Goal: Task Accomplishment & Management: Use online tool/utility

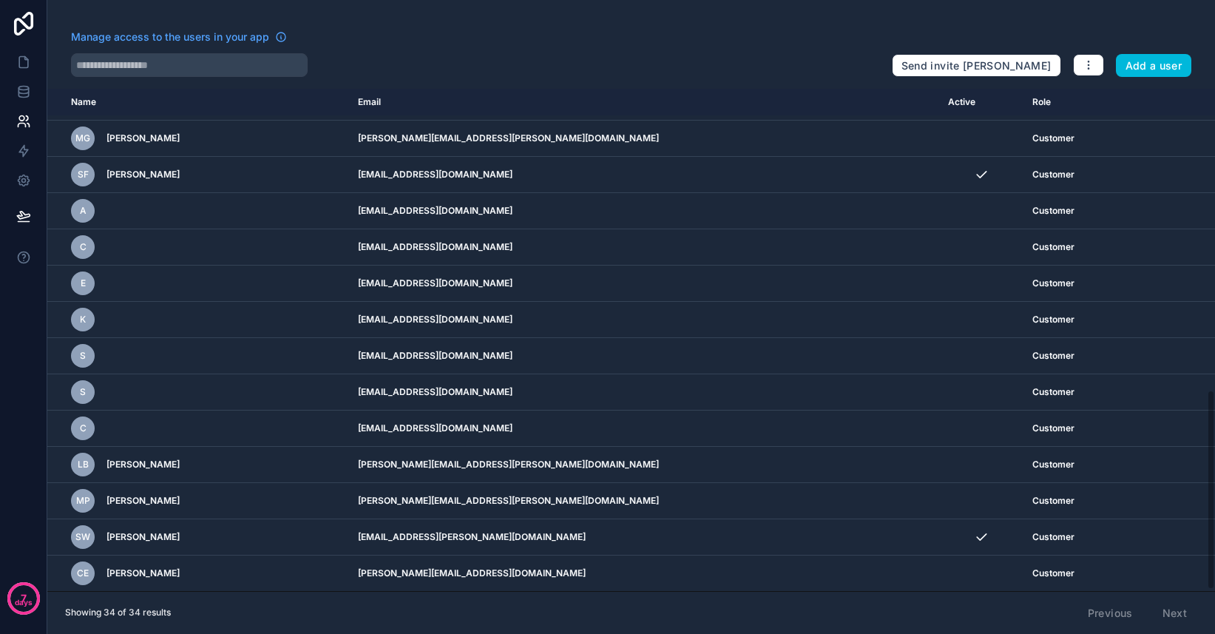
scroll to position [701, 0]
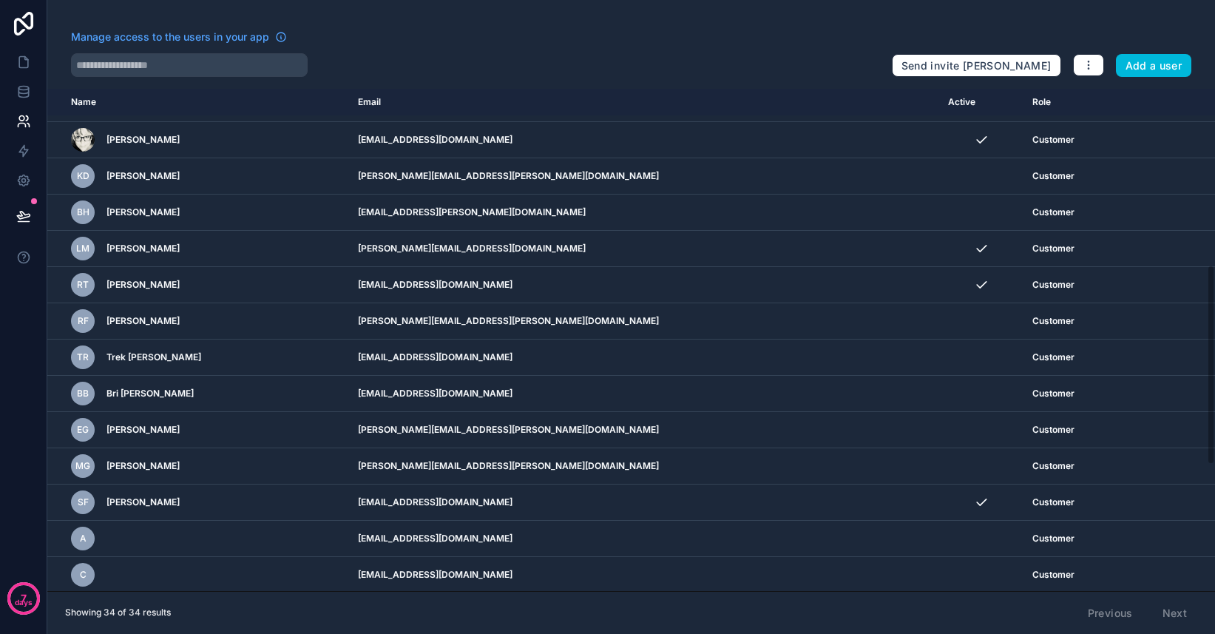
scroll to position [442, 0]
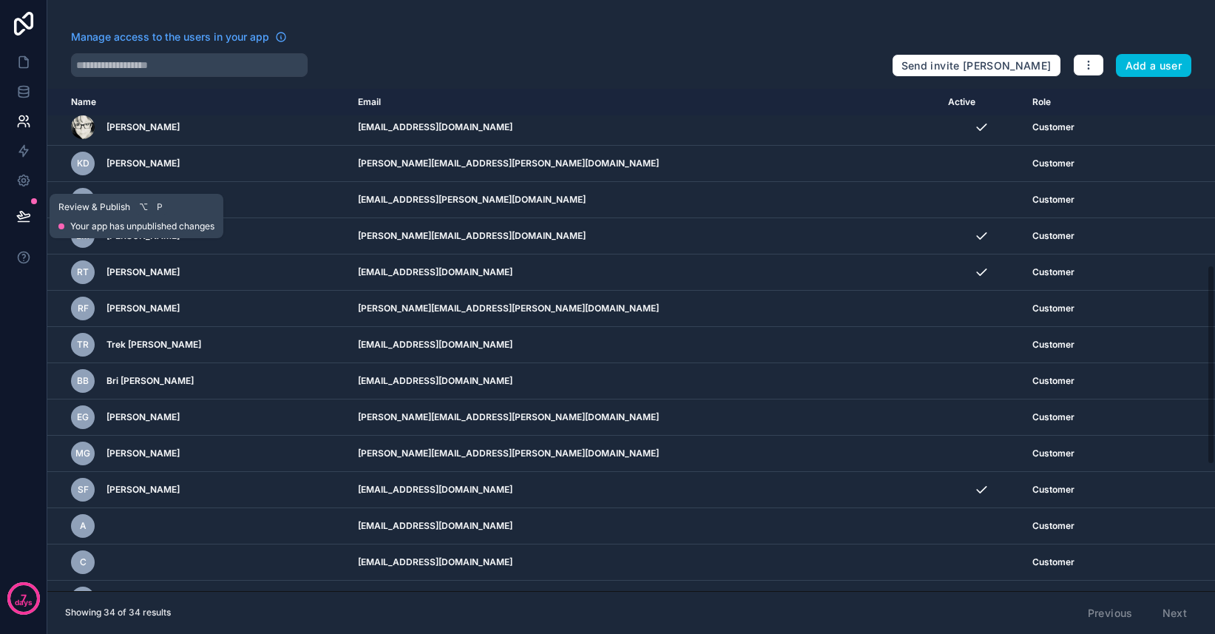
click at [22, 223] on icon at bounding box center [23, 216] width 15 height 15
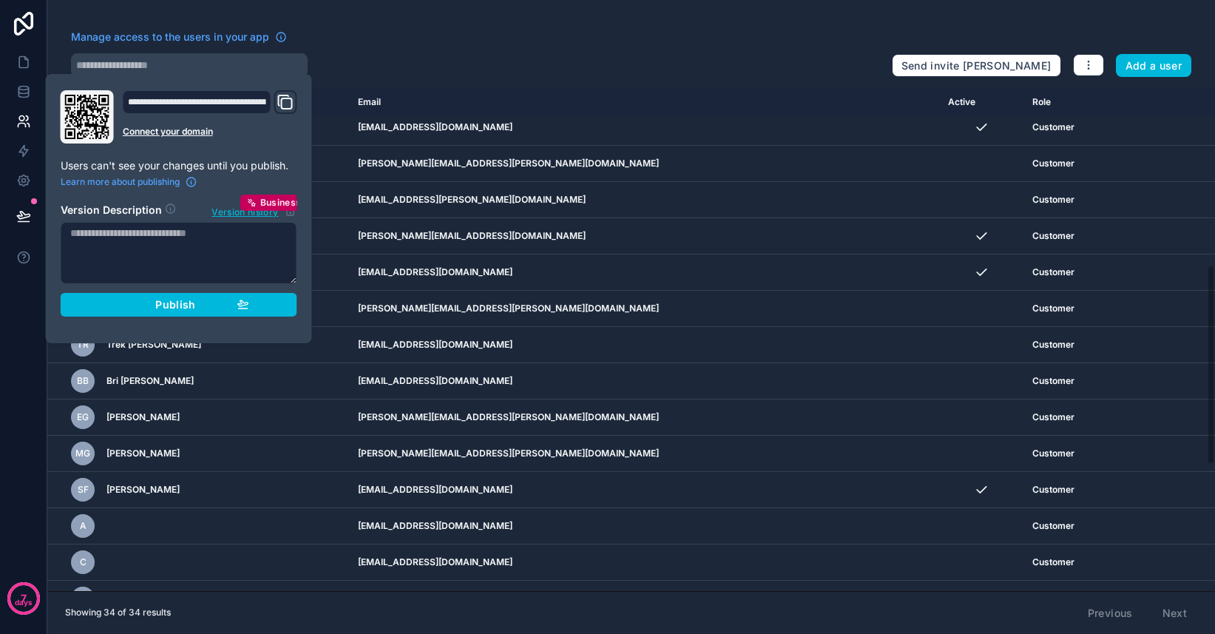
click at [120, 308] on div "Publish" at bounding box center [179, 304] width 141 height 13
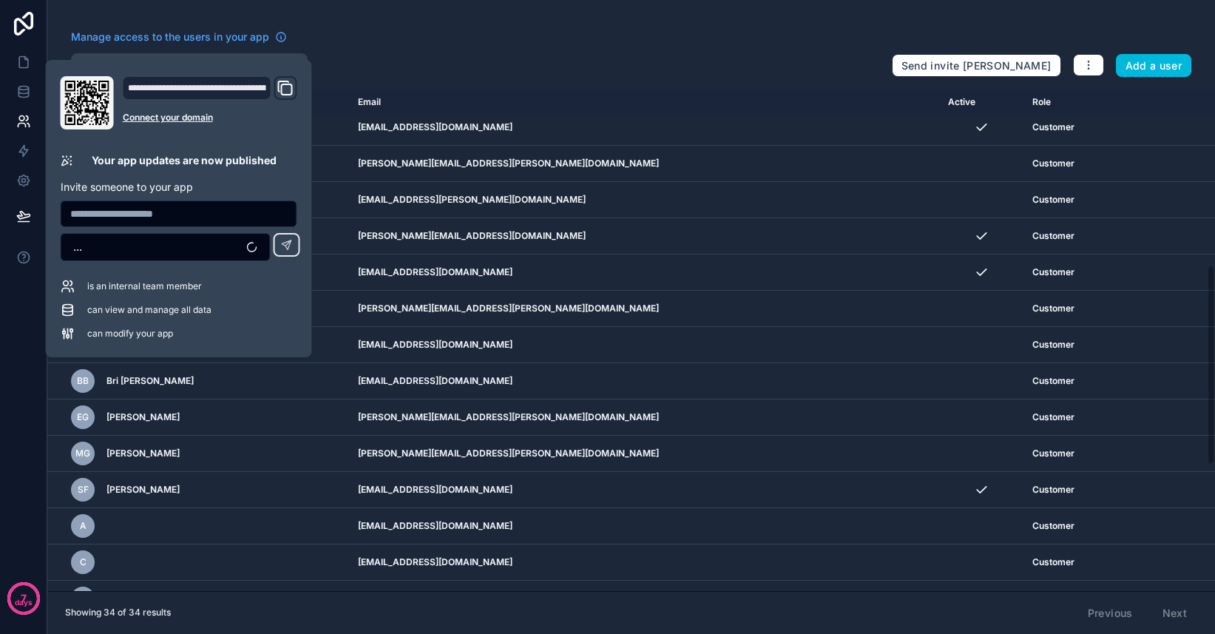
click at [403, 35] on div "Manage access to the users in your app" at bounding box center [475, 42] width 809 height 24
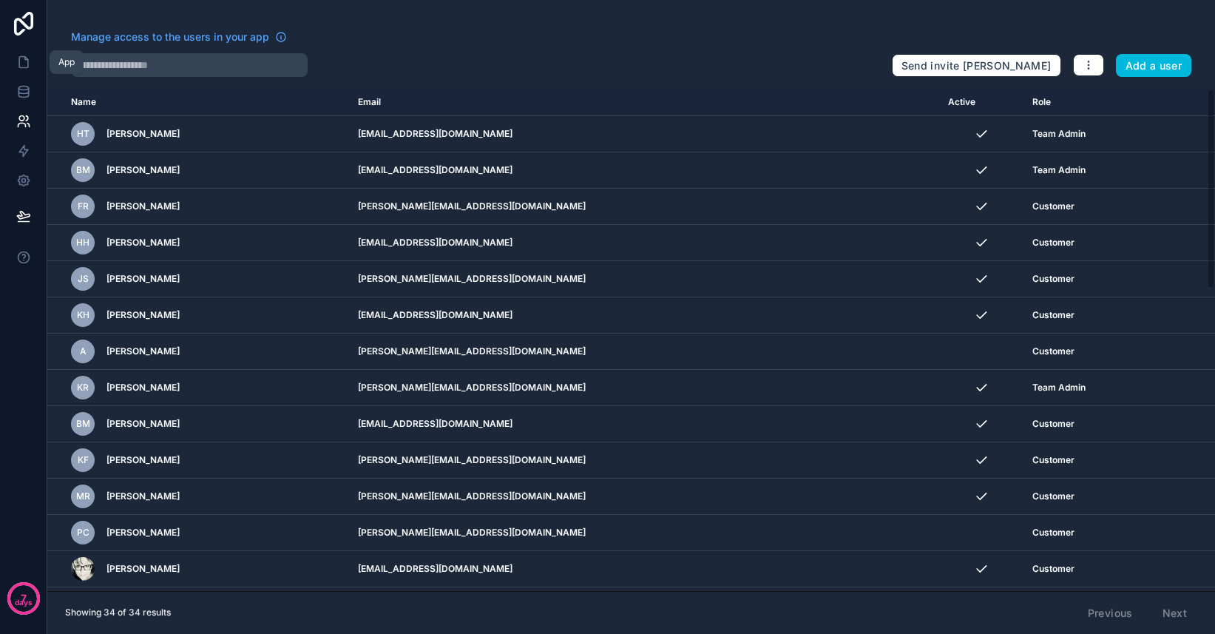
click at [23, 65] on icon at bounding box center [23, 62] width 15 height 15
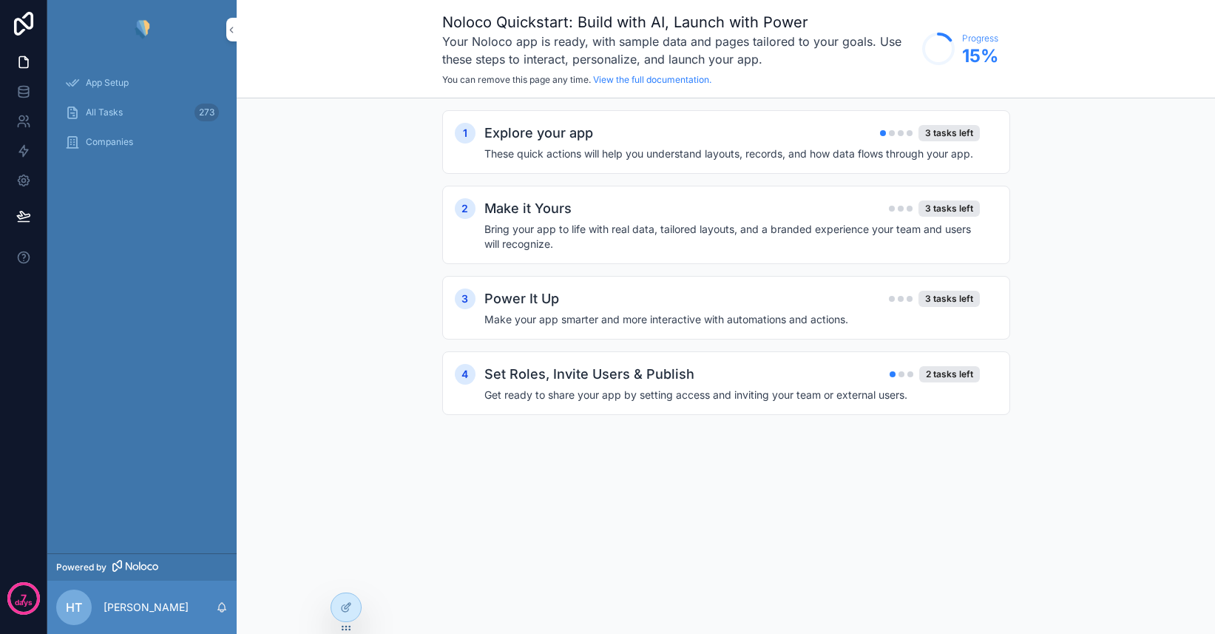
click at [107, 109] on span "All Tasks" at bounding box center [104, 113] width 37 height 12
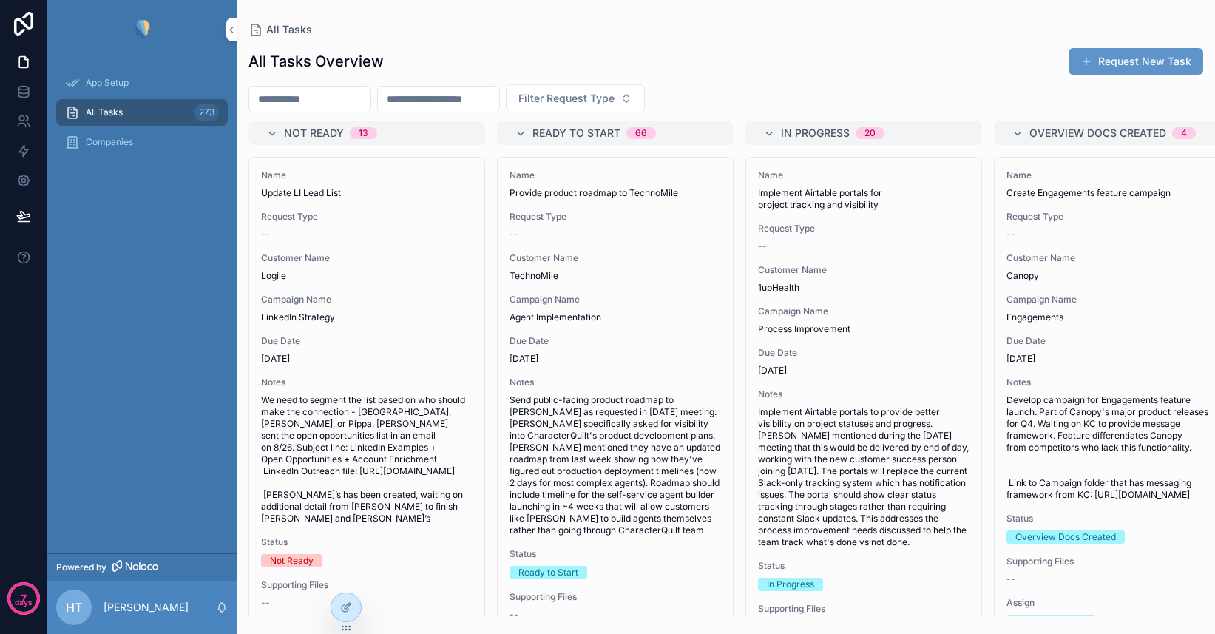
click at [343, 609] on icon at bounding box center [346, 607] width 12 height 12
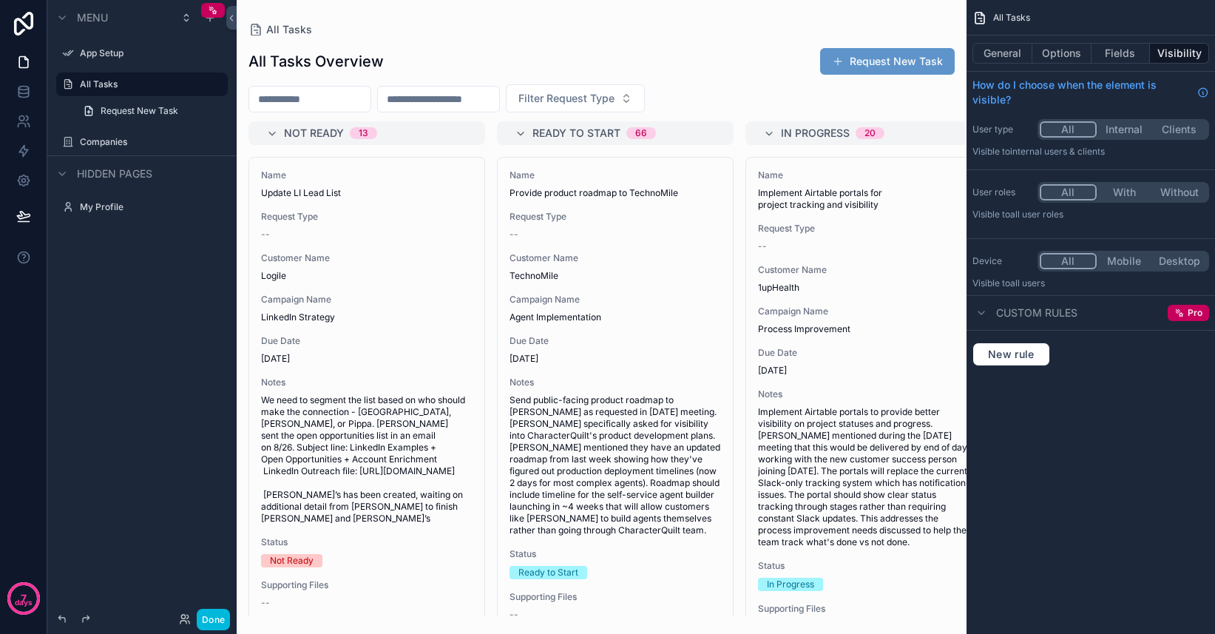
click at [0, 0] on icon "scrollable content" at bounding box center [0, 0] width 0 height 0
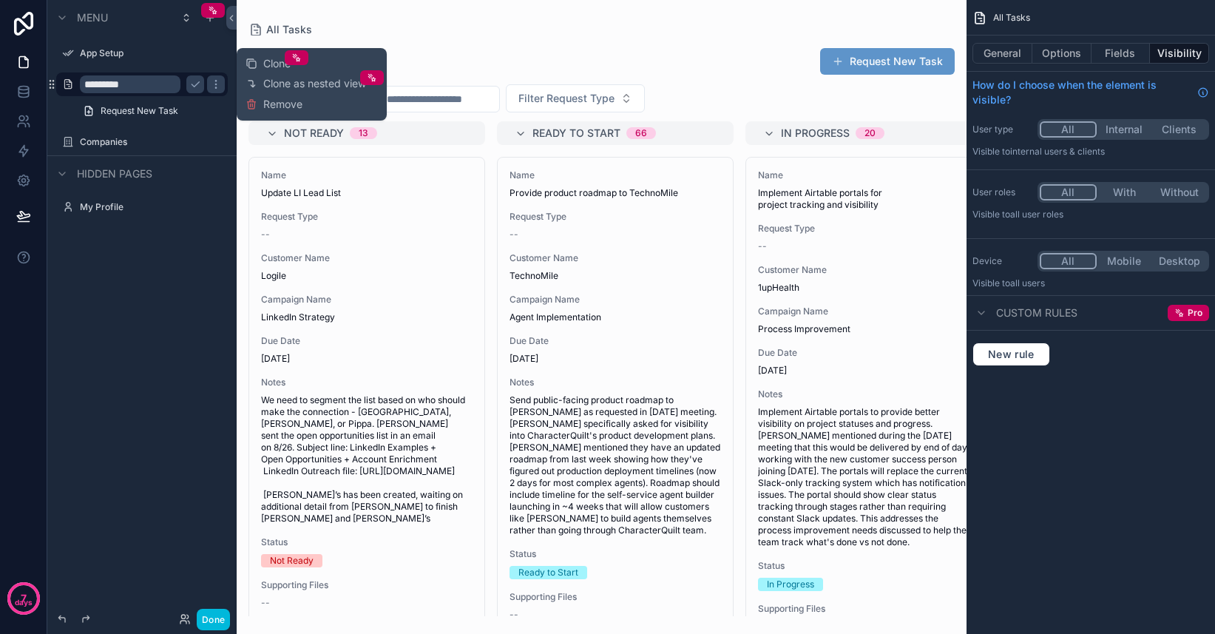
click at [280, 86] on span "Clone as nested view" at bounding box center [314, 83] width 103 height 15
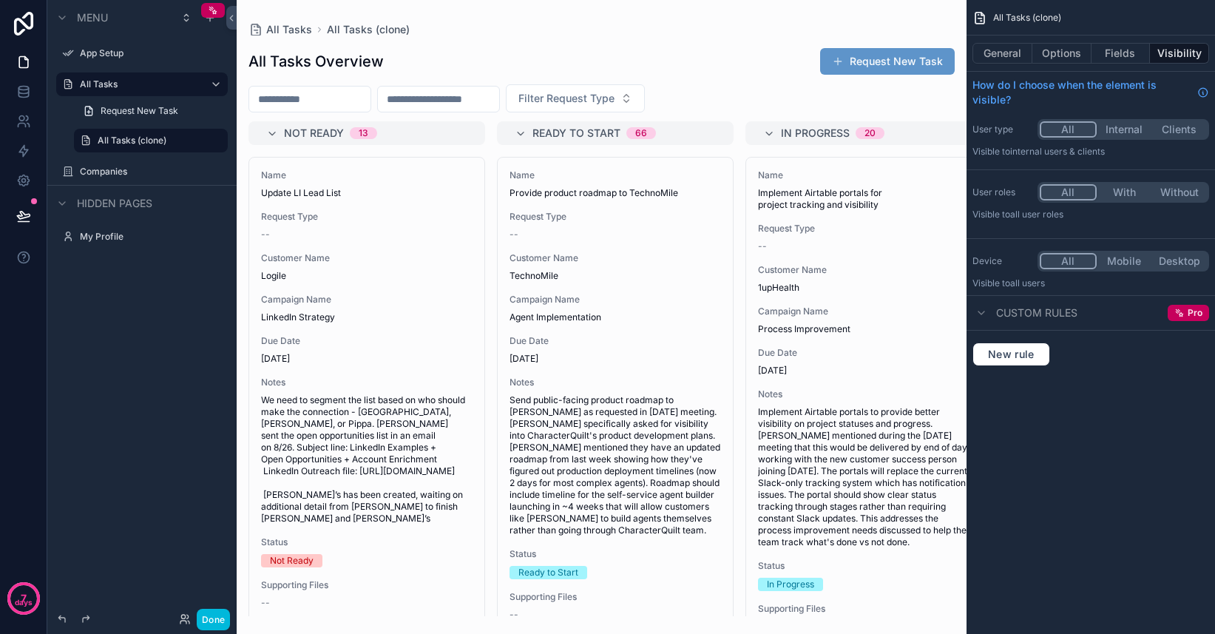
click at [142, 143] on label "All Tasks (clone)" at bounding box center [158, 141] width 121 height 12
click at [1053, 61] on button "Options" at bounding box center [1062, 53] width 59 height 21
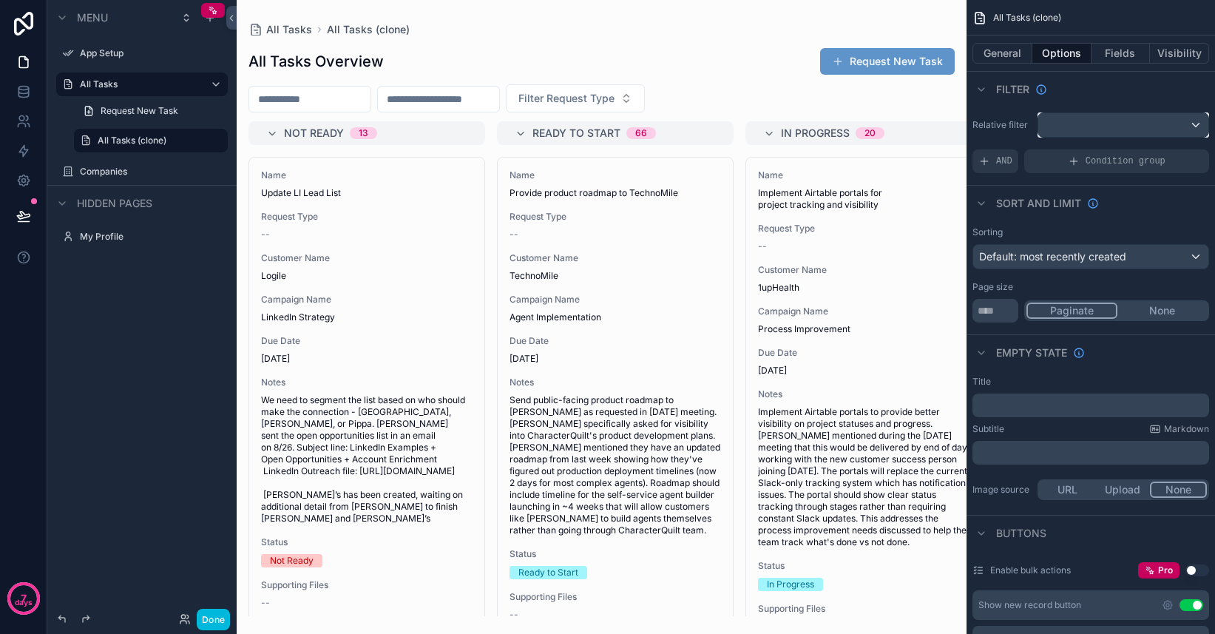
click at [1162, 126] on div "scrollable content" at bounding box center [1123, 125] width 170 height 24
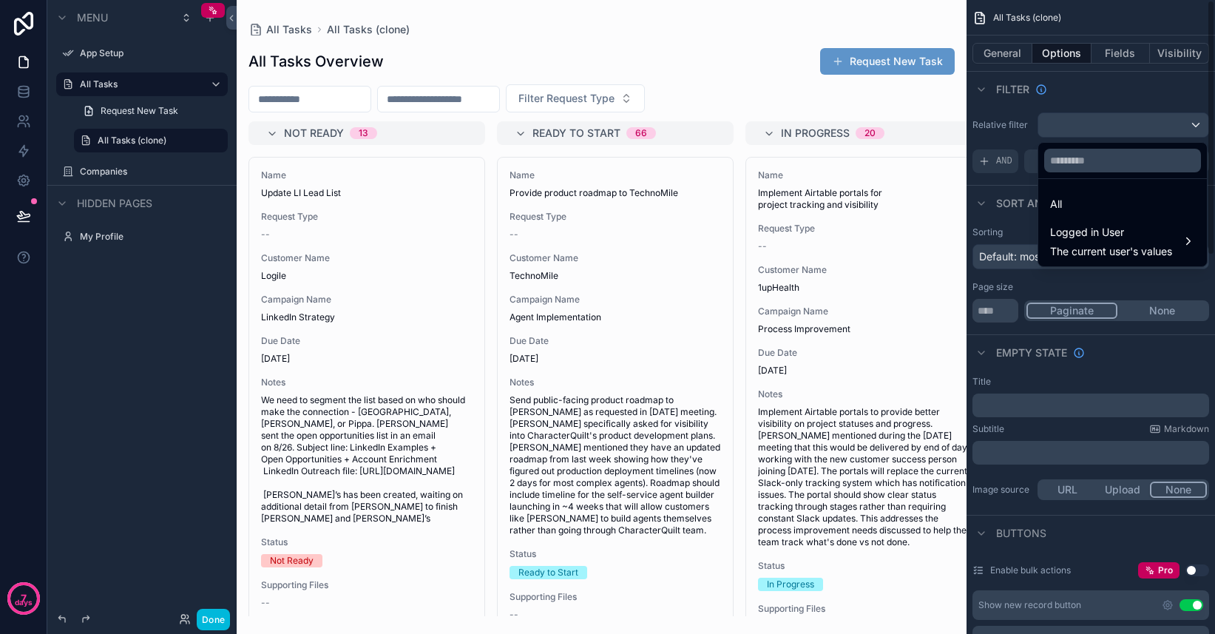
click at [1004, 182] on div "scrollable content" at bounding box center [607, 317] width 1215 height 634
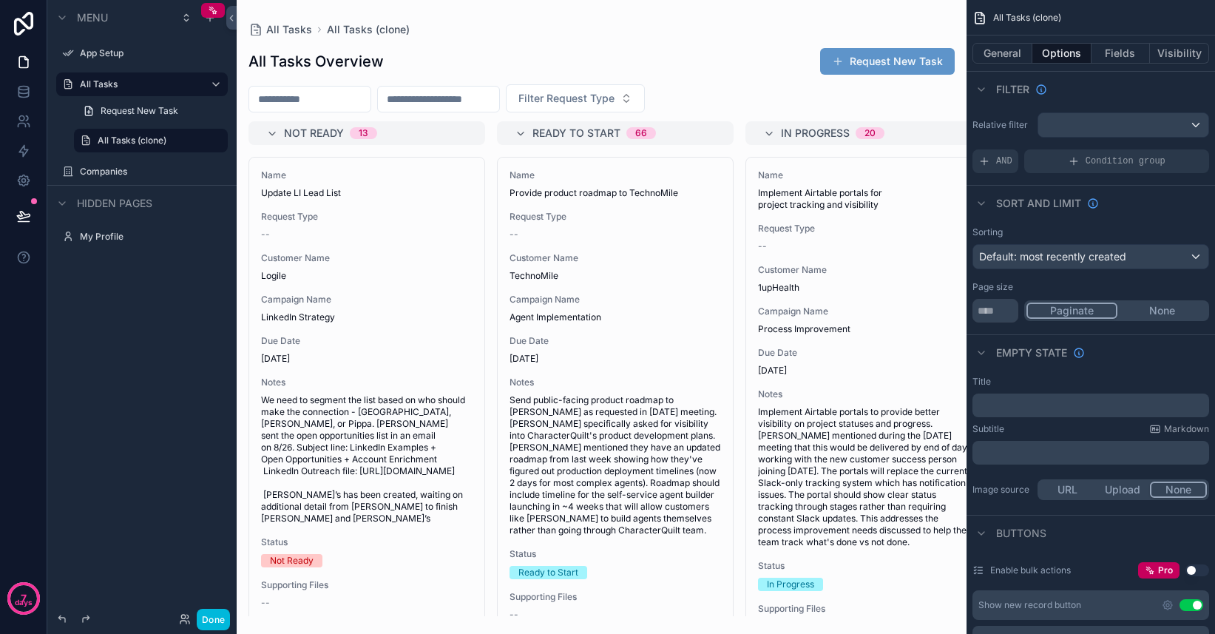
click at [1043, 161] on div "Condition group" at bounding box center [1116, 161] width 185 height 24
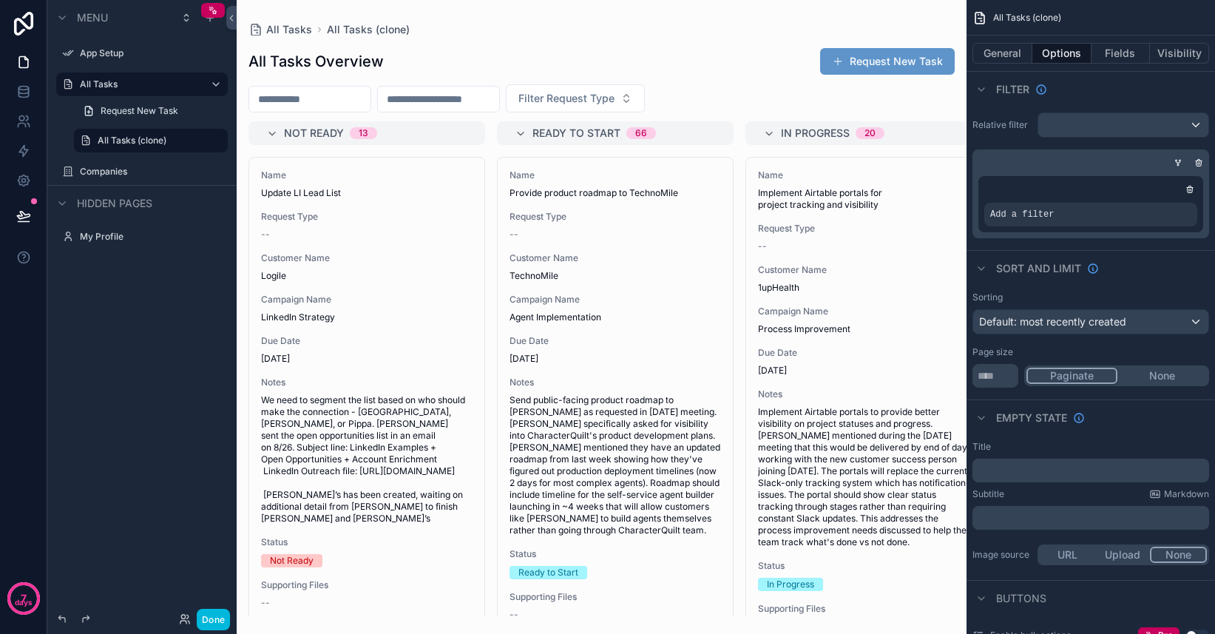
click at [1051, 213] on span "Add a filter" at bounding box center [1022, 215] width 64 height 12
click at [0, 0] on icon "scrollable content" at bounding box center [0, 0] width 0 height 0
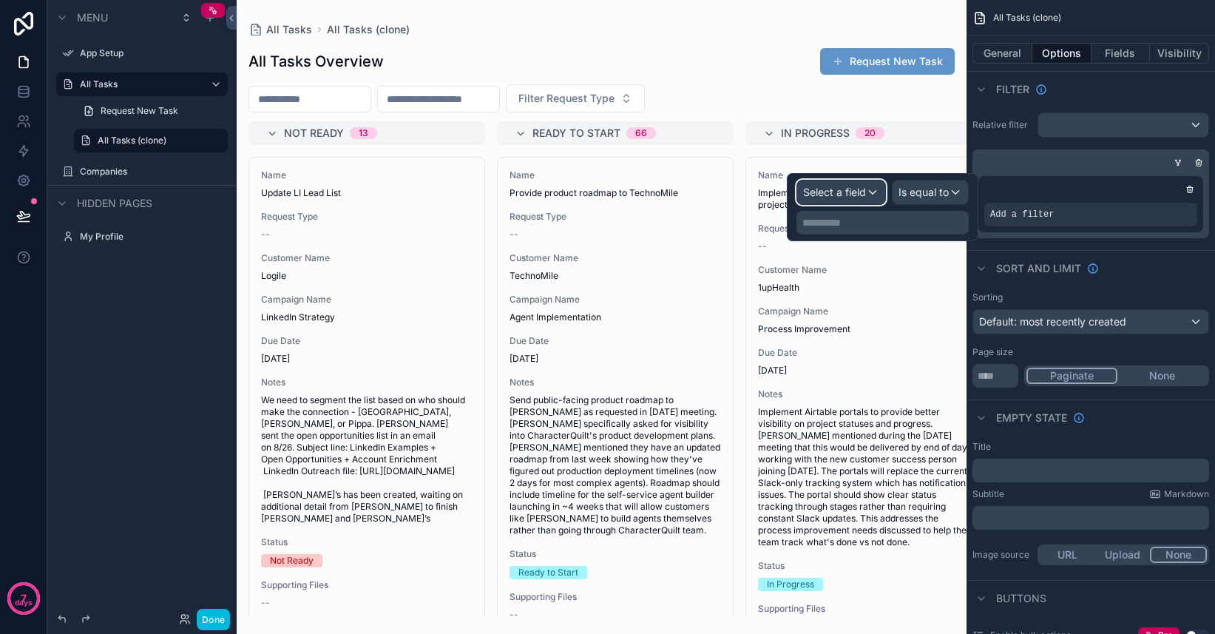
click at [853, 200] on div "Select a field" at bounding box center [841, 192] width 88 height 24
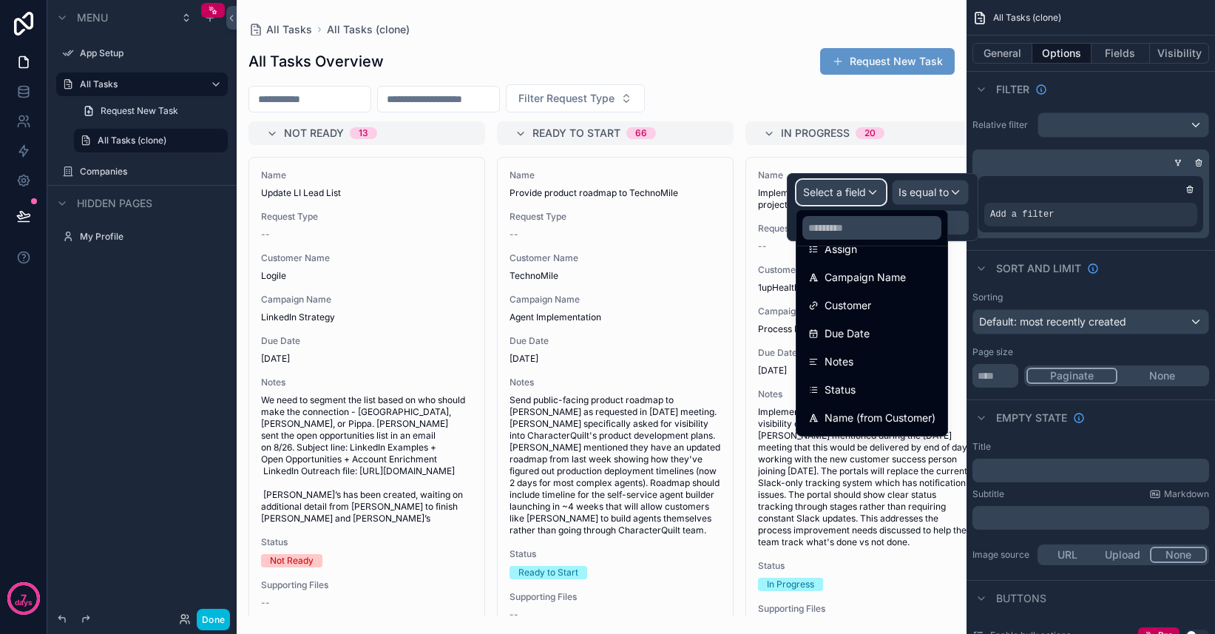
scroll to position [217, 0]
click at [862, 335] on div "Status" at bounding box center [871, 335] width 127 height 18
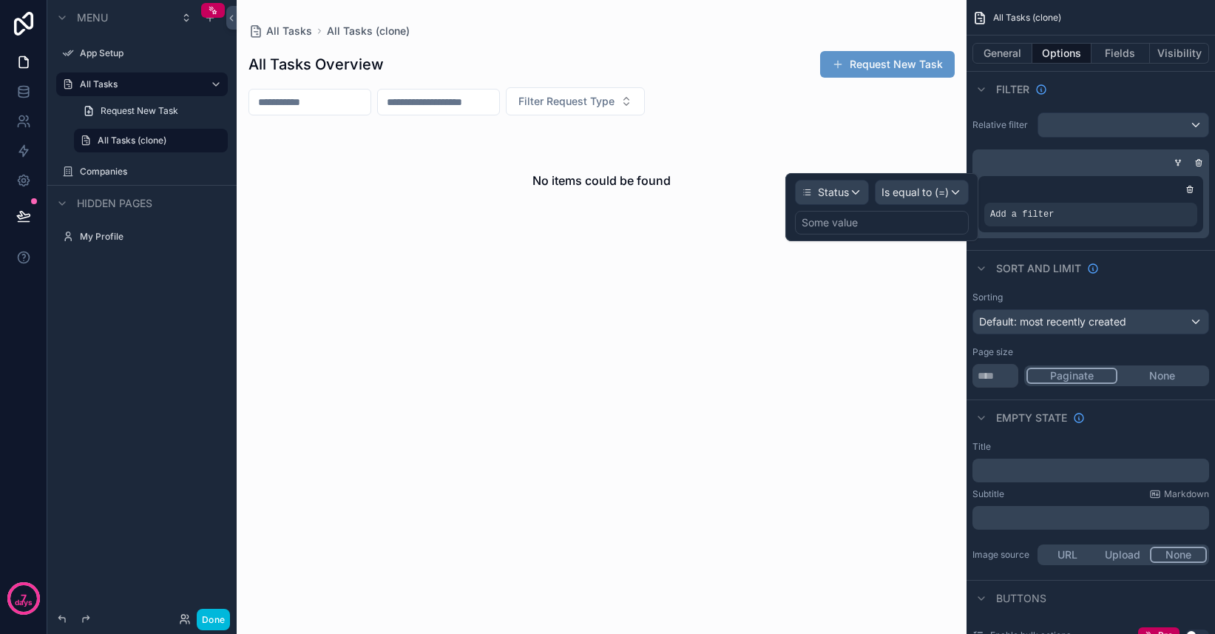
click at [877, 226] on div "Some value" at bounding box center [882, 223] width 174 height 24
click at [914, 218] on div "Some value" at bounding box center [882, 223] width 174 height 24
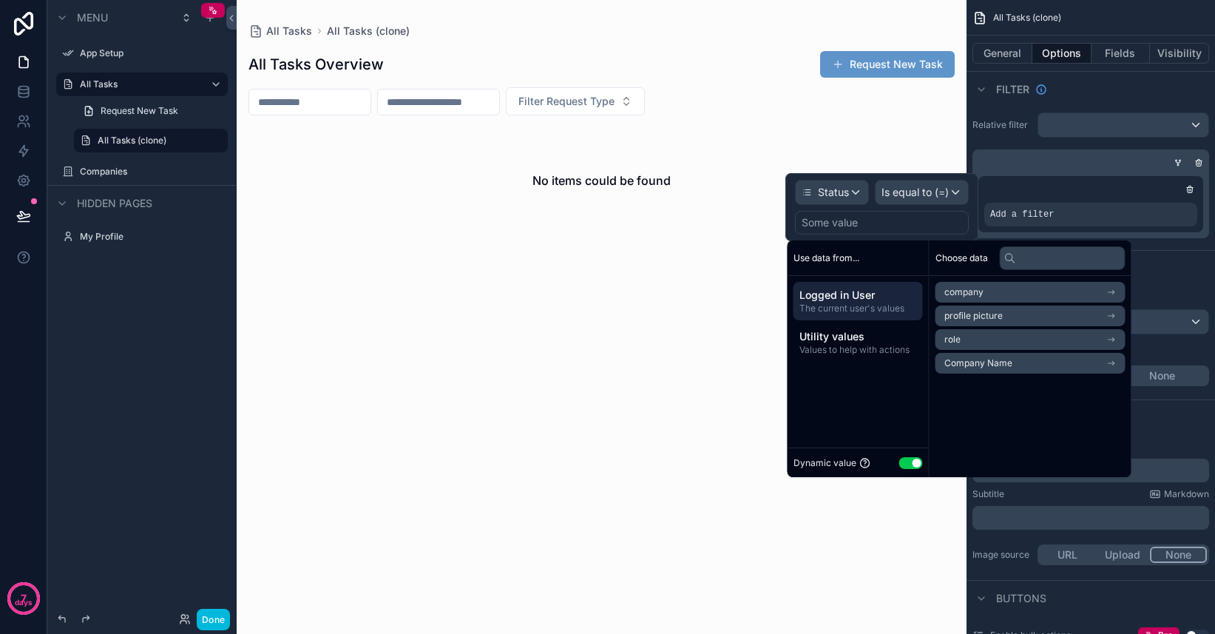
click at [847, 348] on span "Values to help with actions" at bounding box center [859, 350] width 118 height 12
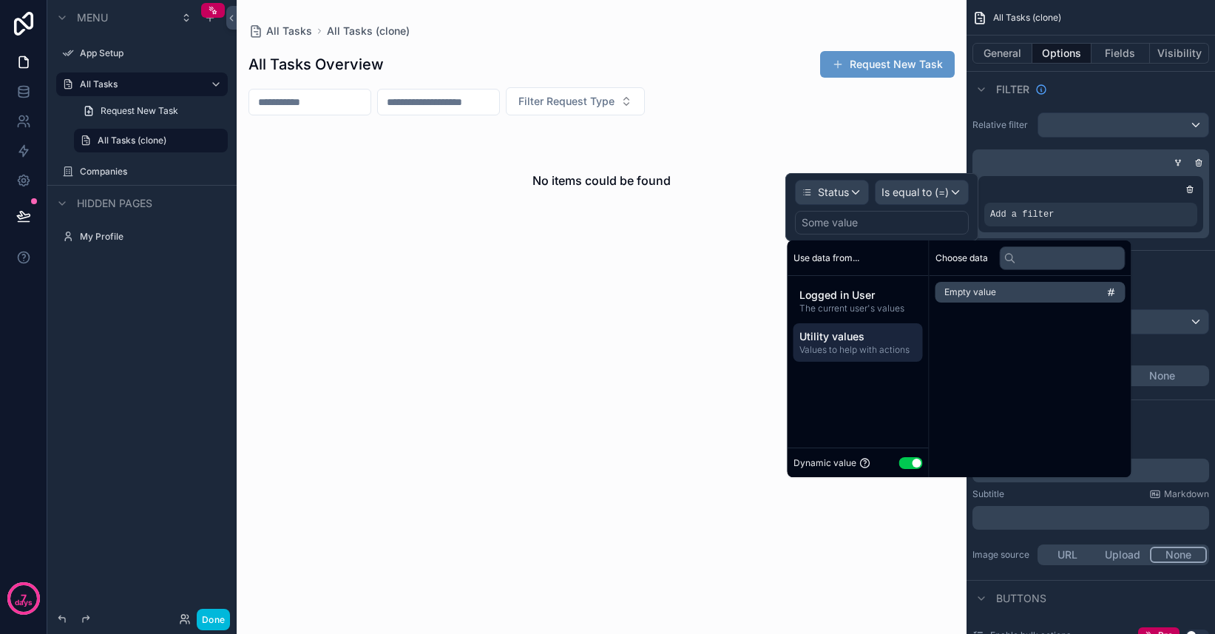
click at [861, 311] on span "The current user's values" at bounding box center [859, 309] width 118 height 12
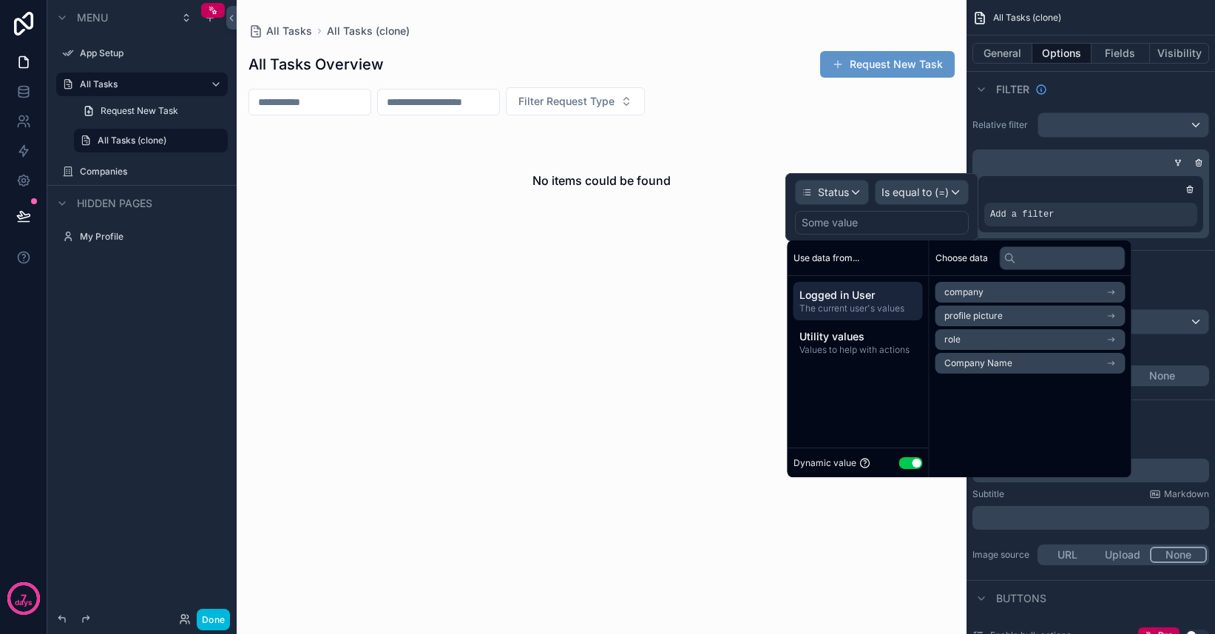
click at [839, 258] on span "Use data from..." at bounding box center [827, 258] width 66 height 12
click at [913, 200] on div "Is equal to (=)" at bounding box center [922, 192] width 92 height 24
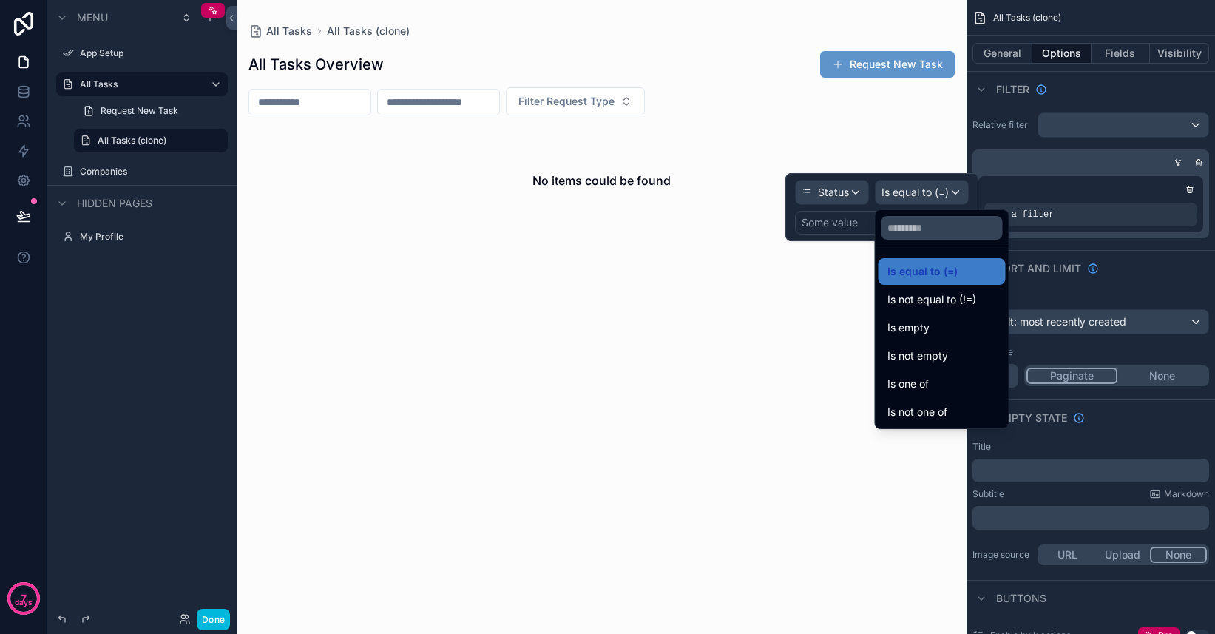
click at [941, 379] on div "Is one of" at bounding box center [942, 384] width 109 height 18
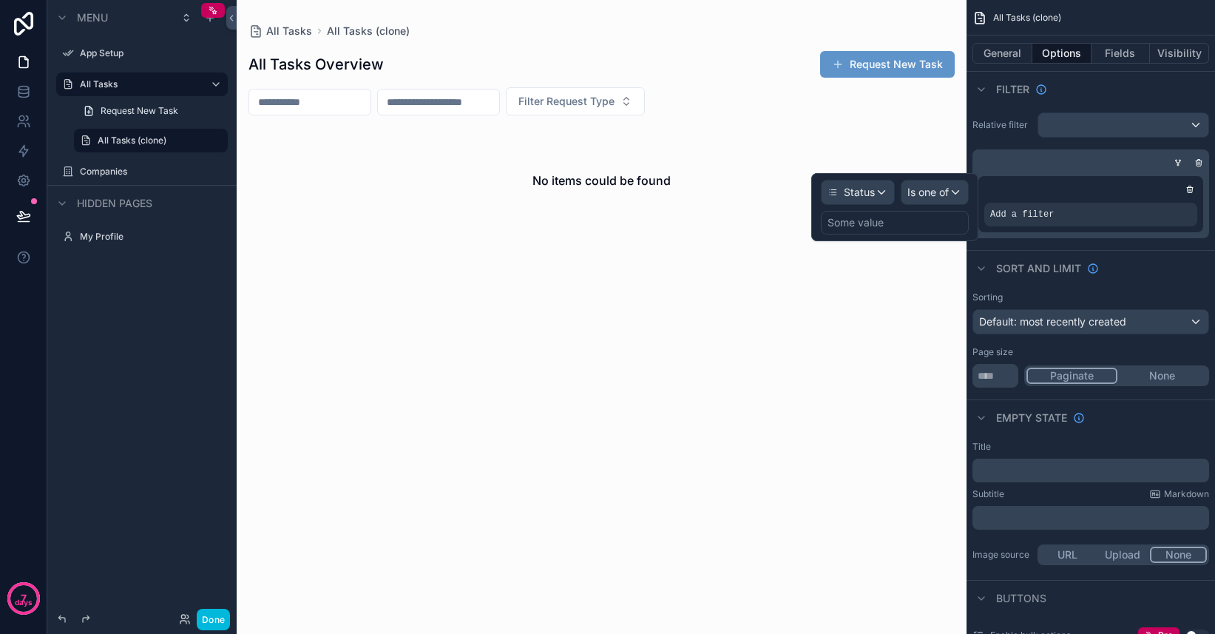
click at [892, 220] on div "Some value" at bounding box center [895, 223] width 148 height 24
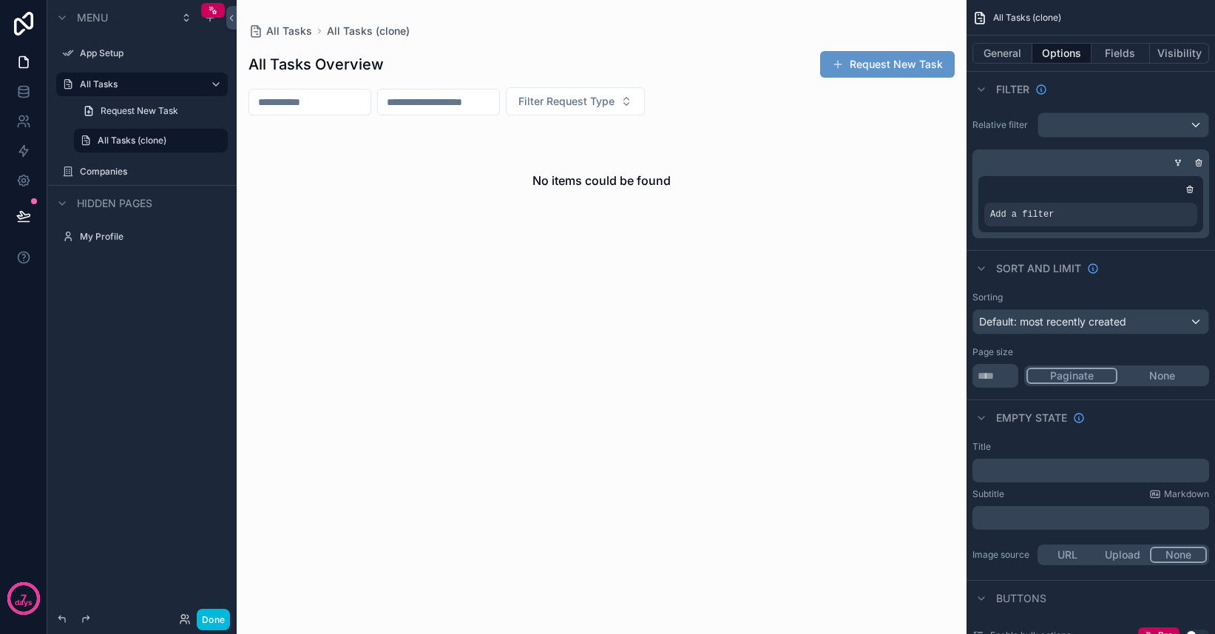
click at [879, 157] on div "scrollable content" at bounding box center [602, 317] width 730 height 634
click at [1190, 193] on icon "scrollable content" at bounding box center [1190, 189] width 9 height 9
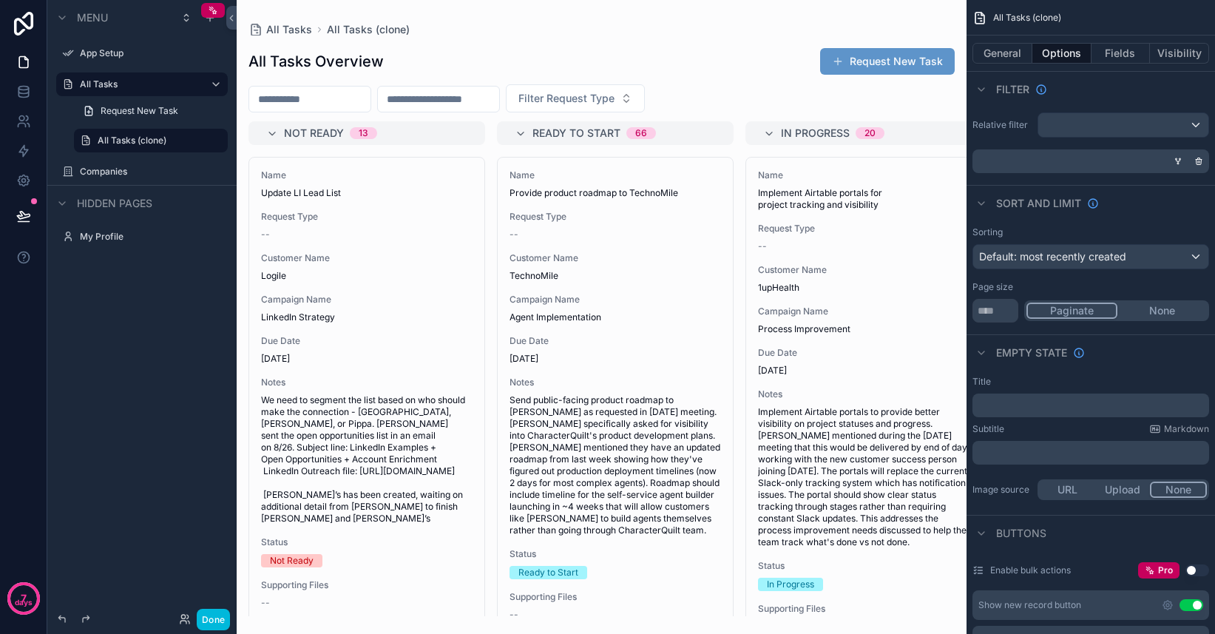
click at [1000, 122] on label "Relative filter" at bounding box center [1002, 125] width 59 height 12
click at [1176, 56] on button "Visibility" at bounding box center [1179, 53] width 59 height 21
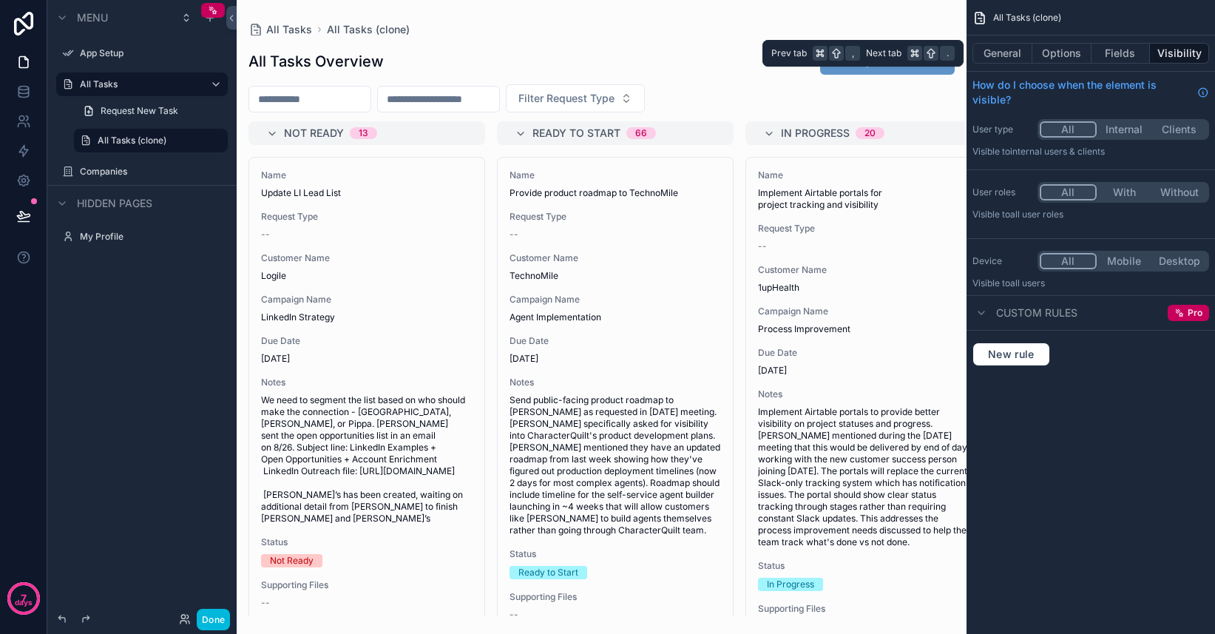
click at [1055, 58] on button "Options" at bounding box center [1062, 53] width 59 height 21
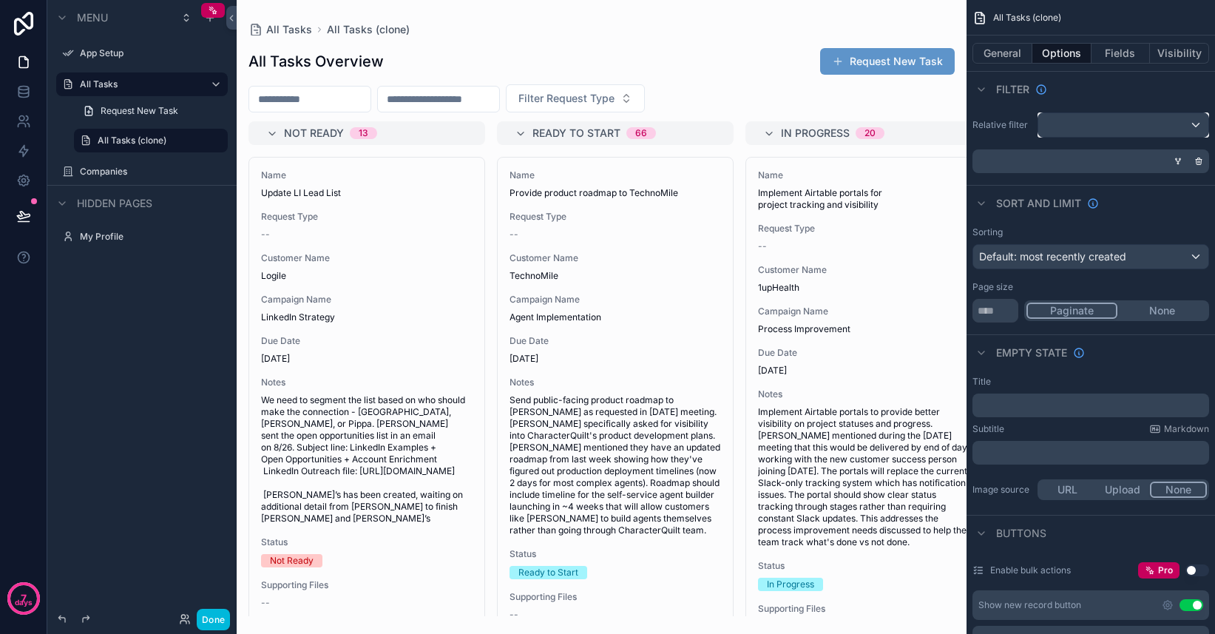
click at [1055, 130] on div "scrollable content" at bounding box center [1123, 125] width 170 height 24
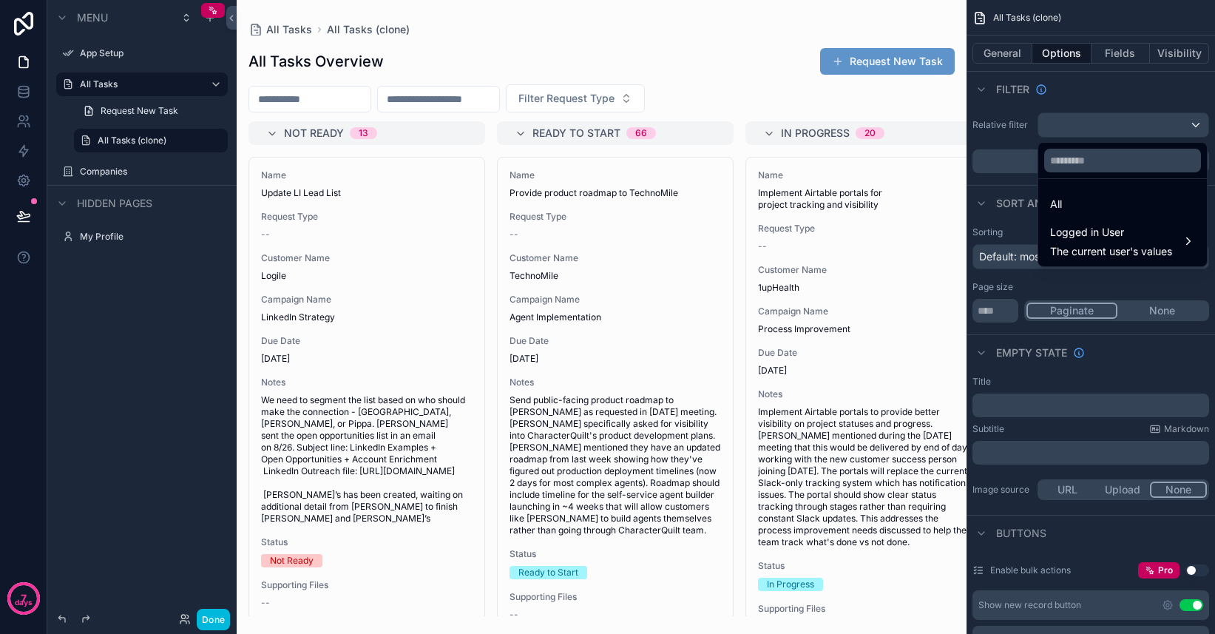
click at [1086, 206] on div "All" at bounding box center [1122, 204] width 145 height 18
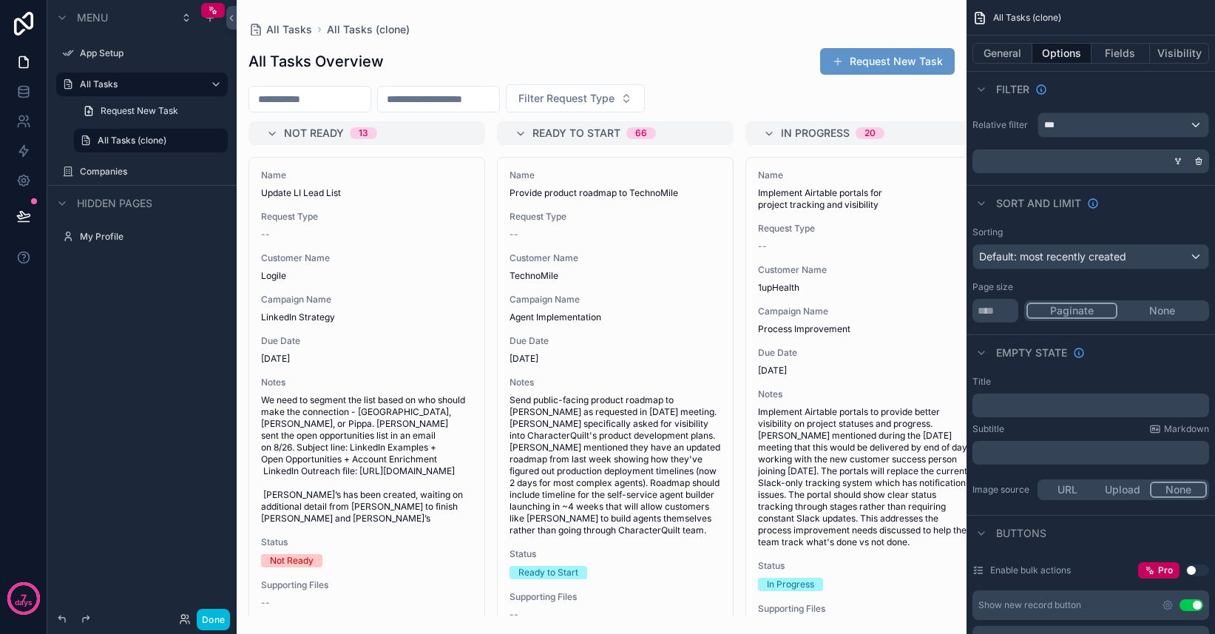
click at [1060, 161] on div "scrollable content" at bounding box center [1088, 161] width 237 height 24
click at [1009, 161] on div "scrollable content" at bounding box center [1088, 161] width 237 height 24
click at [1178, 163] on icon "scrollable content" at bounding box center [1178, 161] width 9 height 9
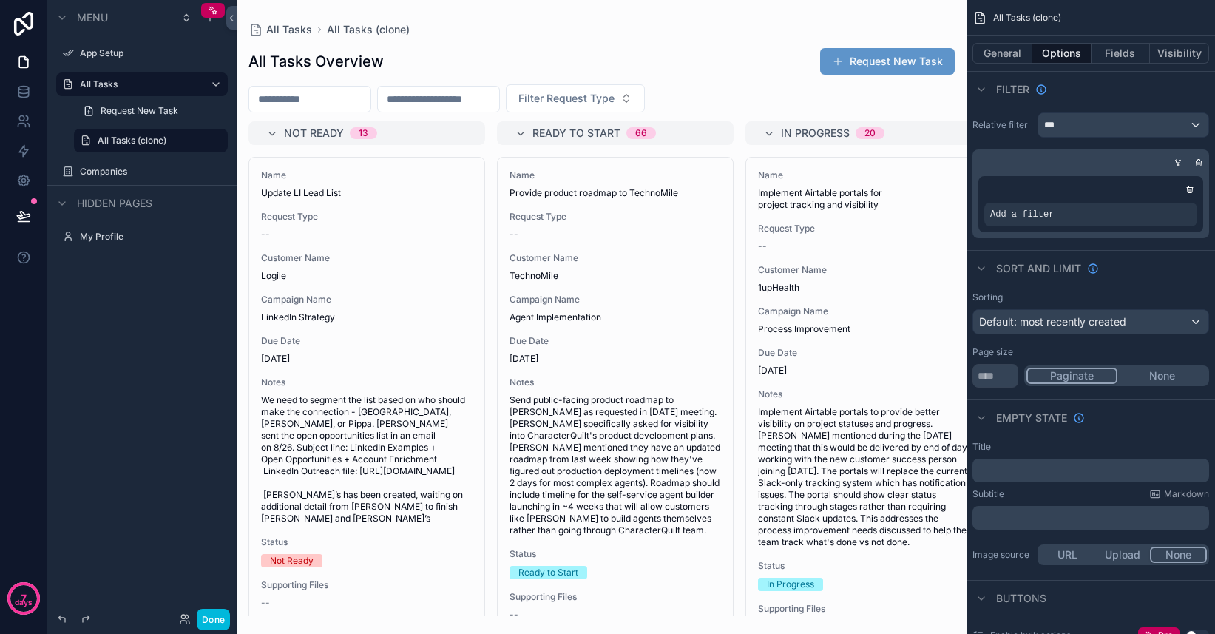
click at [1036, 214] on span "Add a filter" at bounding box center [1022, 215] width 64 height 12
click at [0, 0] on icon "scrollable content" at bounding box center [0, 0] width 0 height 0
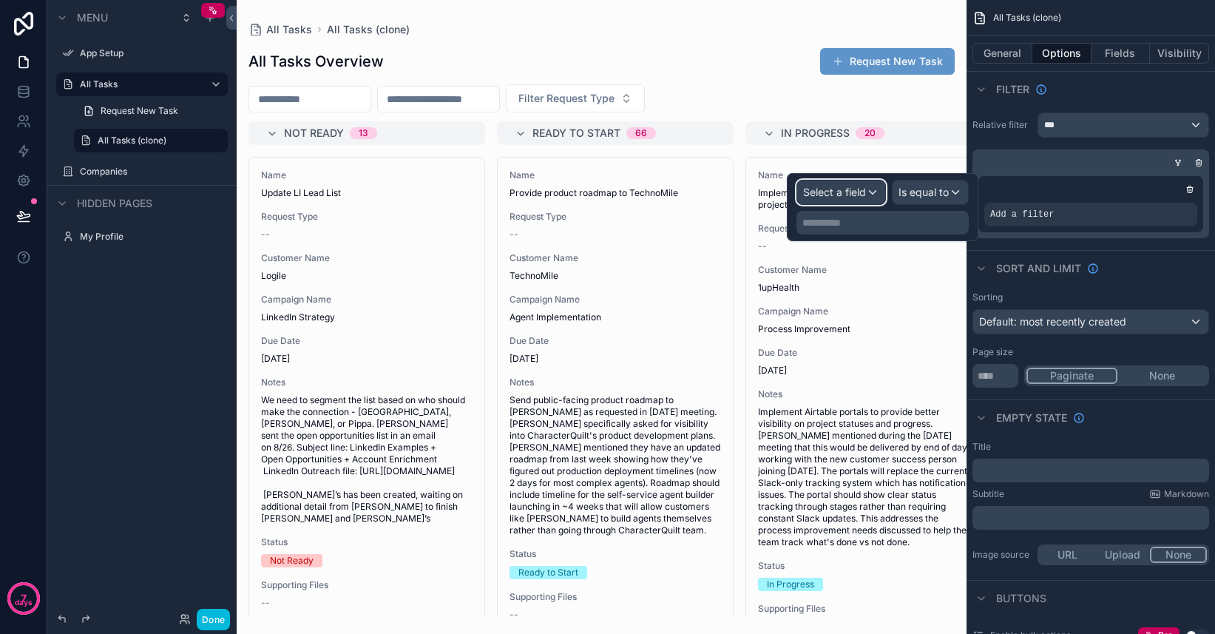
click at [850, 195] on span "Select a field" at bounding box center [834, 192] width 63 height 13
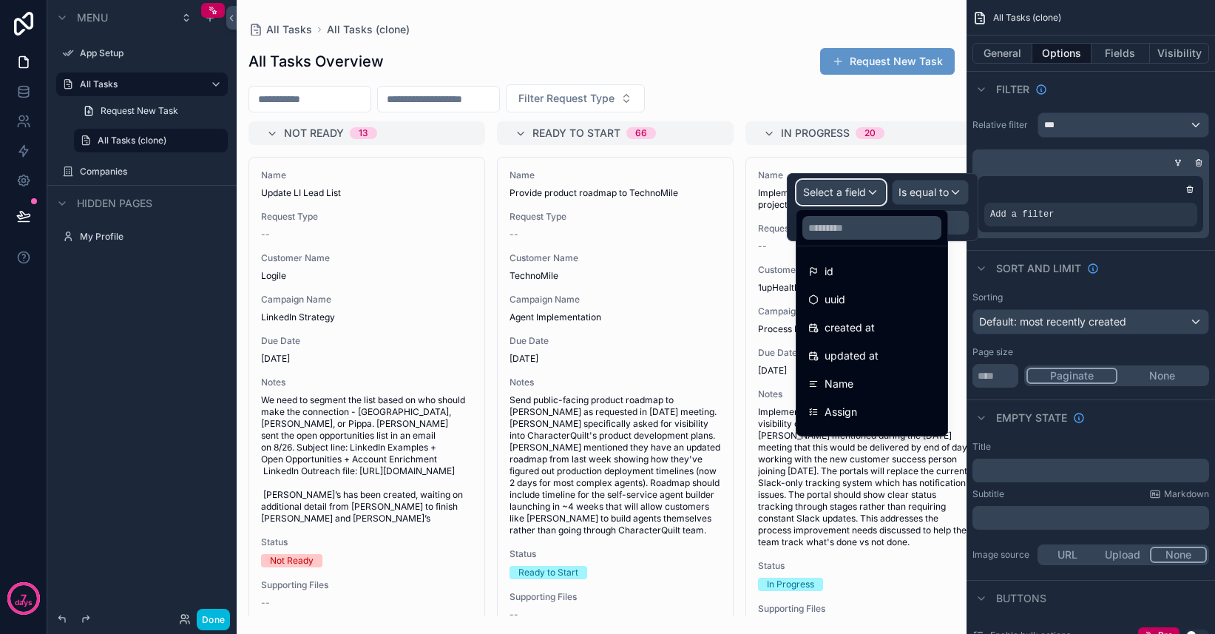
scroll to position [217, 0]
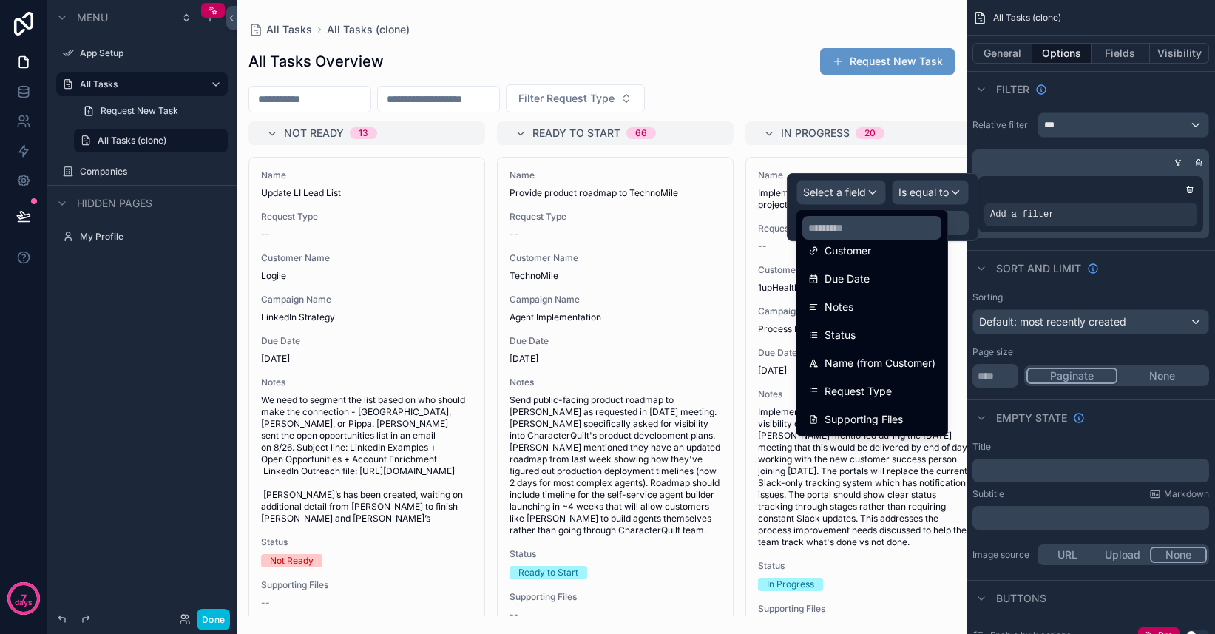
click at [858, 328] on div "Status" at bounding box center [871, 335] width 127 height 18
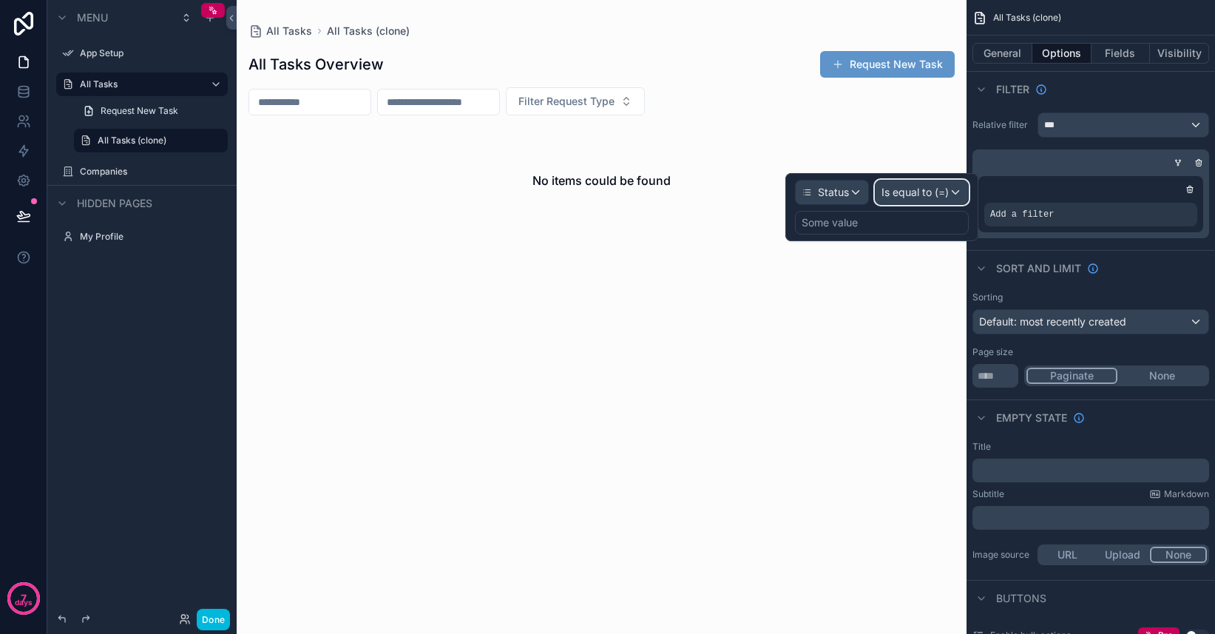
click at [923, 195] on span "Is equal to (=)" at bounding box center [915, 192] width 67 height 15
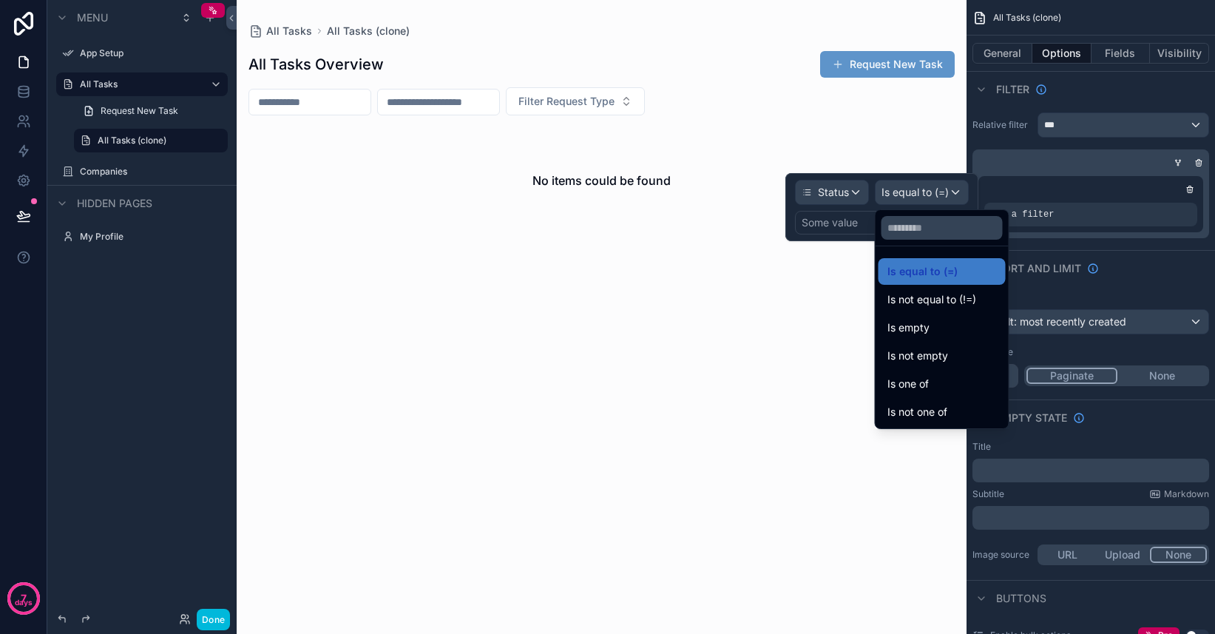
click at [938, 283] on div "Is equal to (=)" at bounding box center [942, 271] width 127 height 27
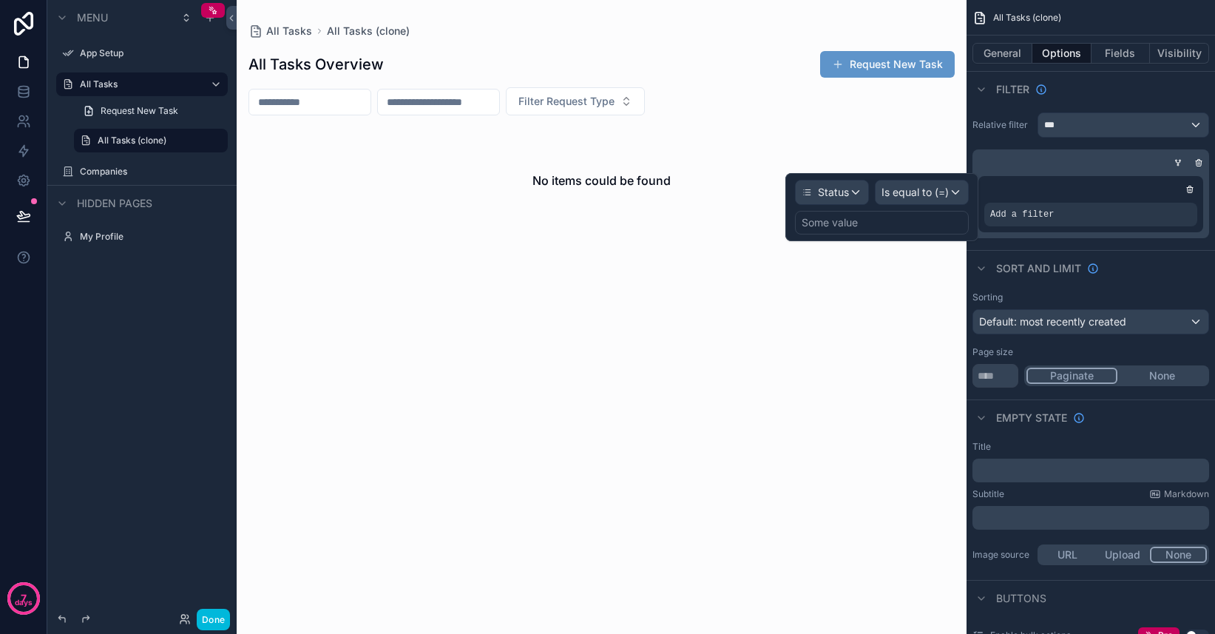
click at [854, 222] on div "Some value" at bounding box center [830, 222] width 56 height 15
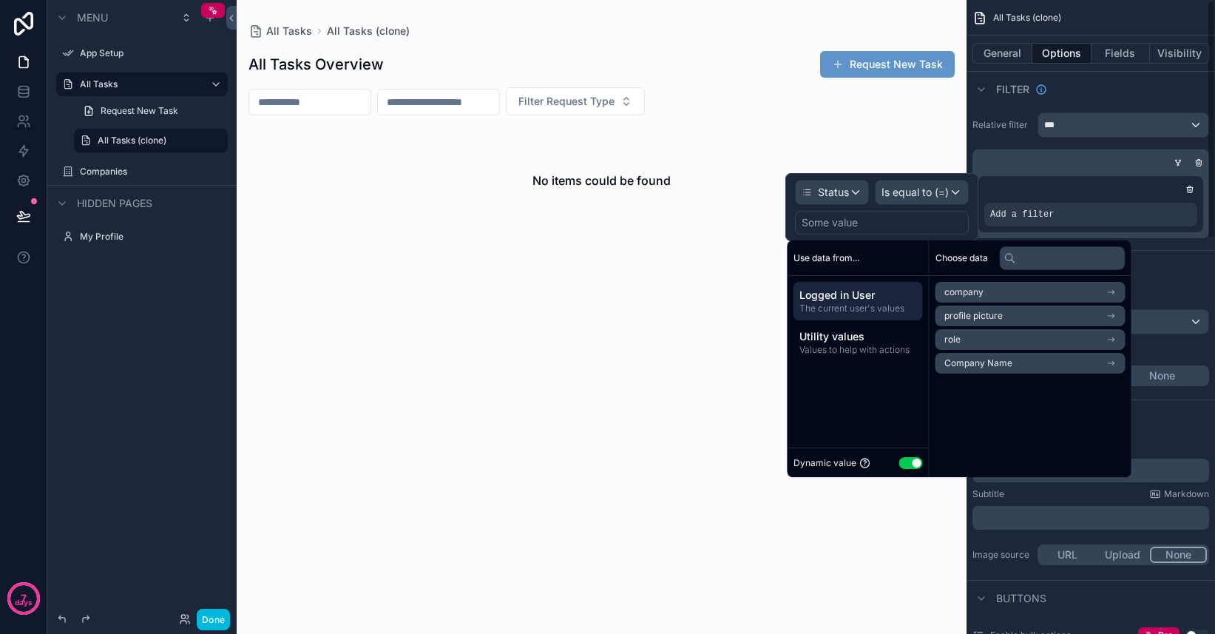
click at [1183, 266] on div "Sort And Limit" at bounding box center [1091, 268] width 249 height 36
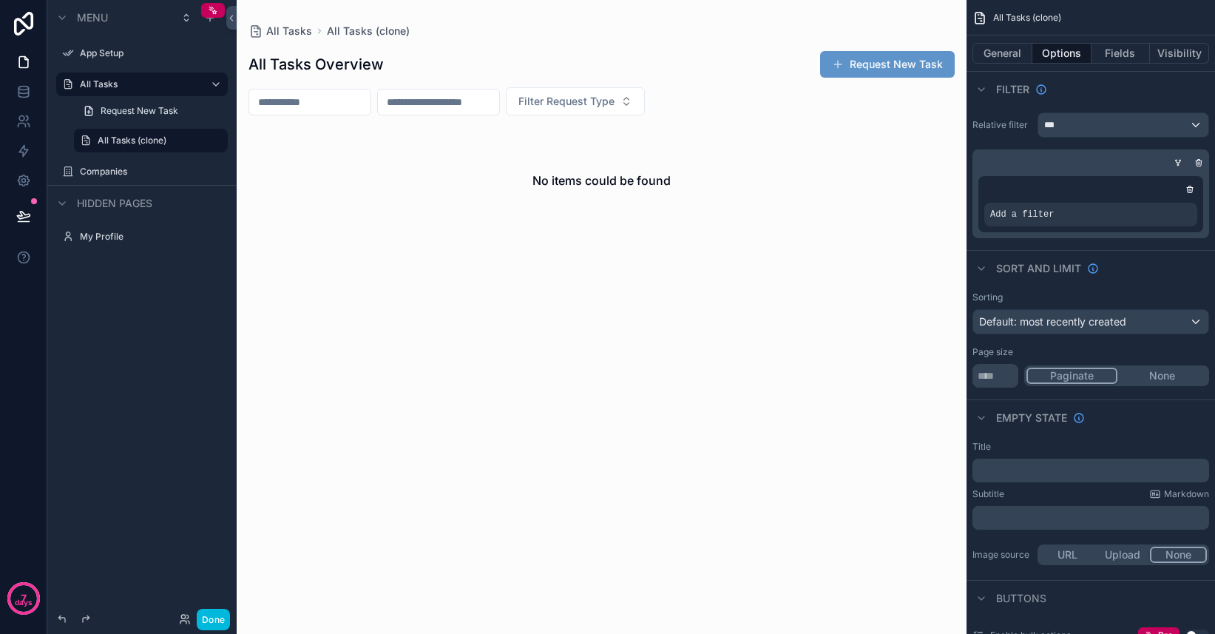
click at [1192, 189] on icon "scrollable content" at bounding box center [1190, 190] width 5 height 5
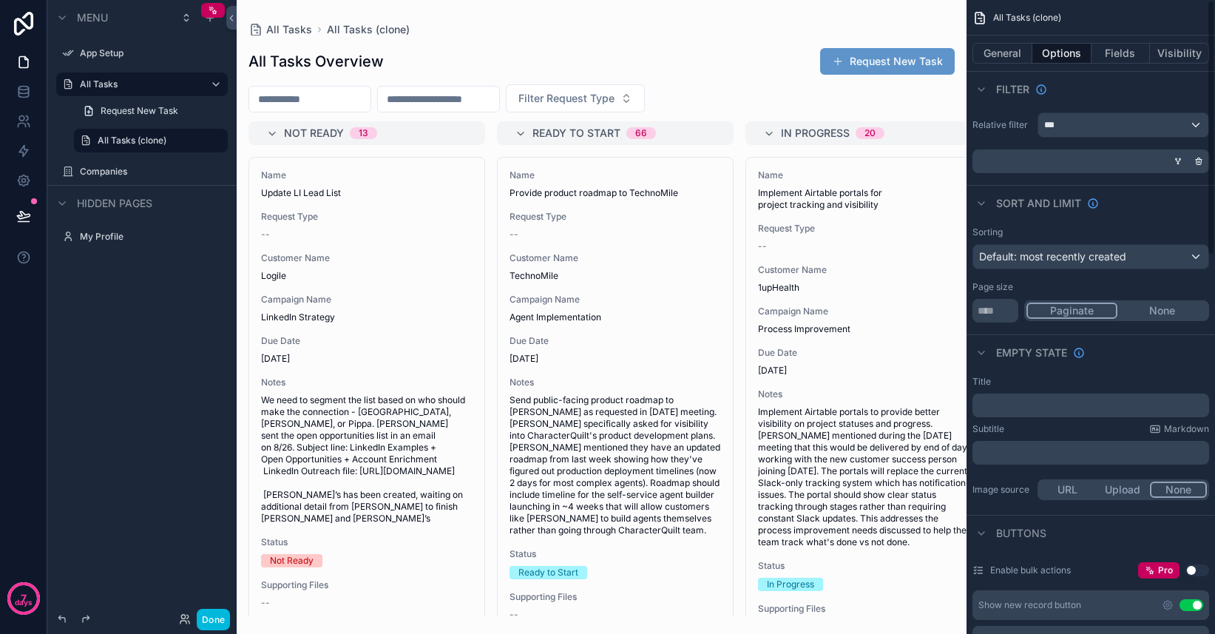
click at [1200, 161] on icon "scrollable content" at bounding box center [1200, 162] width 0 height 2
click at [1192, 115] on div "***" at bounding box center [1123, 125] width 170 height 24
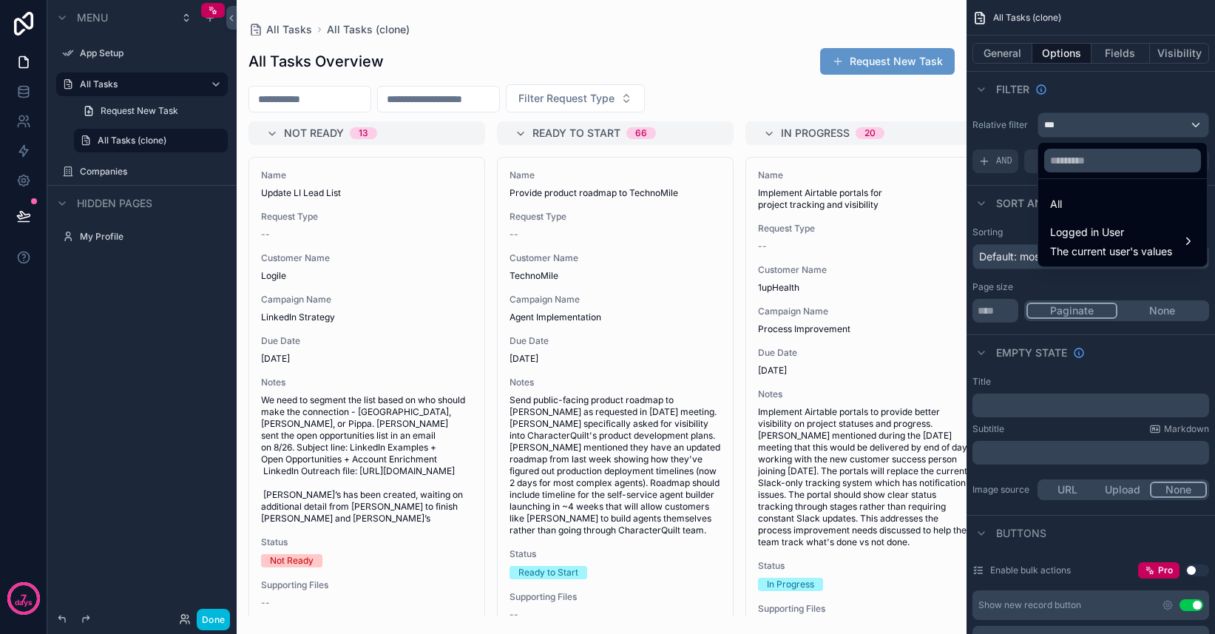
click at [1075, 207] on div "All" at bounding box center [1122, 204] width 145 height 18
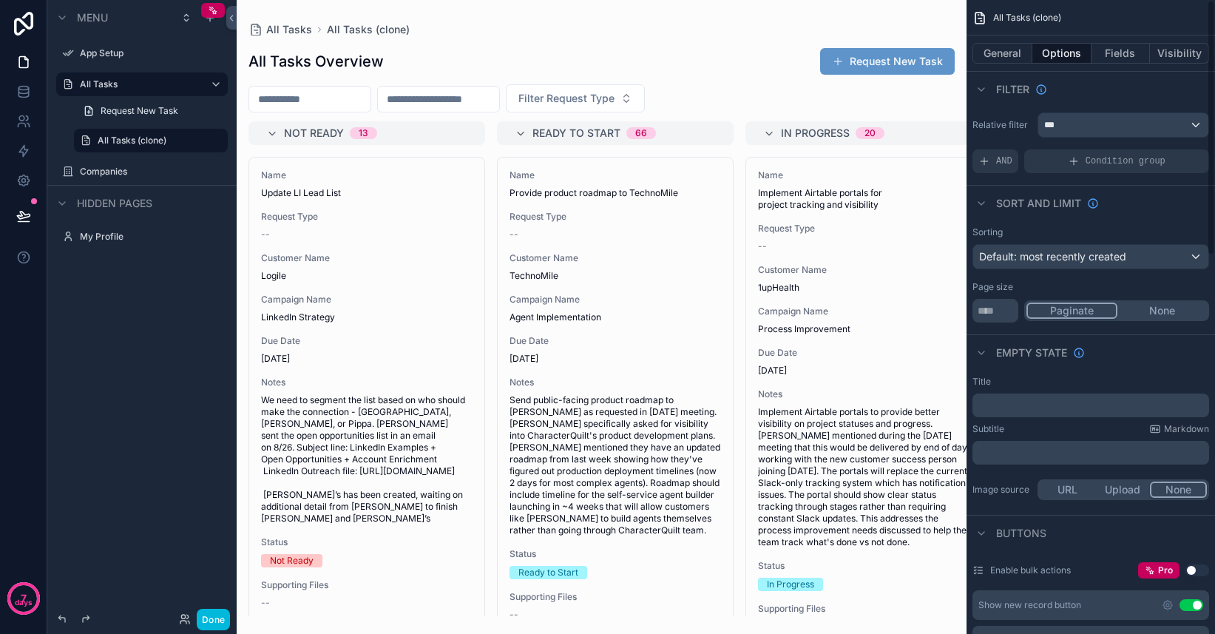
click at [1179, 212] on div "Sort And Limit" at bounding box center [1091, 203] width 249 height 36
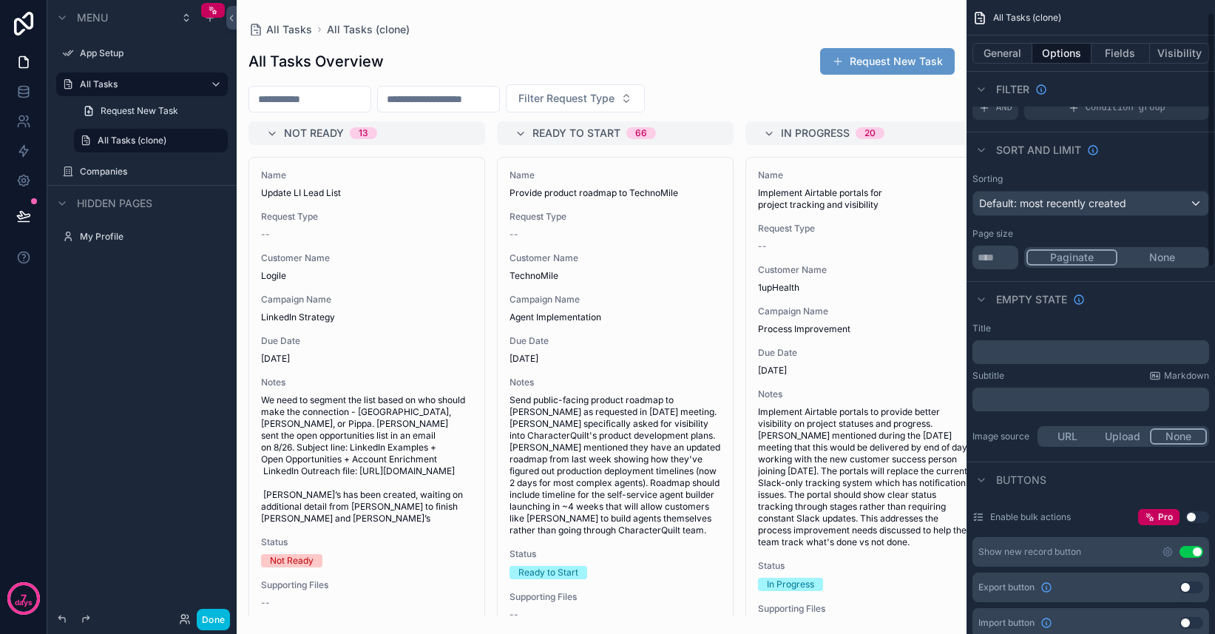
scroll to position [0, 0]
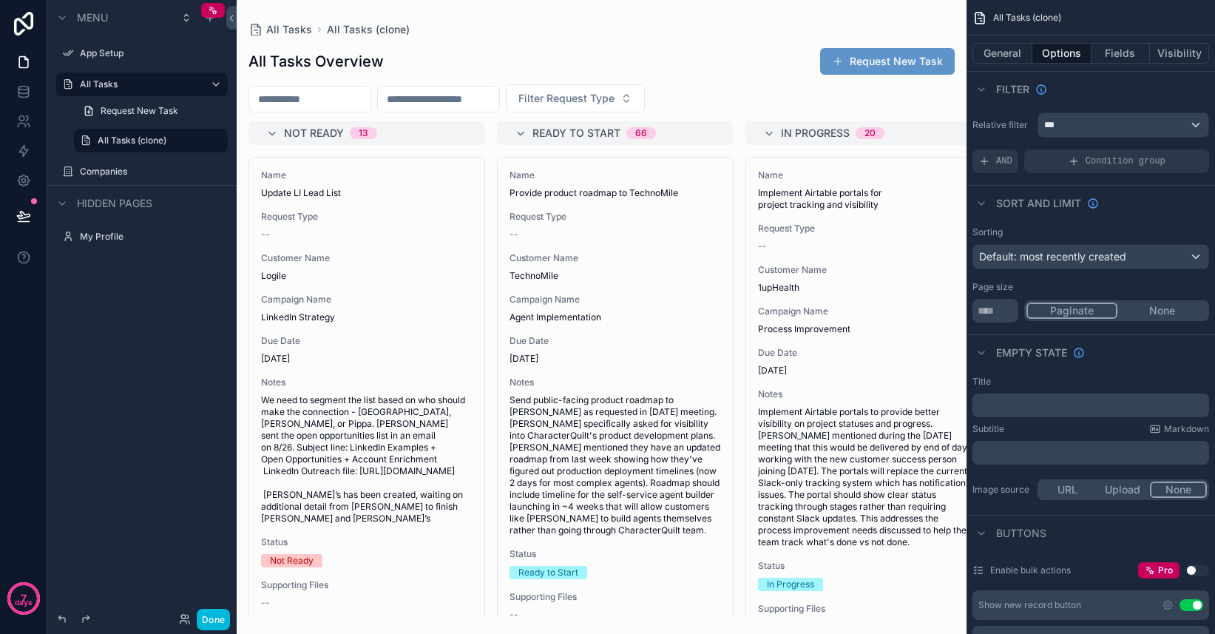
click at [999, 165] on span "AND" at bounding box center [1004, 161] width 16 height 12
click at [0, 0] on icon "scrollable content" at bounding box center [0, 0] width 0 height 0
click at [190, 282] on div "**********" at bounding box center [141, 308] width 189 height 616
click at [214, 146] on icon "scrollable content" at bounding box center [216, 141] width 12 height 12
click at [190, 303] on div "**********" at bounding box center [141, 308] width 189 height 616
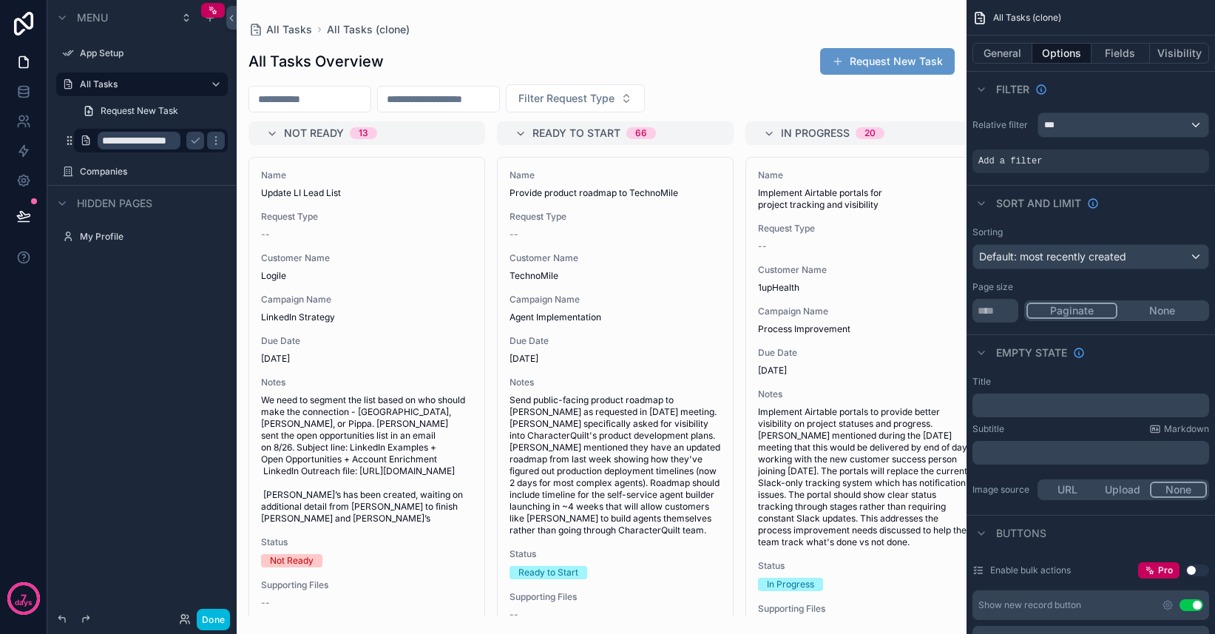
click at [135, 340] on div "**********" at bounding box center [141, 308] width 189 height 616
click at [195, 141] on icon "scrollable content" at bounding box center [195, 141] width 12 height 12
click at [211, 23] on icon "scrollable content" at bounding box center [210, 18] width 12 height 12
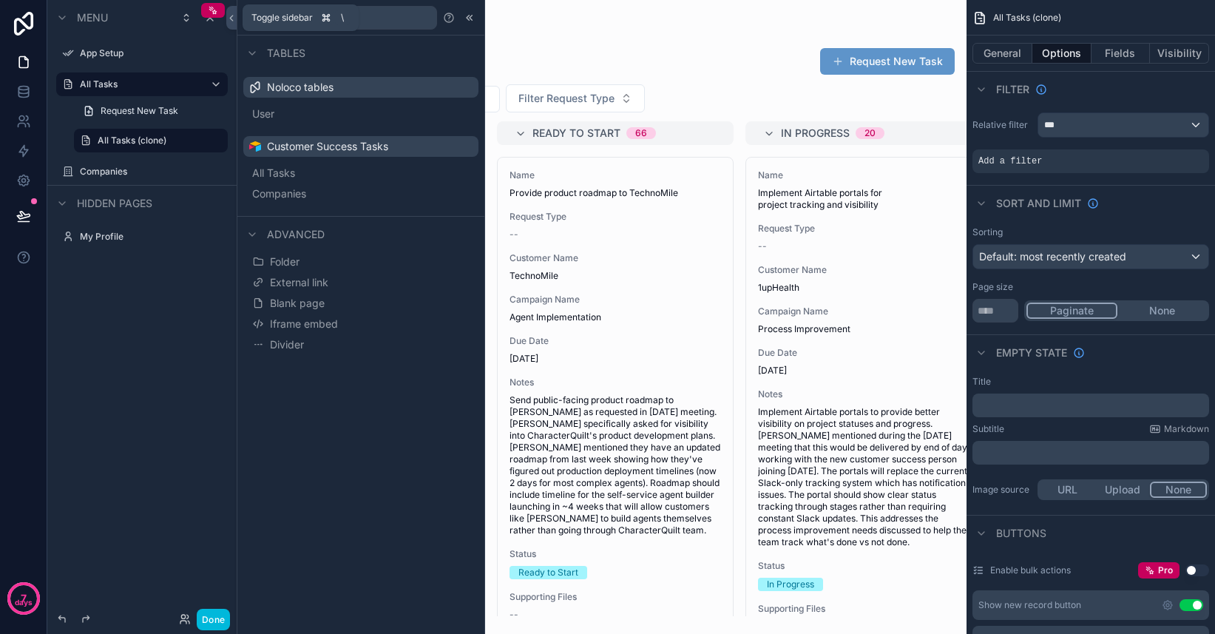
click at [230, 27] on button at bounding box center [231, 18] width 10 height 24
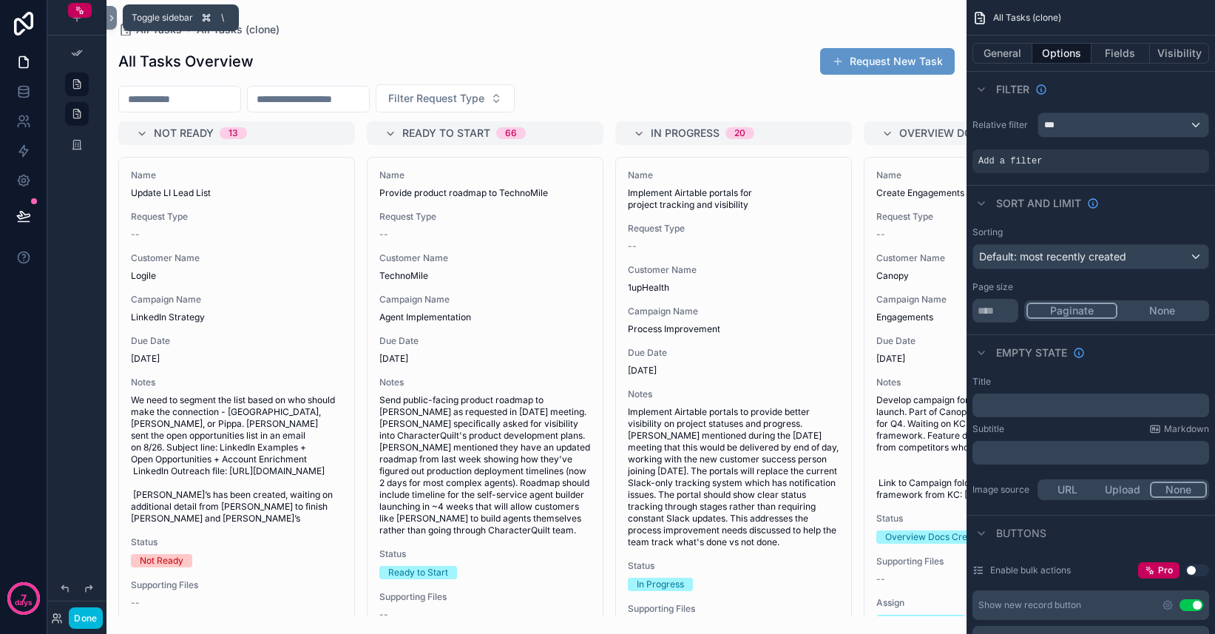
click at [115, 24] on button at bounding box center [112, 18] width 10 height 24
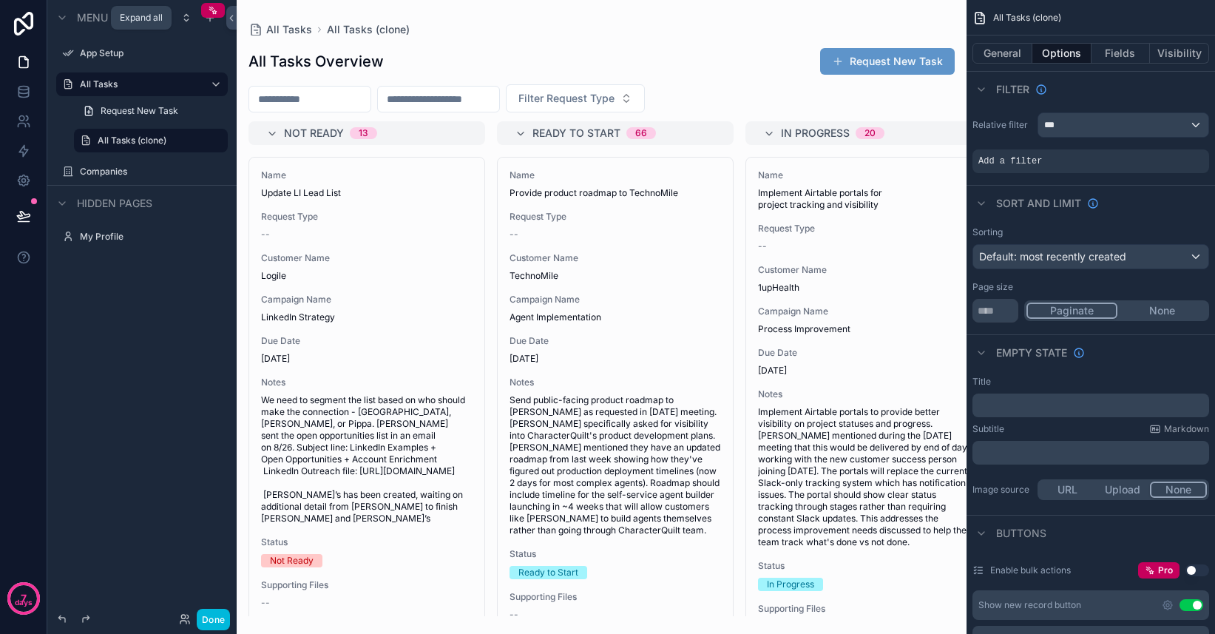
click at [183, 24] on div "scrollable content" at bounding box center [187, 18] width 18 height 18
click at [0, 0] on icon "scrollable content" at bounding box center [0, 0] width 0 height 0
click at [194, 143] on icon "scrollable content" at bounding box center [195, 141] width 12 height 12
click at [0, 0] on icon "scrollable content" at bounding box center [0, 0] width 0 height 0
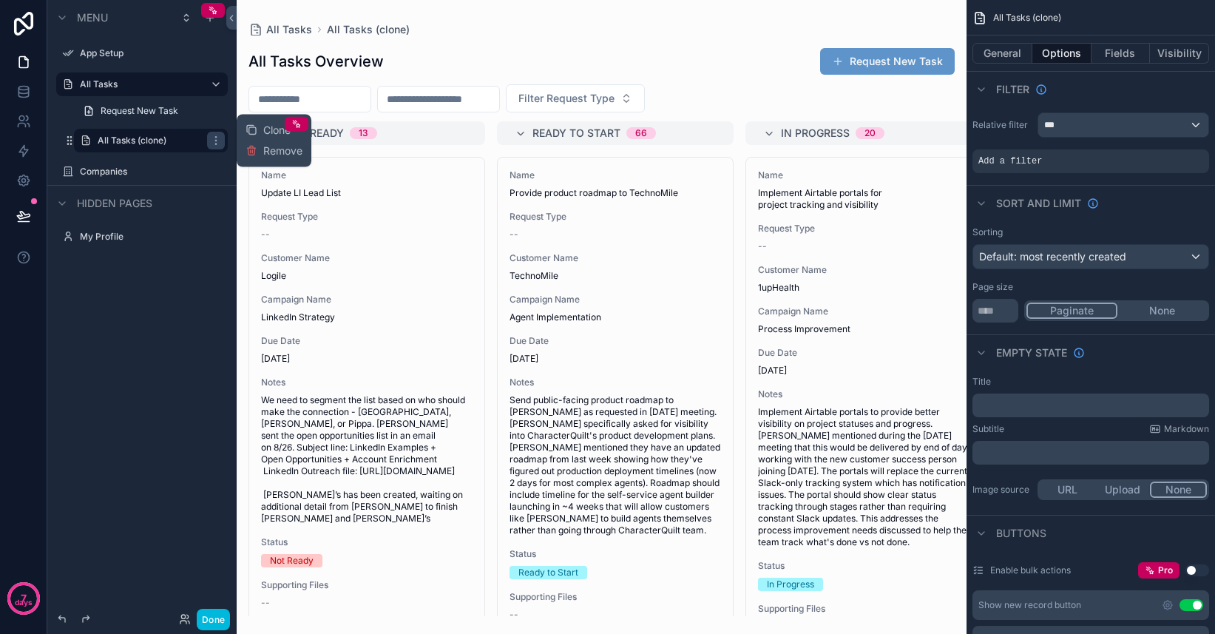
click at [589, 38] on div "All Tasks Overview Request New Task Filter Request Type Not Ready 13 Name Updat…" at bounding box center [602, 326] width 730 height 581
click at [1108, 125] on div "***" at bounding box center [1123, 125] width 170 height 24
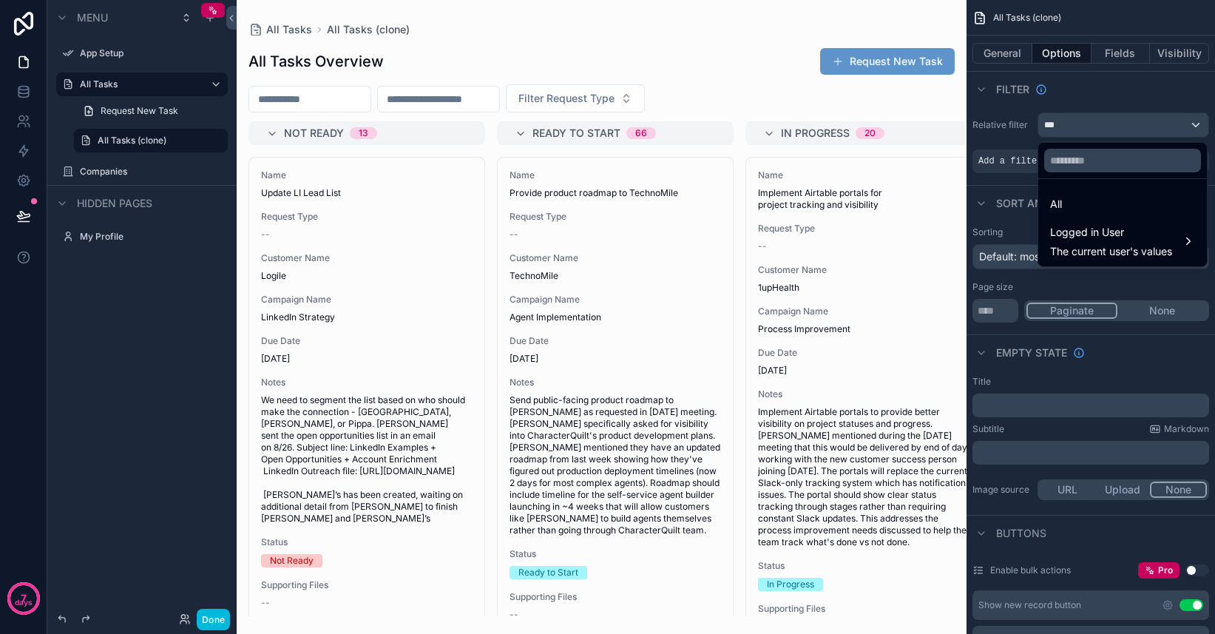
click at [1098, 235] on span "Logged in User" at bounding box center [1111, 232] width 122 height 18
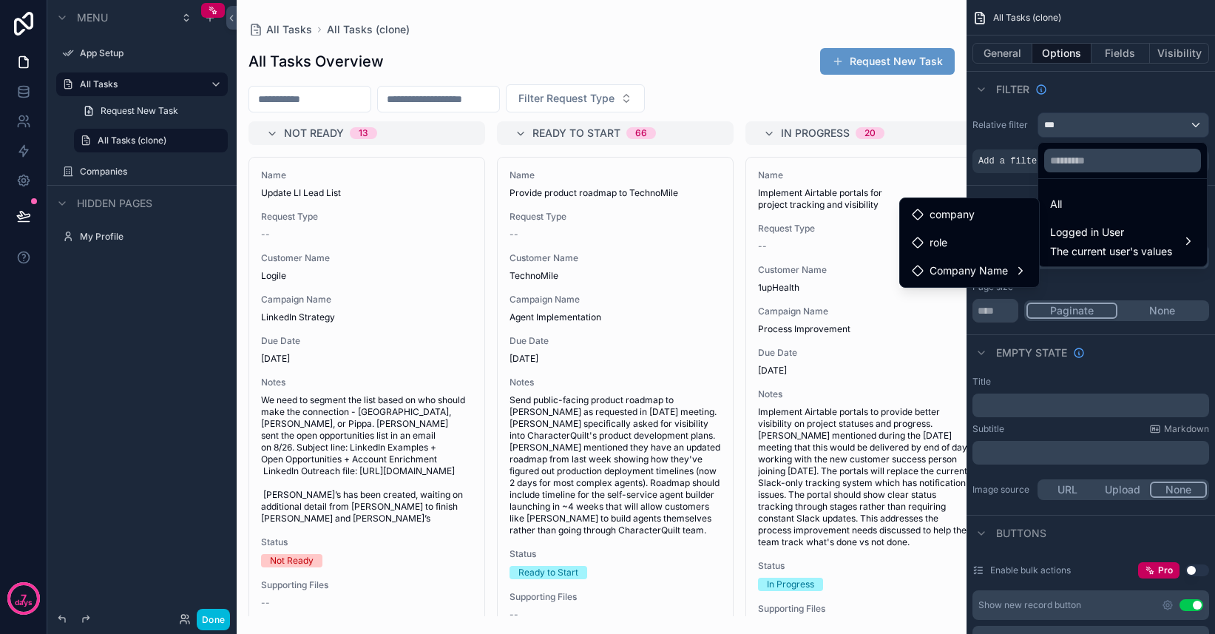
click at [994, 266] on span "Company Name" at bounding box center [969, 271] width 78 height 18
click at [1107, 275] on span "all tasks collection" at bounding box center [1112, 272] width 88 height 18
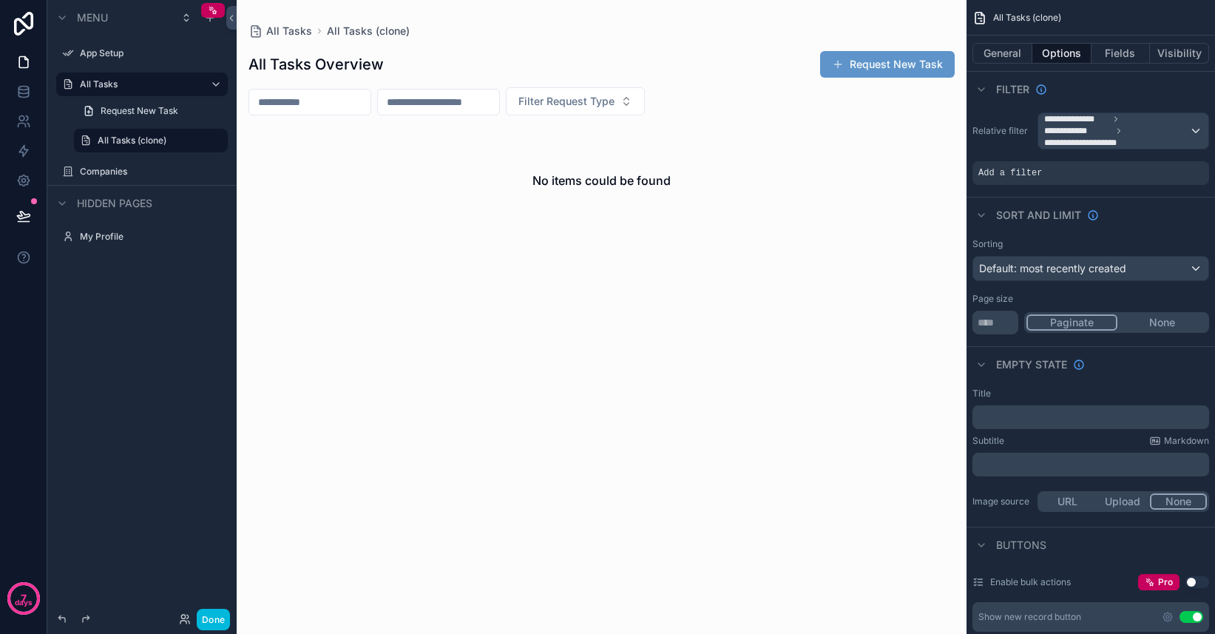
click at [1050, 175] on div "Add a filter" at bounding box center [1091, 173] width 237 height 24
click at [1010, 175] on span "Add a filter" at bounding box center [1011, 173] width 64 height 12
click at [0, 0] on icon "scrollable content" at bounding box center [0, 0] width 0 height 0
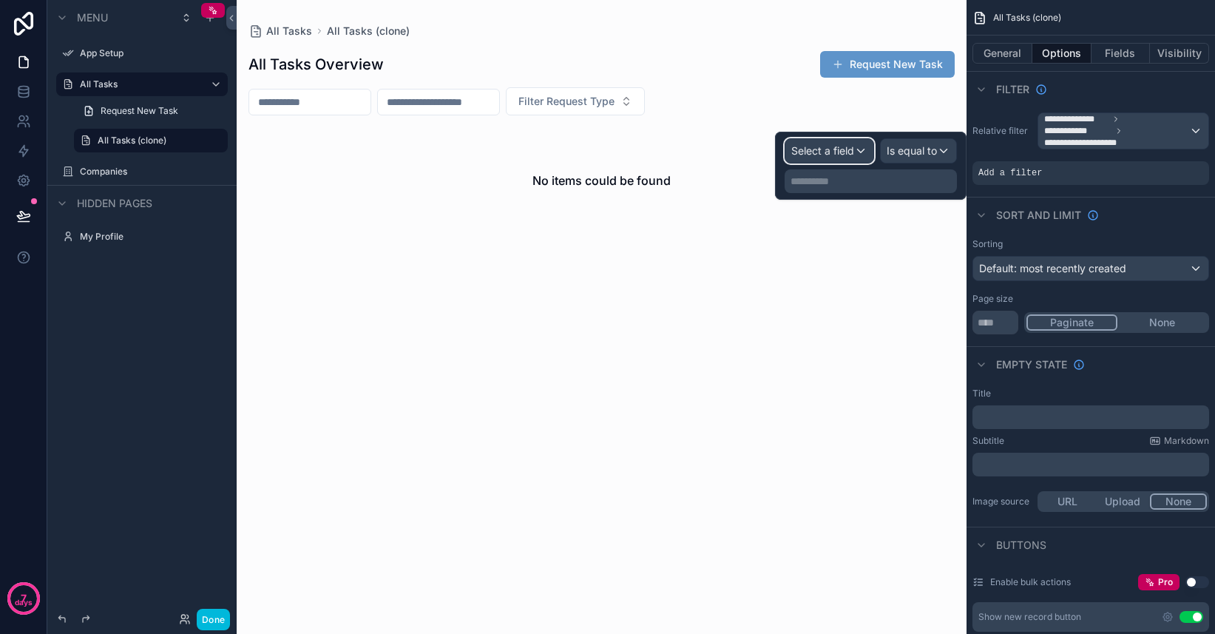
click at [849, 158] on span "Select a field" at bounding box center [822, 150] width 63 height 15
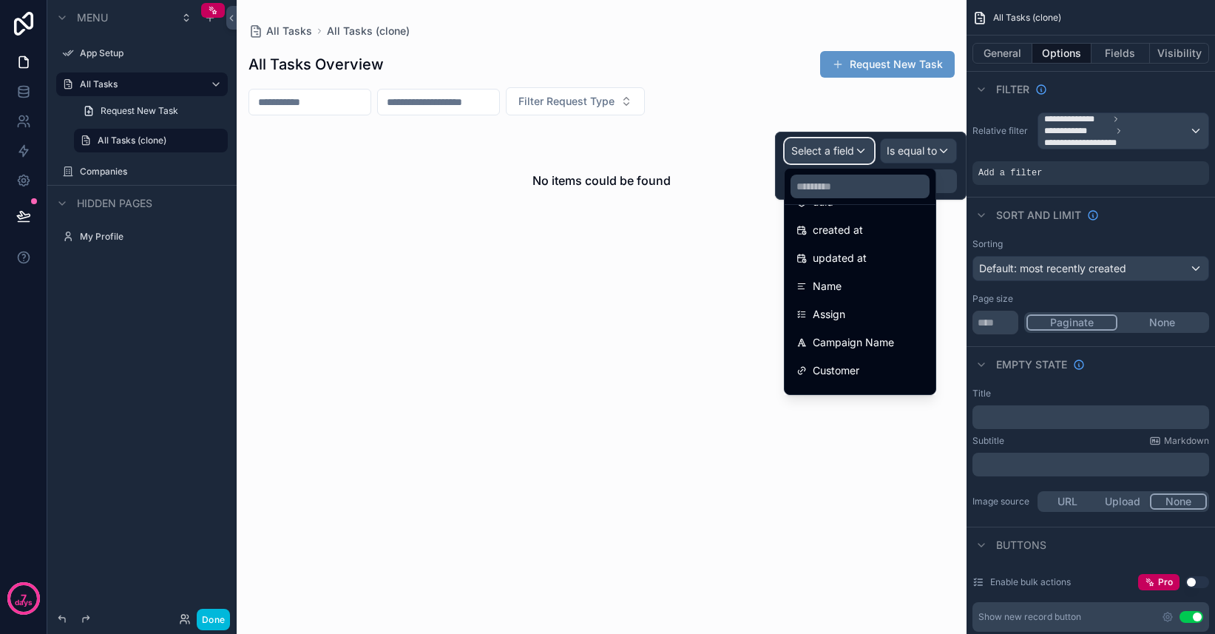
scroll to position [217, 0]
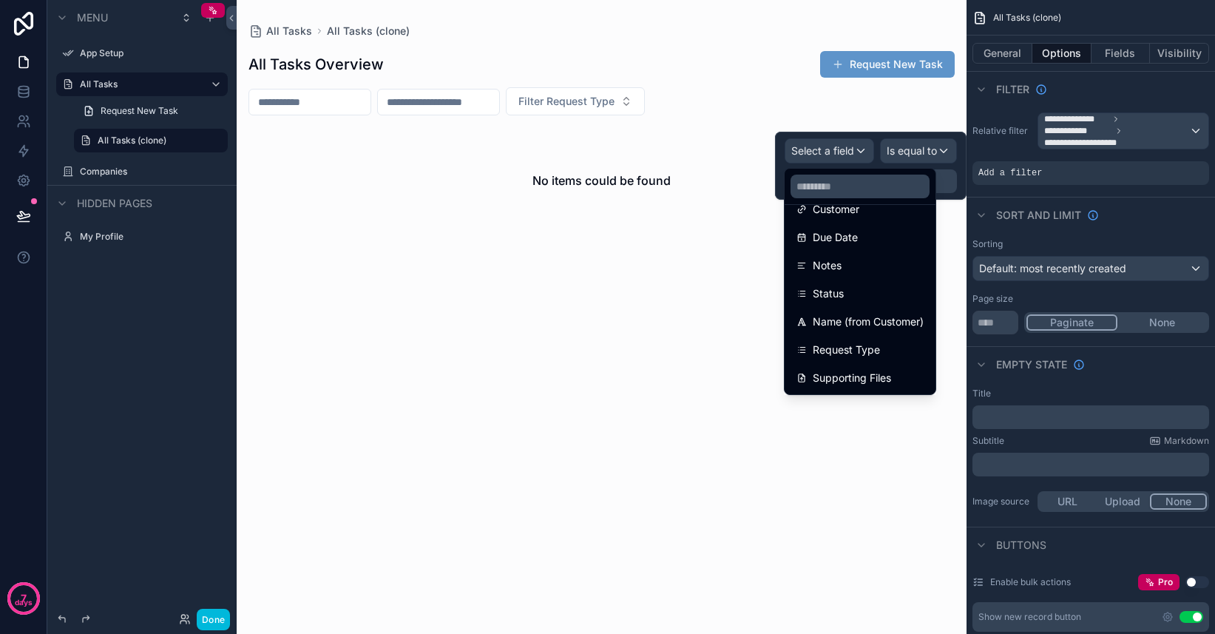
click at [837, 296] on span "Status" at bounding box center [828, 294] width 31 height 18
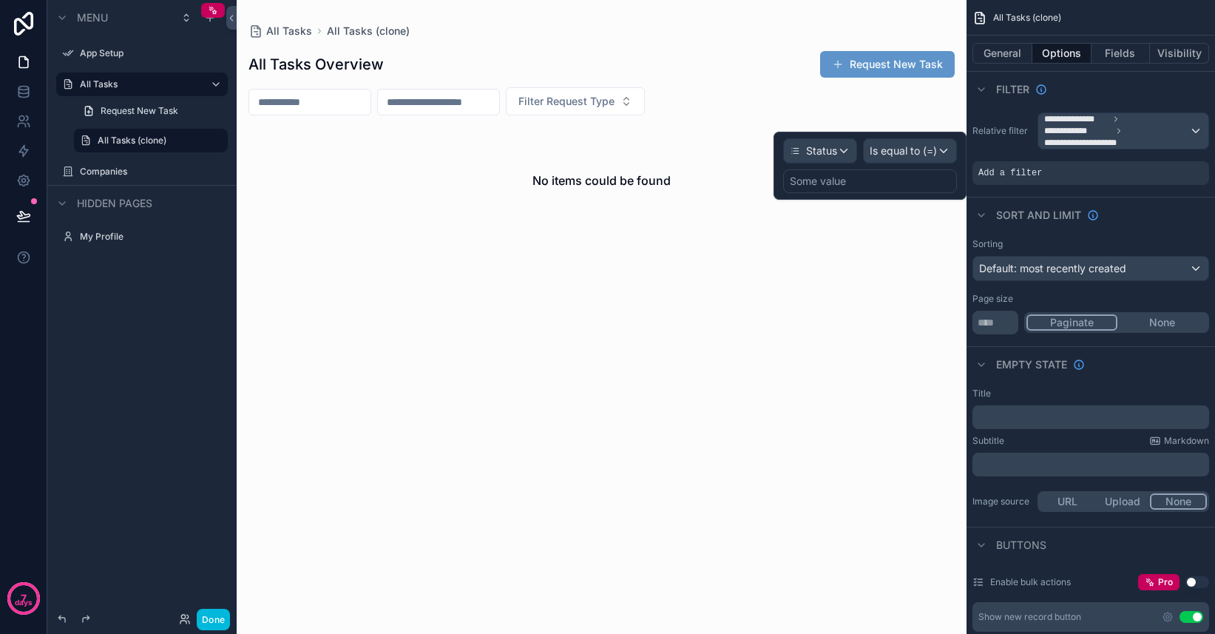
click at [885, 175] on div "Some value" at bounding box center [870, 181] width 174 height 24
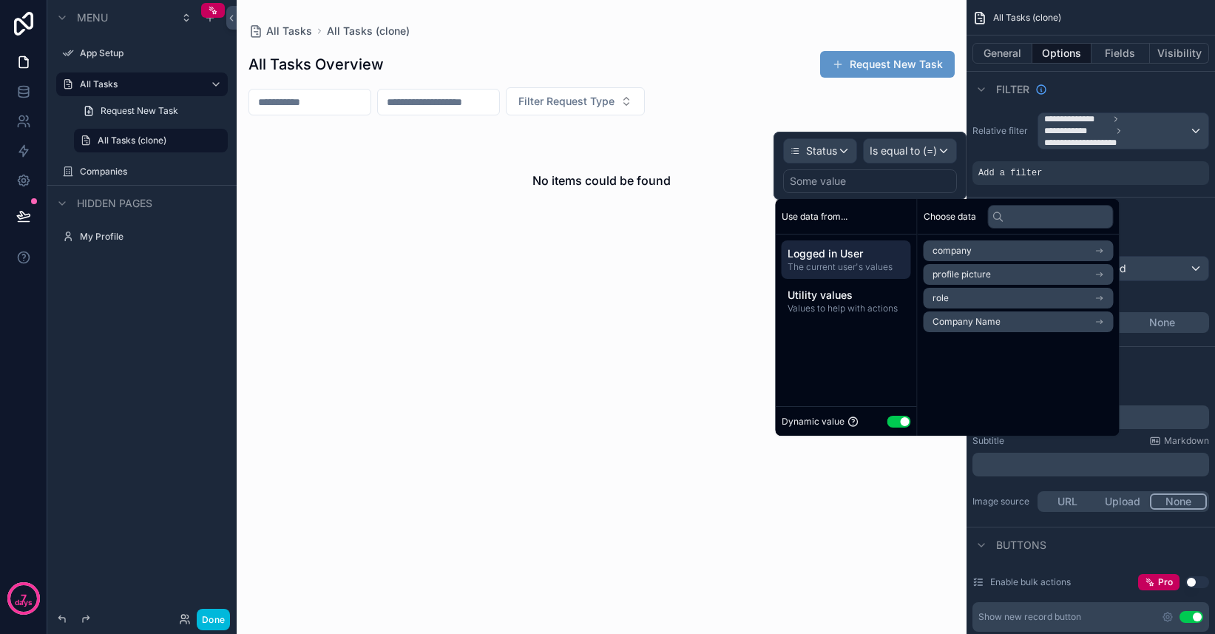
click at [864, 307] on span "Values to help with actions" at bounding box center [847, 309] width 118 height 12
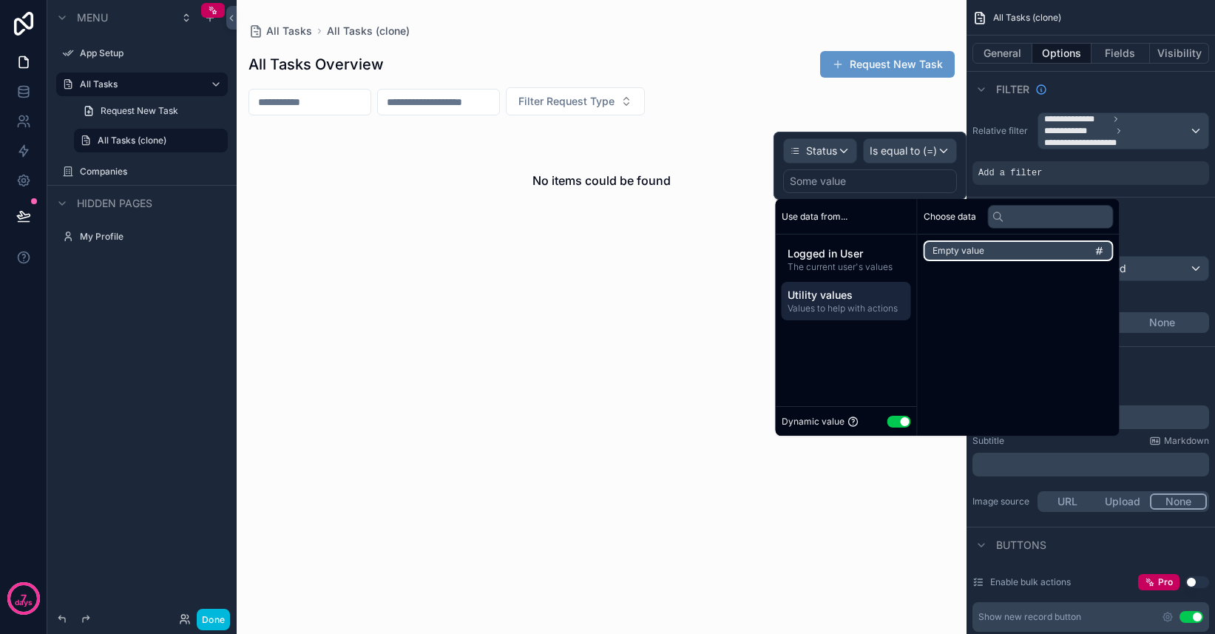
click at [1020, 245] on li "Empty value" at bounding box center [1019, 250] width 190 height 21
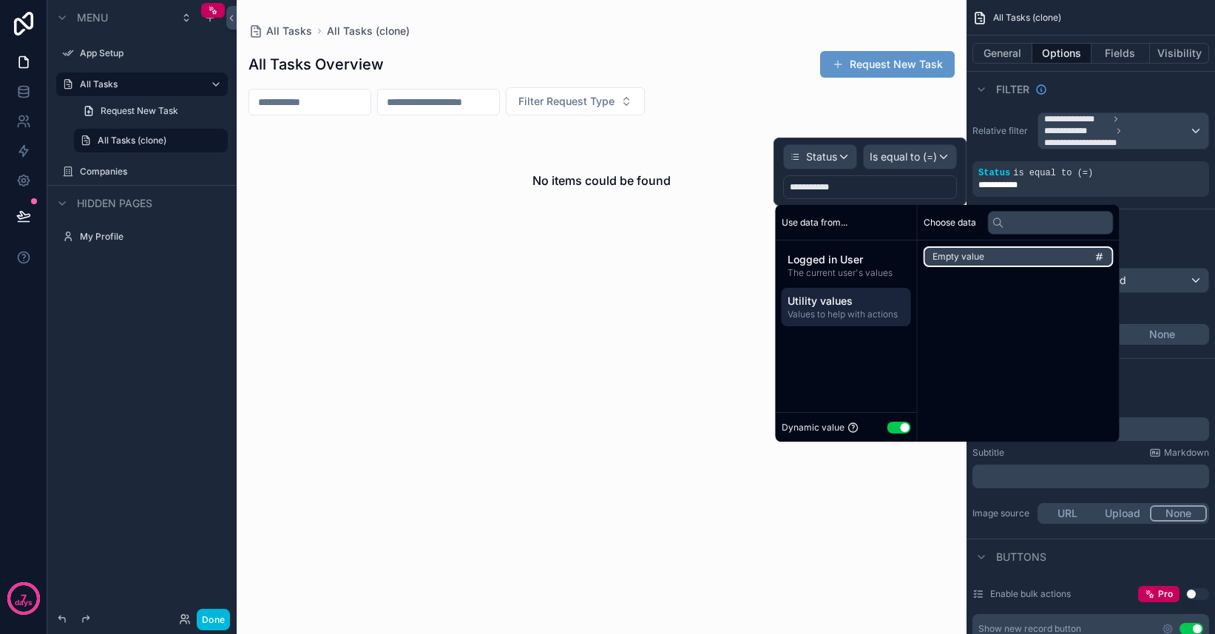
click at [976, 258] on span "Empty value" at bounding box center [959, 257] width 52 height 12
click at [808, 271] on span "The current user's values" at bounding box center [847, 273] width 118 height 12
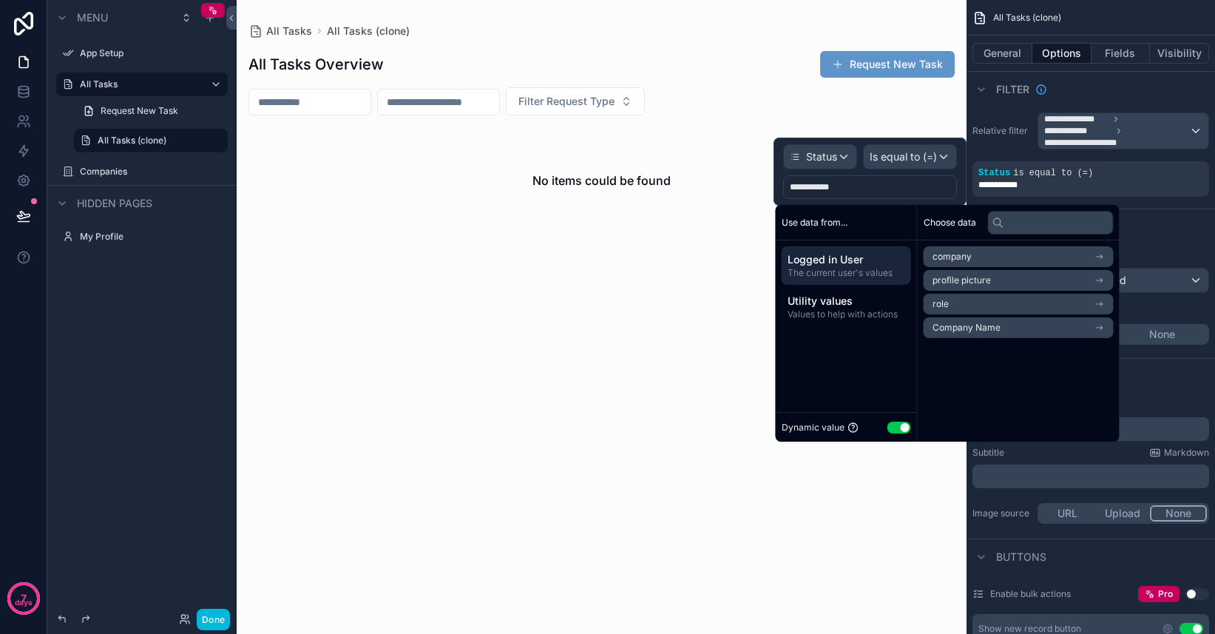
click at [902, 431] on button "Use setting" at bounding box center [900, 428] width 24 height 12
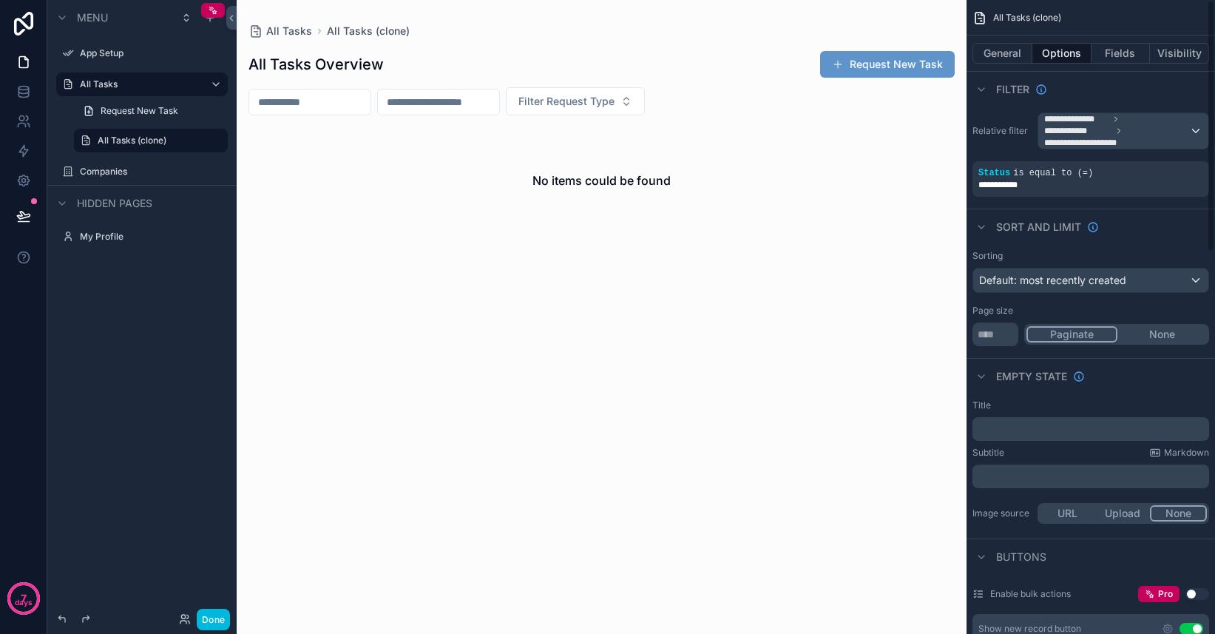
click at [1149, 222] on div "Sort And Limit" at bounding box center [1091, 227] width 249 height 36
click at [1078, 189] on div "**********" at bounding box center [1091, 185] width 225 height 12
click at [0, 0] on icon "scrollable content" at bounding box center [0, 0] width 0 height 0
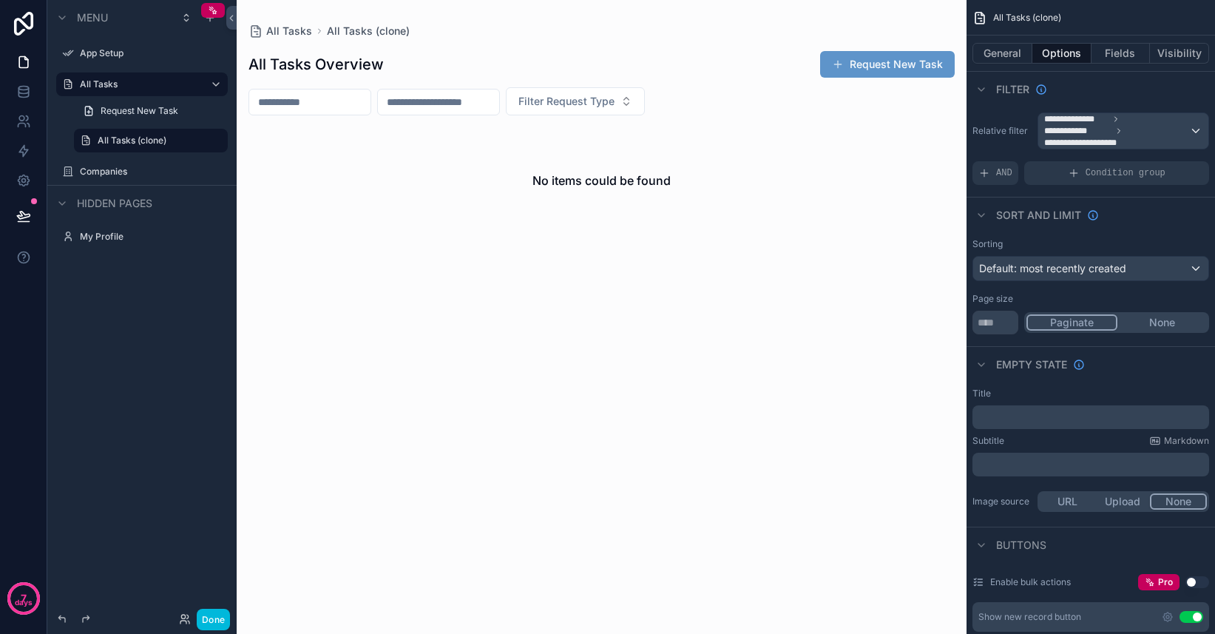
click at [993, 174] on div "AND" at bounding box center [996, 173] width 46 height 24
click at [1010, 176] on span "Add a filter" at bounding box center [1011, 173] width 64 height 12
click at [0, 0] on icon "scrollable content" at bounding box center [0, 0] width 0 height 0
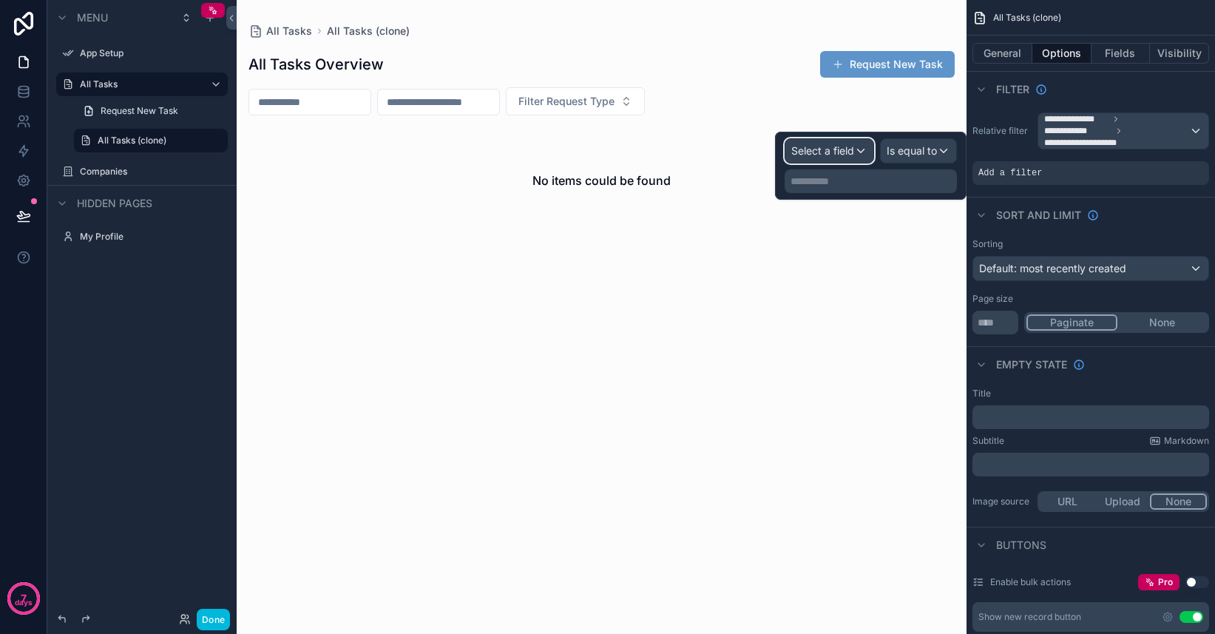
click at [810, 152] on span "Select a field" at bounding box center [822, 150] width 63 height 13
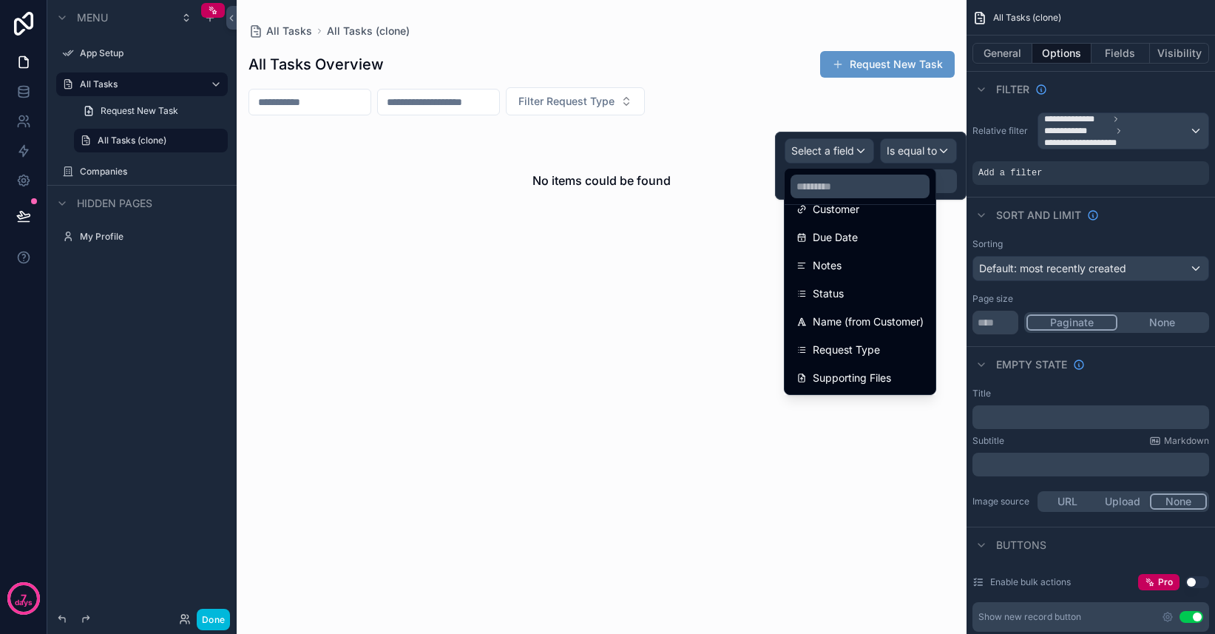
click at [840, 300] on span "Status" at bounding box center [828, 294] width 31 height 18
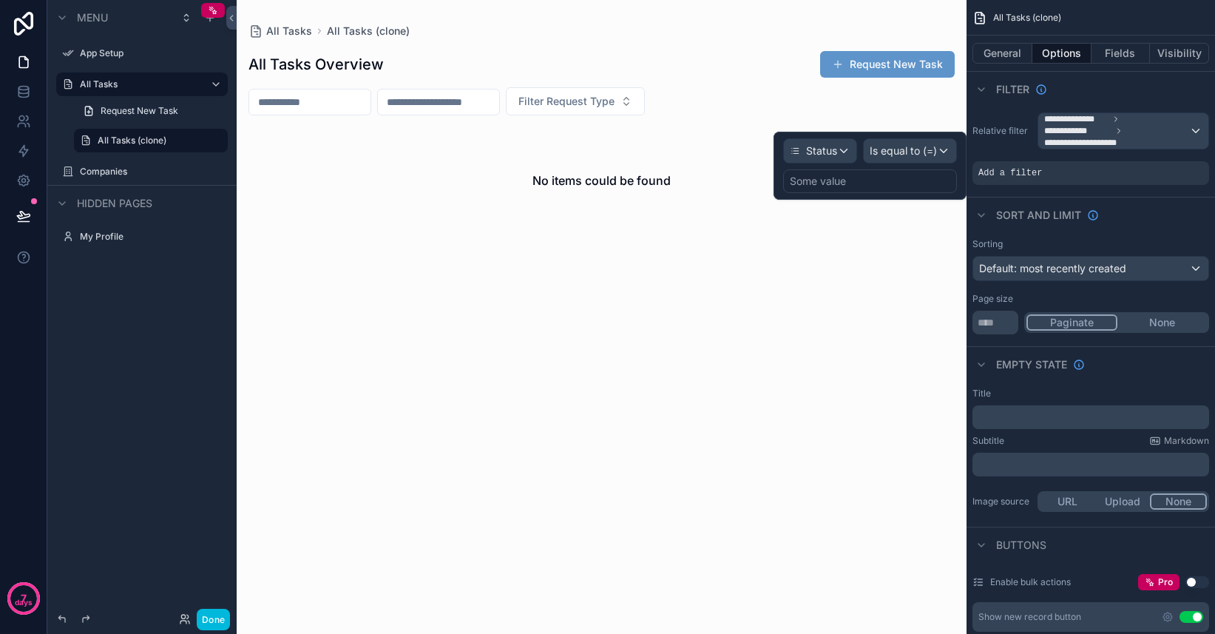
click at [891, 178] on div "Some value" at bounding box center [870, 181] width 174 height 24
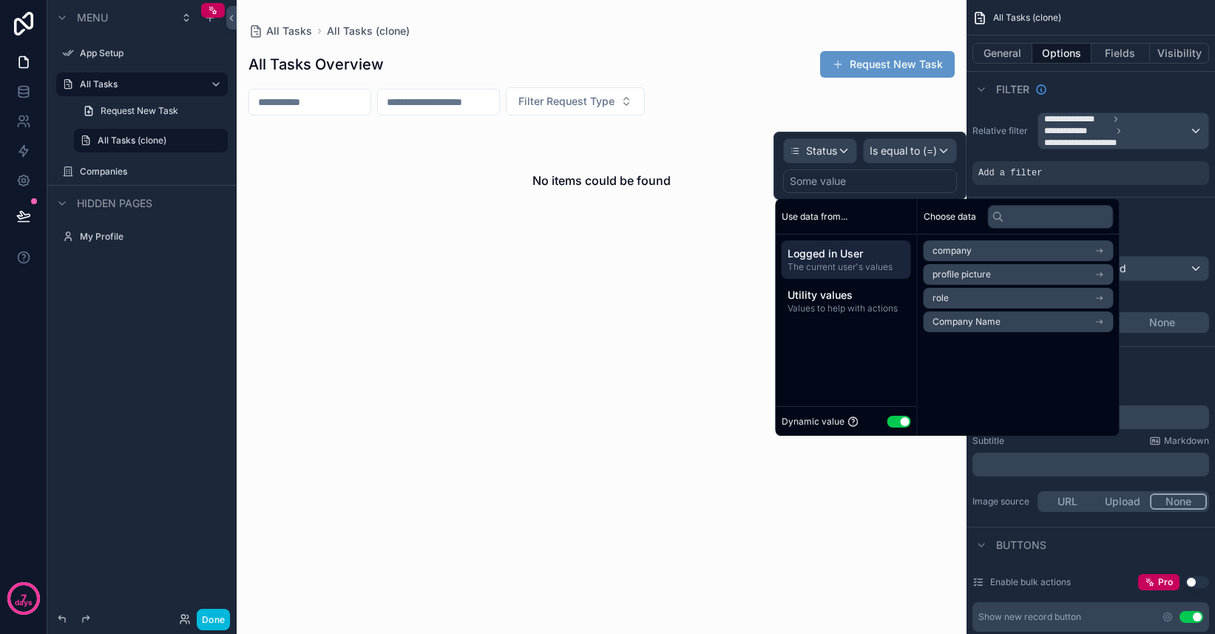
click at [899, 418] on button "Use setting" at bounding box center [900, 422] width 24 height 12
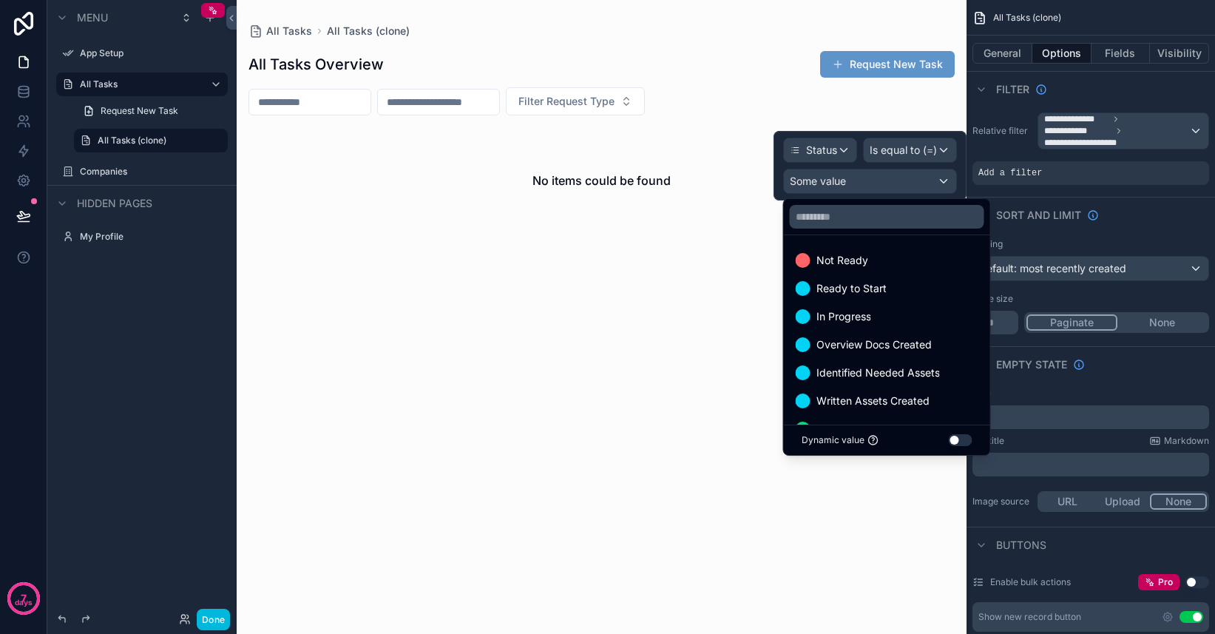
click at [866, 263] on span "Not Ready" at bounding box center [843, 260] width 52 height 18
click at [1135, 214] on div "Sort And Limit" at bounding box center [1091, 215] width 249 height 36
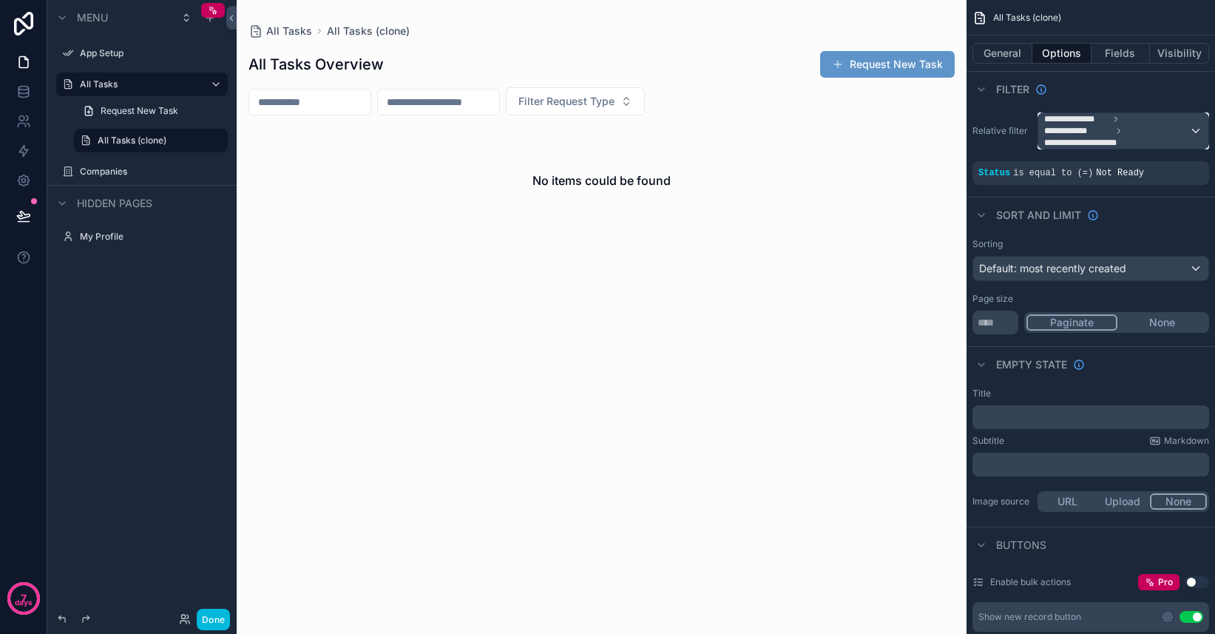
click at [1163, 130] on span "**********" at bounding box center [1116, 131] width 145 height 36
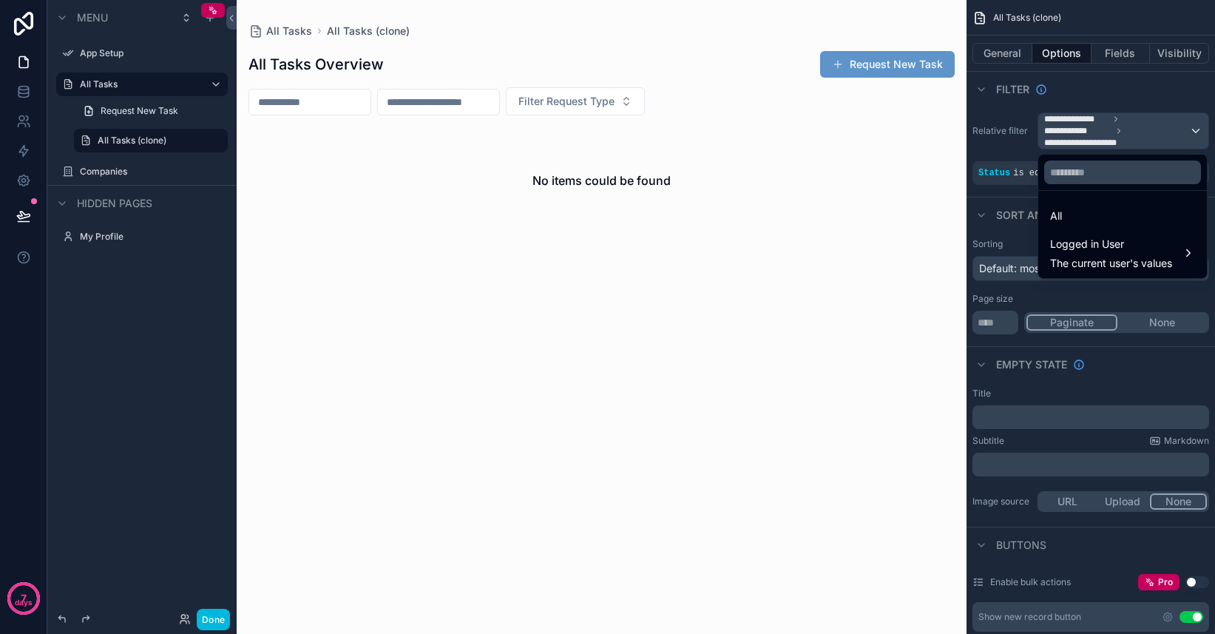
click at [1110, 209] on div "All" at bounding box center [1122, 216] width 145 height 18
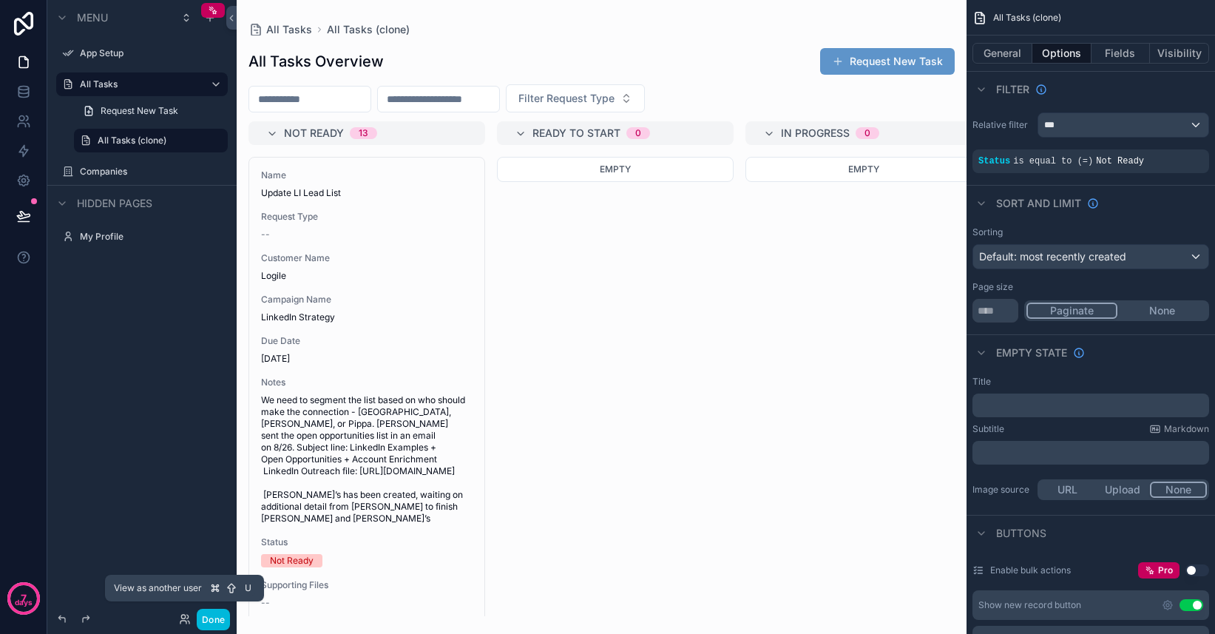
click at [184, 618] on icon at bounding box center [183, 617] width 4 height 4
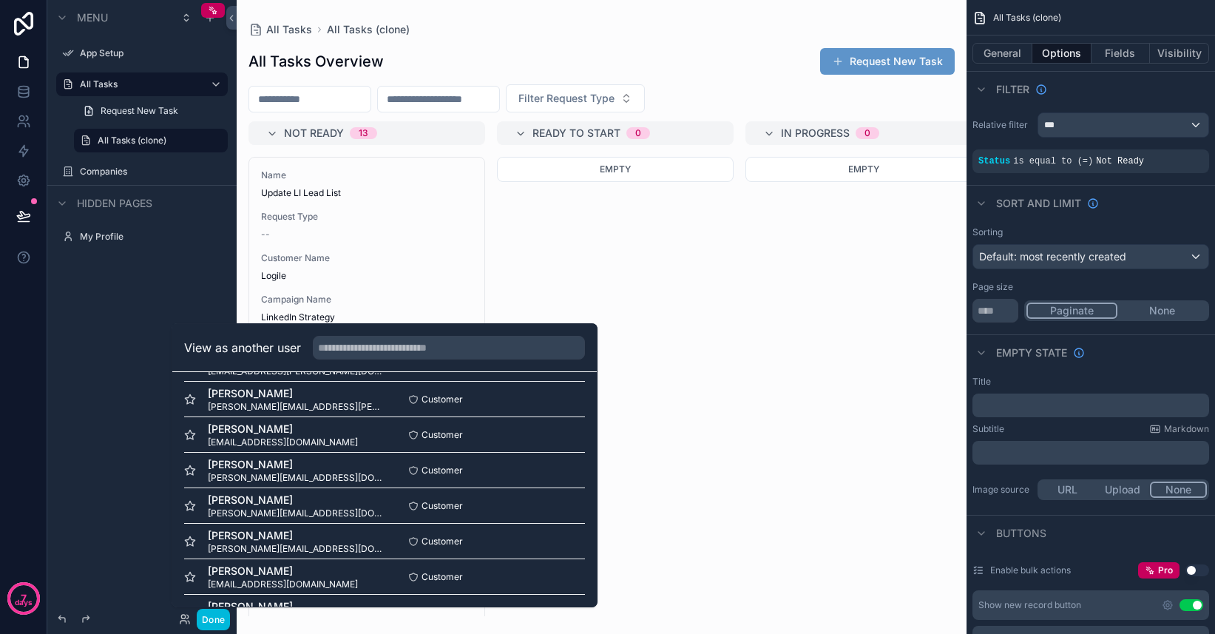
scroll to position [729, 0]
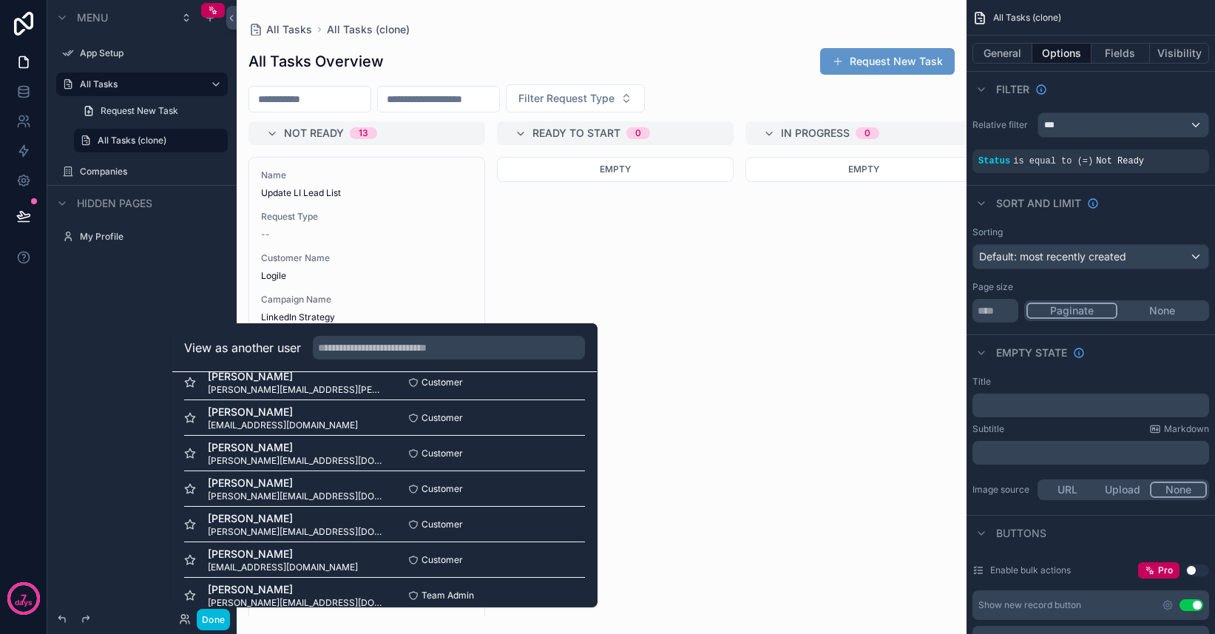
click at [0, 0] on button "Select" at bounding box center [0, 0] width 0 height 0
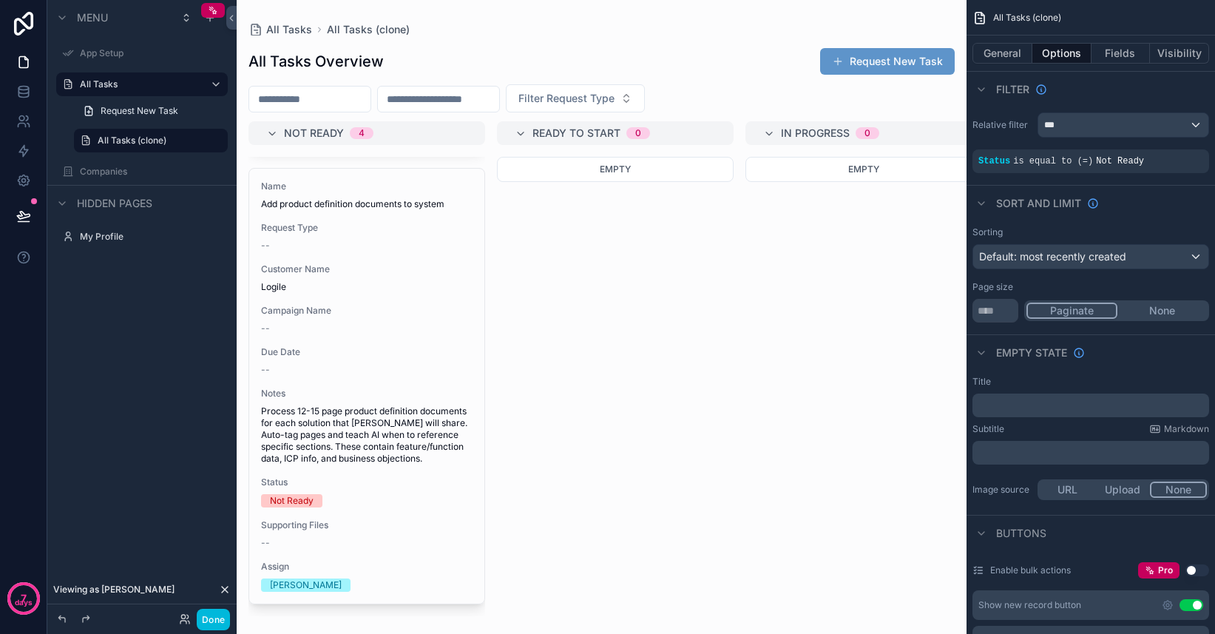
scroll to position [1445, 0]
click at [298, 281] on span "Logile" at bounding box center [367, 287] width 212 height 12
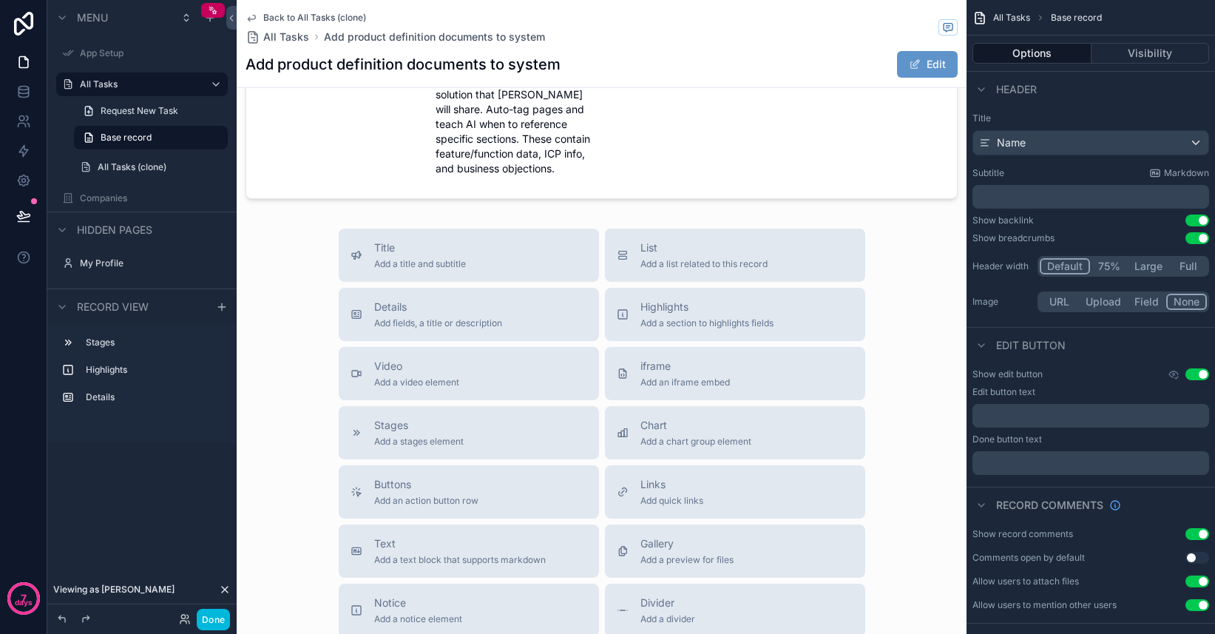
scroll to position [490, 0]
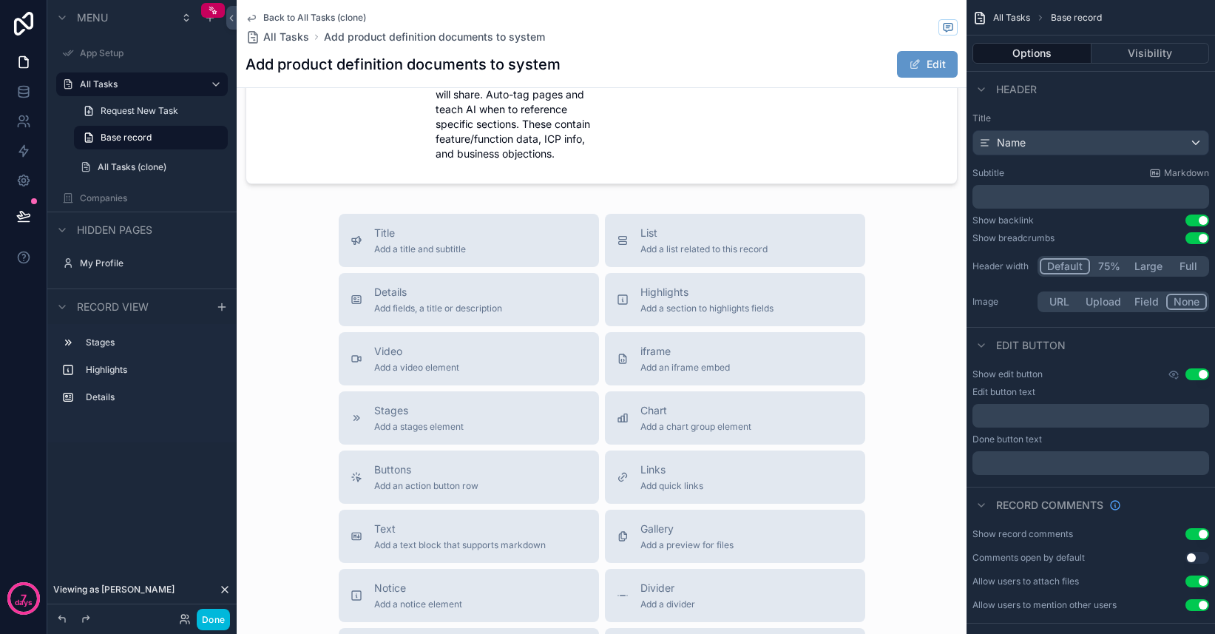
click at [271, 15] on span "Back to All Tasks (clone)" at bounding box center [314, 18] width 103 height 12
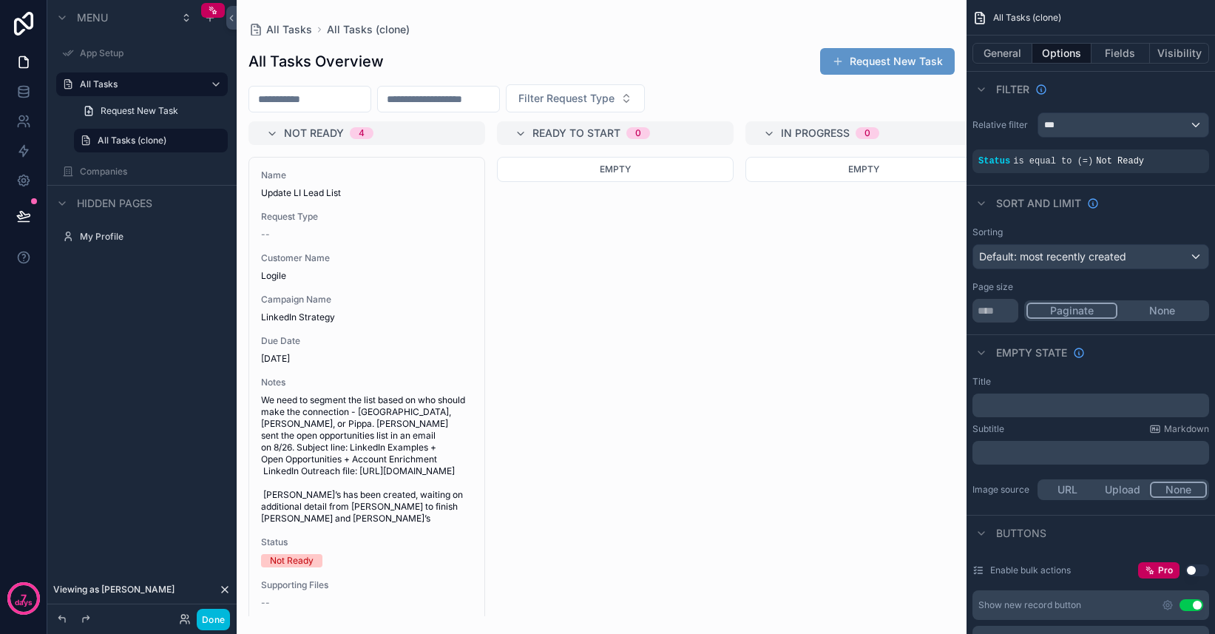
click at [0, 0] on icon "scrollable content" at bounding box center [0, 0] width 0 height 0
click at [146, 143] on input "**********" at bounding box center [139, 141] width 83 height 18
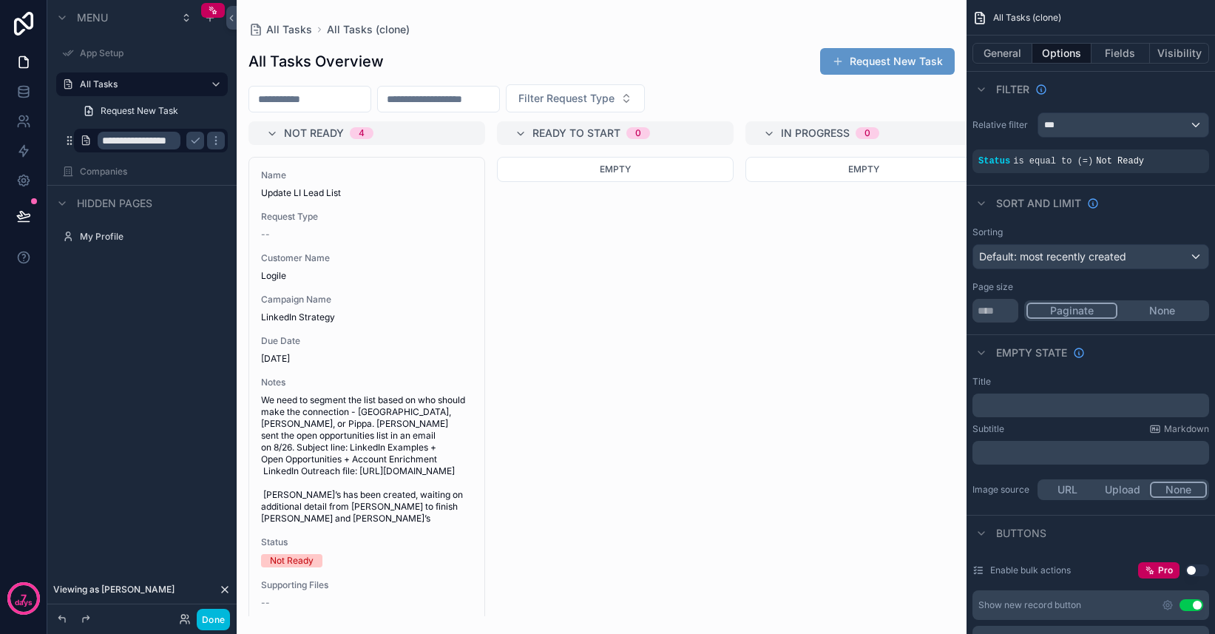
click at [146, 143] on input "**********" at bounding box center [139, 141] width 83 height 18
type input "*********"
click at [195, 144] on icon "scrollable content" at bounding box center [195, 141] width 12 height 12
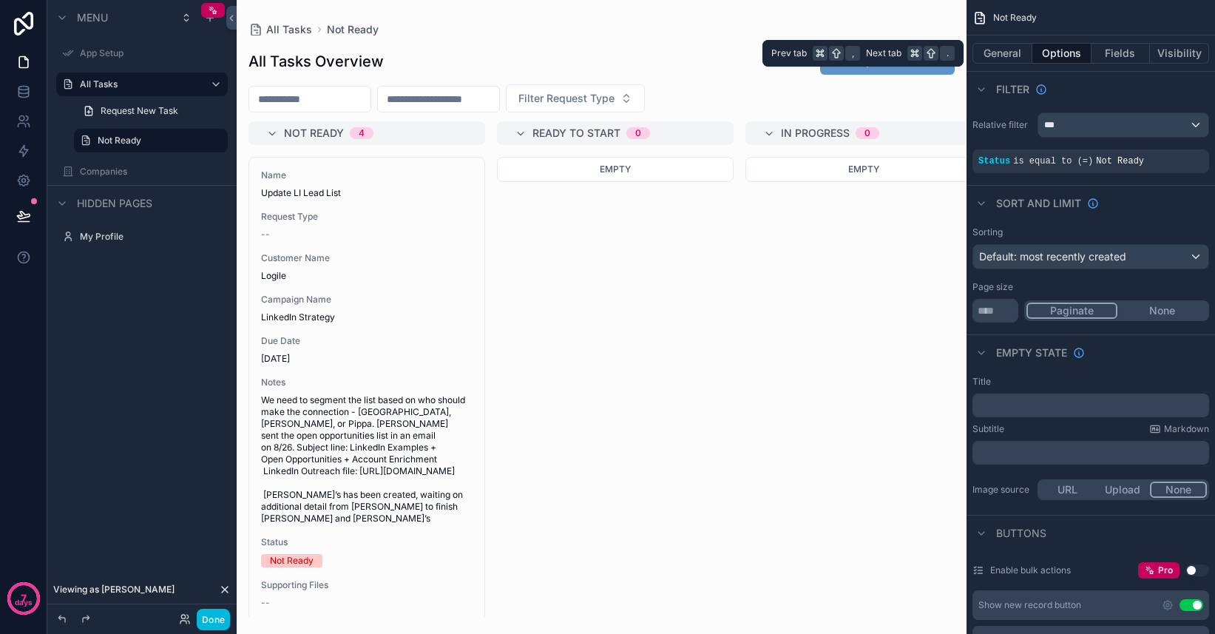
click at [1175, 54] on button "Visibility" at bounding box center [1179, 53] width 59 height 21
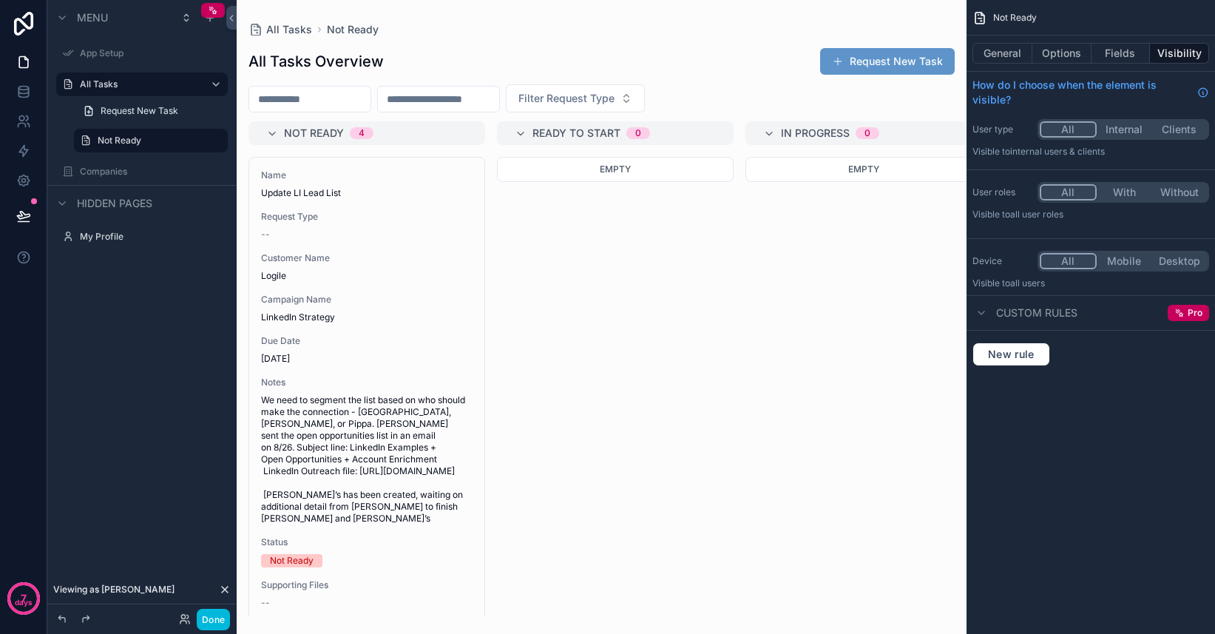
click at [1121, 52] on button "Fields" at bounding box center [1121, 53] width 59 height 21
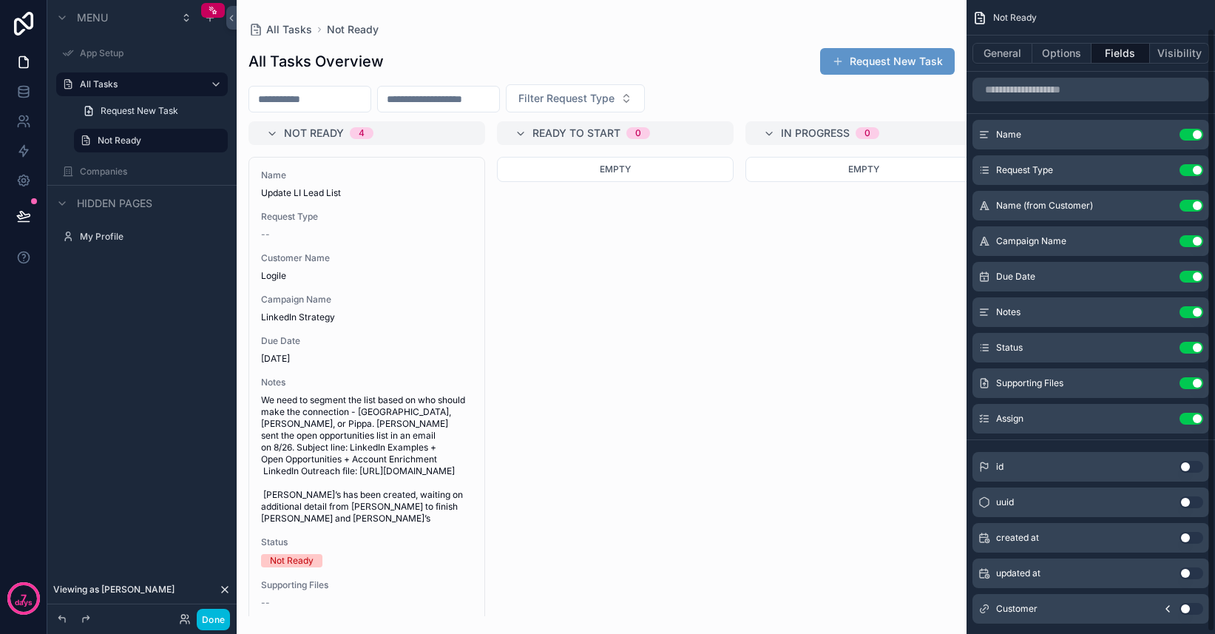
scroll to position [31, 0]
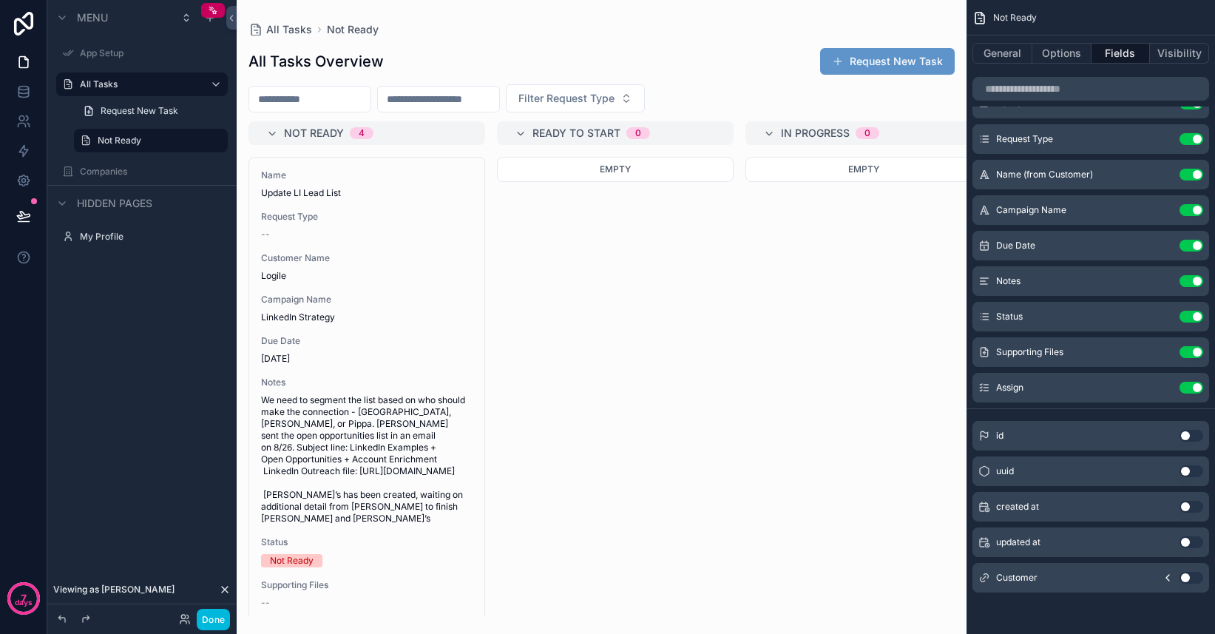
click at [0, 0] on icon "scrollable content" at bounding box center [0, 0] width 0 height 0
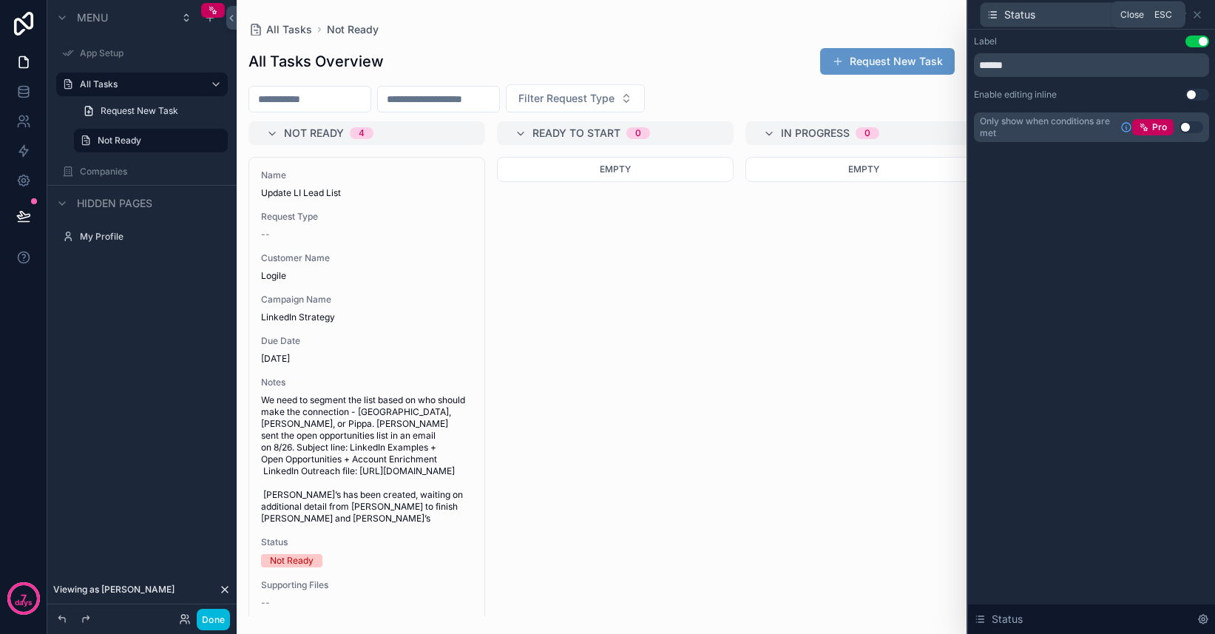
click at [1192, 18] on icon at bounding box center [1198, 15] width 12 height 12
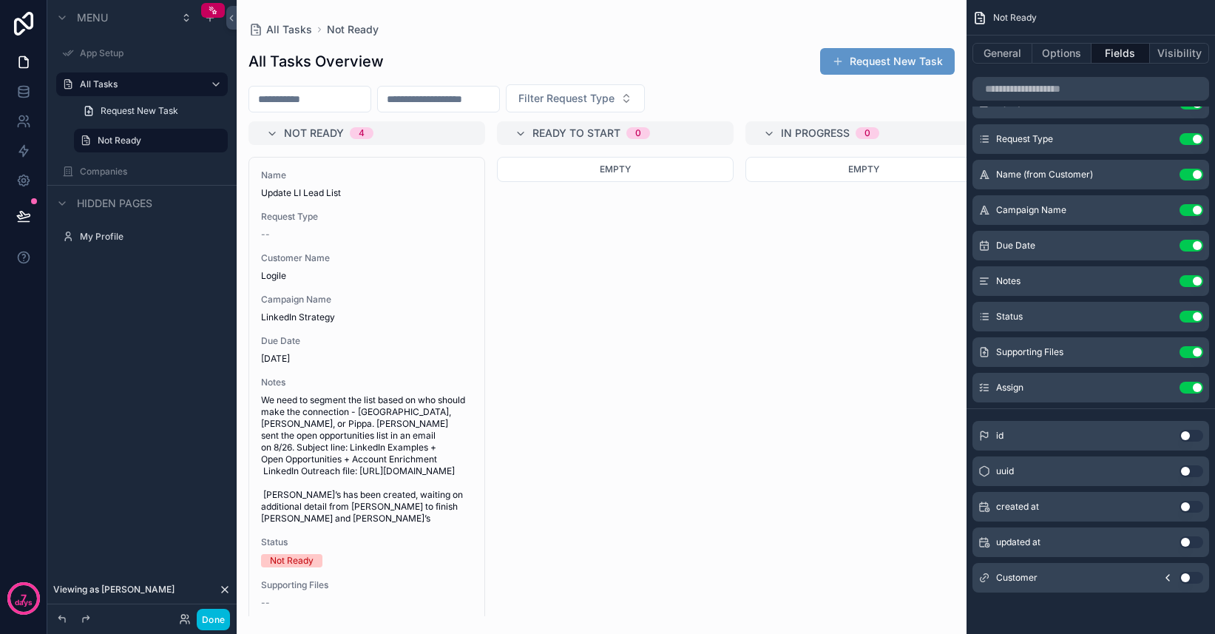
click at [0, 0] on icon "scrollable content" at bounding box center [0, 0] width 0 height 0
click at [151, 142] on label "Not Ready" at bounding box center [158, 141] width 121 height 12
click at [0, 0] on icon "scrollable content" at bounding box center [0, 0] width 0 height 0
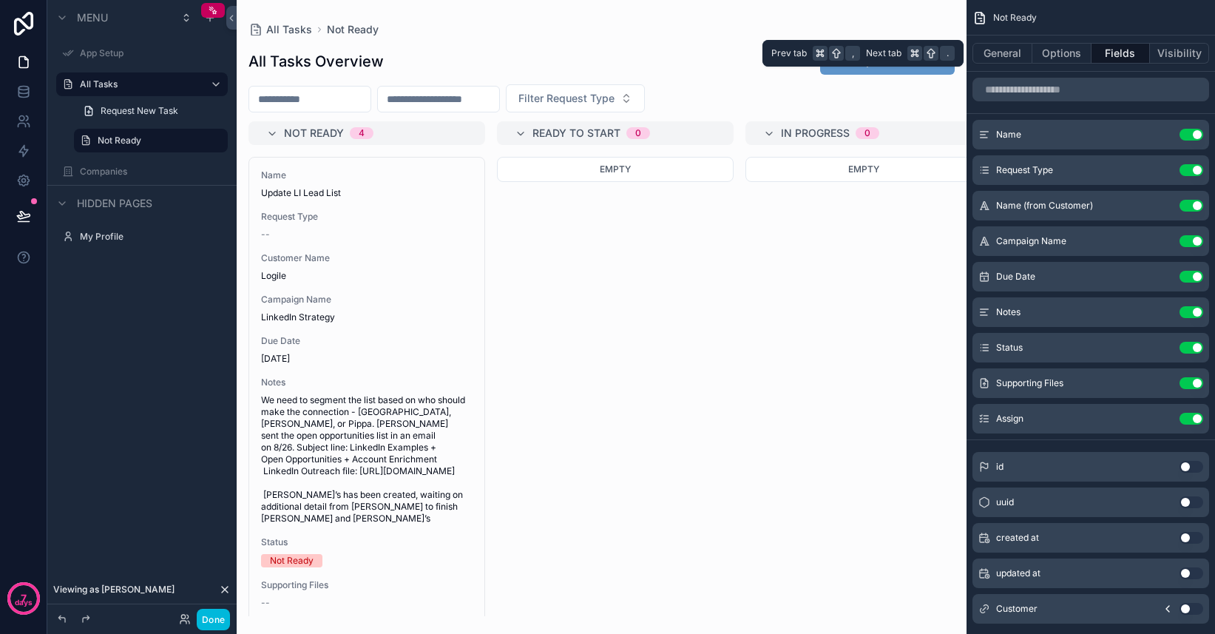
click at [1050, 53] on button "Options" at bounding box center [1062, 53] width 59 height 21
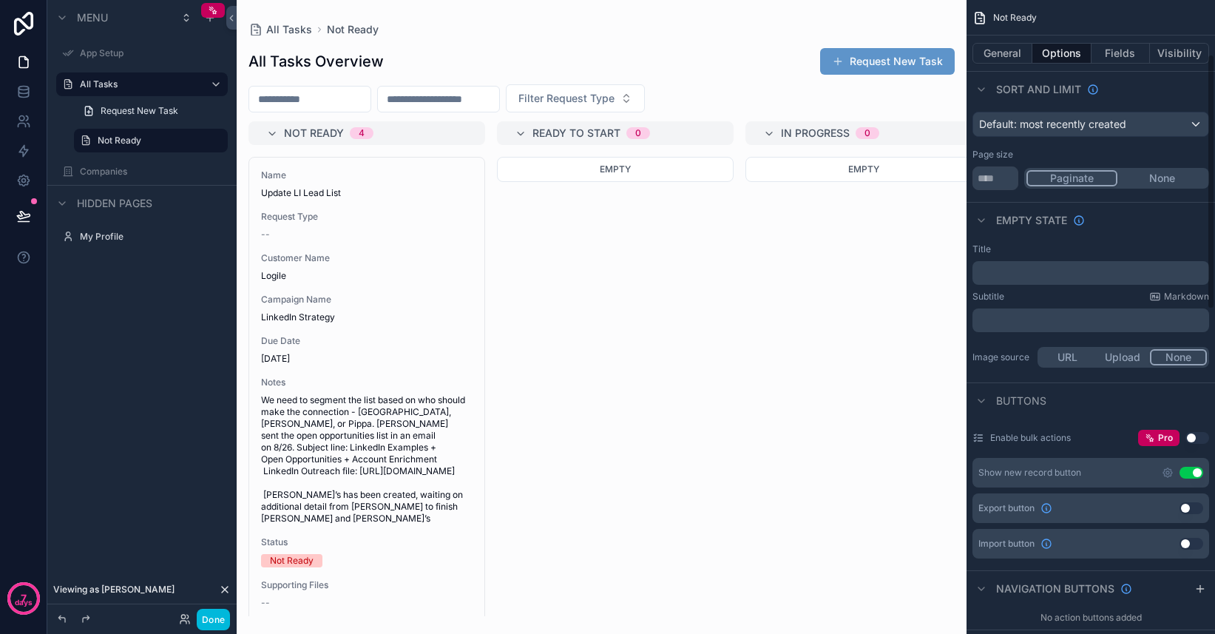
scroll to position [135, 0]
click at [186, 624] on icon at bounding box center [185, 619] width 12 height 12
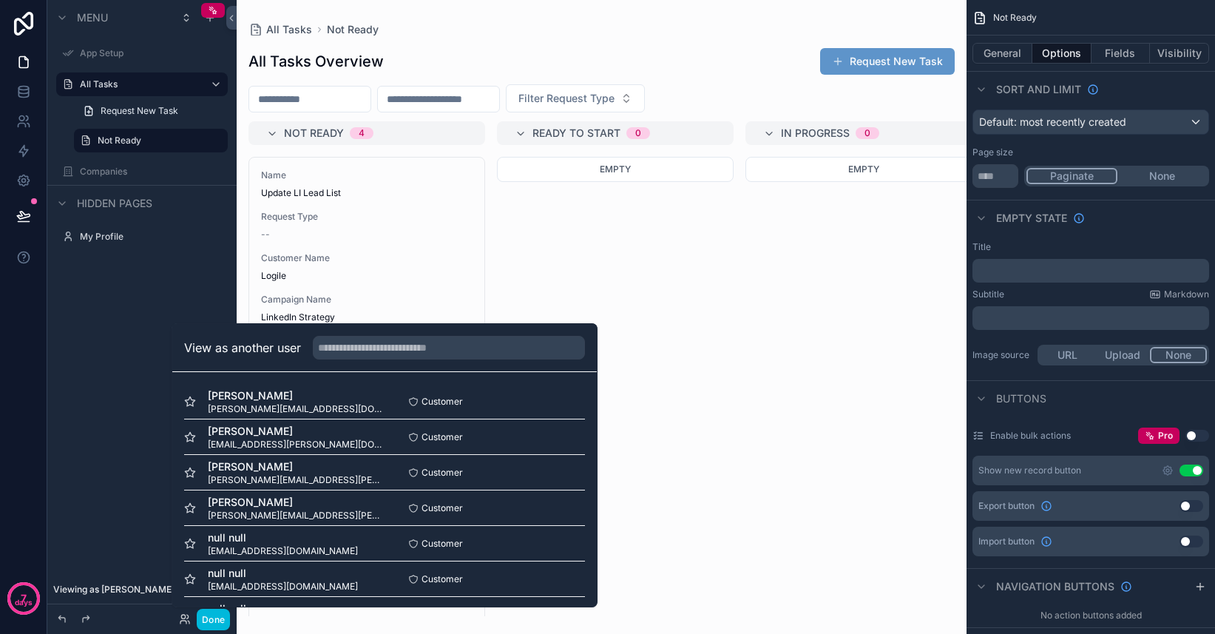
scroll to position [896, 0]
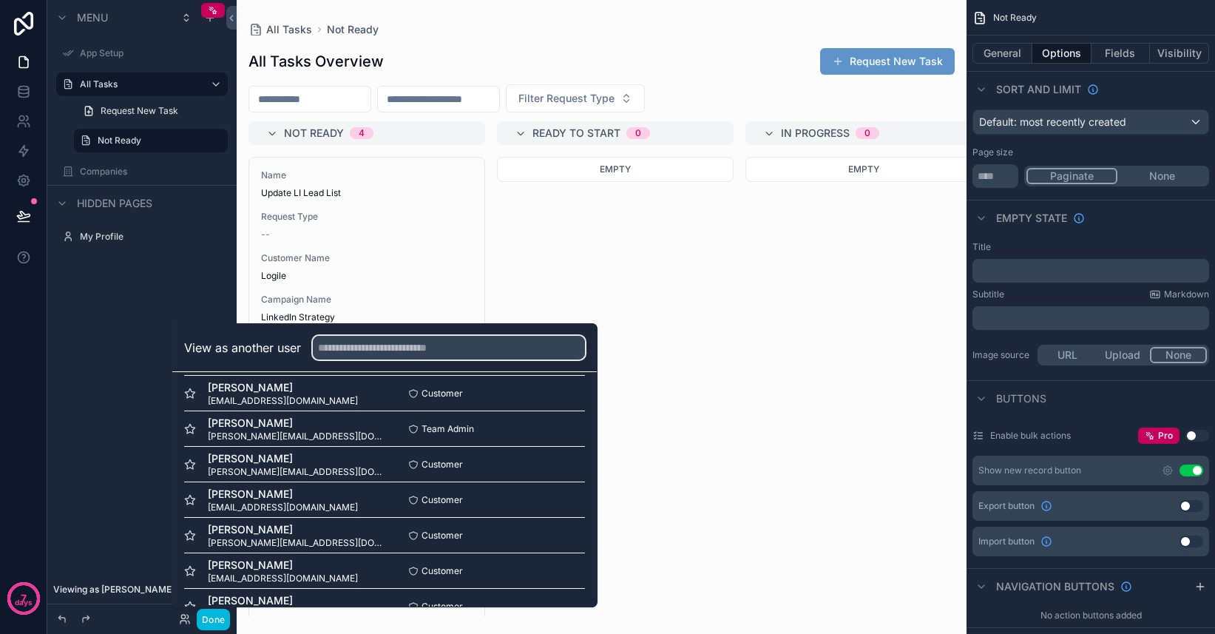
click at [390, 340] on input "text" at bounding box center [449, 348] width 272 height 24
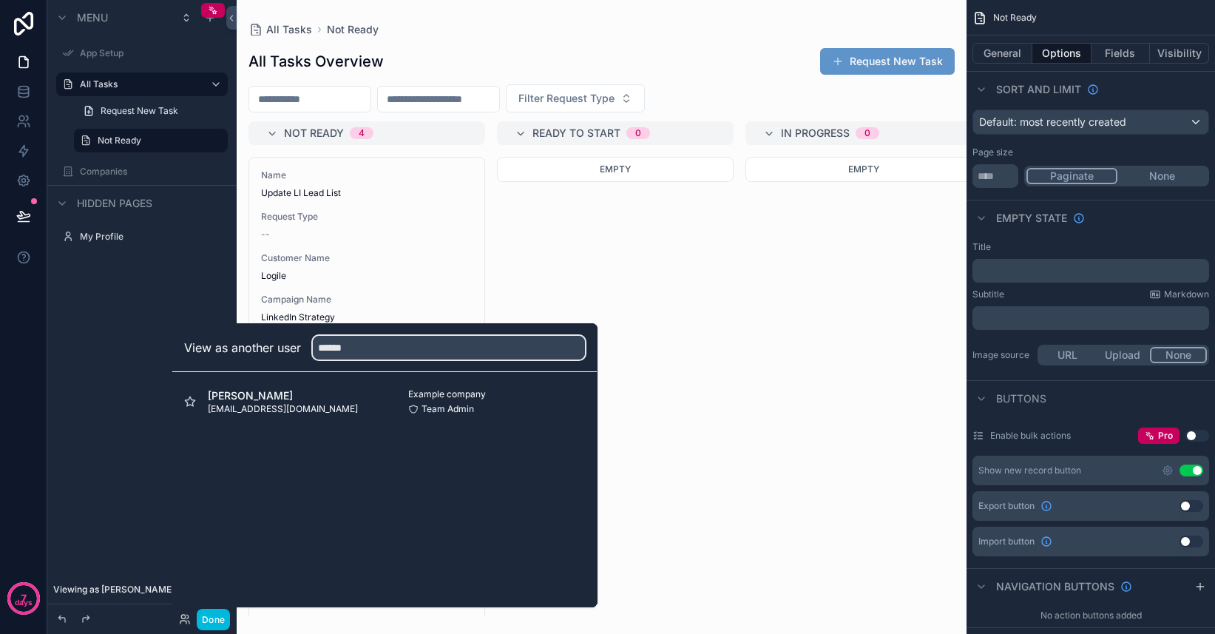
type input "******"
click at [0, 0] on button "Select" at bounding box center [0, 0] width 0 height 0
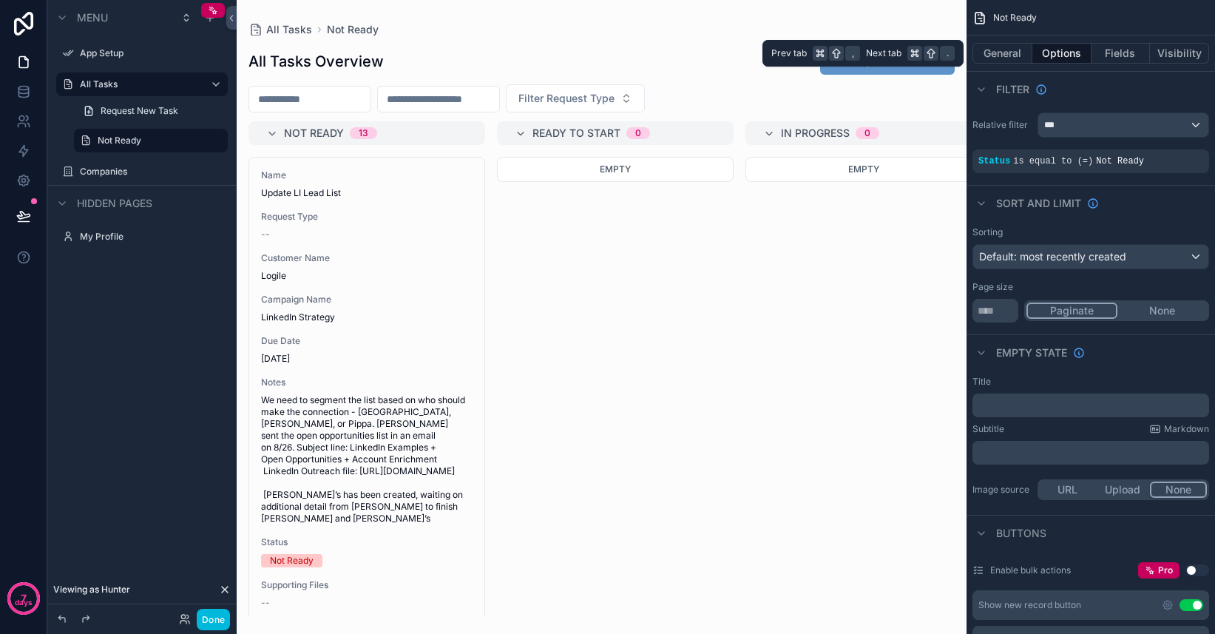
click at [1174, 52] on button "Visibility" at bounding box center [1179, 53] width 59 height 21
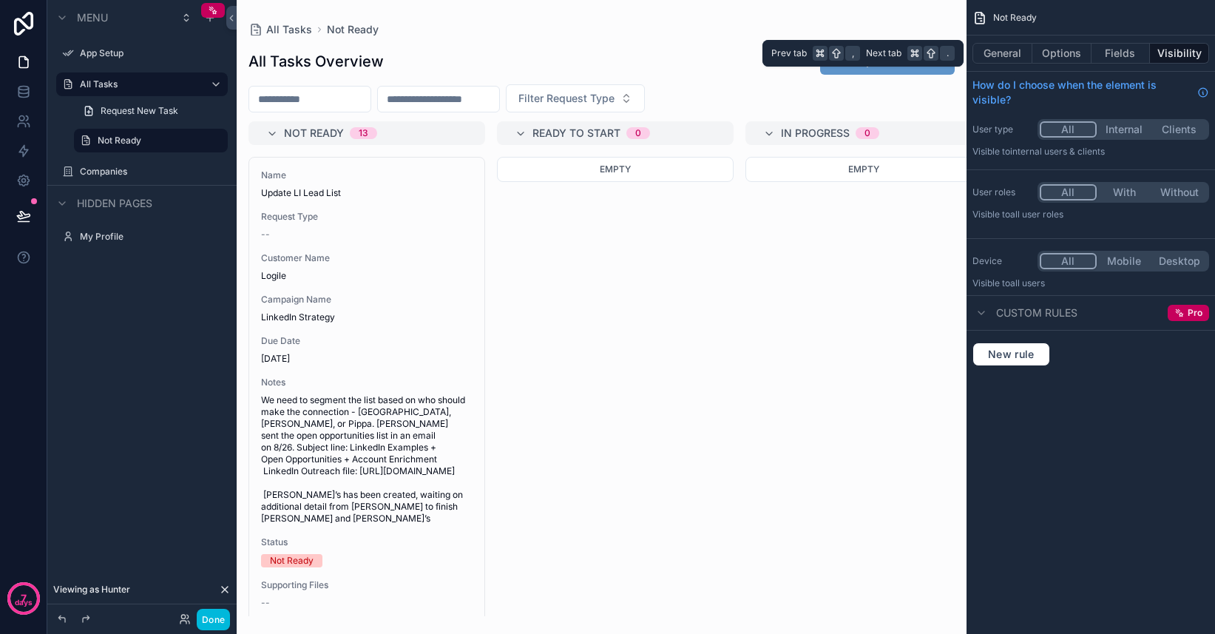
click at [1130, 58] on button "Fields" at bounding box center [1121, 53] width 59 height 21
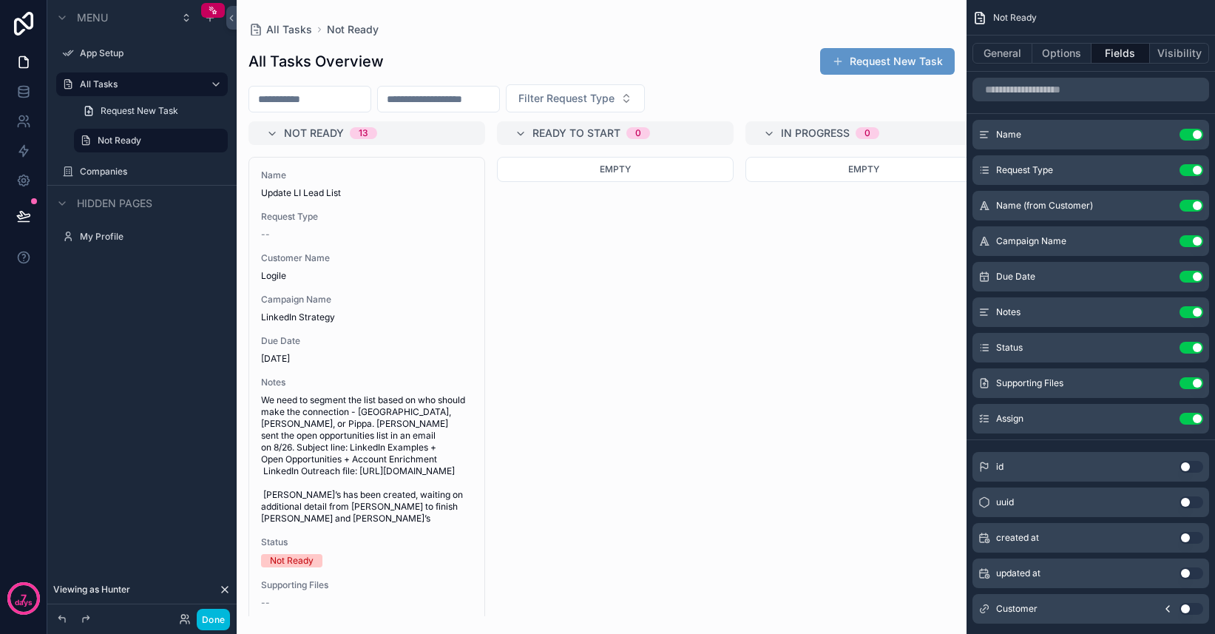
click at [1060, 58] on button "Options" at bounding box center [1062, 53] width 59 height 21
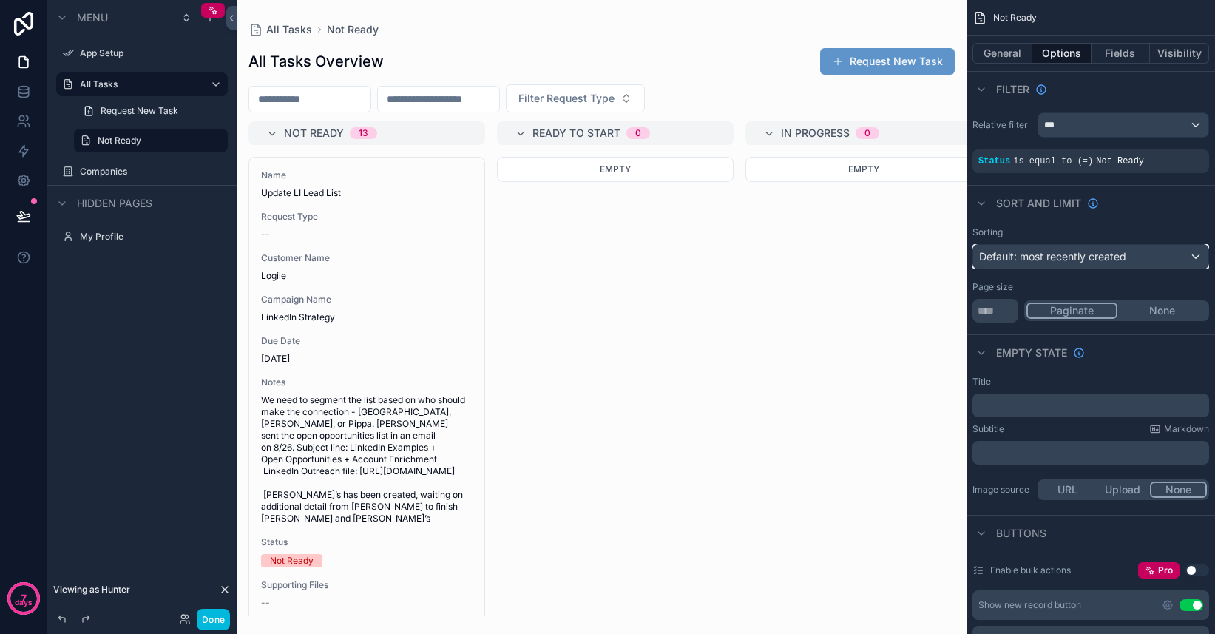
click at [1097, 257] on span "Default: most recently created" at bounding box center [1052, 256] width 147 height 13
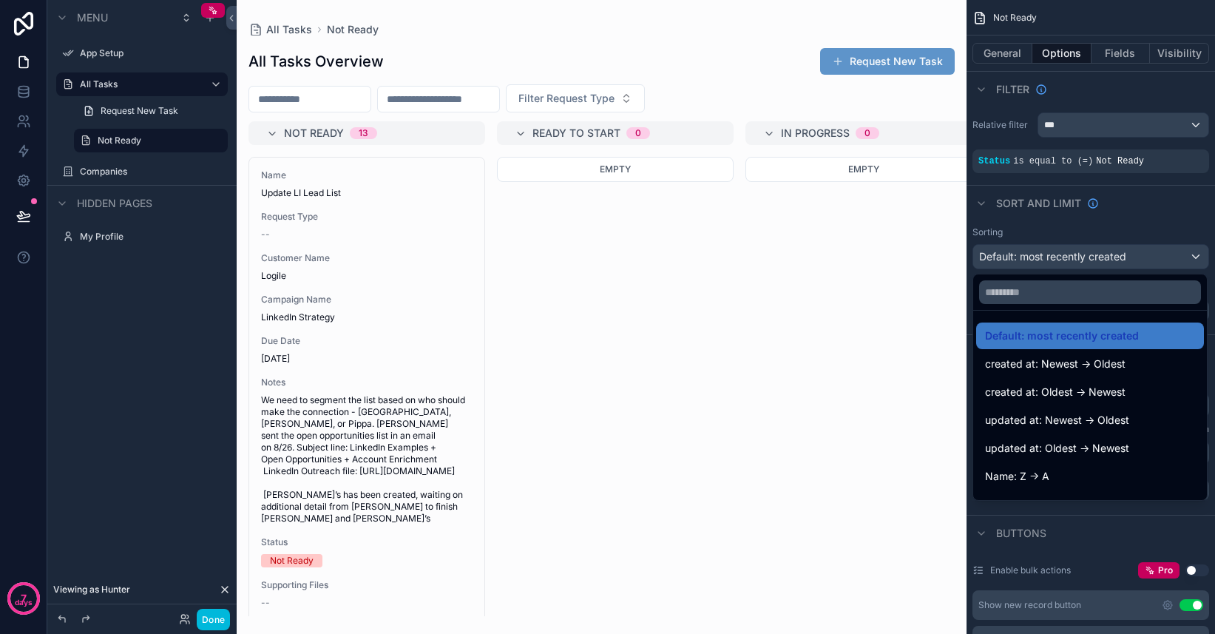
click at [1101, 234] on div "scrollable content" at bounding box center [607, 317] width 1215 height 634
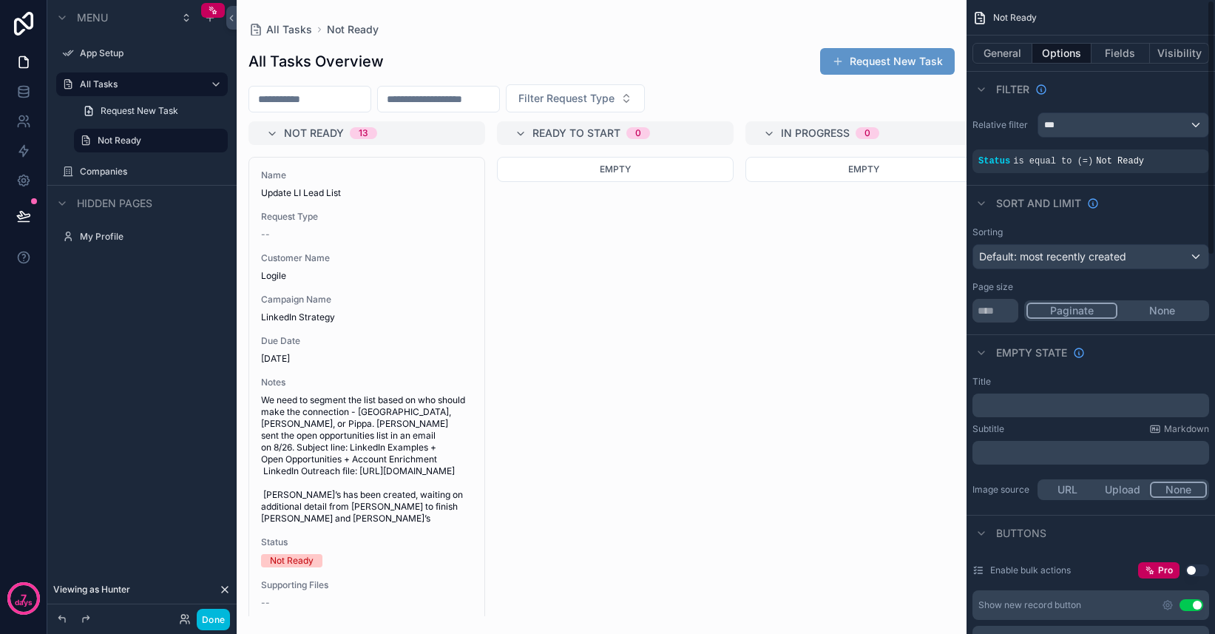
click at [1013, 71] on div "Filter" at bounding box center [1091, 89] width 249 height 36
click at [1010, 58] on button "General" at bounding box center [1003, 53] width 60 height 21
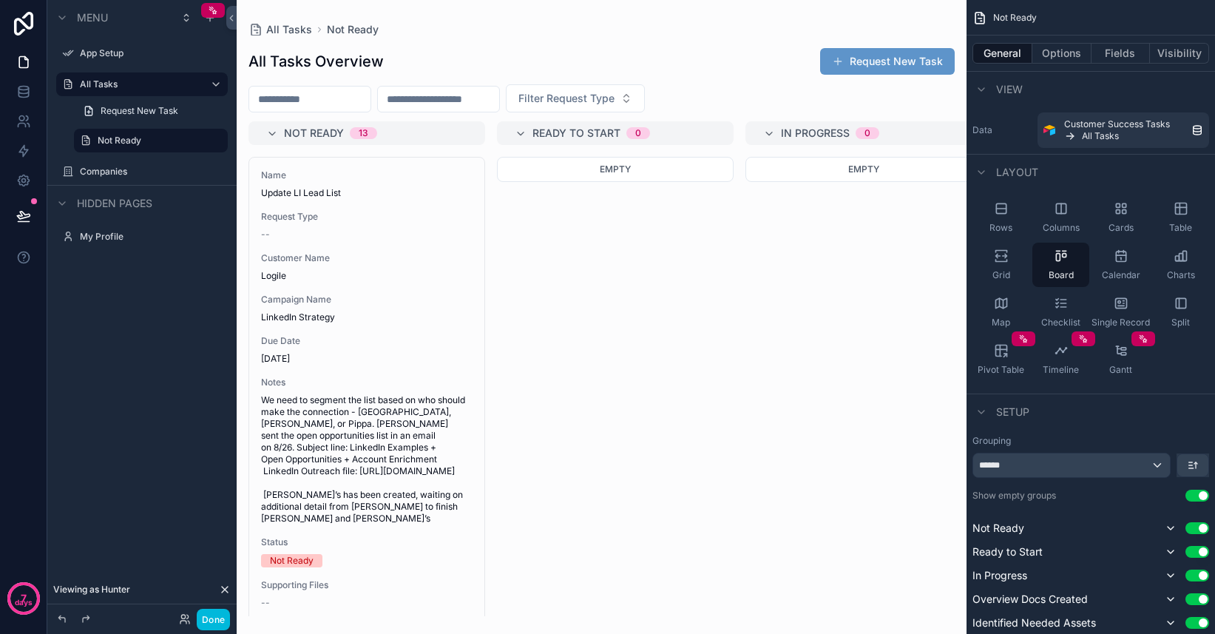
click at [1003, 220] on div "Rows" at bounding box center [1001, 217] width 57 height 44
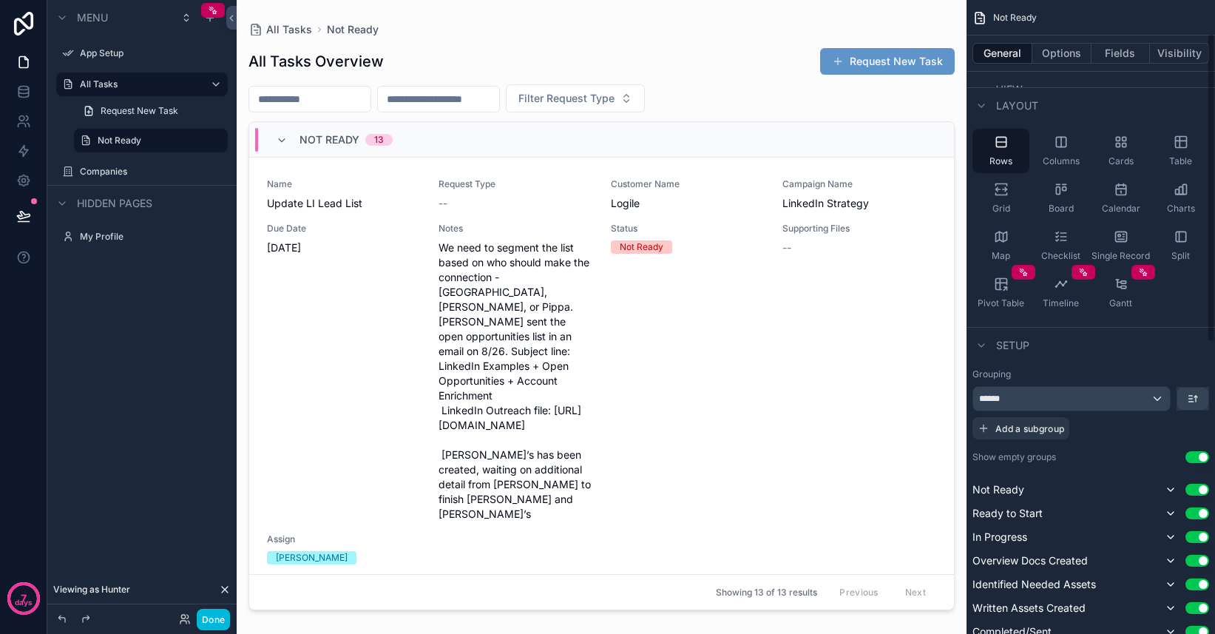
scroll to position [69, 0]
click at [1152, 399] on div "******" at bounding box center [1071, 397] width 197 height 24
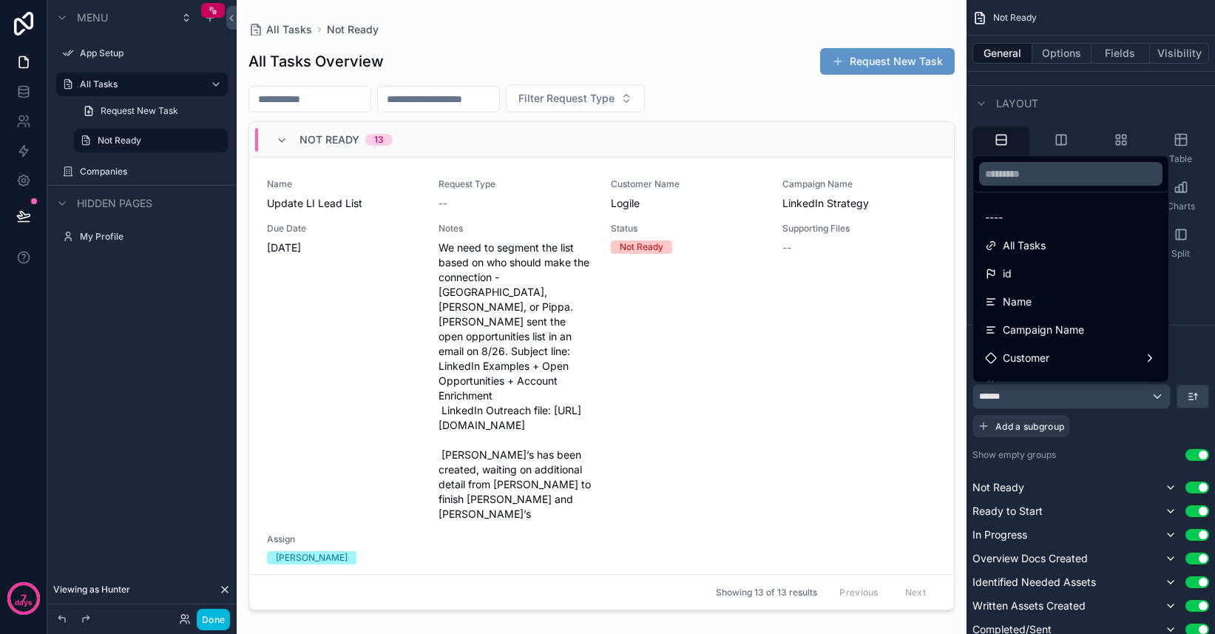
click at [1073, 249] on div "All Tasks" at bounding box center [1071, 246] width 172 height 18
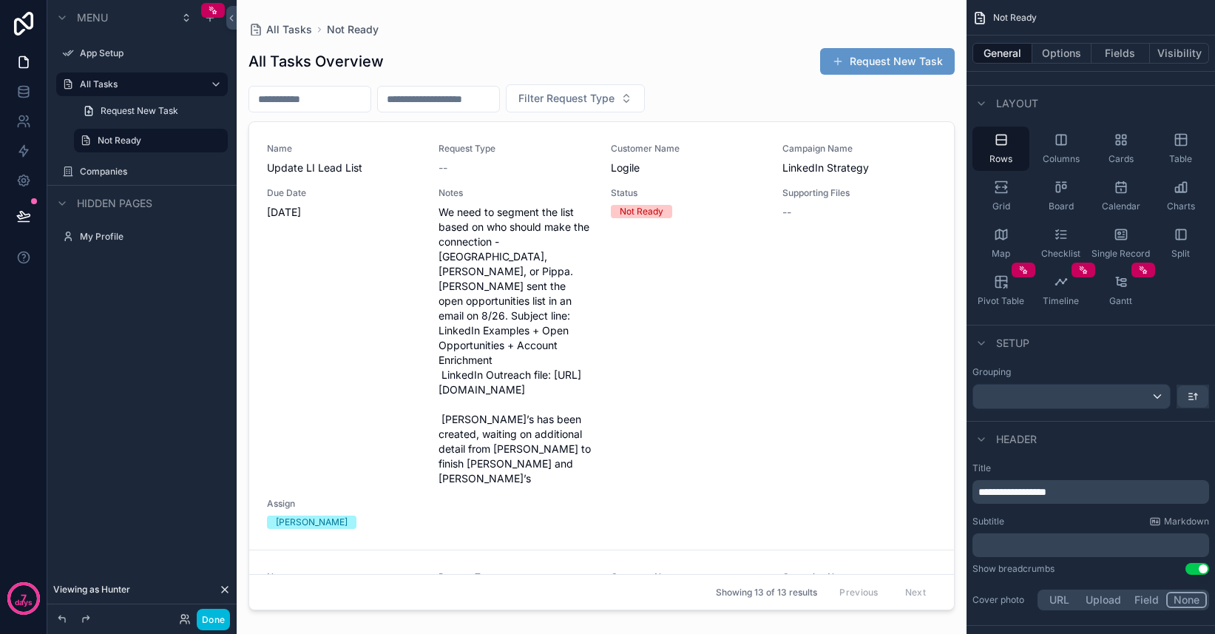
click at [1057, 187] on icon "scrollable content" at bounding box center [1061, 187] width 15 height 15
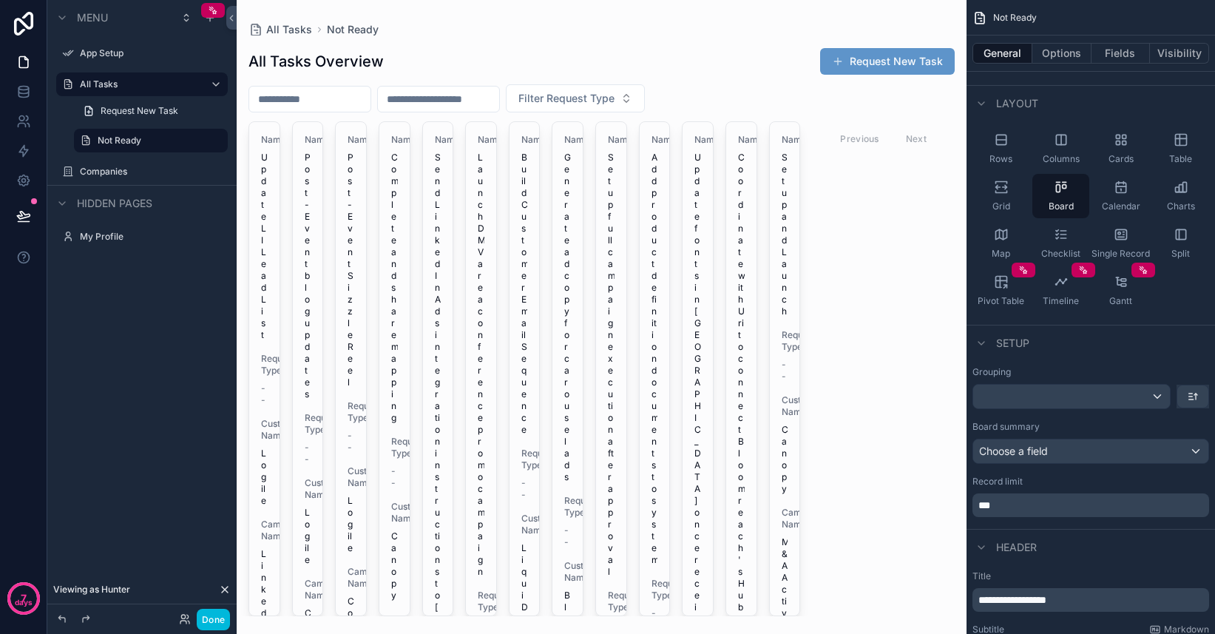
click at [1007, 155] on span "Rows" at bounding box center [1001, 159] width 23 height 12
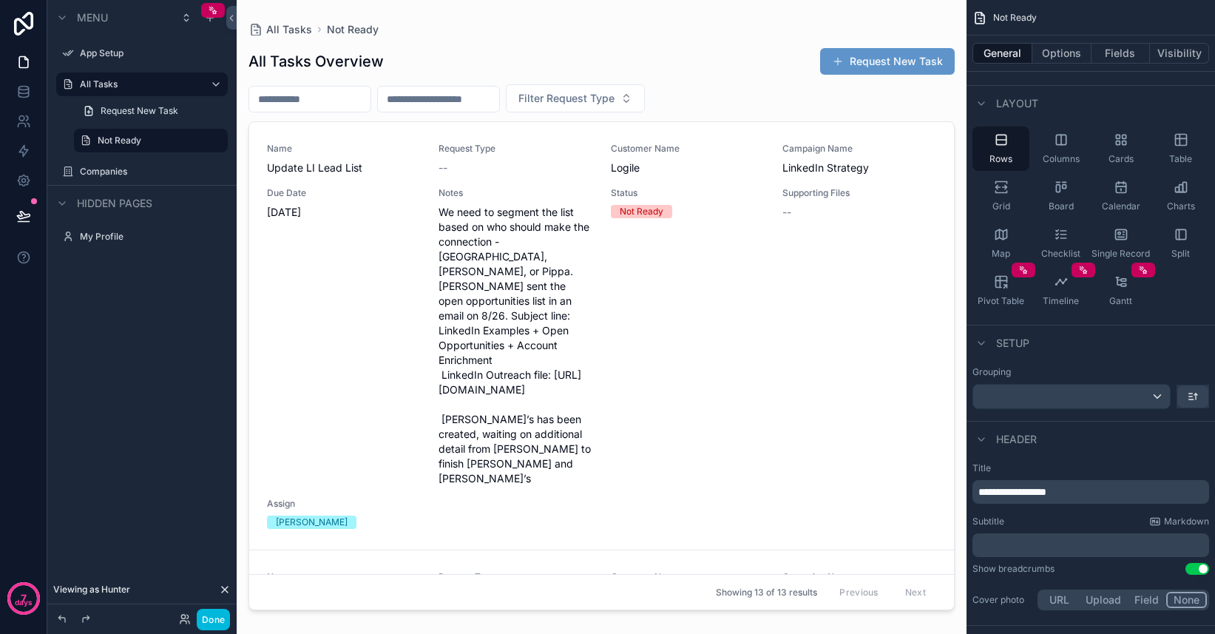
drag, startPoint x: 948, startPoint y: 154, endPoint x: 951, endPoint y: 206, distance: 51.9
click at [951, 206] on div "scrollable content" at bounding box center [602, 308] width 730 height 616
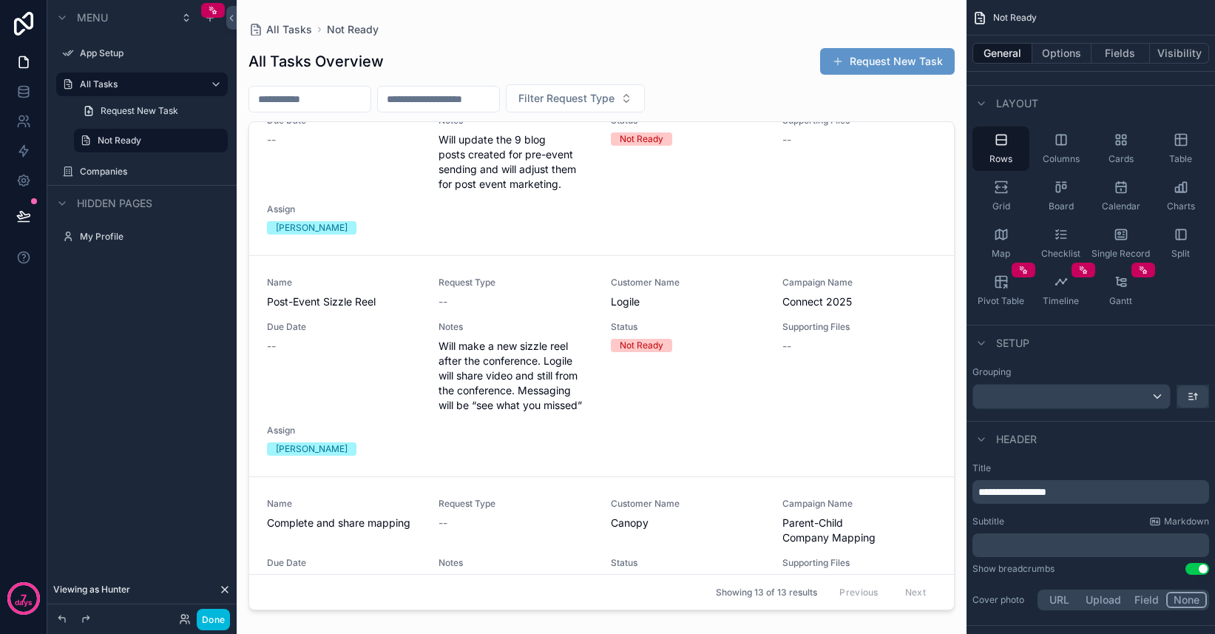
scroll to position [0, 0]
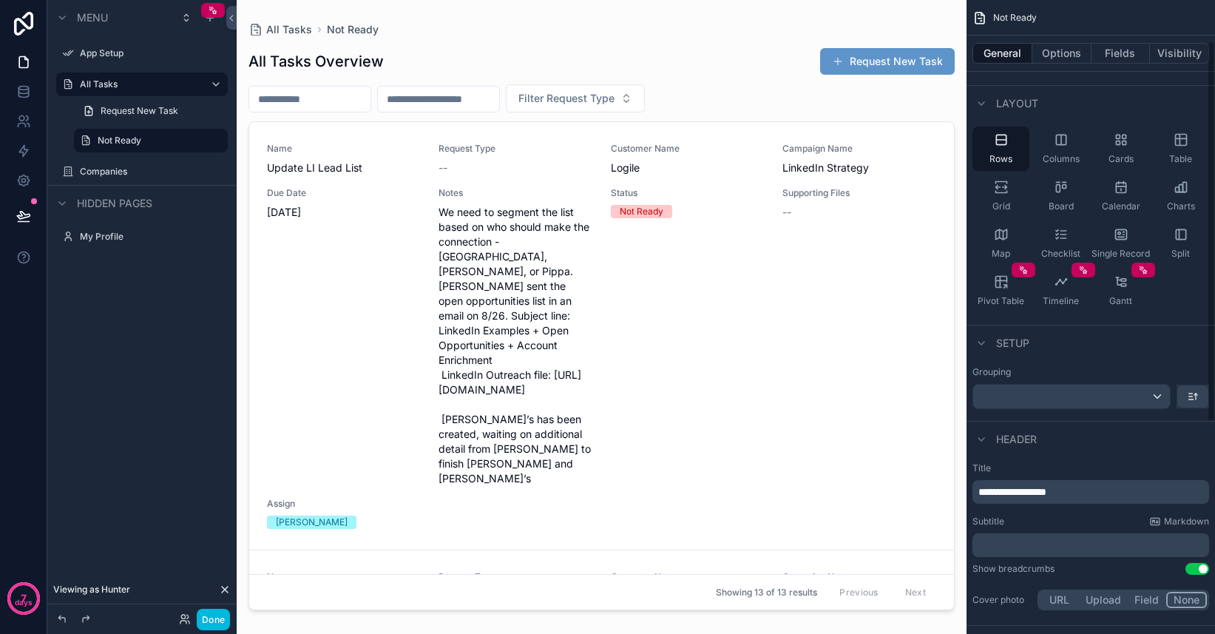
click at [1132, 141] on div "Cards" at bounding box center [1120, 148] width 57 height 44
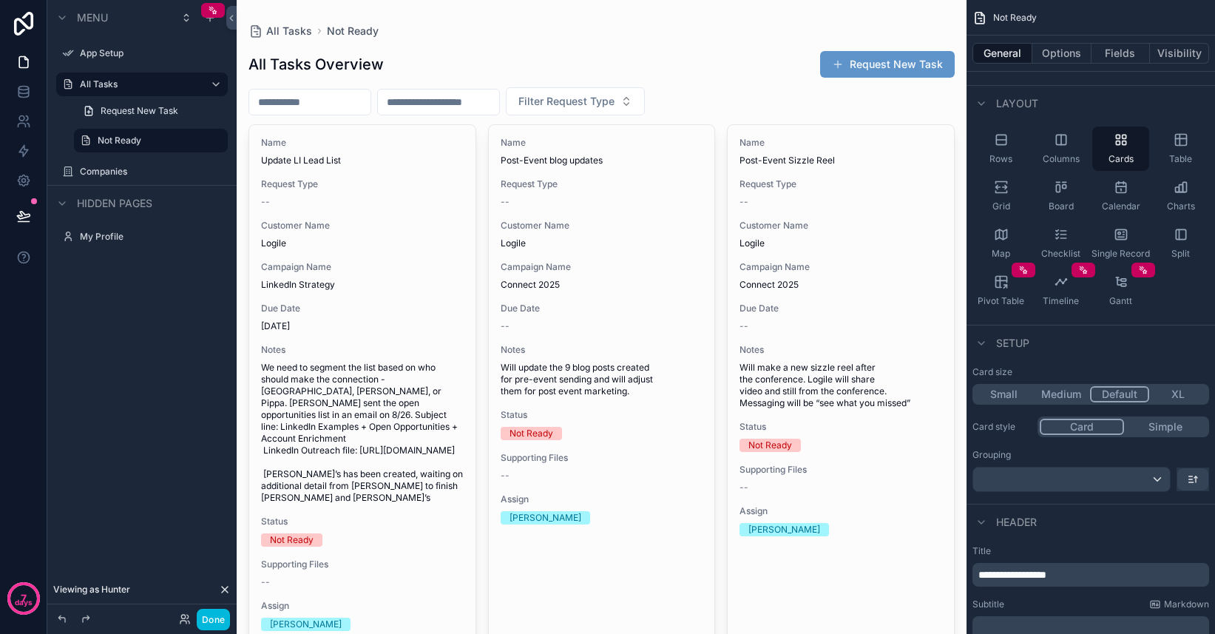
click at [0, 0] on icon "scrollable content" at bounding box center [0, 0] width 0 height 0
click at [259, 133] on div "Clone" at bounding box center [268, 130] width 45 height 15
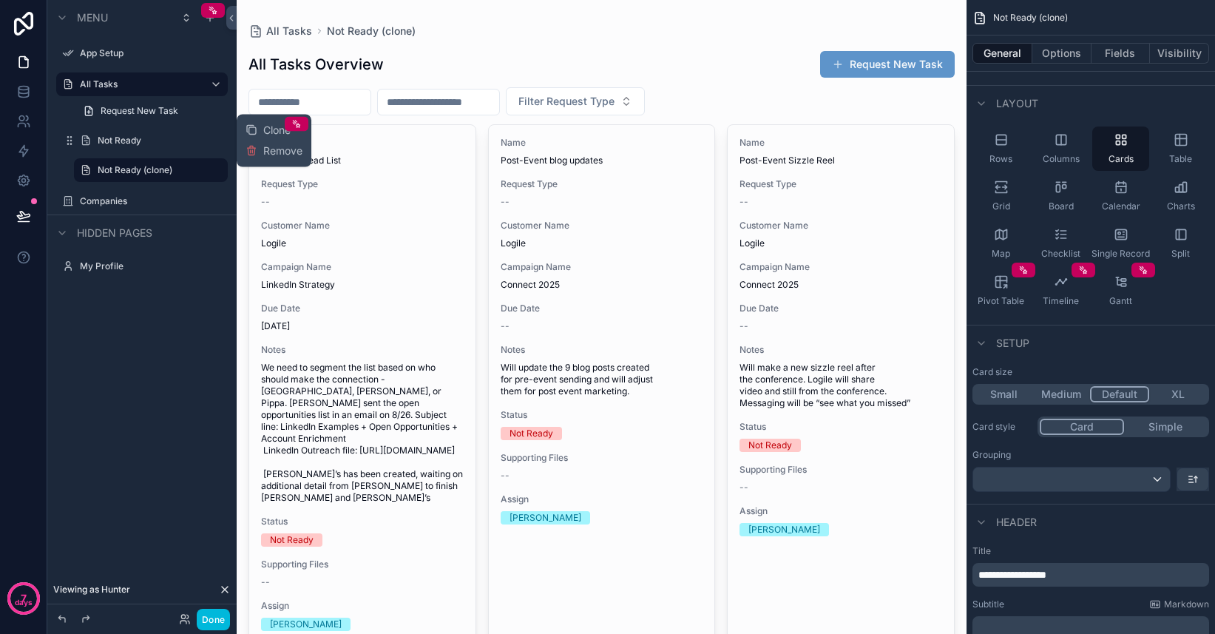
click at [151, 170] on label "Not Ready (clone)" at bounding box center [158, 170] width 121 height 12
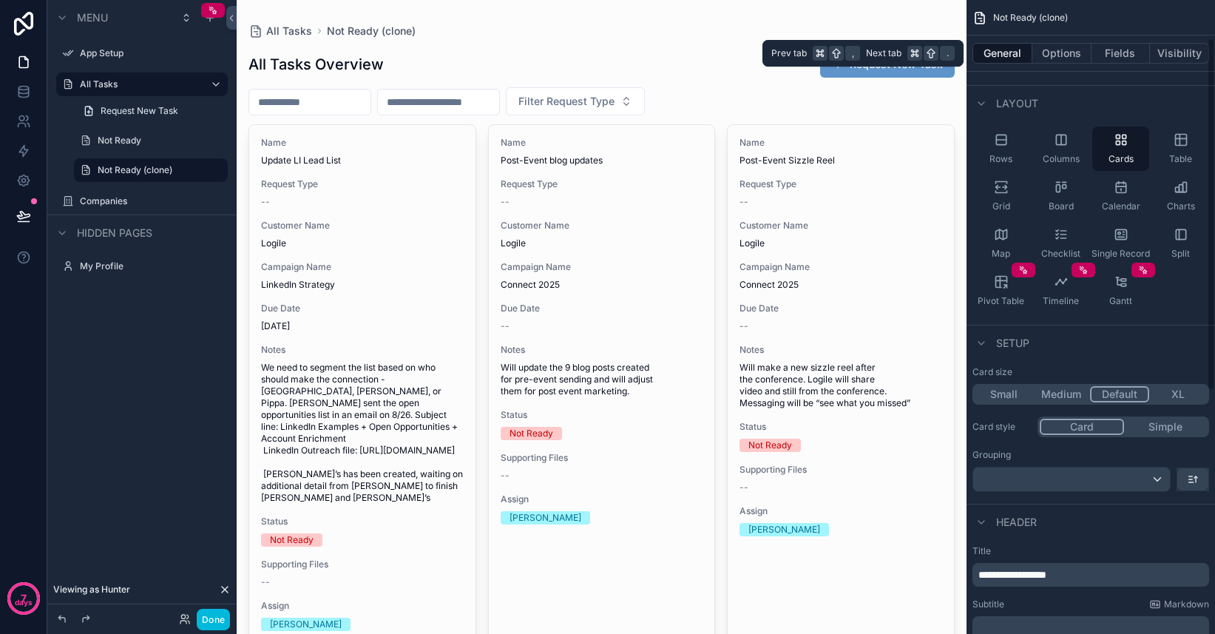
click at [1055, 56] on button "Options" at bounding box center [1062, 53] width 59 height 21
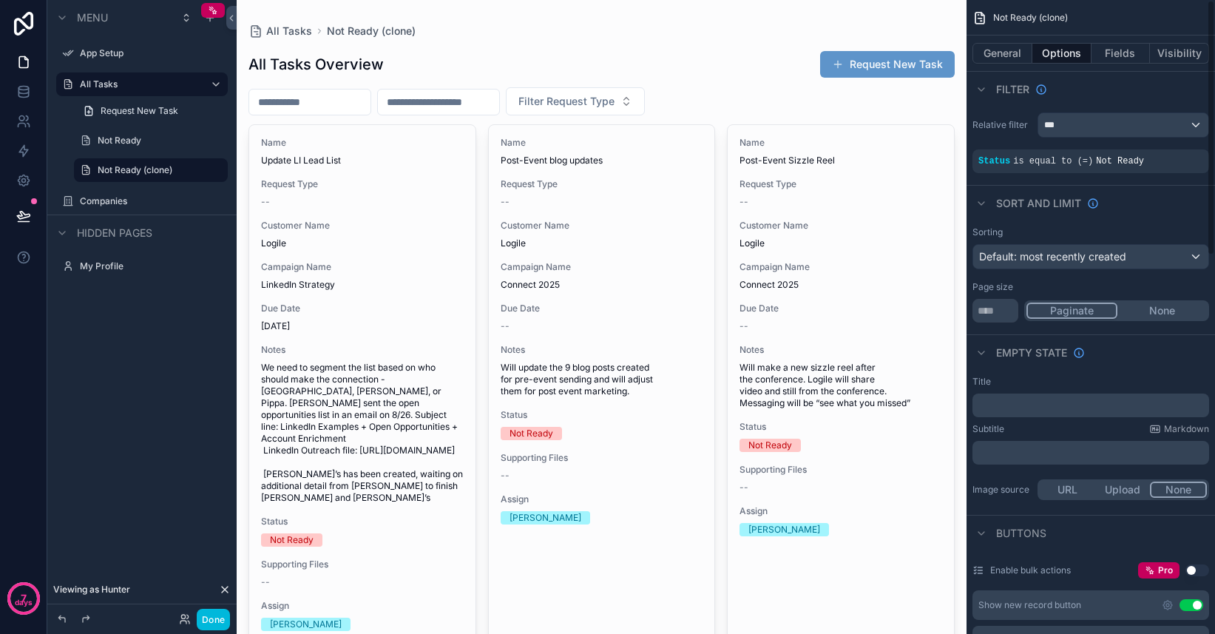
click at [1102, 162] on span "Not Ready" at bounding box center [1120, 161] width 48 height 10
click at [0, 0] on icon "scrollable content" at bounding box center [0, 0] width 0 height 0
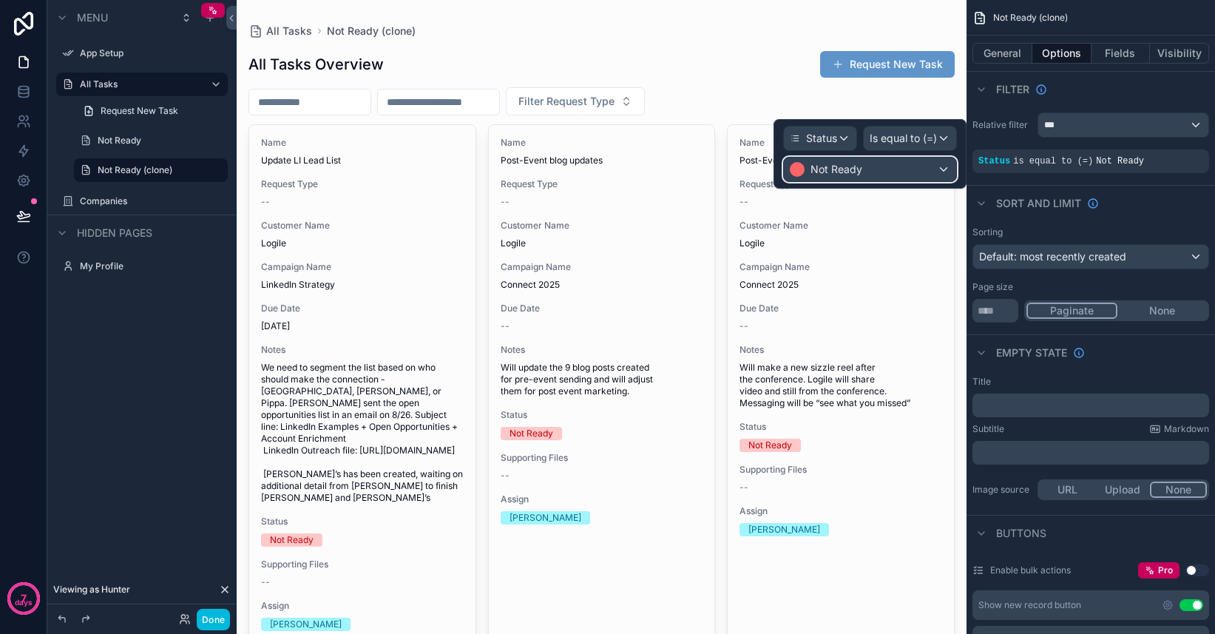
click at [937, 169] on div "Not Ready" at bounding box center [870, 170] width 172 height 24
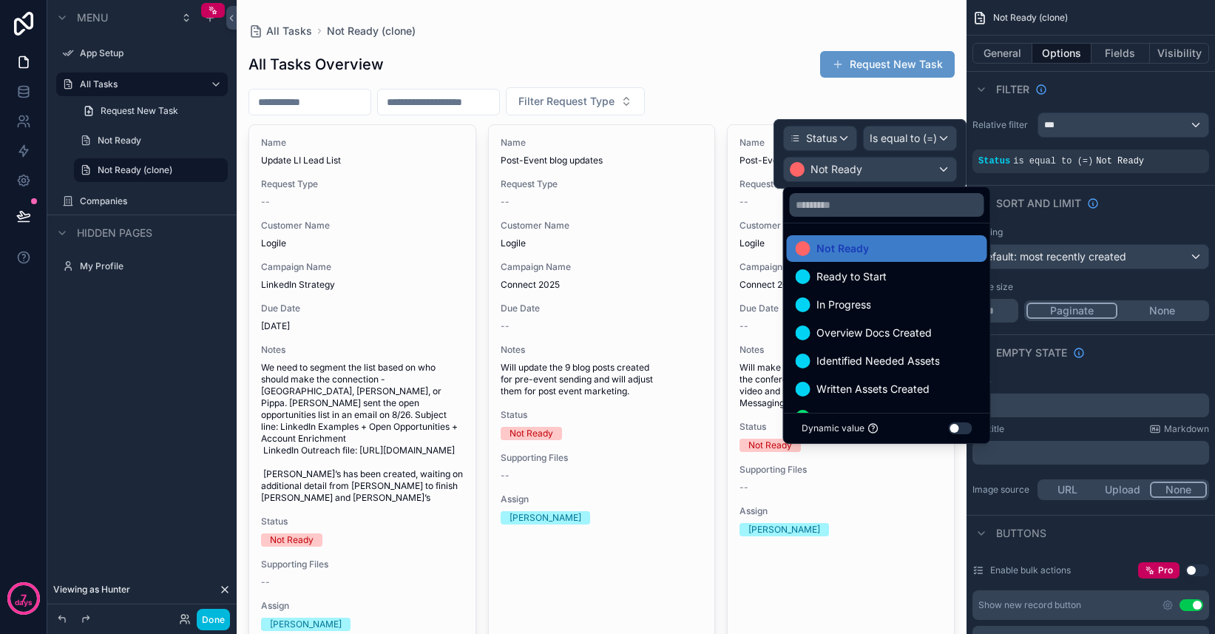
click at [872, 271] on span "Ready to Start" at bounding box center [852, 277] width 70 height 18
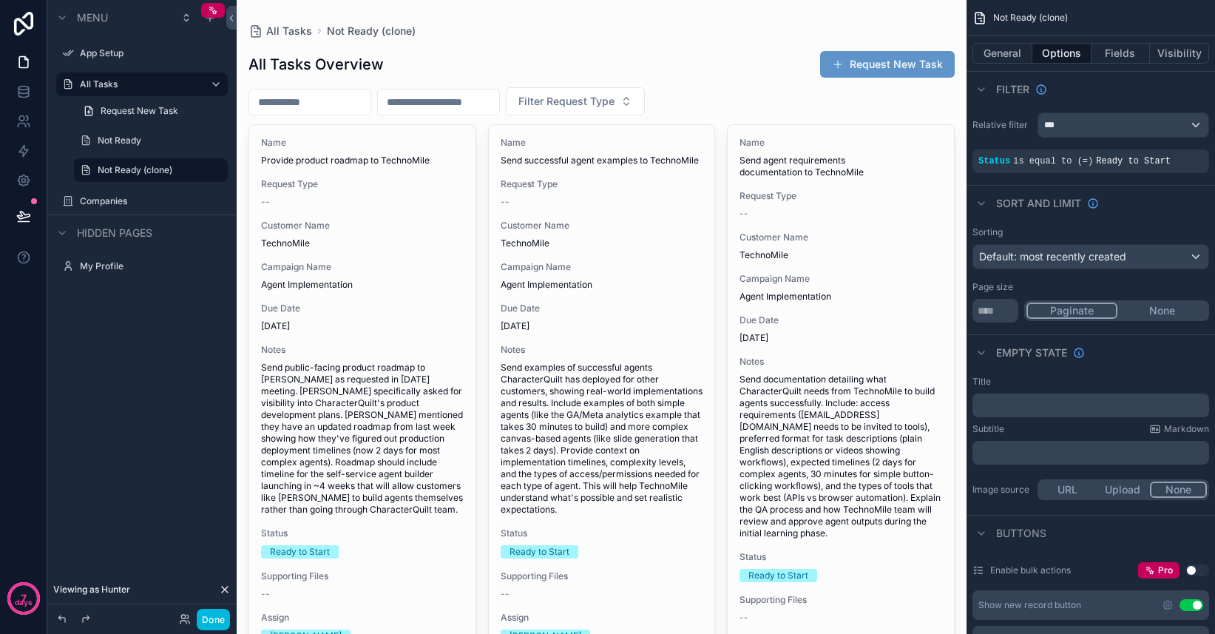
click at [0, 0] on icon "scrollable content" at bounding box center [0, 0] width 0 height 0
click at [147, 171] on input "**********" at bounding box center [139, 170] width 83 height 18
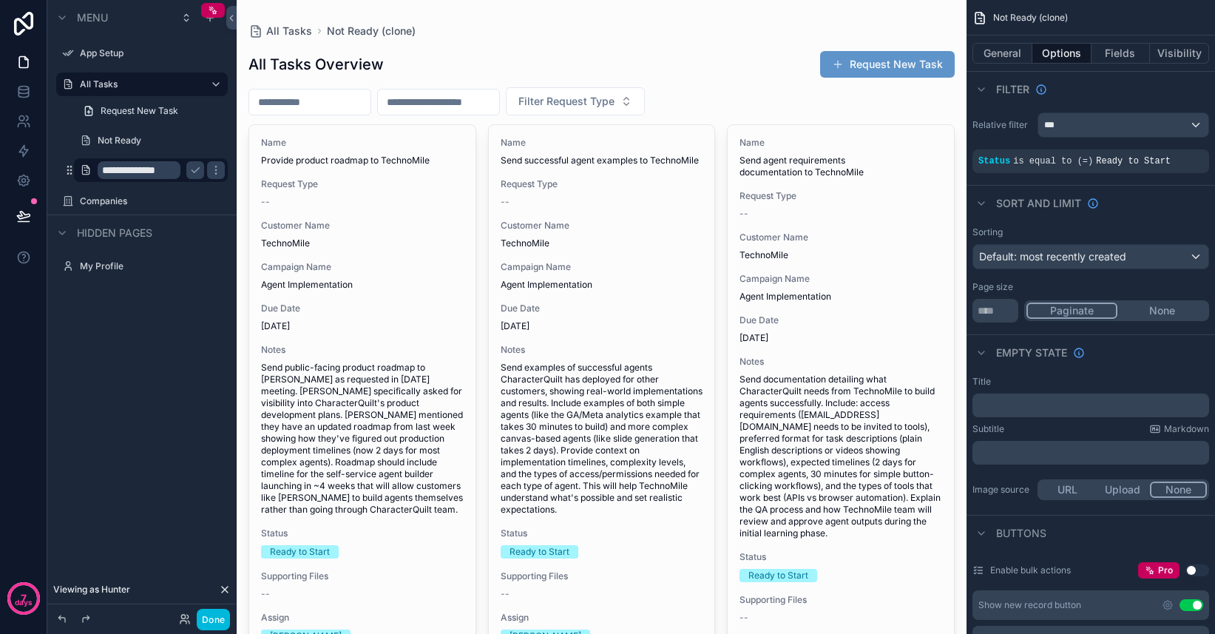
type input "**********"
click at [196, 173] on icon "scrollable content" at bounding box center [195, 170] width 12 height 12
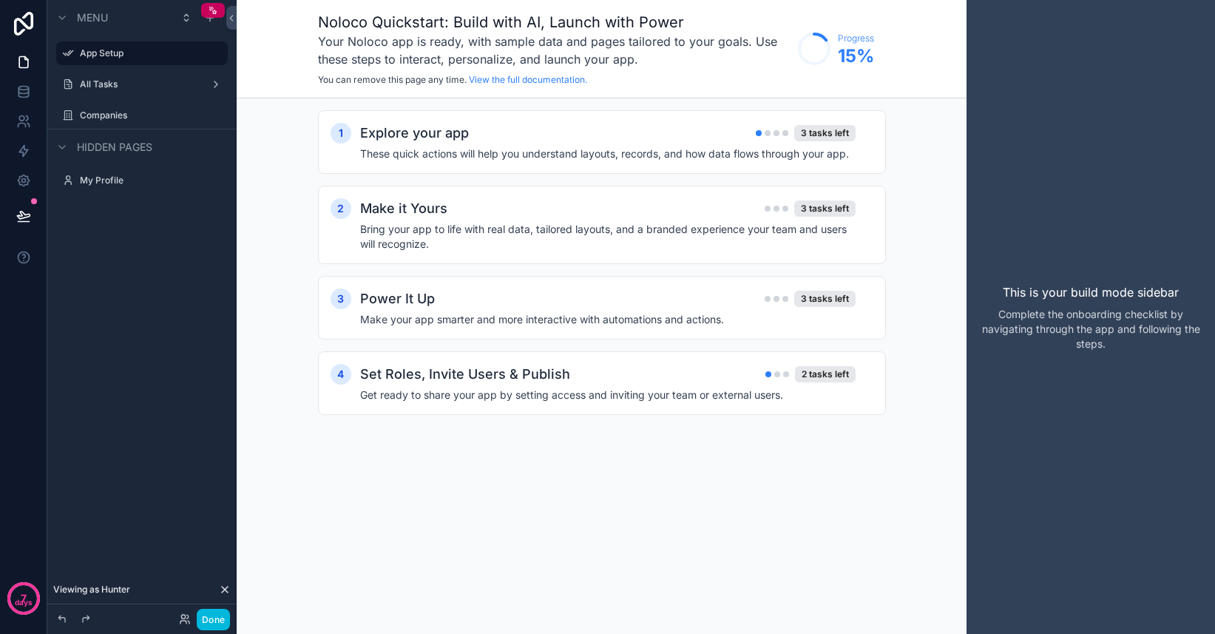
click at [146, 82] on label "All Tasks" at bounding box center [139, 84] width 118 height 12
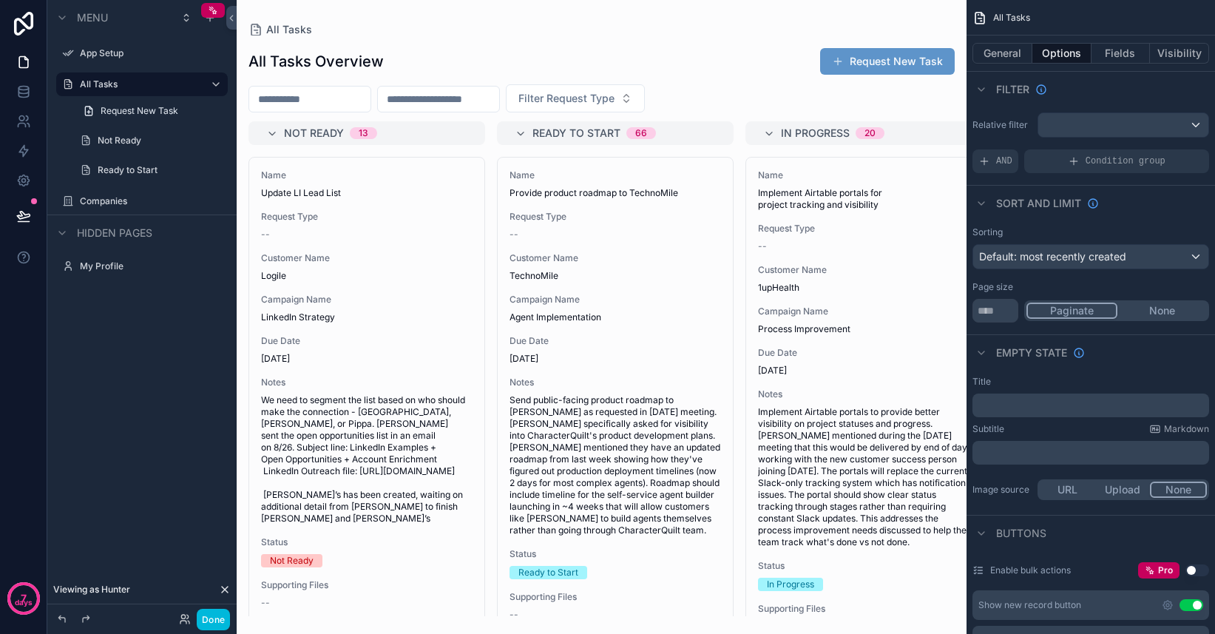
click at [0, 0] on icon "scrollable content" at bounding box center [0, 0] width 0 height 0
click at [260, 159] on div "Clone" at bounding box center [268, 159] width 45 height 15
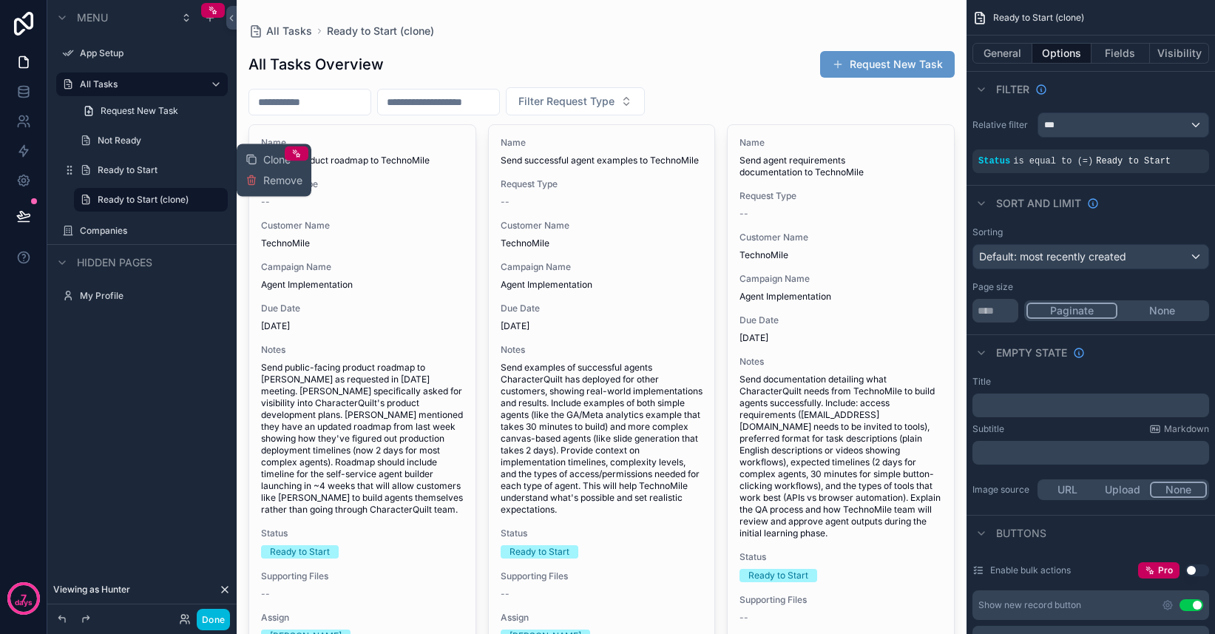
click at [138, 194] on label "Ready to Start (clone)" at bounding box center [158, 200] width 121 height 12
click at [0, 0] on div "scrollable content" at bounding box center [0, 0] width 0 height 0
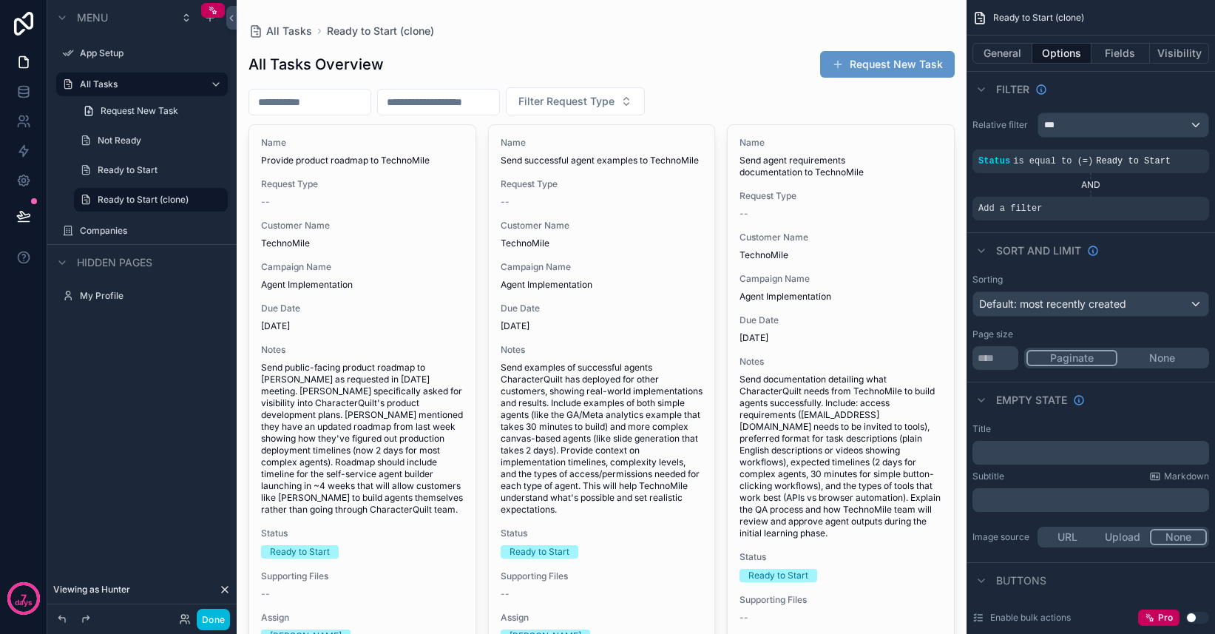
click at [0, 0] on icon "scrollable content" at bounding box center [0, 0] width 0 height 0
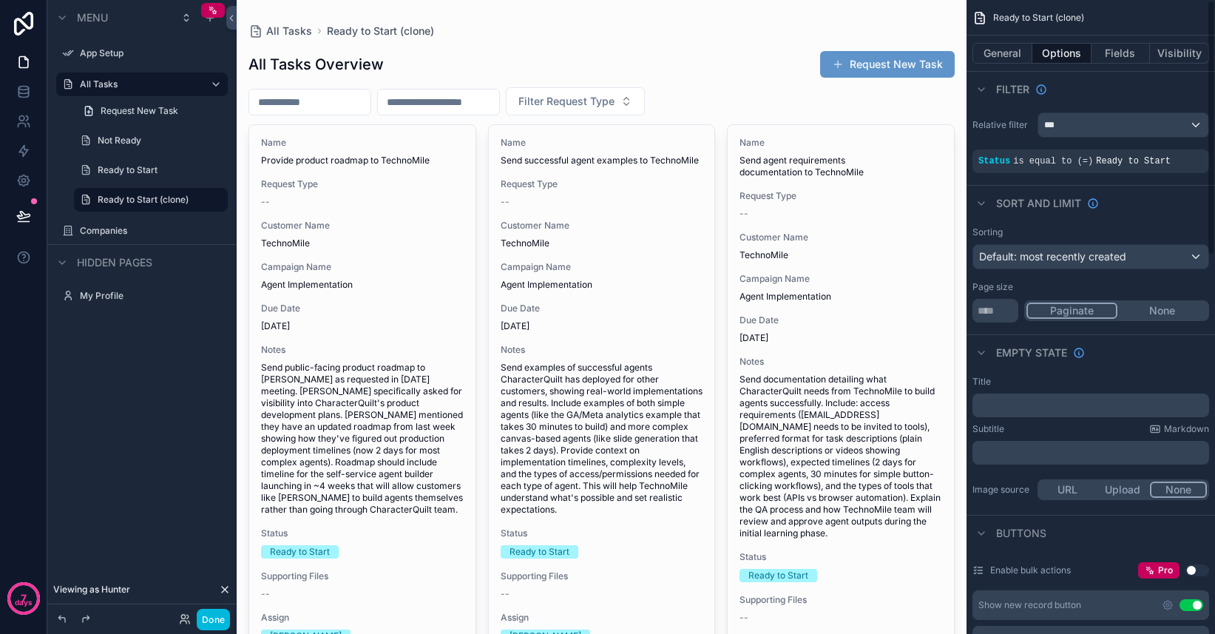
click at [1082, 161] on span "is equal to (=)" at bounding box center [1053, 161] width 80 height 10
click at [0, 0] on icon "scrollable content" at bounding box center [0, 0] width 0 height 0
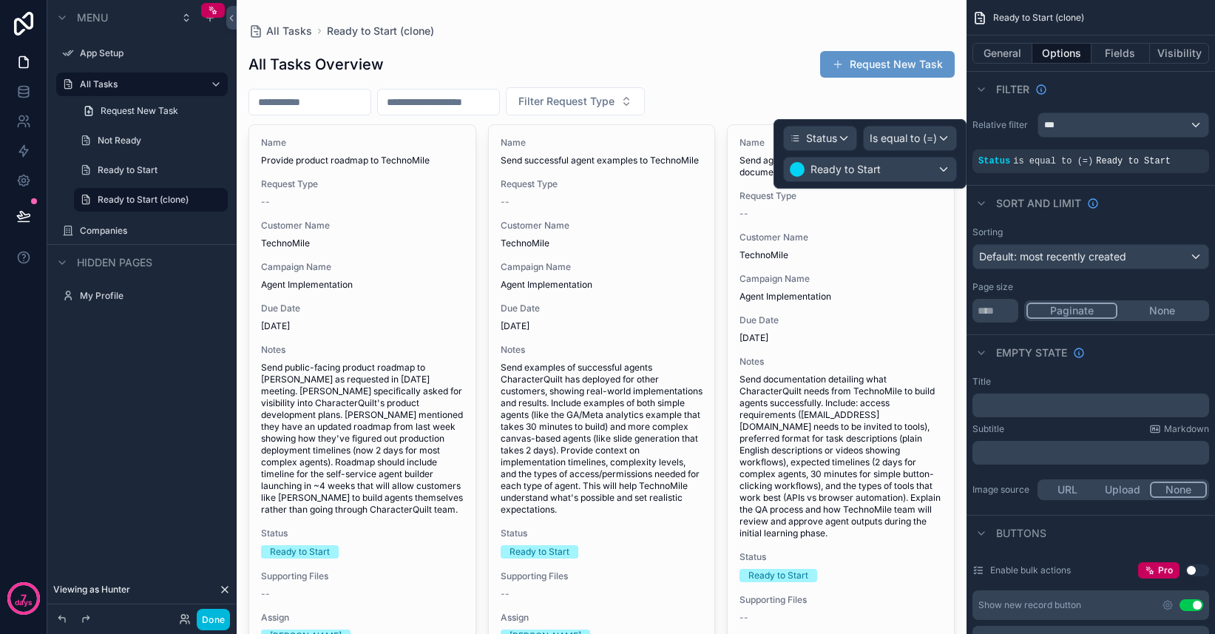
click at [950, 183] on div "Status Is equal to (=) Ready to Start" at bounding box center [870, 154] width 193 height 70
click at [940, 177] on div "Ready to Start" at bounding box center [870, 170] width 172 height 24
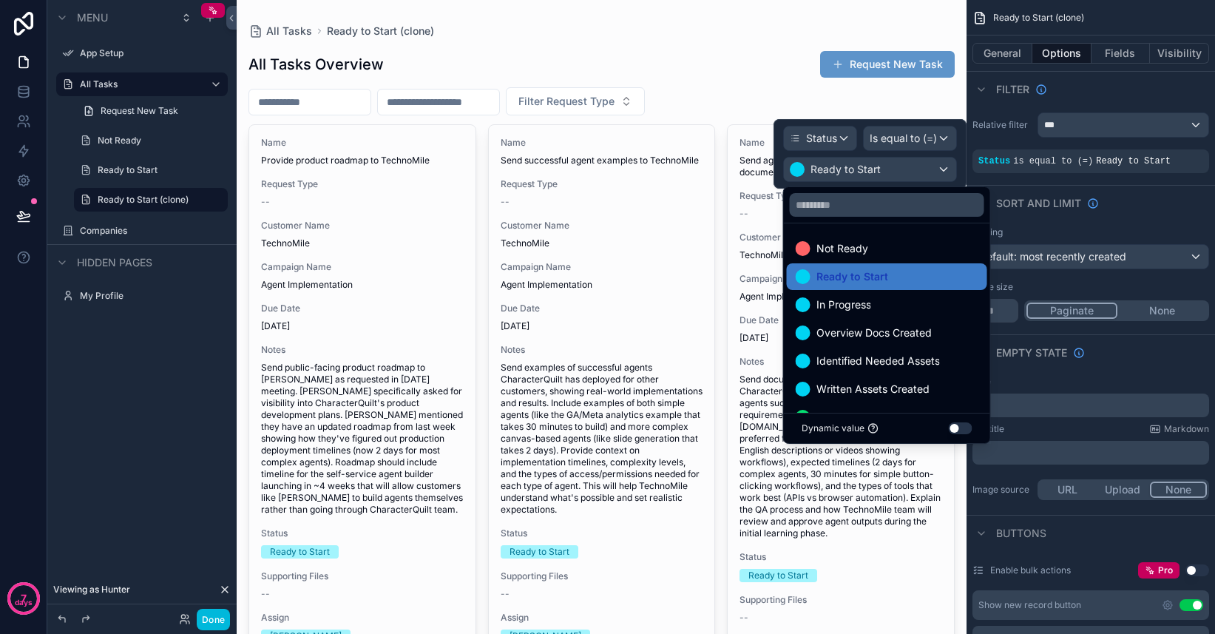
click at [891, 305] on div "In Progress" at bounding box center [887, 305] width 183 height 18
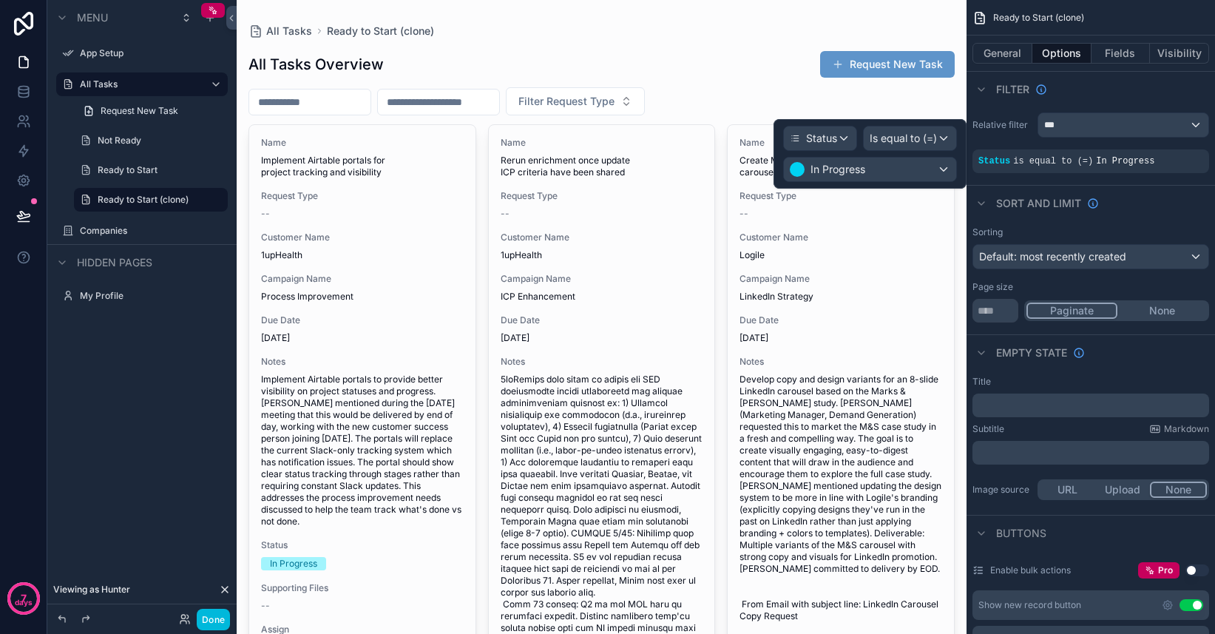
click at [0, 0] on button "scrollable content" at bounding box center [0, 0] width 0 height 0
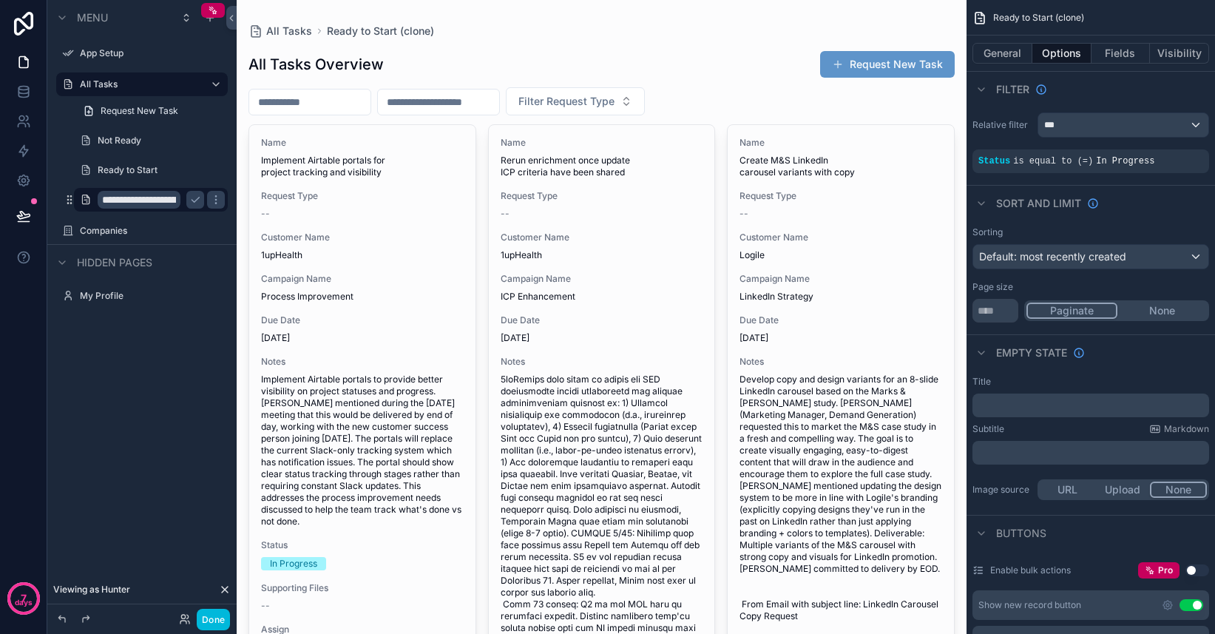
click at [147, 201] on input "**********" at bounding box center [139, 200] width 83 height 18
type input "**********"
click at [195, 204] on icon "scrollable content" at bounding box center [195, 200] width 12 height 12
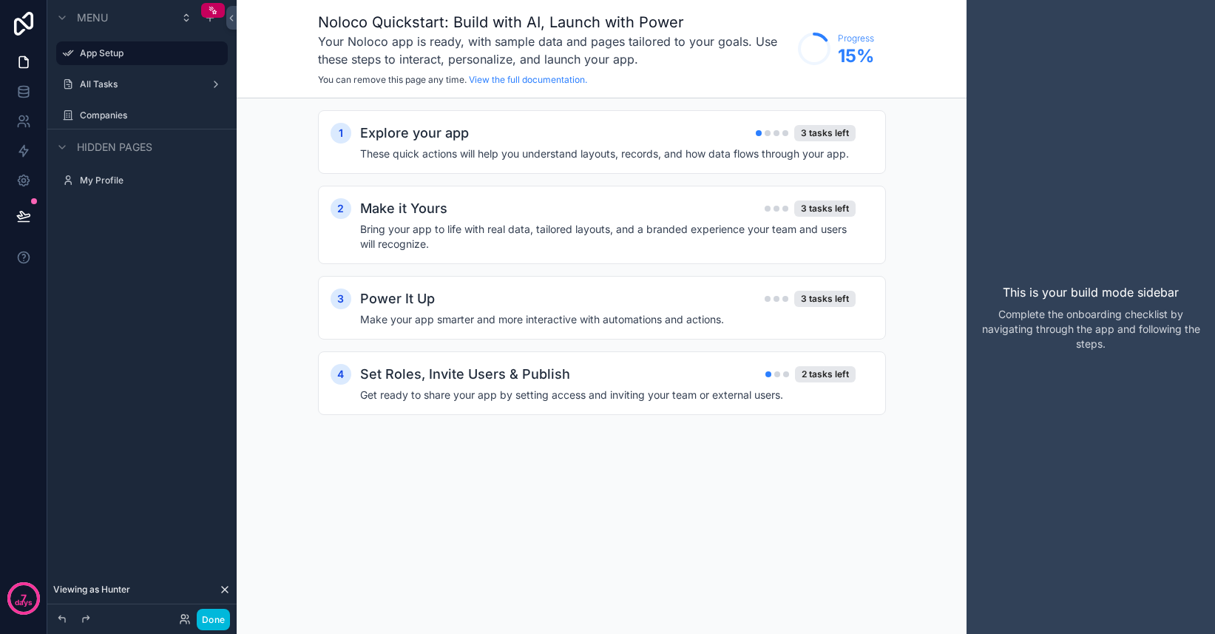
click at [135, 80] on label "All Tasks" at bounding box center [139, 84] width 118 height 12
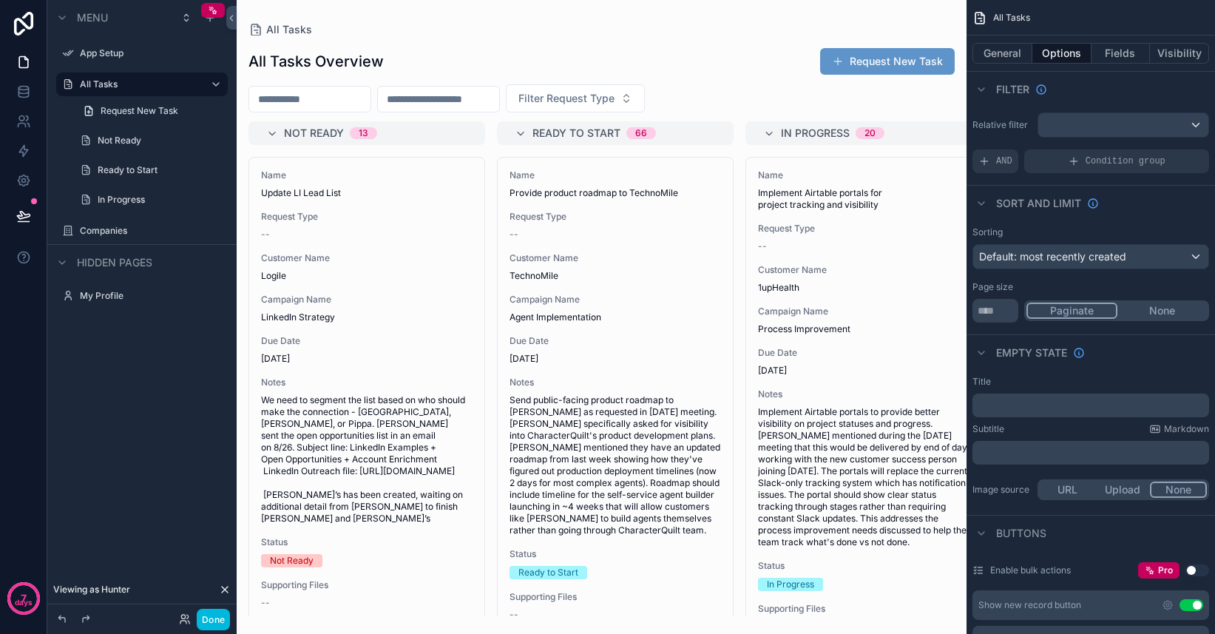
click at [0, 0] on icon "scrollable content" at bounding box center [0, 0] width 0 height 0
click at [267, 188] on span "Clone" at bounding box center [276, 189] width 27 height 15
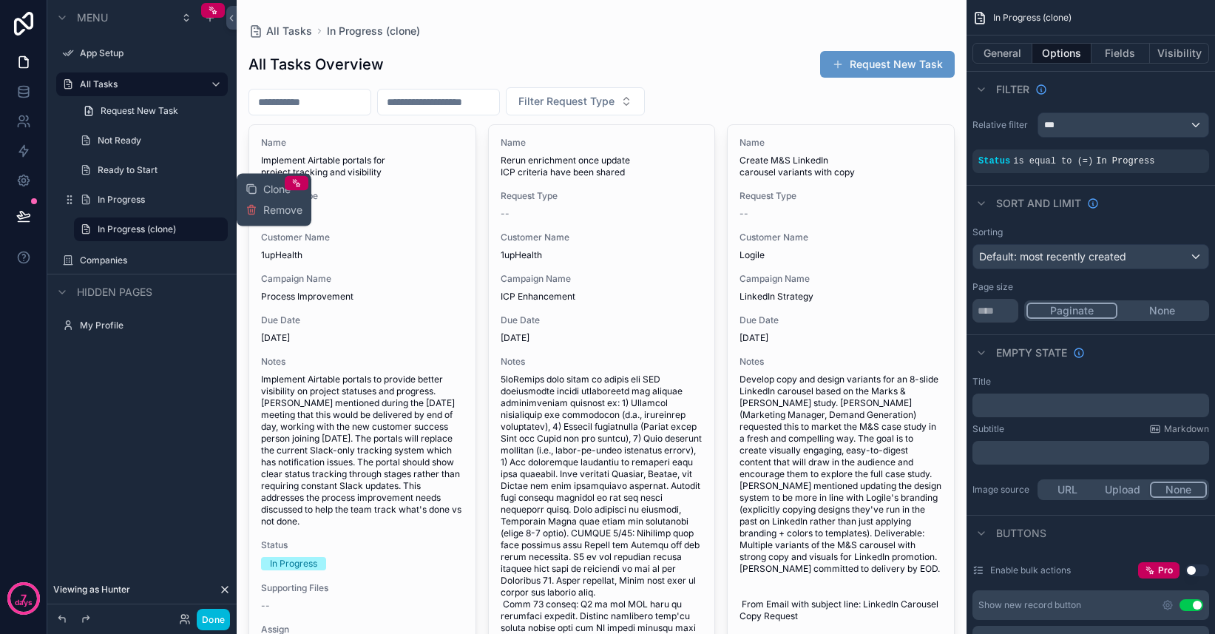
click at [151, 231] on label "In Progress (clone)" at bounding box center [158, 229] width 121 height 12
click at [1104, 165] on span "In Progress" at bounding box center [1125, 161] width 58 height 10
click at [0, 0] on icon "scrollable content" at bounding box center [0, 0] width 0 height 0
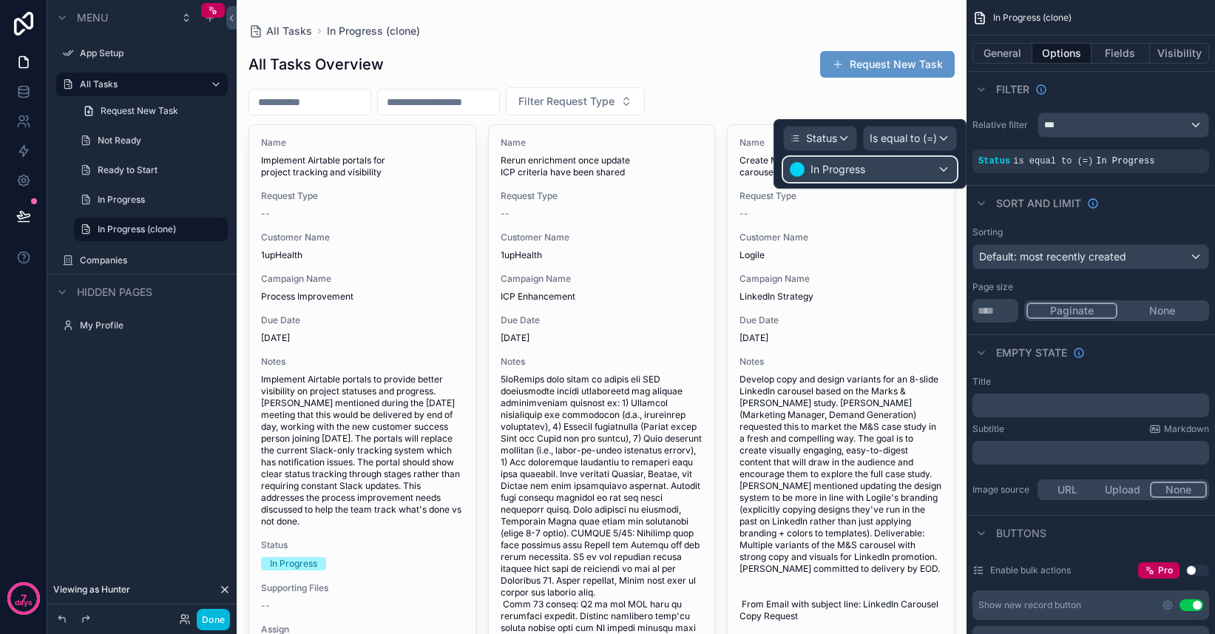
click at [868, 171] on div "In Progress" at bounding box center [870, 170] width 172 height 24
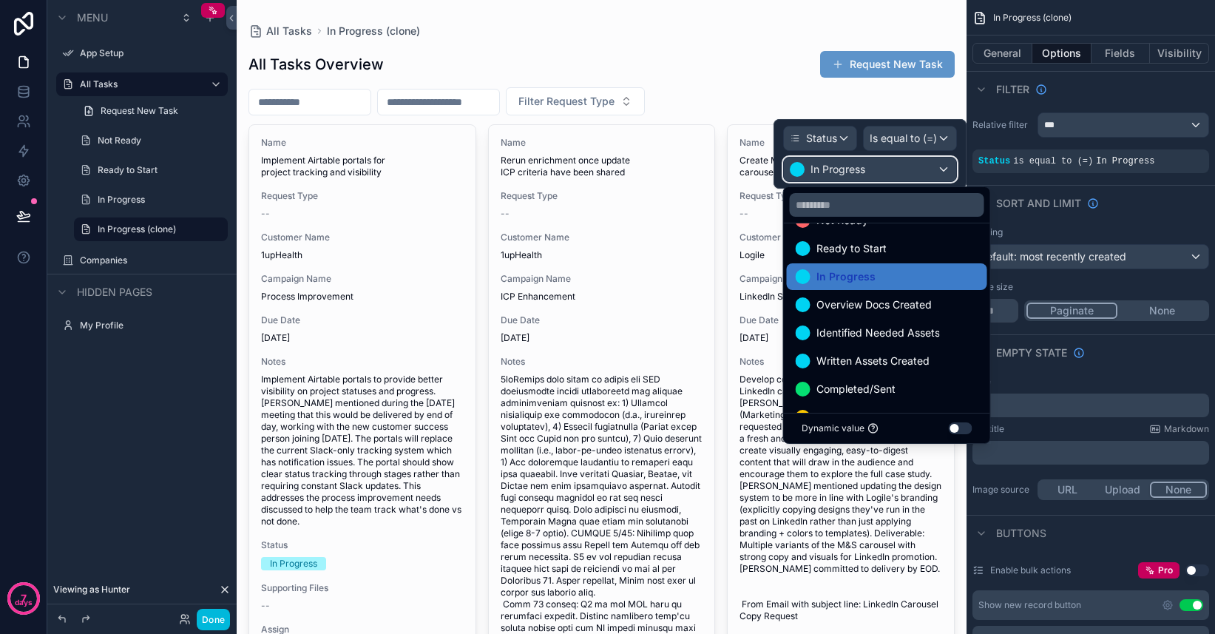
scroll to position [23, 0]
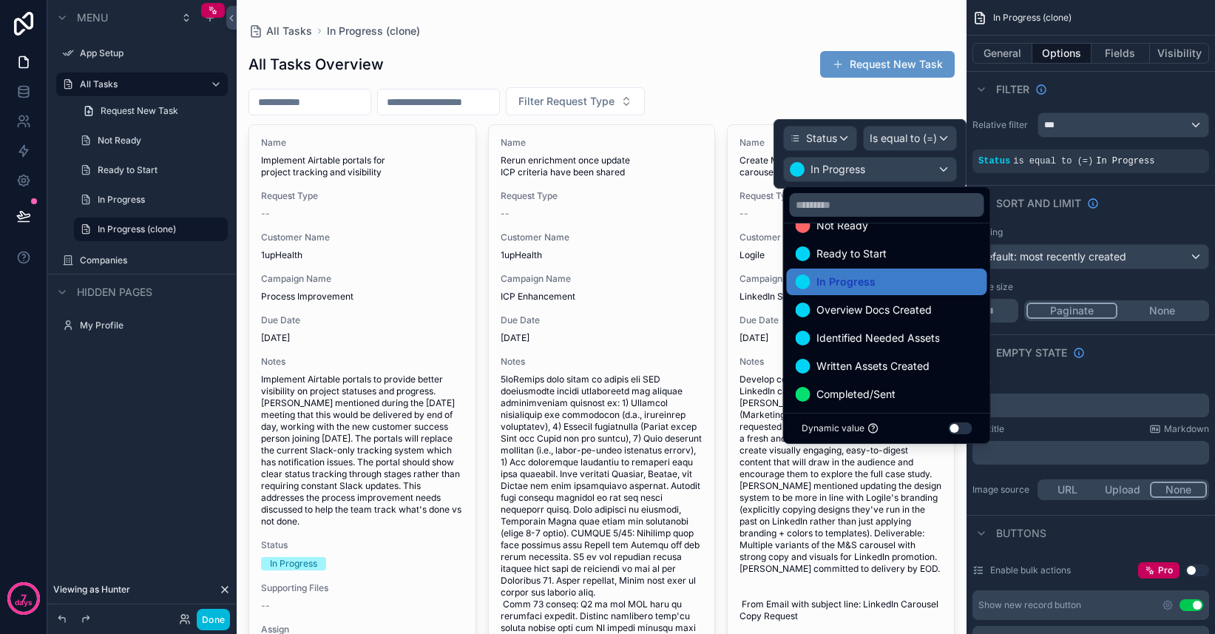
click at [879, 308] on span "Overview Docs Created" at bounding box center [874, 310] width 115 height 18
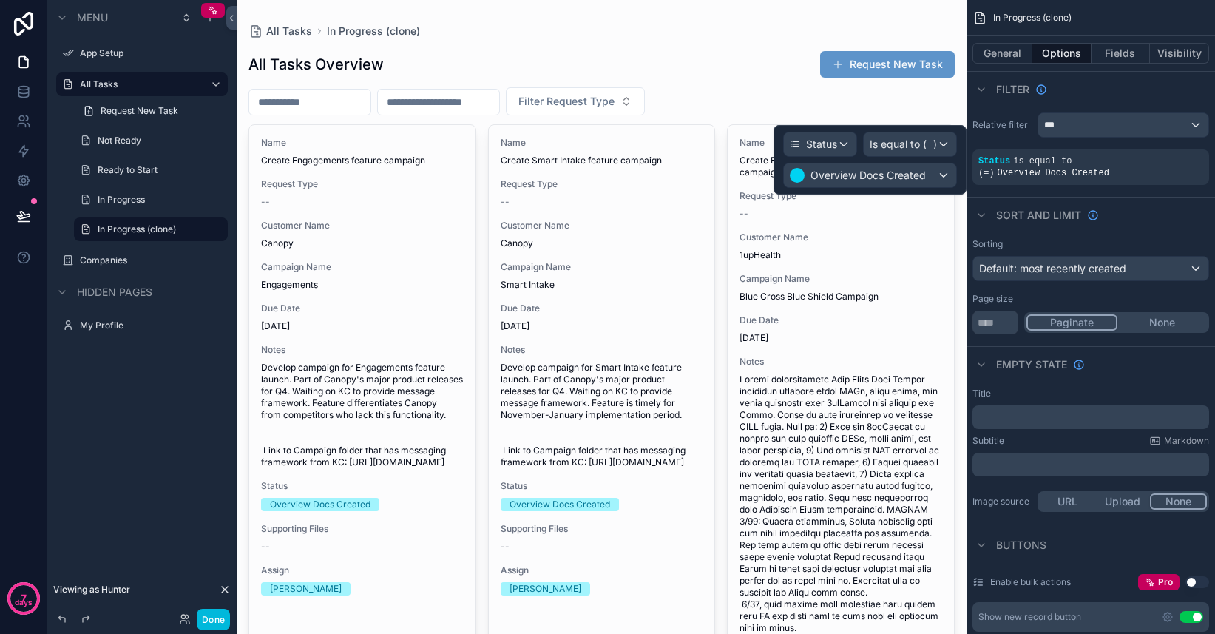
click at [0, 0] on icon "scrollable content" at bounding box center [0, 0] width 0 height 0
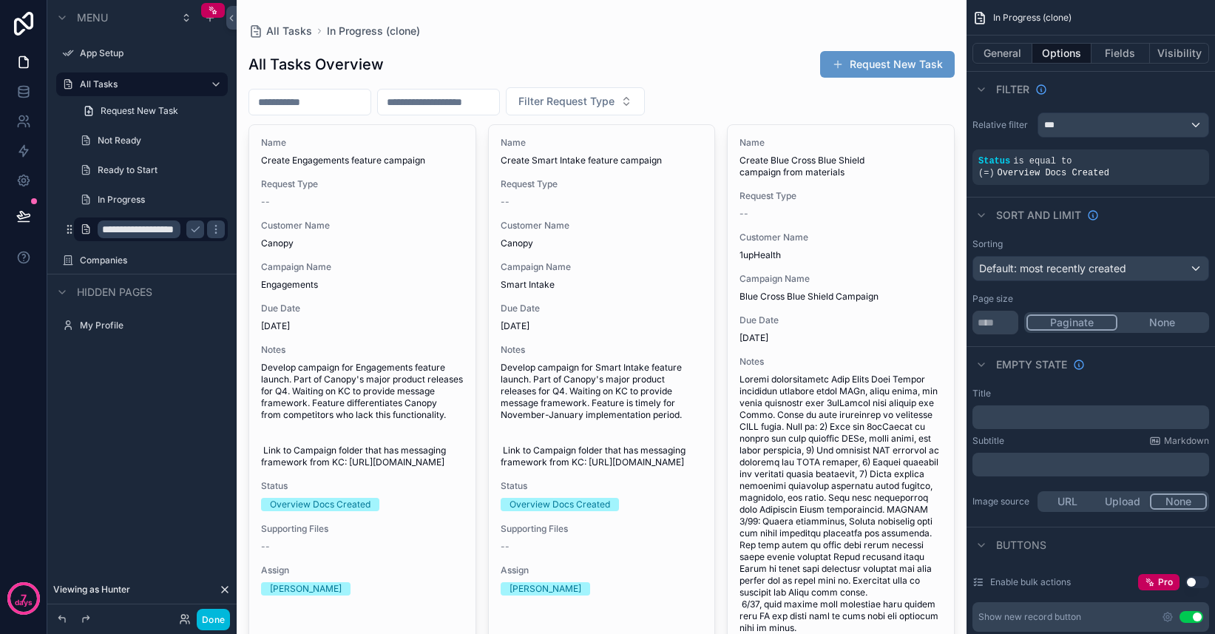
click at [147, 232] on input "**********" at bounding box center [139, 229] width 83 height 18
type input "**********"
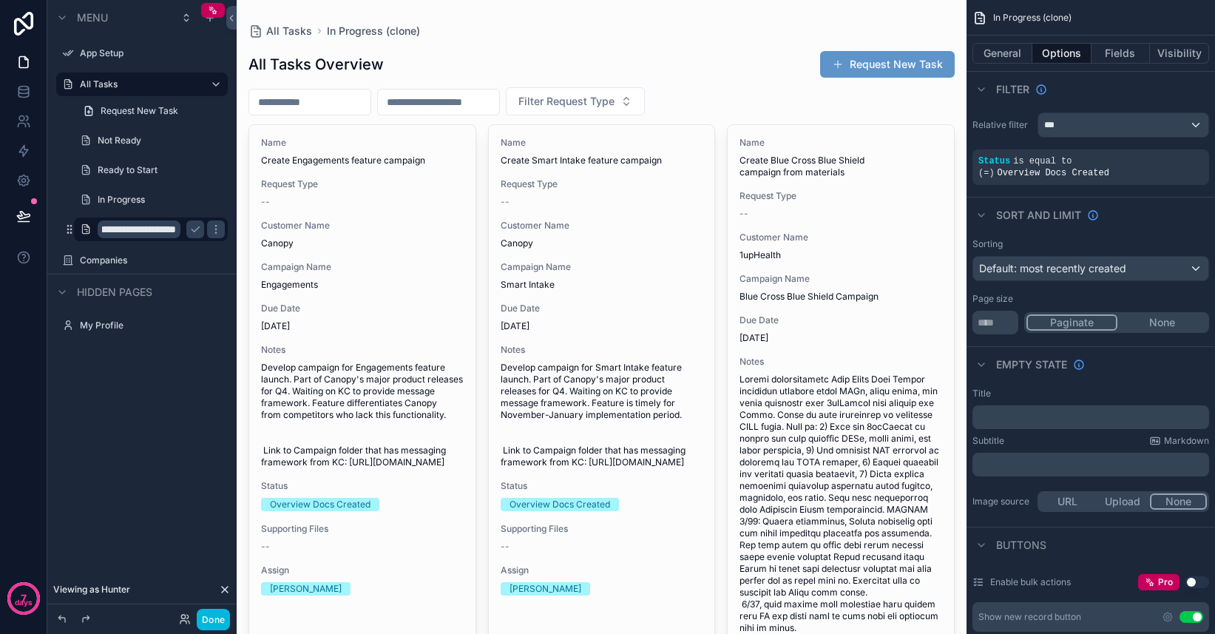
click at [193, 230] on icon "scrollable content" at bounding box center [195, 229] width 12 height 12
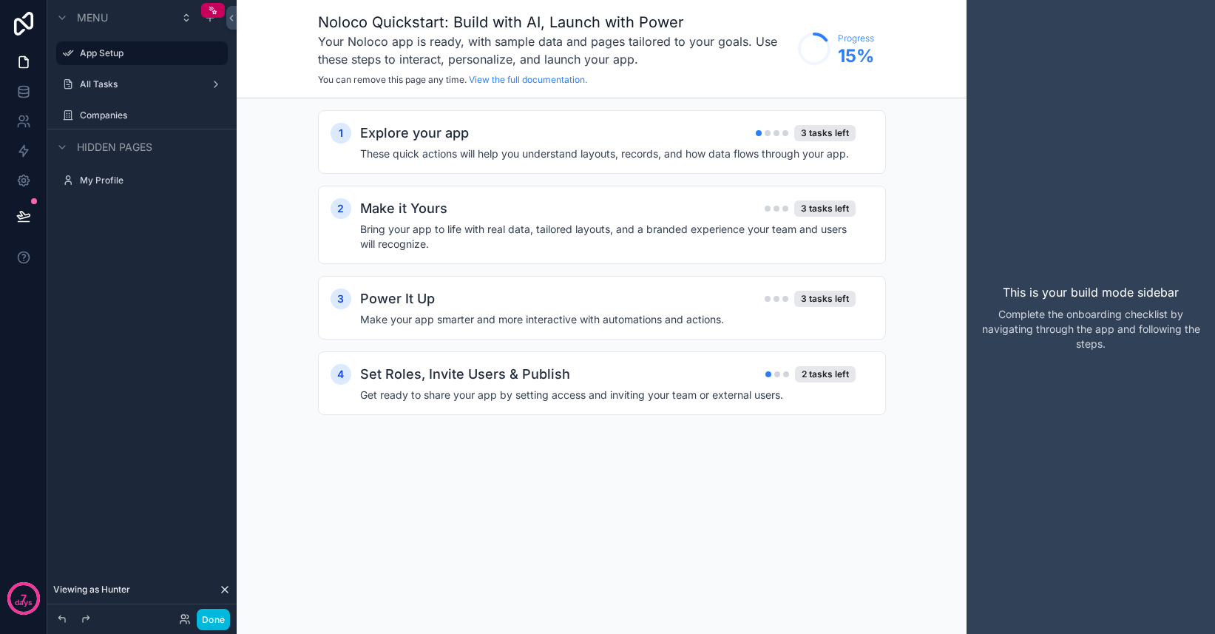
click at [129, 93] on div "All Tasks" at bounding box center [142, 84] width 166 height 24
click at [120, 83] on label "All Tasks" at bounding box center [139, 84] width 118 height 12
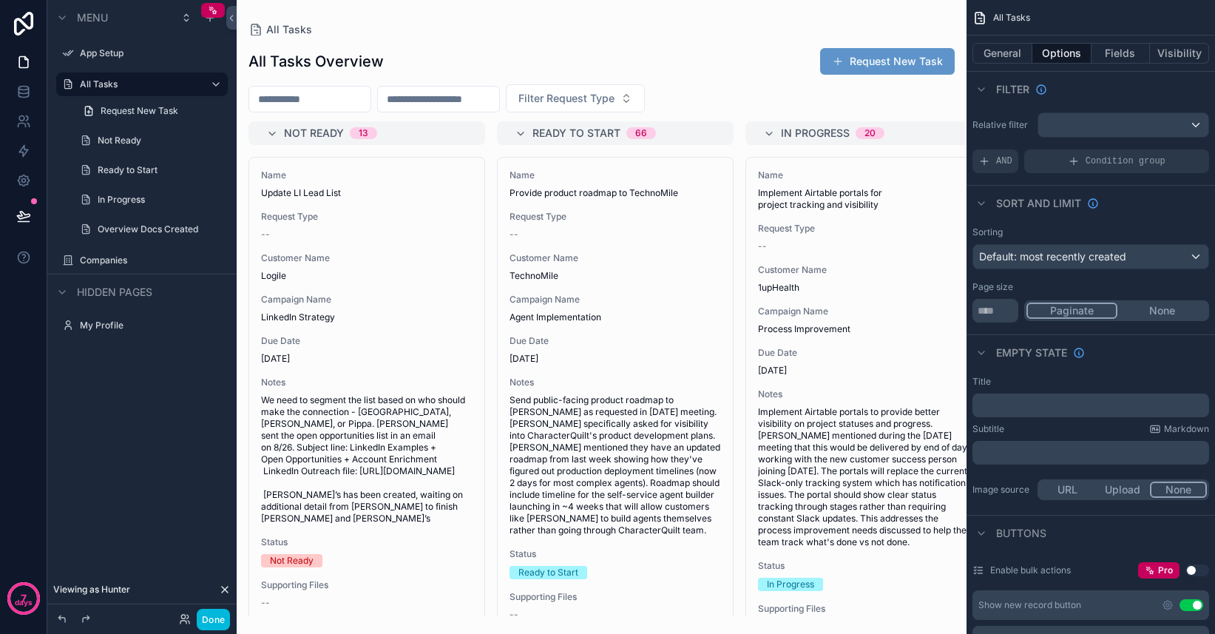
click at [0, 0] on icon "scrollable content" at bounding box center [0, 0] width 0 height 0
click at [262, 217] on div "Clone" at bounding box center [268, 219] width 45 height 15
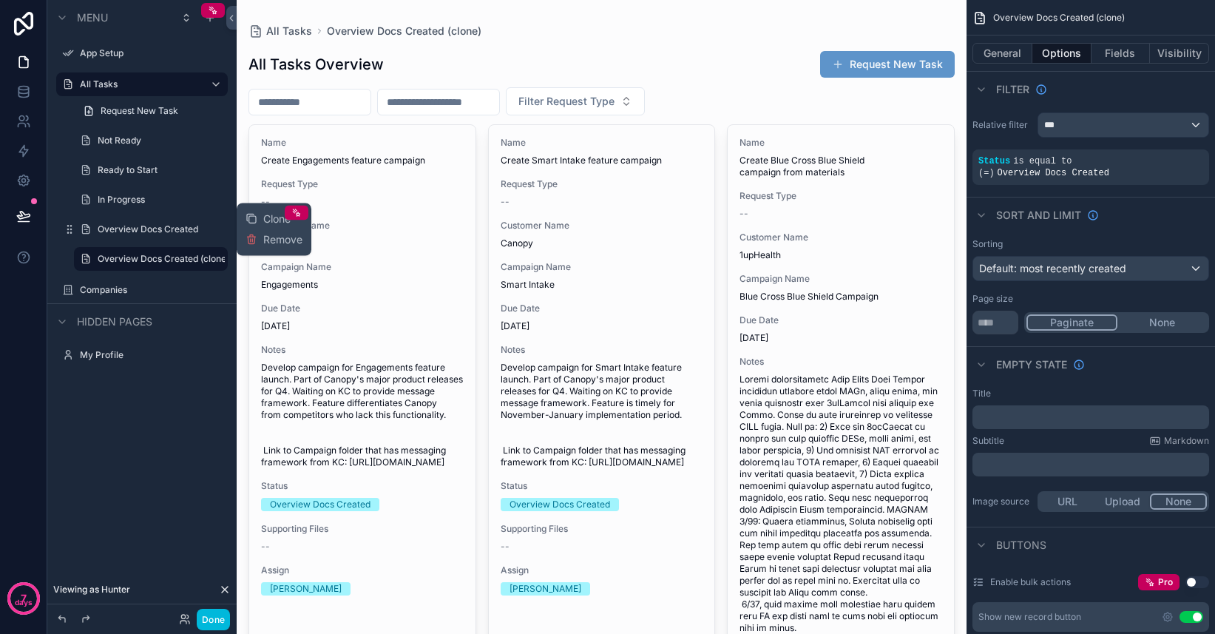
click at [132, 116] on span "Request New Task" at bounding box center [140, 111] width 78 height 12
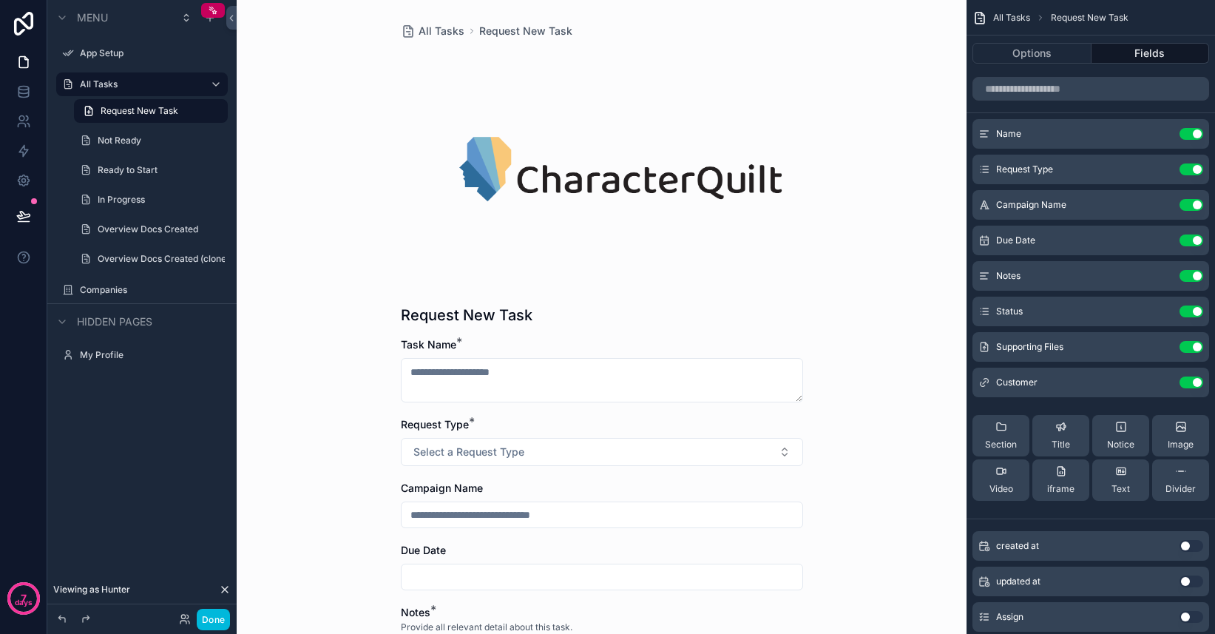
click at [124, 135] on label "Not Ready" at bounding box center [158, 141] width 121 height 12
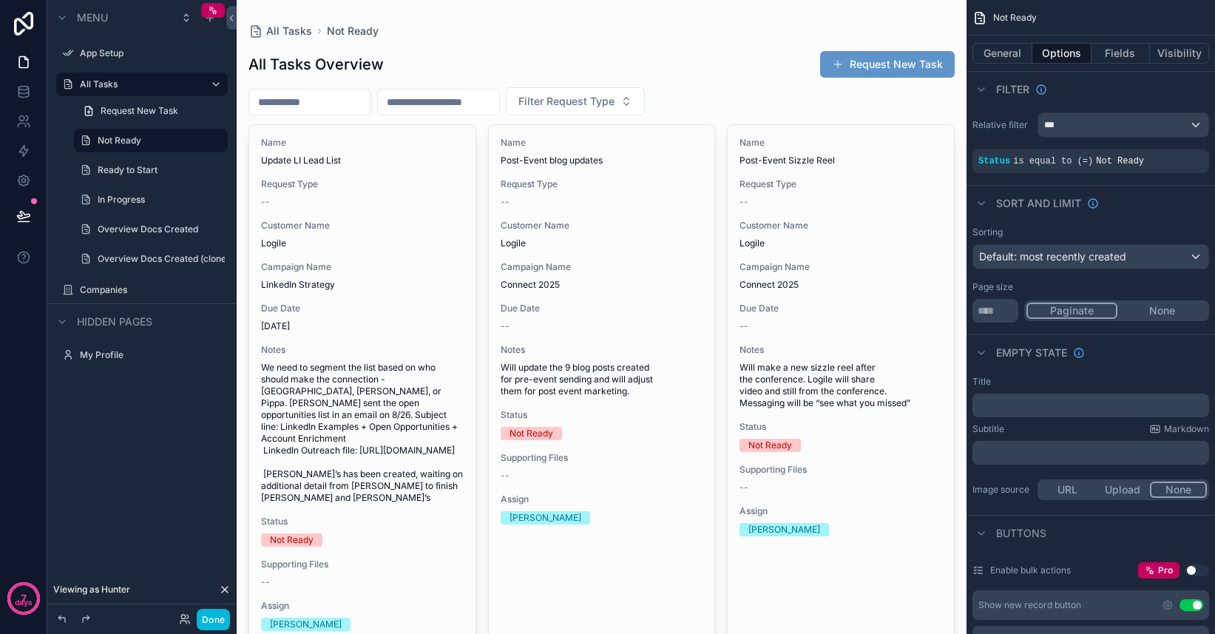
click at [131, 167] on label "Ready to Start" at bounding box center [158, 170] width 121 height 12
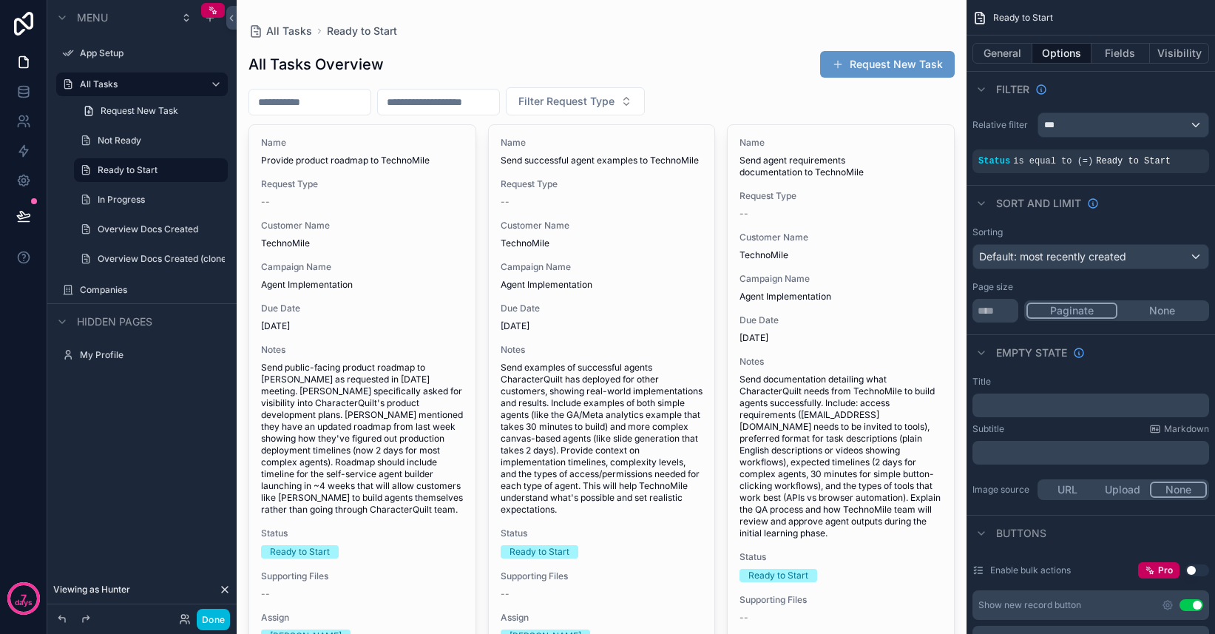
click at [122, 203] on label "In Progress" at bounding box center [158, 200] width 121 height 12
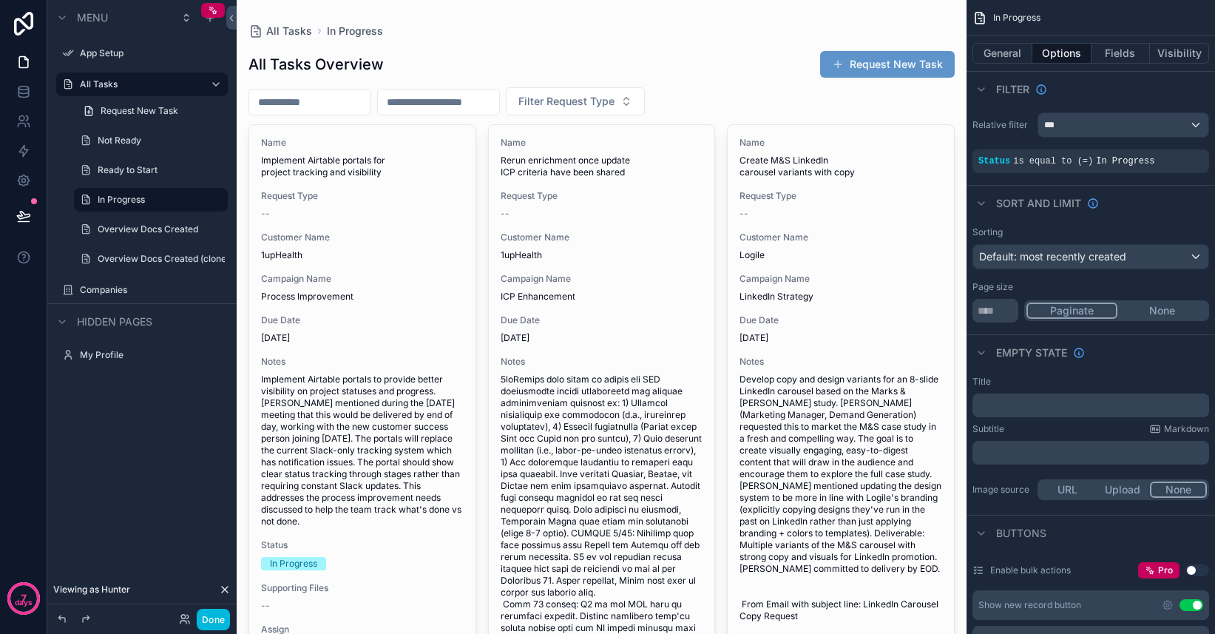
click at [127, 233] on label "Overview Docs Created" at bounding box center [158, 229] width 121 height 12
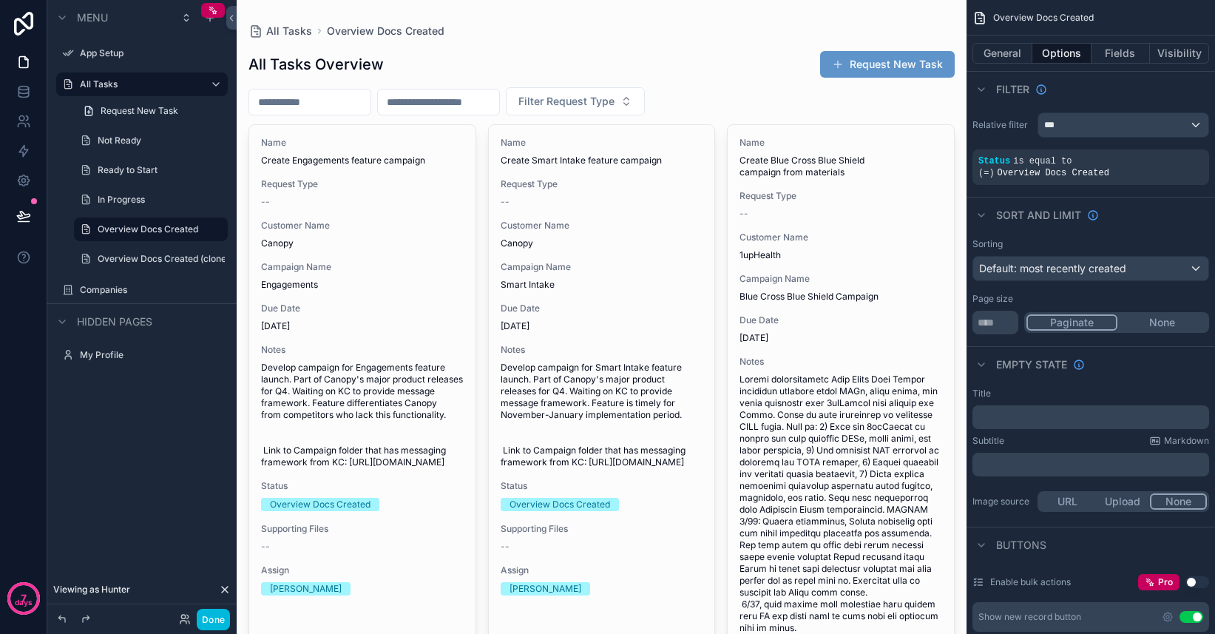
click at [131, 261] on label "Overview Docs Created (clone)" at bounding box center [161, 259] width 127 height 12
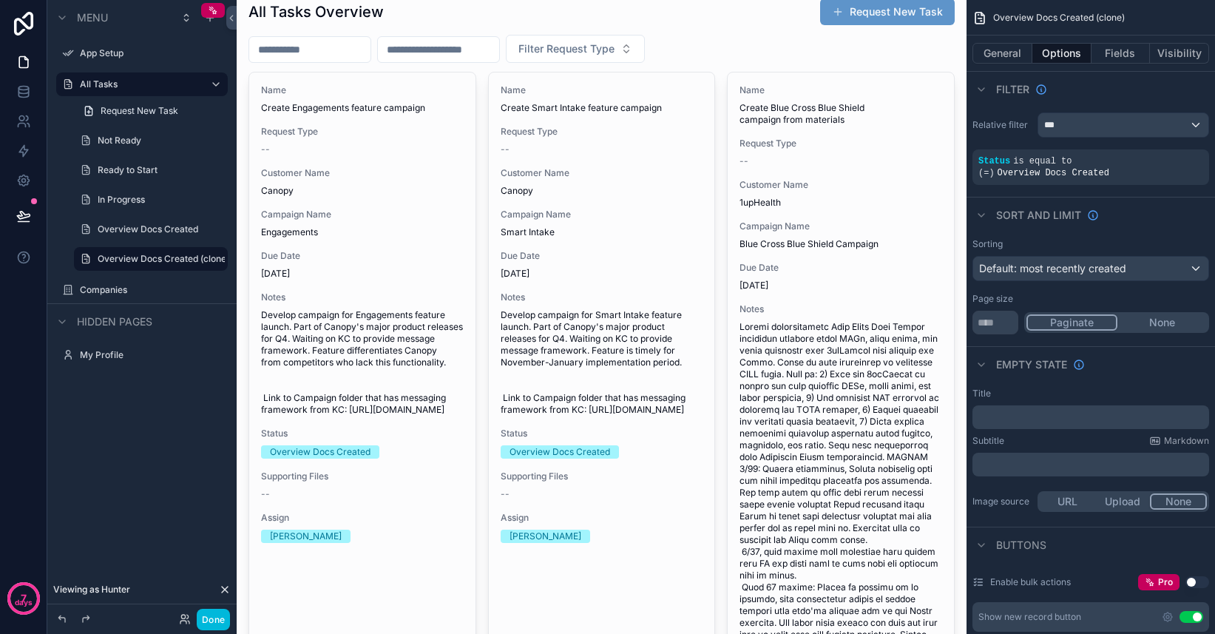
scroll to position [55, 0]
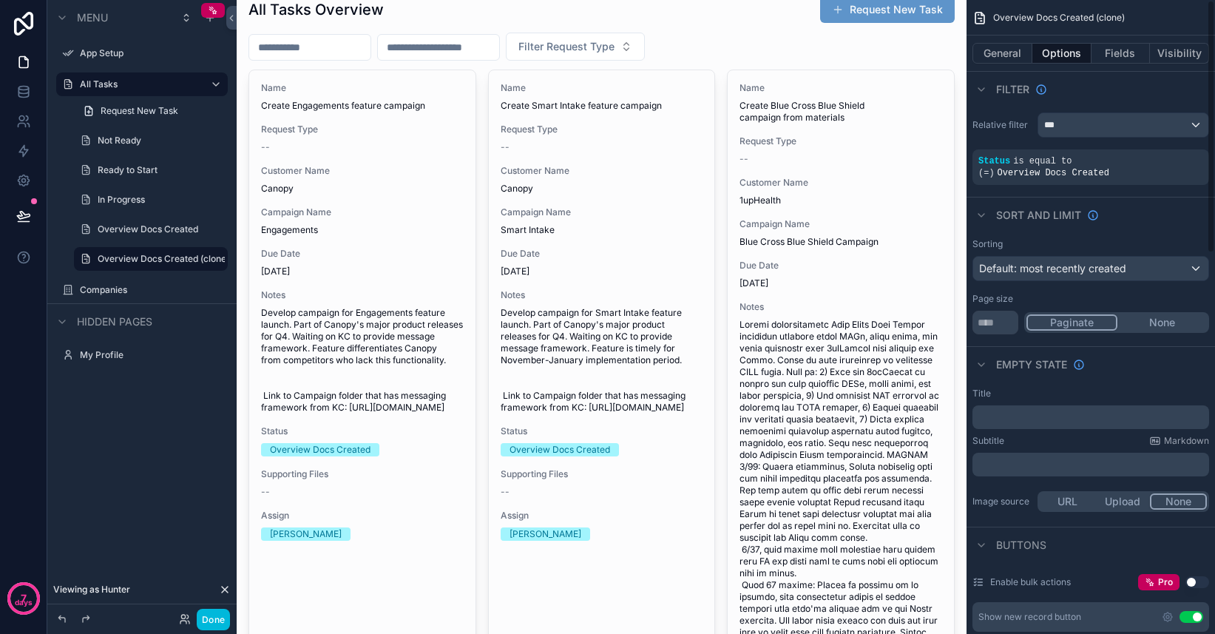
click at [1122, 165] on div "Status is equal to (=) Overview Docs Created" at bounding box center [1091, 167] width 225 height 24
click at [0, 0] on div "scrollable content" at bounding box center [0, 0] width 0 height 0
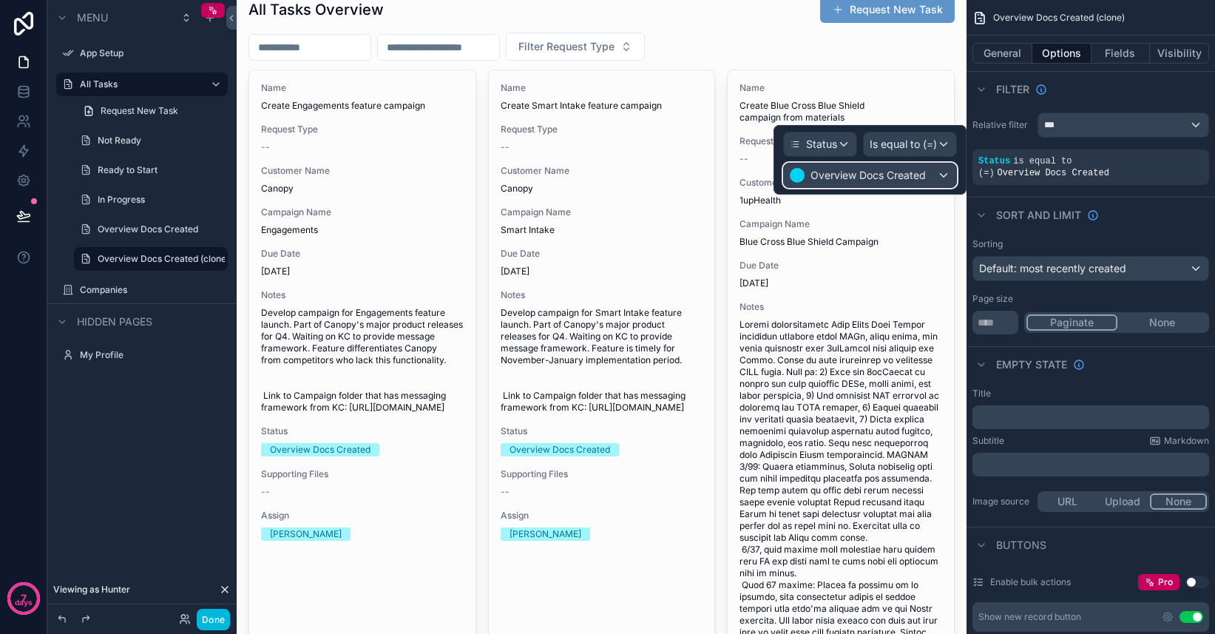
click at [883, 176] on span "Overview Docs Created" at bounding box center [868, 175] width 115 height 15
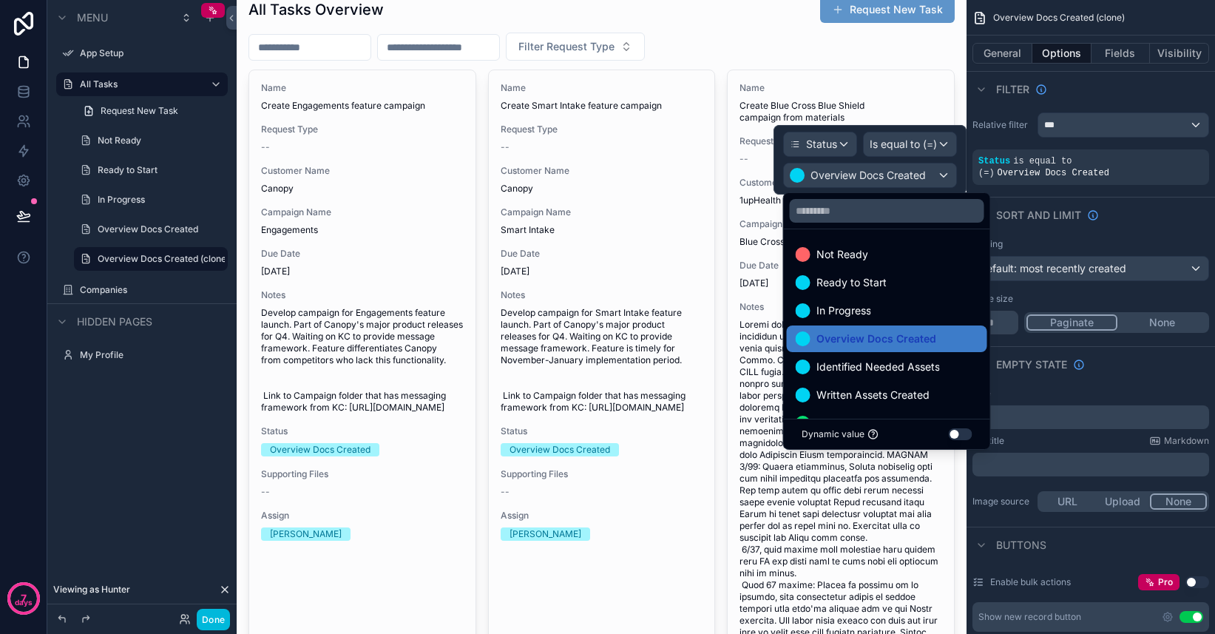
click at [873, 365] on span "Identified Needed Assets" at bounding box center [879, 367] width 124 height 18
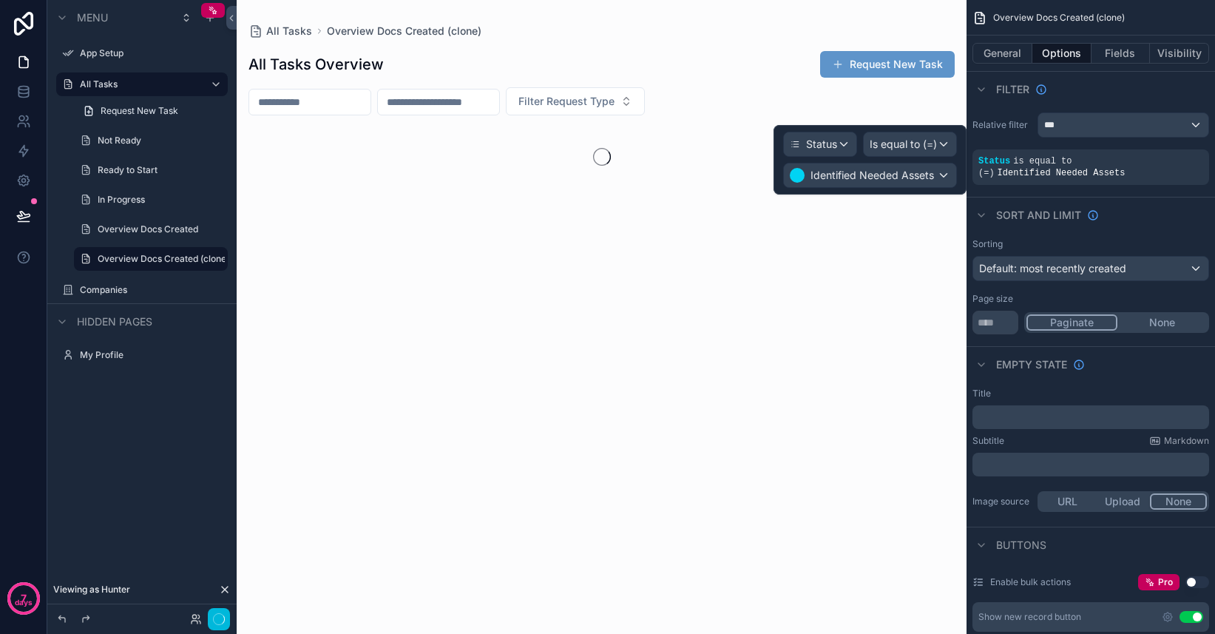
scroll to position [0, 0]
click at [0, 0] on icon "scrollable content" at bounding box center [0, 0] width 0 height 0
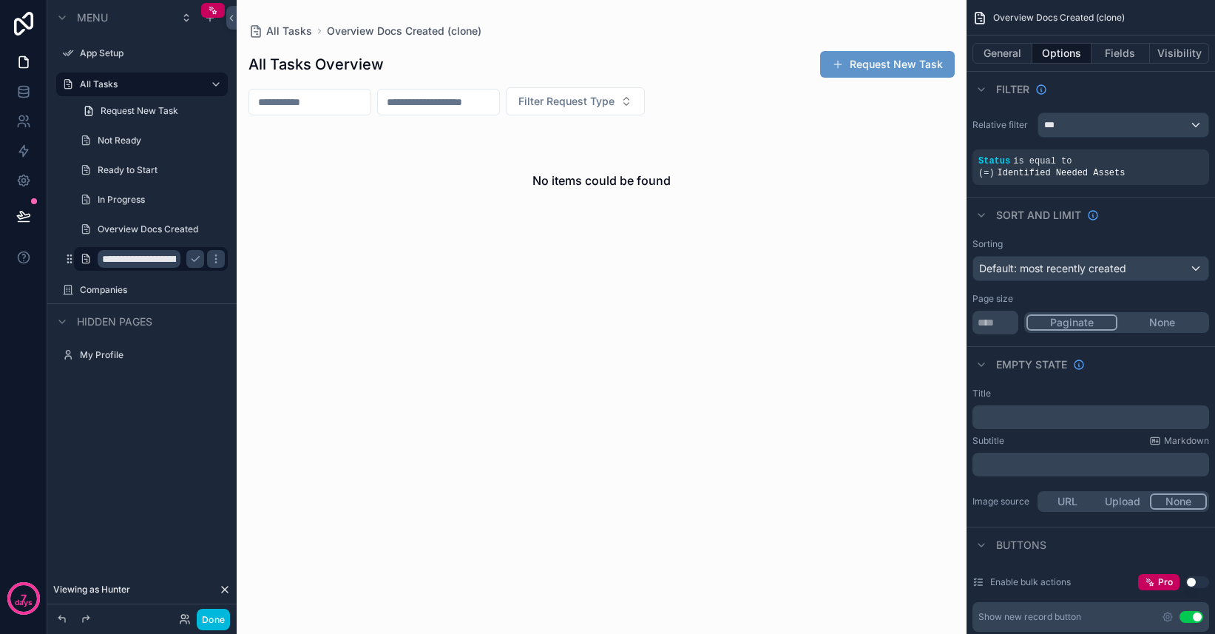
click at [149, 258] on input "**********" at bounding box center [139, 259] width 83 height 18
type input "**********"
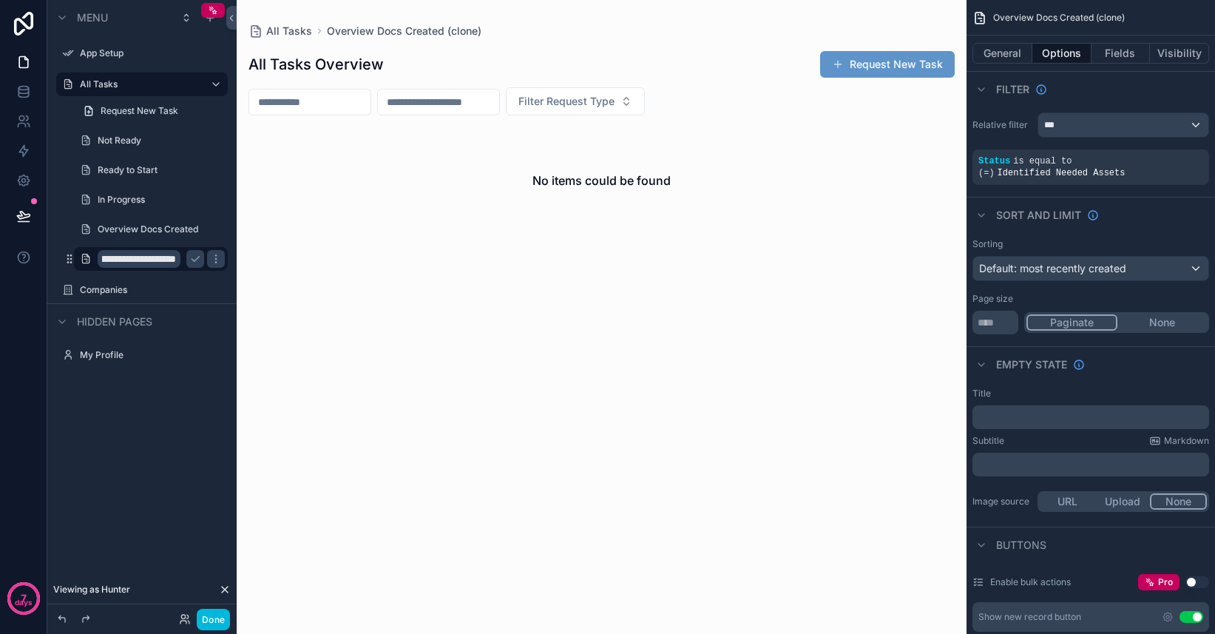
click at [192, 264] on icon "scrollable content" at bounding box center [195, 259] width 12 height 12
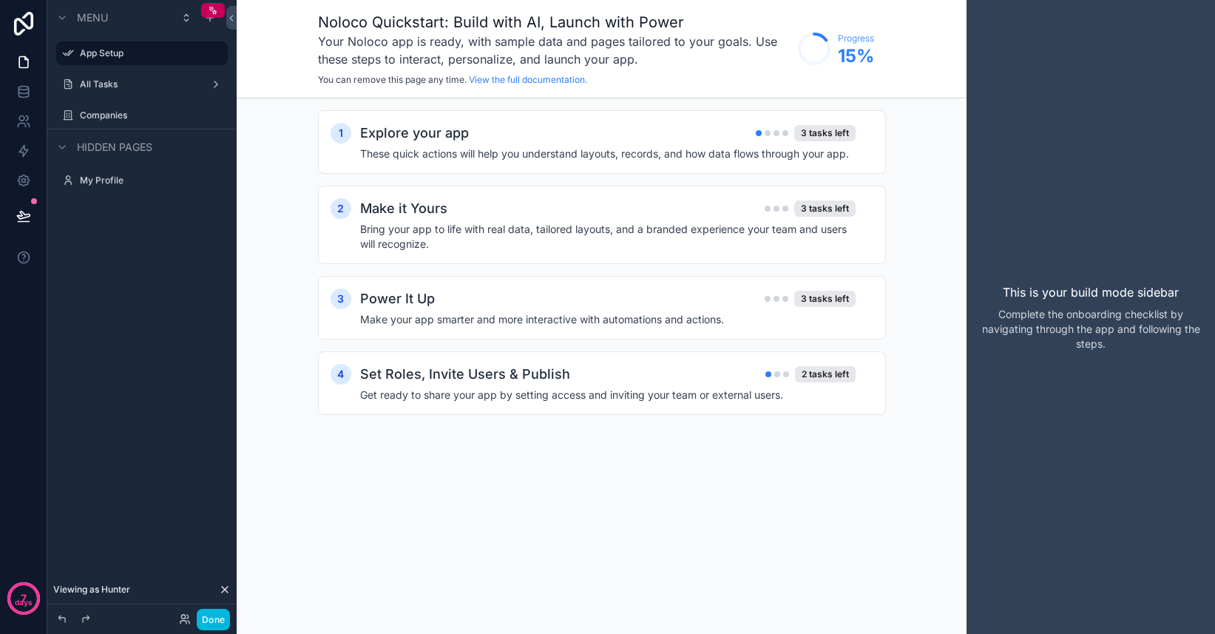
click at [147, 80] on label "All Tasks" at bounding box center [139, 84] width 118 height 12
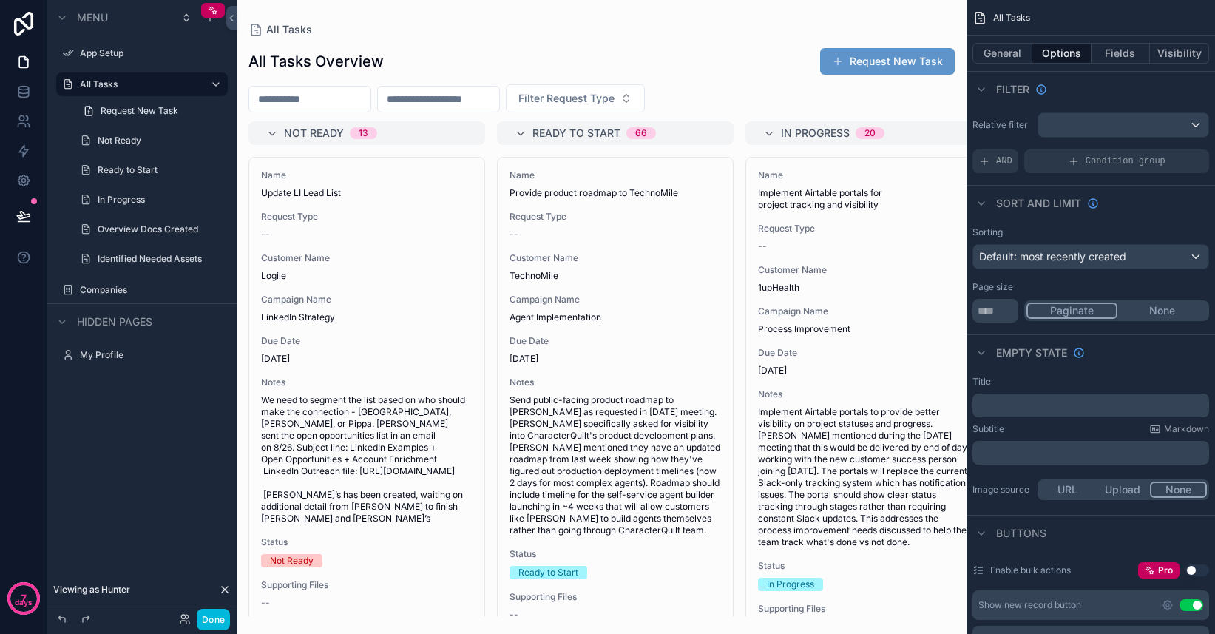
click at [0, 0] on icon "scrollable content" at bounding box center [0, 0] width 0 height 0
click at [263, 246] on span "Clone" at bounding box center [276, 248] width 27 height 15
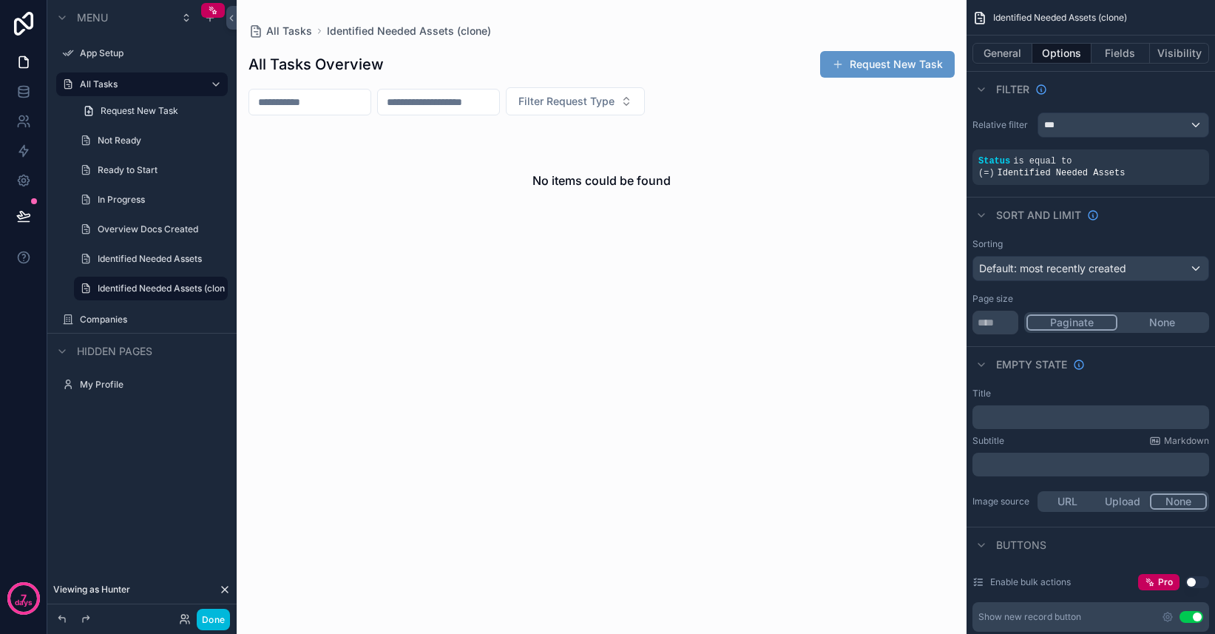
click at [1088, 178] on span "Identified Needed Assets" at bounding box center [1062, 173] width 128 height 10
click at [0, 0] on icon "scrollable content" at bounding box center [0, 0] width 0 height 0
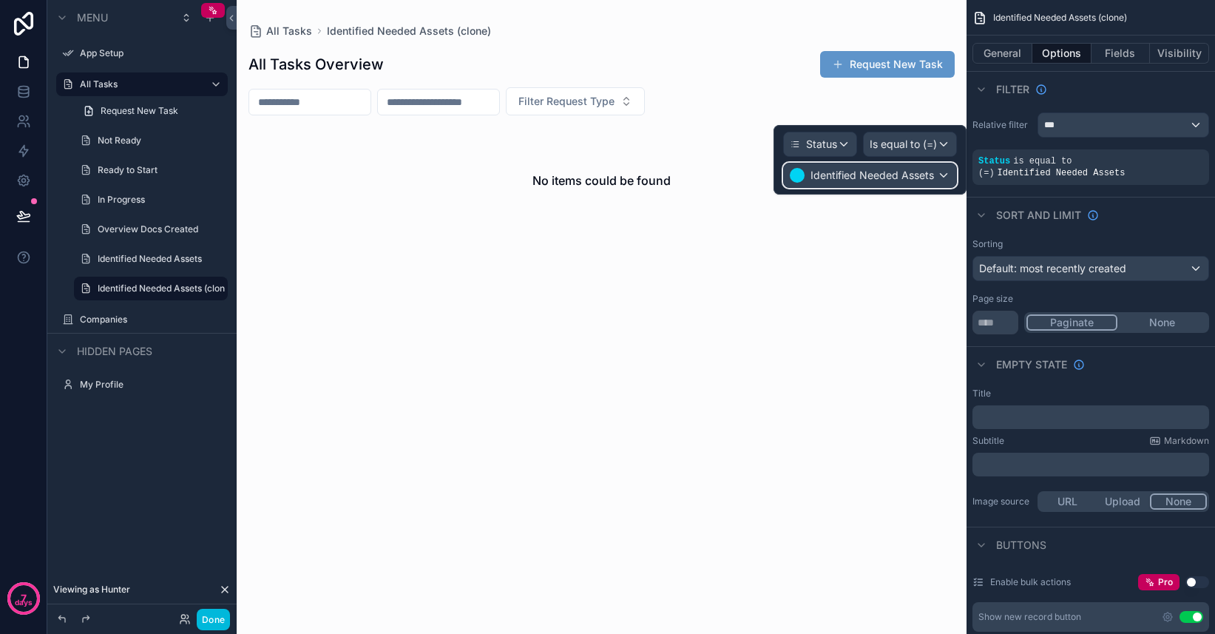
click at [873, 180] on span "Identified Needed Assets" at bounding box center [873, 175] width 124 height 15
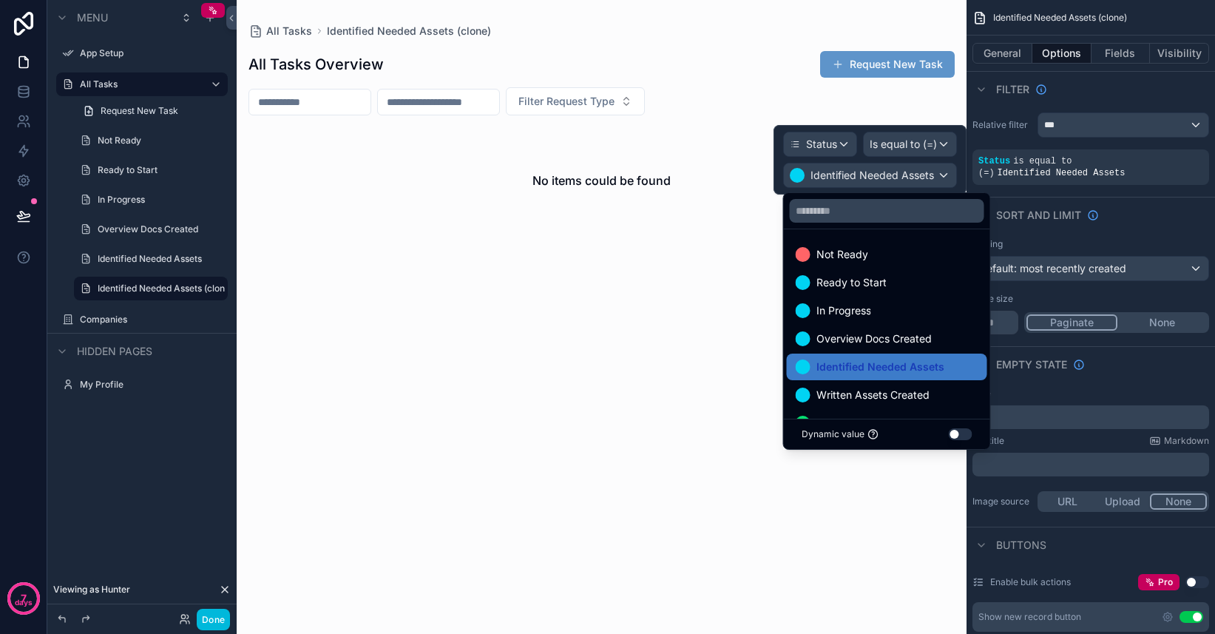
click at [870, 403] on span "Written Assets Created" at bounding box center [873, 395] width 113 height 18
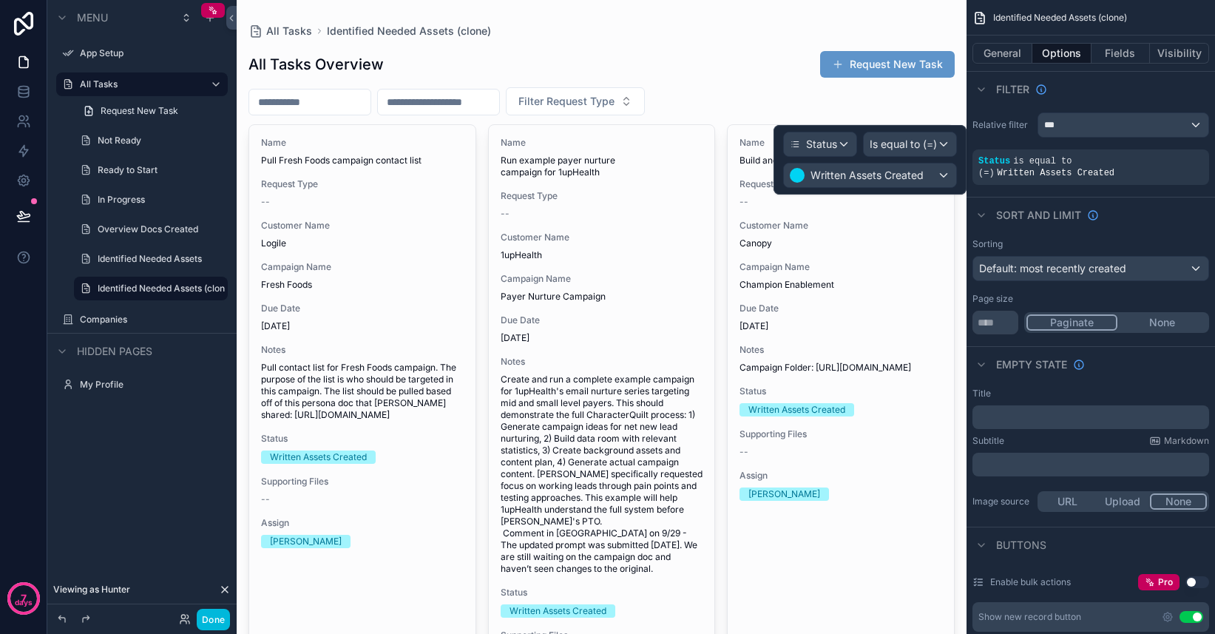
click at [143, 294] on label "Identified Needed Assets (clone)" at bounding box center [161, 289] width 127 height 12
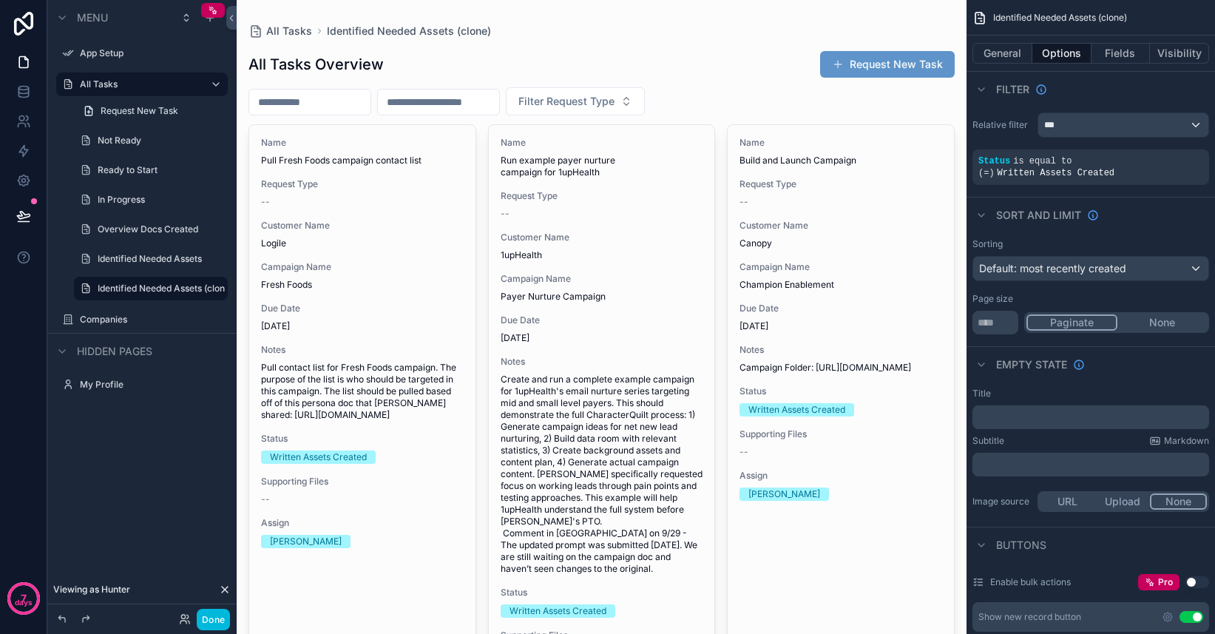
click at [0, 0] on icon "scrollable content" at bounding box center [0, 0] width 0 height 0
click at [141, 287] on input "**********" at bounding box center [139, 289] width 83 height 18
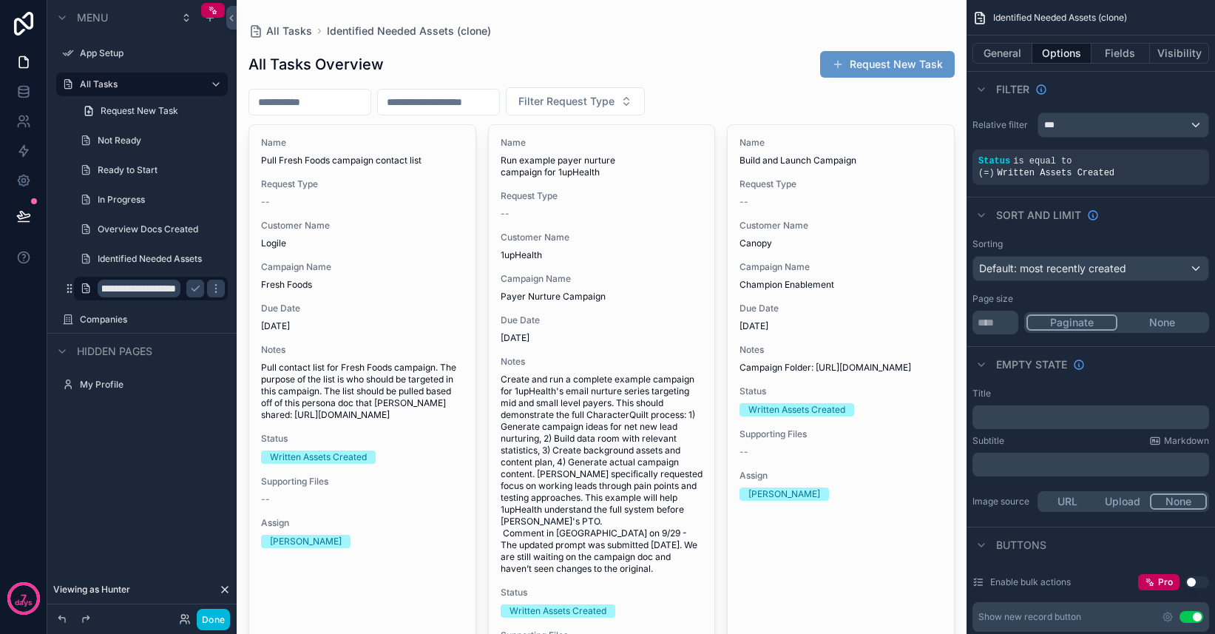
scroll to position [0, 38]
type input "**********"
click at [193, 288] on icon "scrollable content" at bounding box center [195, 289] width 12 height 12
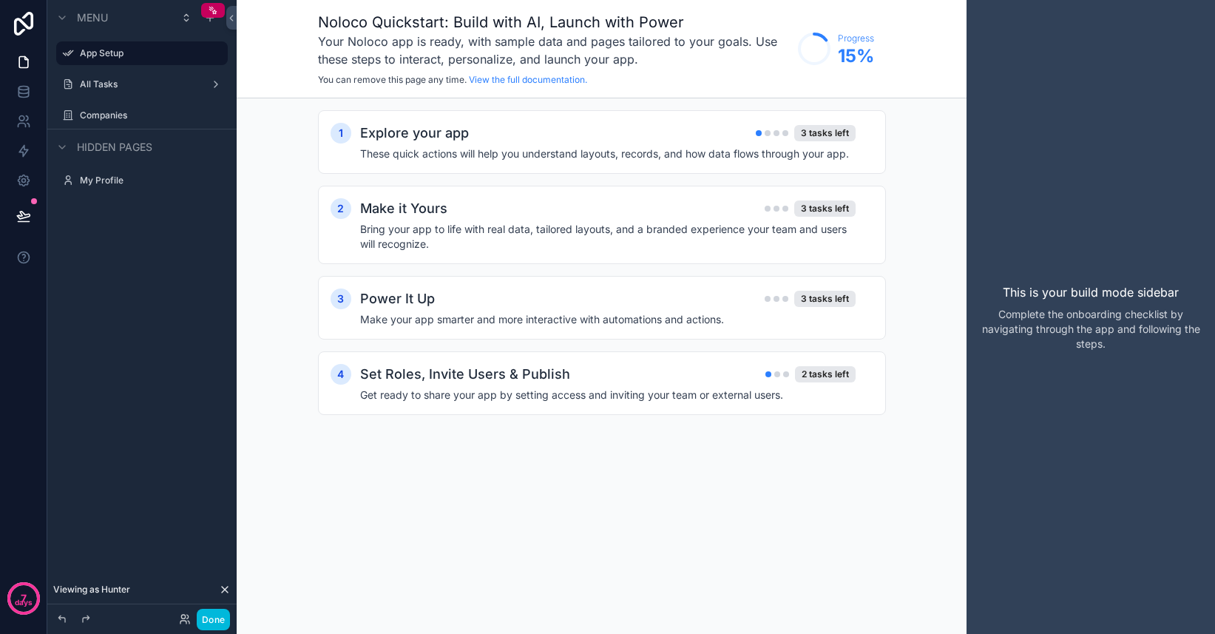
click at [140, 89] on label "All Tasks" at bounding box center [139, 84] width 118 height 12
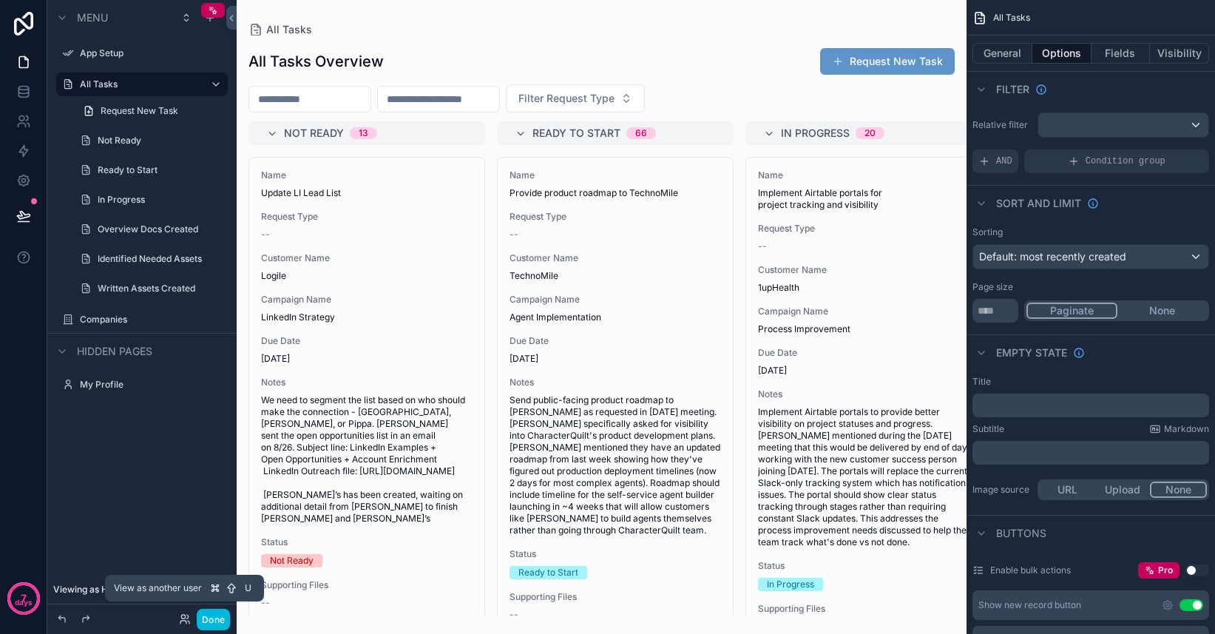
click at [180, 620] on icon at bounding box center [185, 619] width 12 height 12
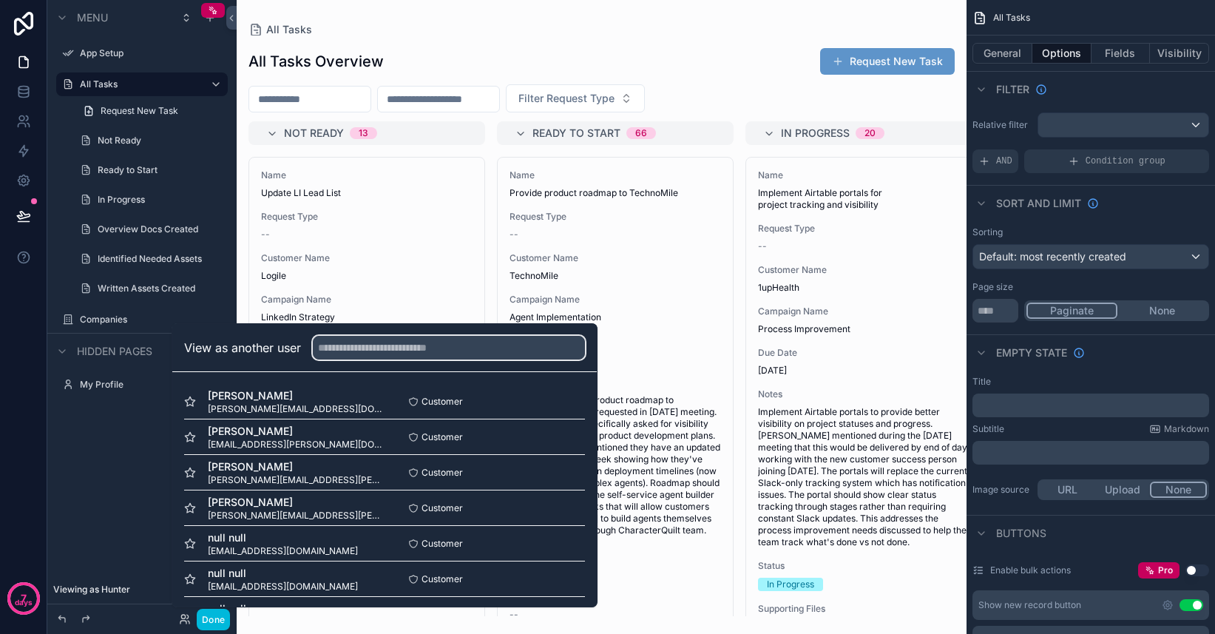
click at [368, 346] on input "text" at bounding box center [449, 348] width 272 height 24
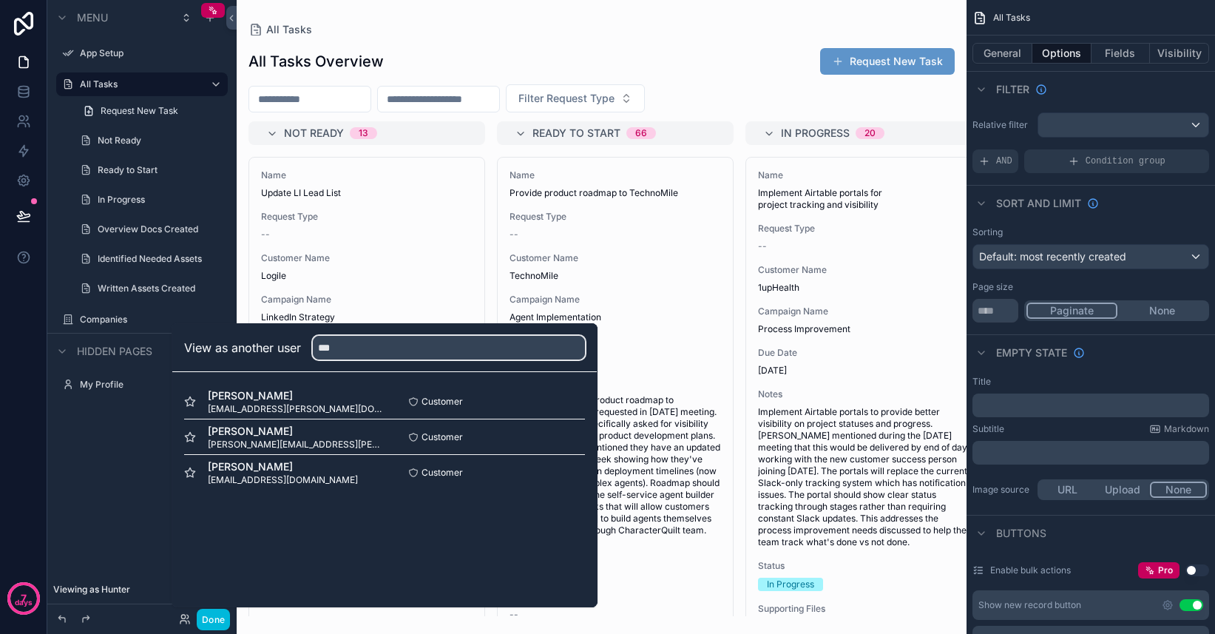
type input "***"
click at [0, 0] on button "Select" at bounding box center [0, 0] width 0 height 0
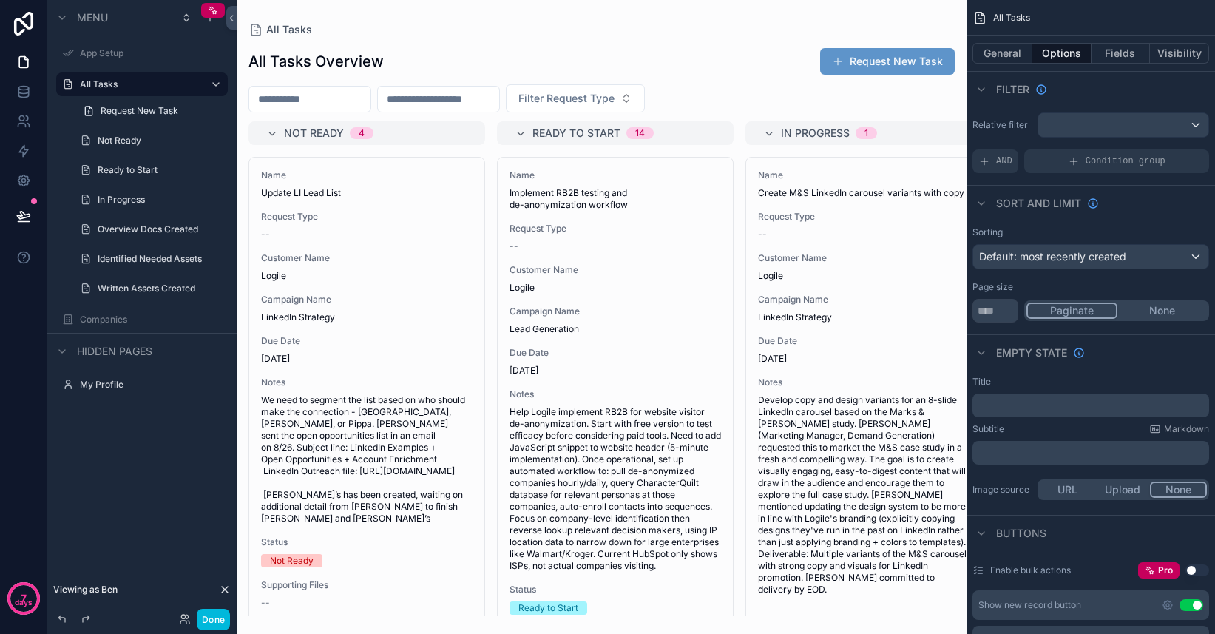
click at [587, 343] on div "scrollable content" at bounding box center [602, 317] width 730 height 634
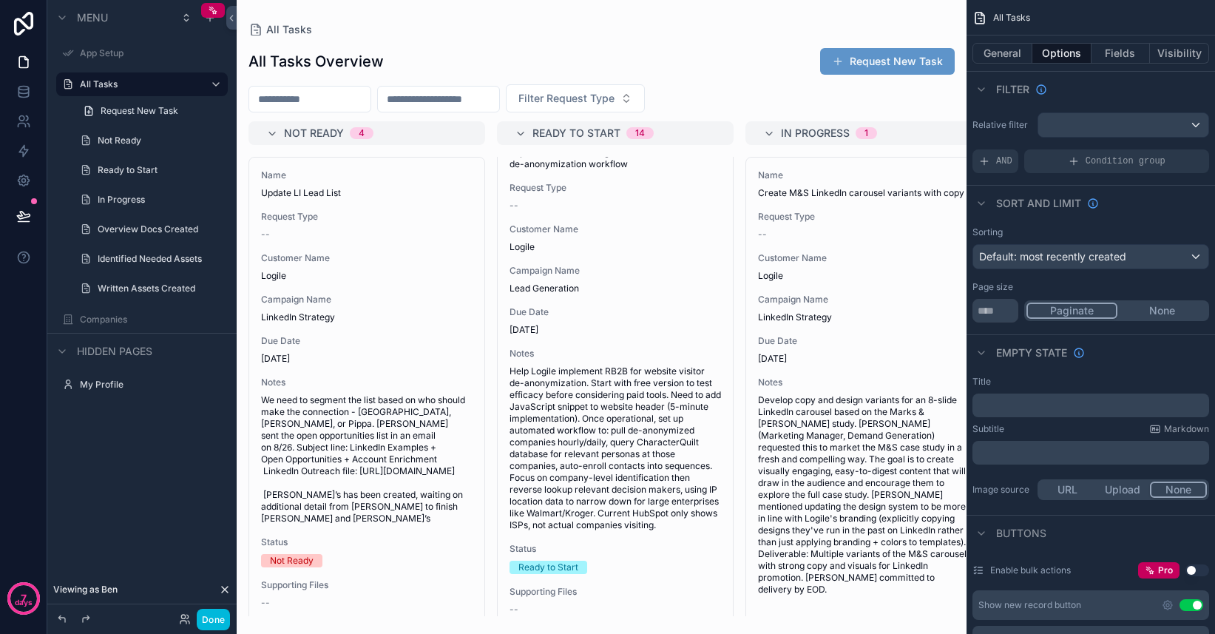
click at [138, 141] on label "Not Ready" at bounding box center [158, 141] width 121 height 12
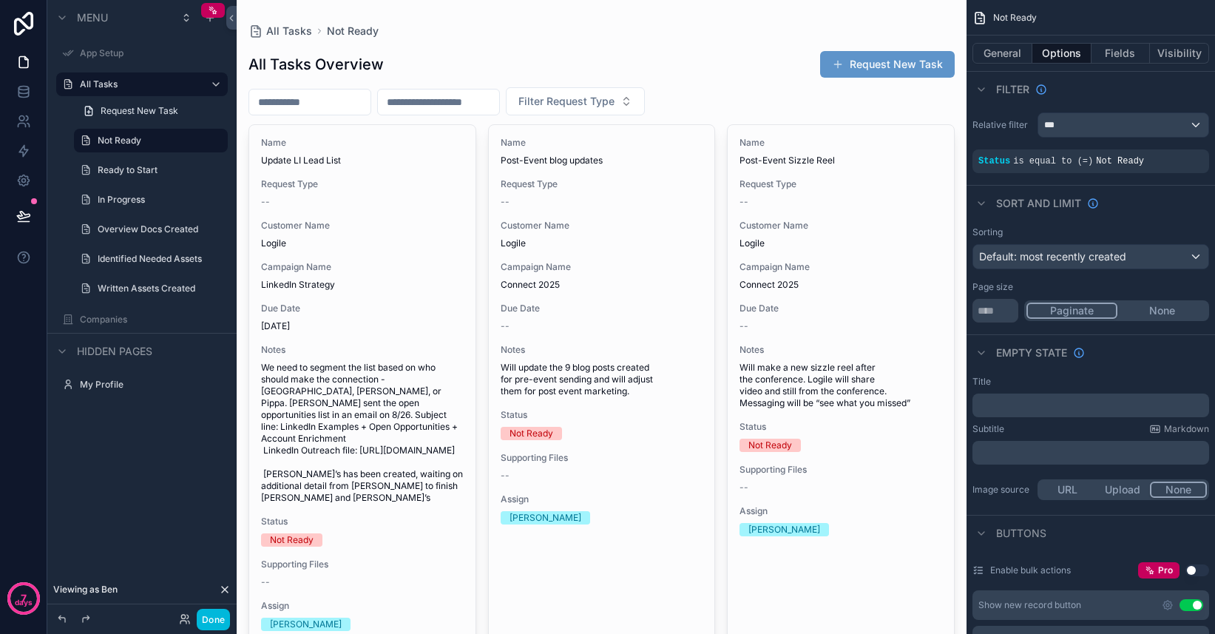
click at [0, 0] on icon "scrollable content" at bounding box center [0, 0] width 0 height 0
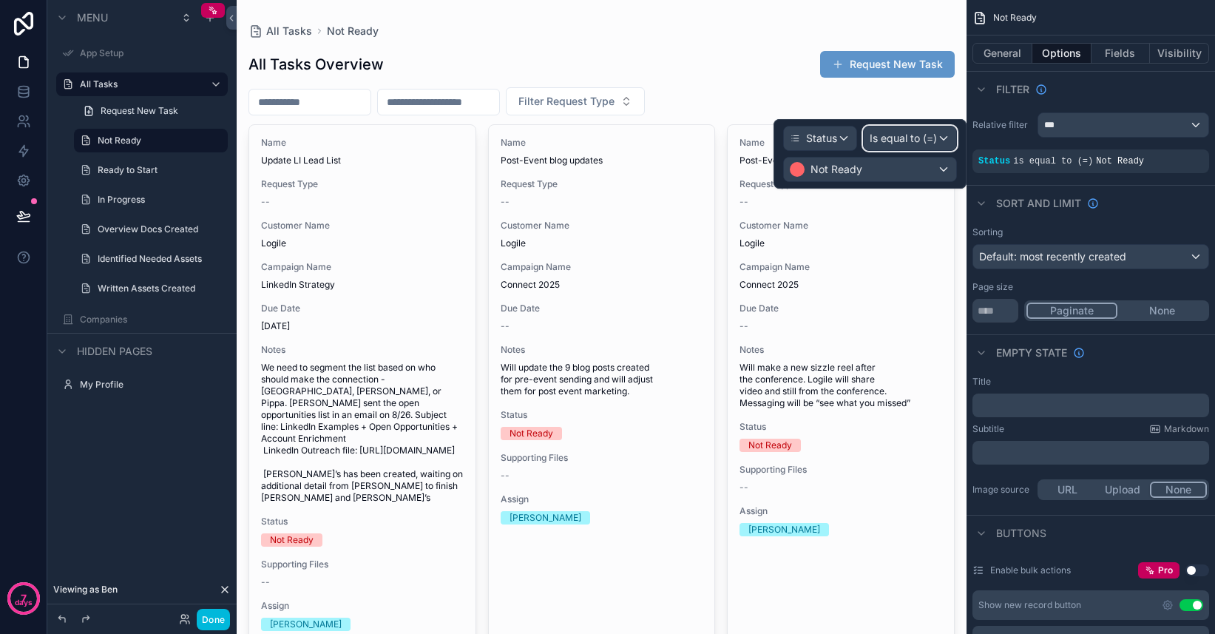
click at [893, 138] on span "Is equal to (=)" at bounding box center [903, 138] width 67 height 15
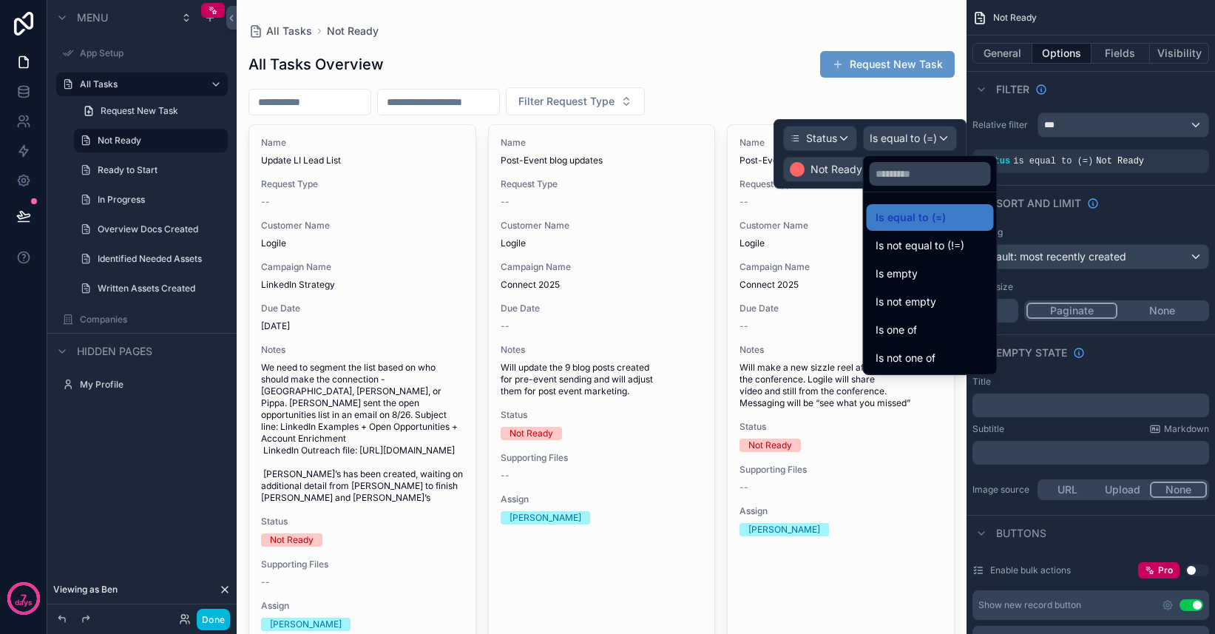
click at [823, 168] on div at bounding box center [870, 154] width 193 height 70
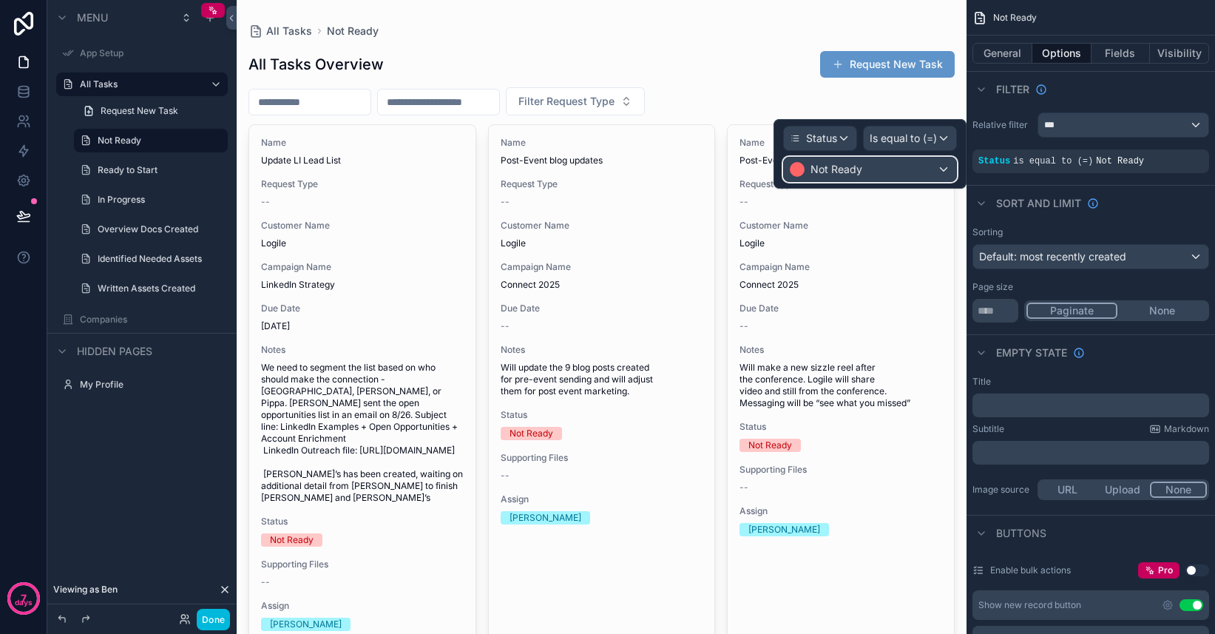
click at [834, 176] on span "Not Ready" at bounding box center [837, 169] width 52 height 15
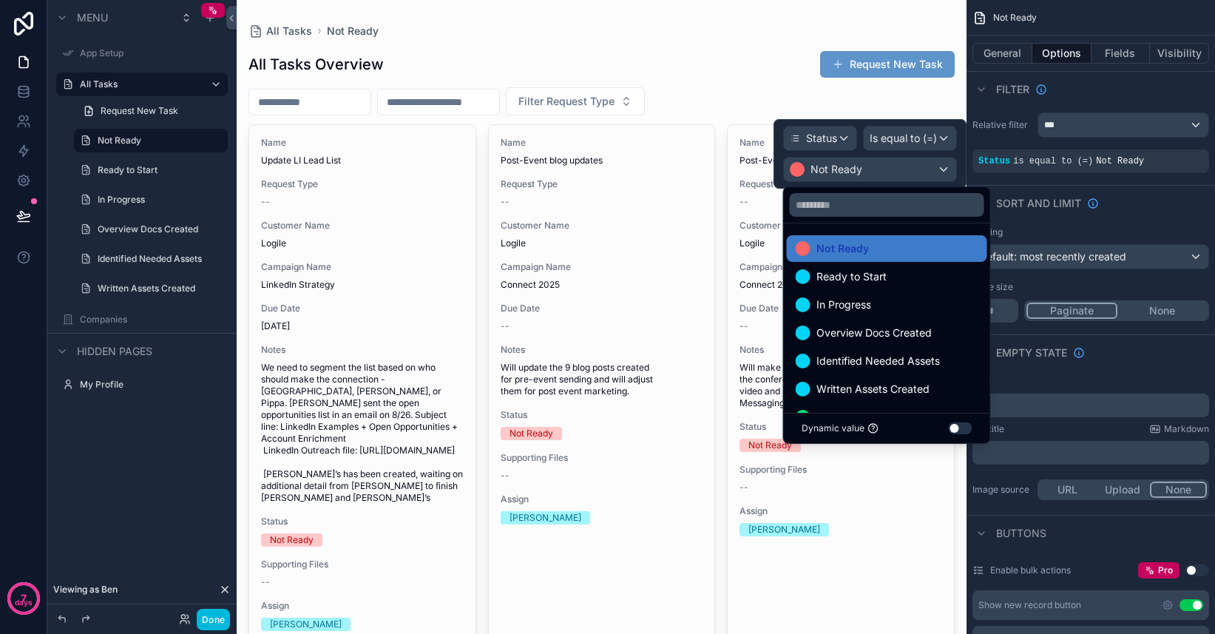
click at [955, 426] on button "Use setting" at bounding box center [961, 428] width 24 height 12
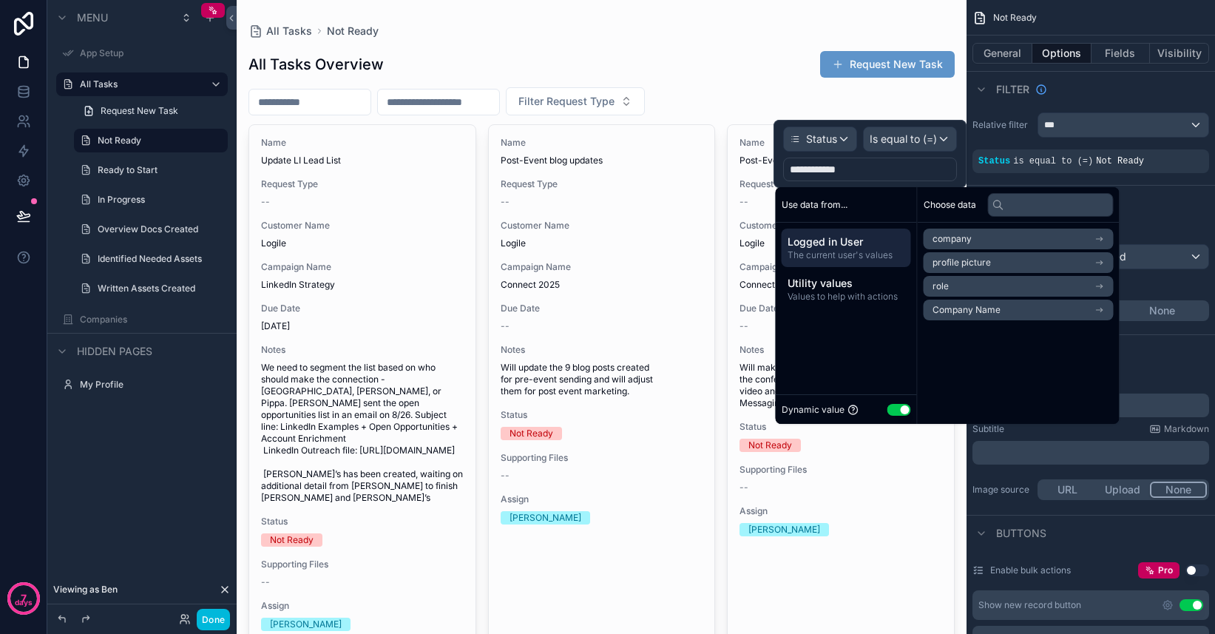
click at [898, 407] on button "Use setting" at bounding box center [900, 410] width 24 height 12
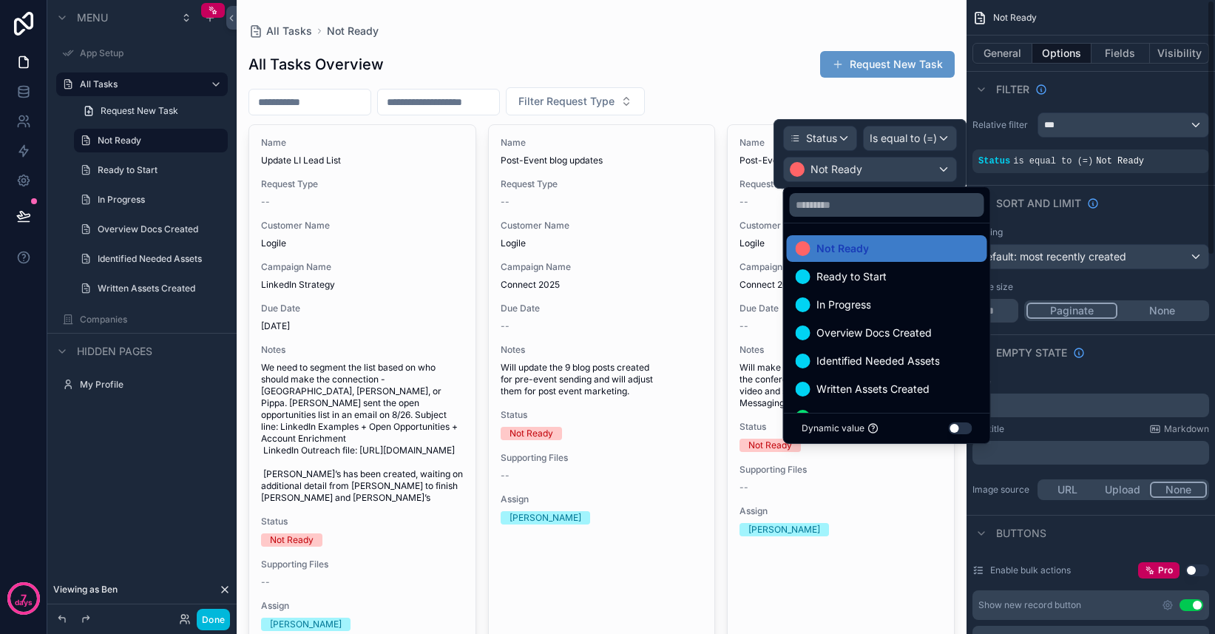
click at [1149, 211] on div "Sort And Limit" at bounding box center [1091, 203] width 249 height 36
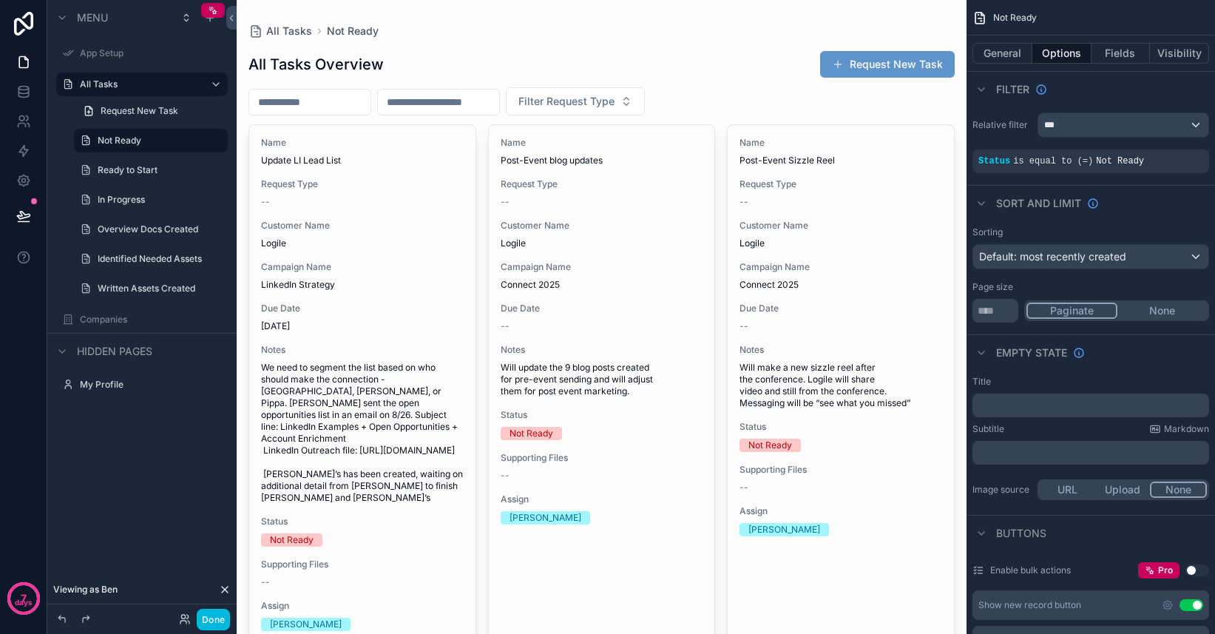
click at [123, 87] on label "All Tasks" at bounding box center [139, 84] width 118 height 12
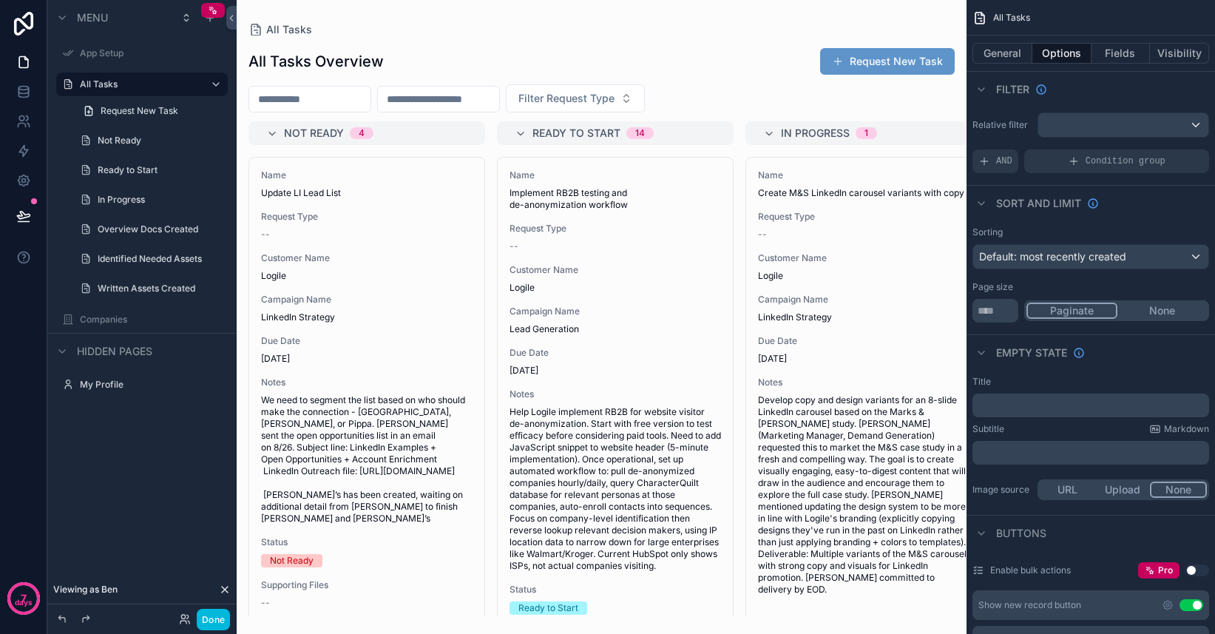
click at [127, 135] on label "Not Ready" at bounding box center [158, 141] width 121 height 12
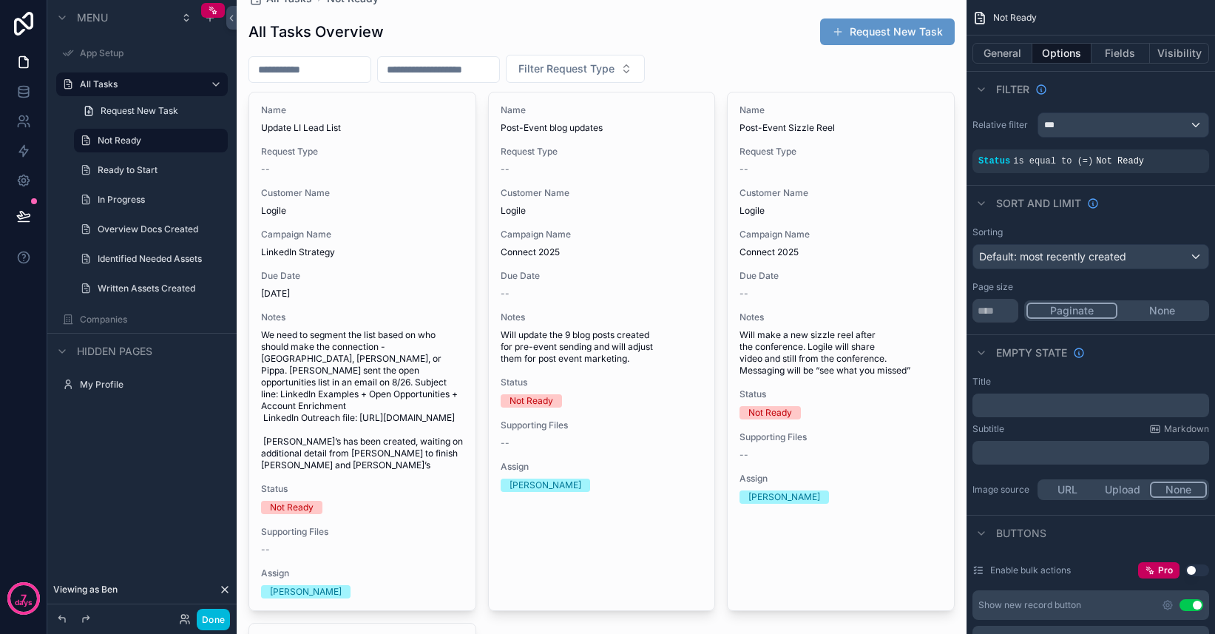
scroll to position [34, 0]
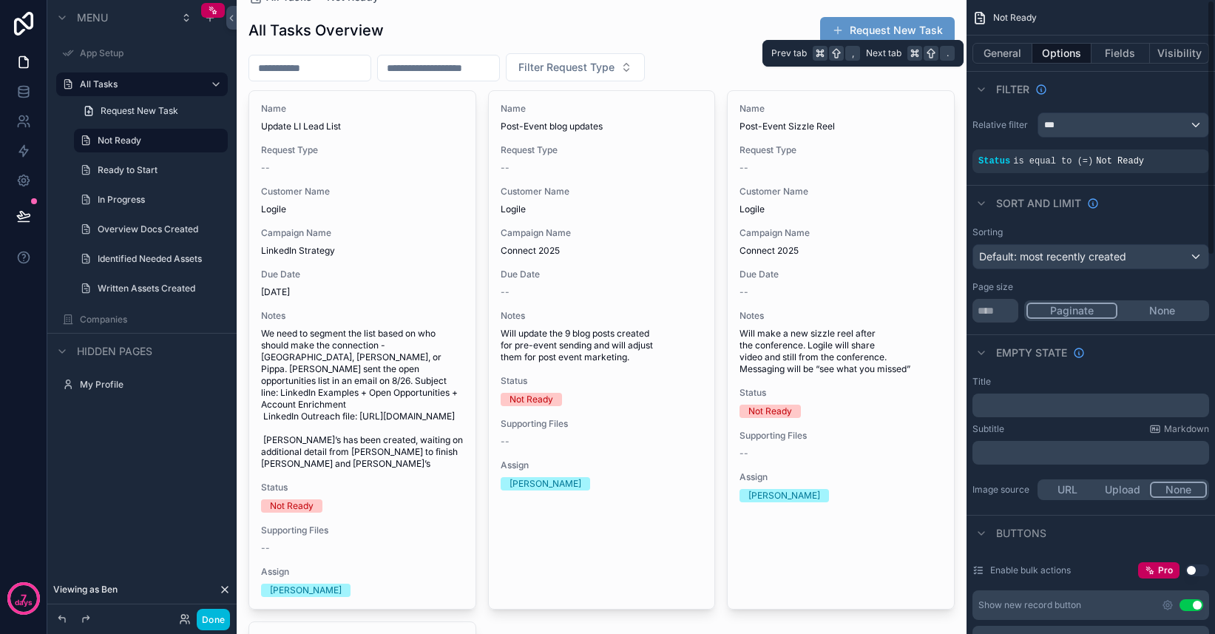
click at [993, 51] on button "General" at bounding box center [1003, 53] width 60 height 21
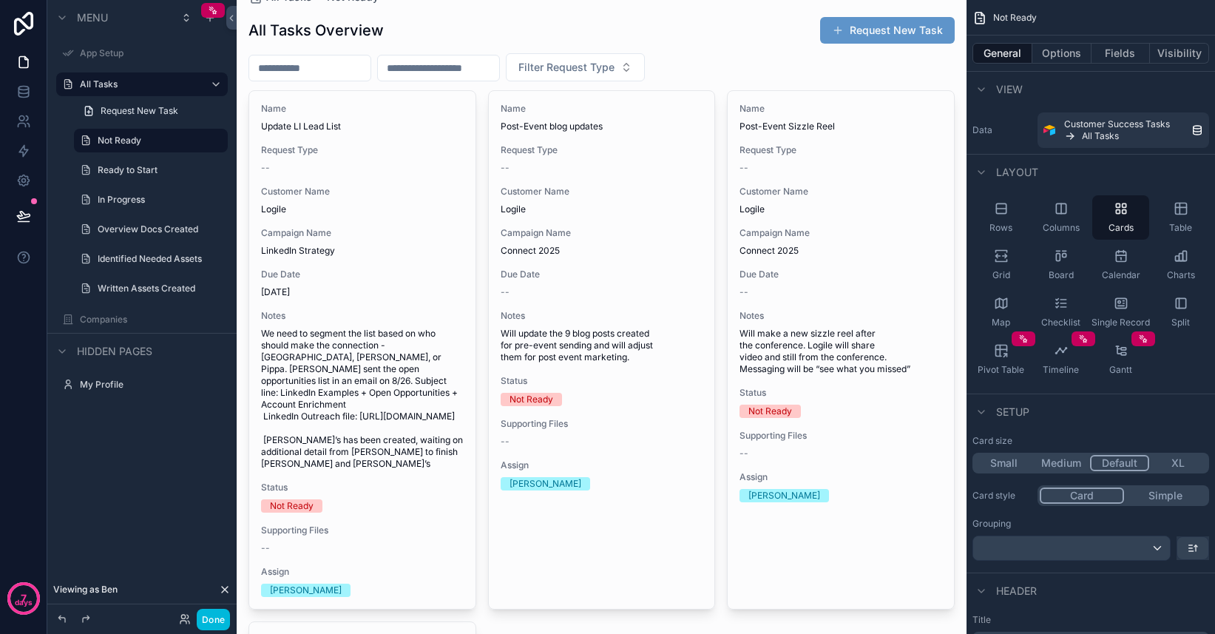
click at [1064, 214] on icon "scrollable content" at bounding box center [1061, 208] width 15 height 15
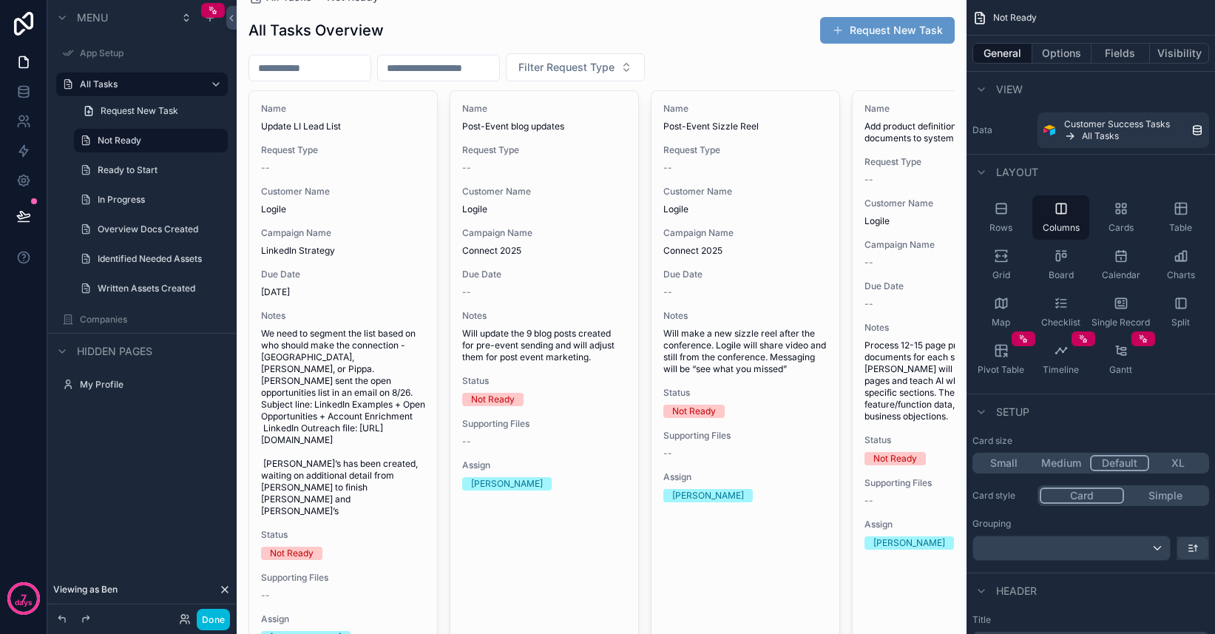
click at [1013, 213] on div "Rows" at bounding box center [1001, 217] width 57 height 44
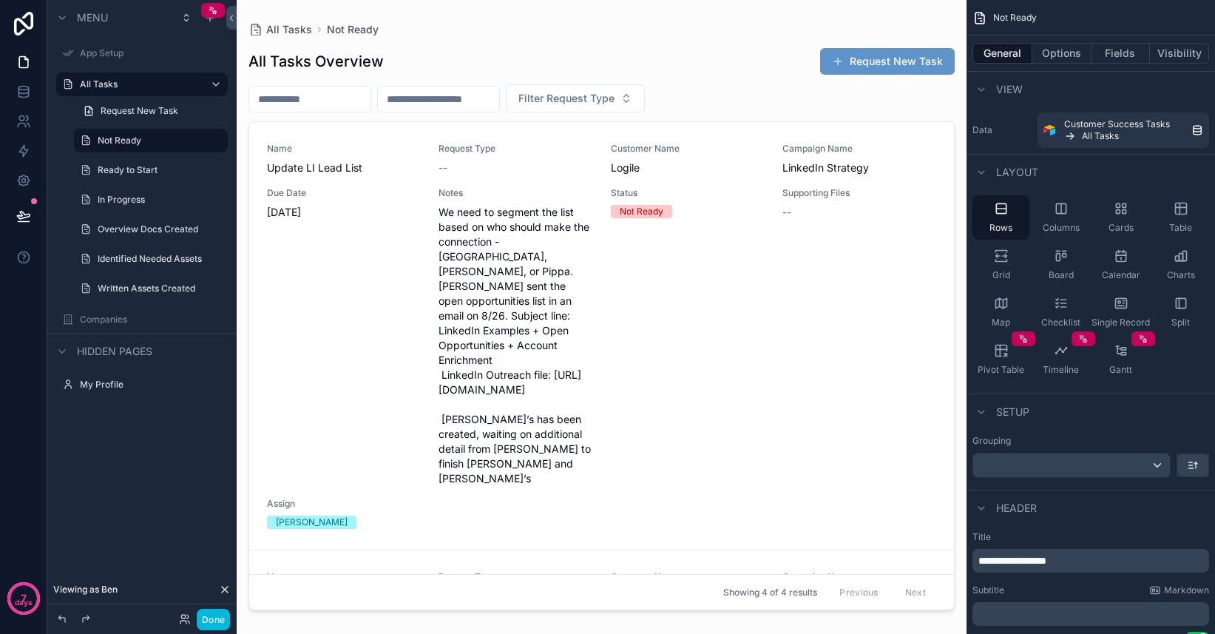
click at [1127, 214] on icon "scrollable content" at bounding box center [1121, 208] width 15 height 15
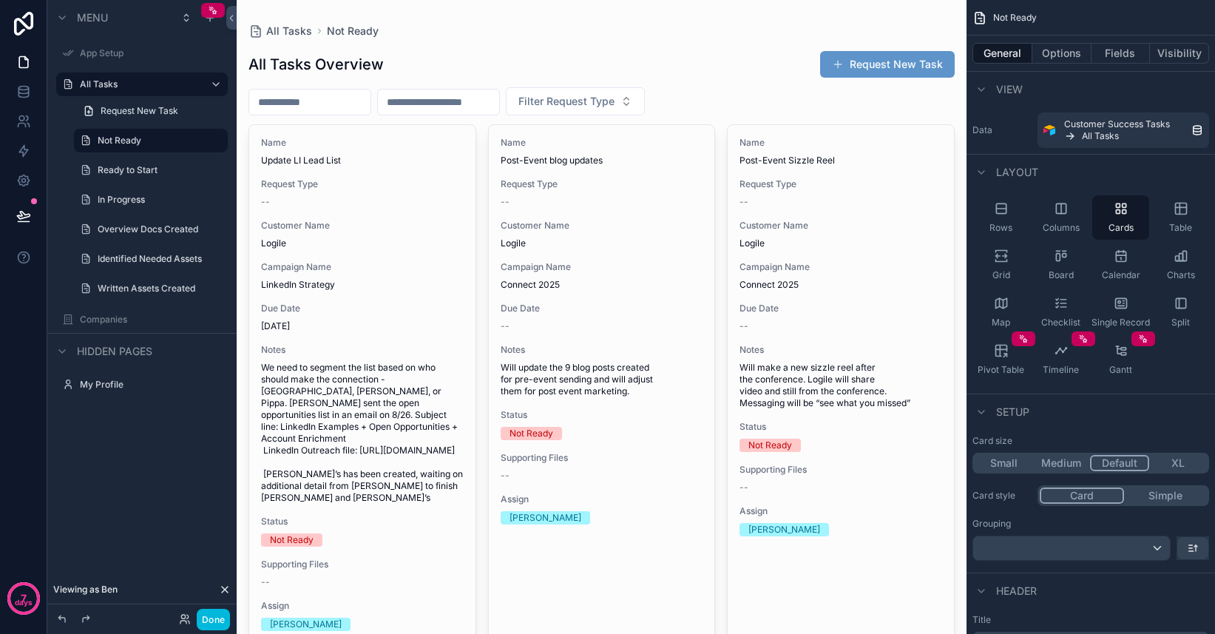
click at [1192, 214] on div "Table" at bounding box center [1180, 217] width 57 height 44
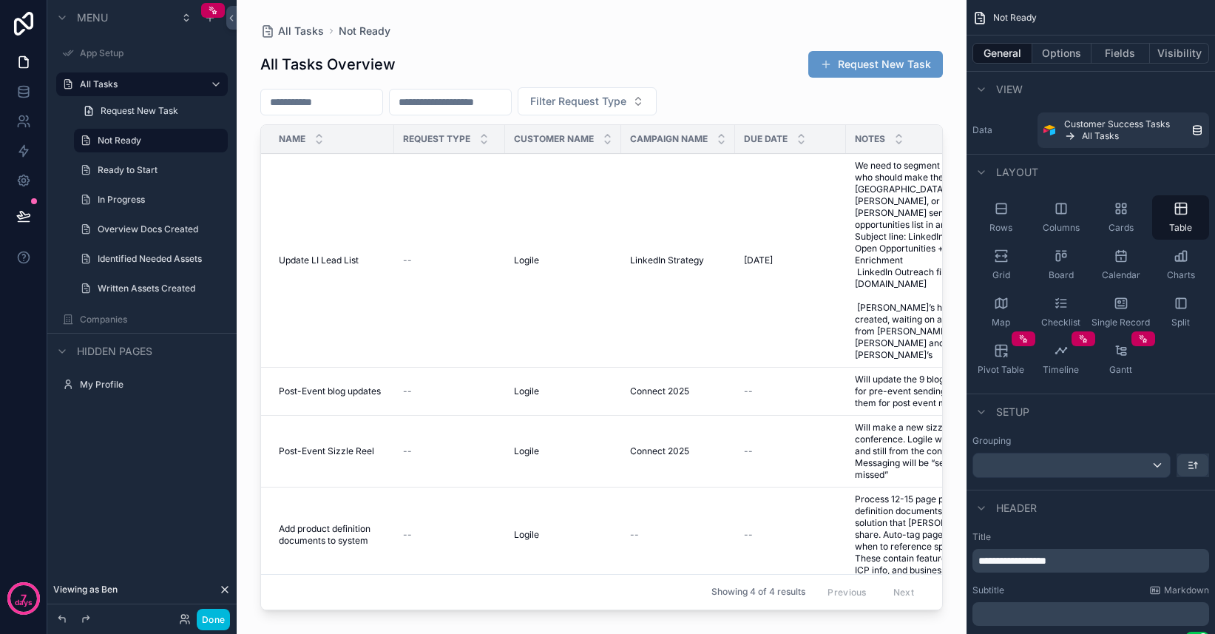
click at [1119, 214] on icon "scrollable content" at bounding box center [1121, 208] width 15 height 15
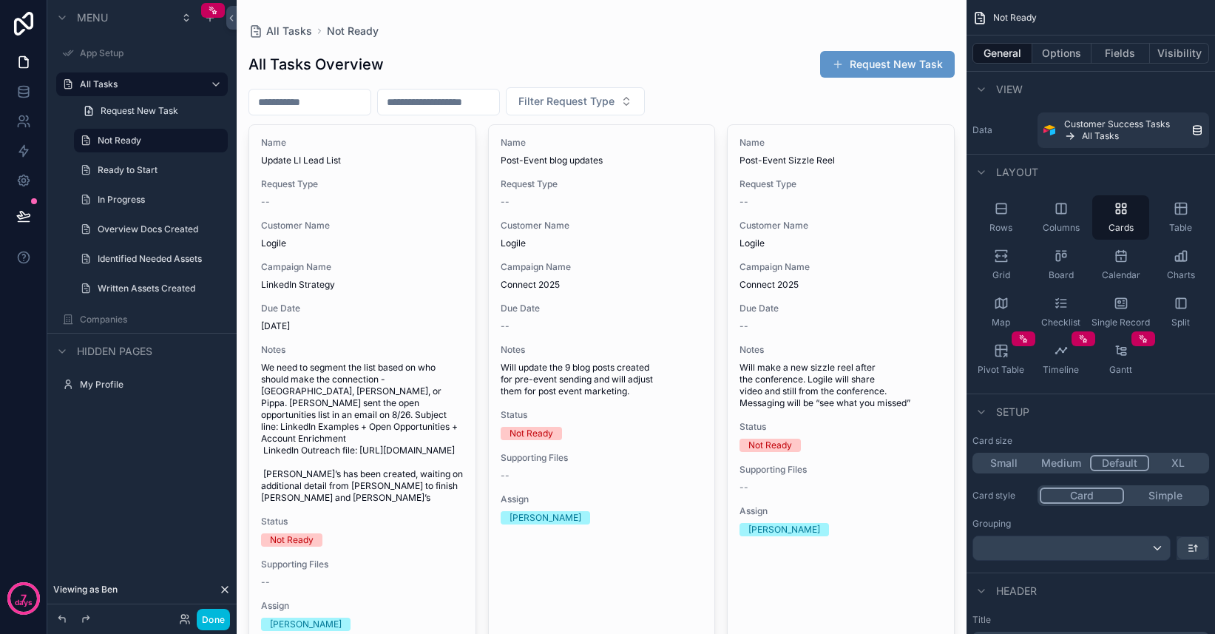
click at [1056, 214] on icon "scrollable content" at bounding box center [1061, 208] width 15 height 15
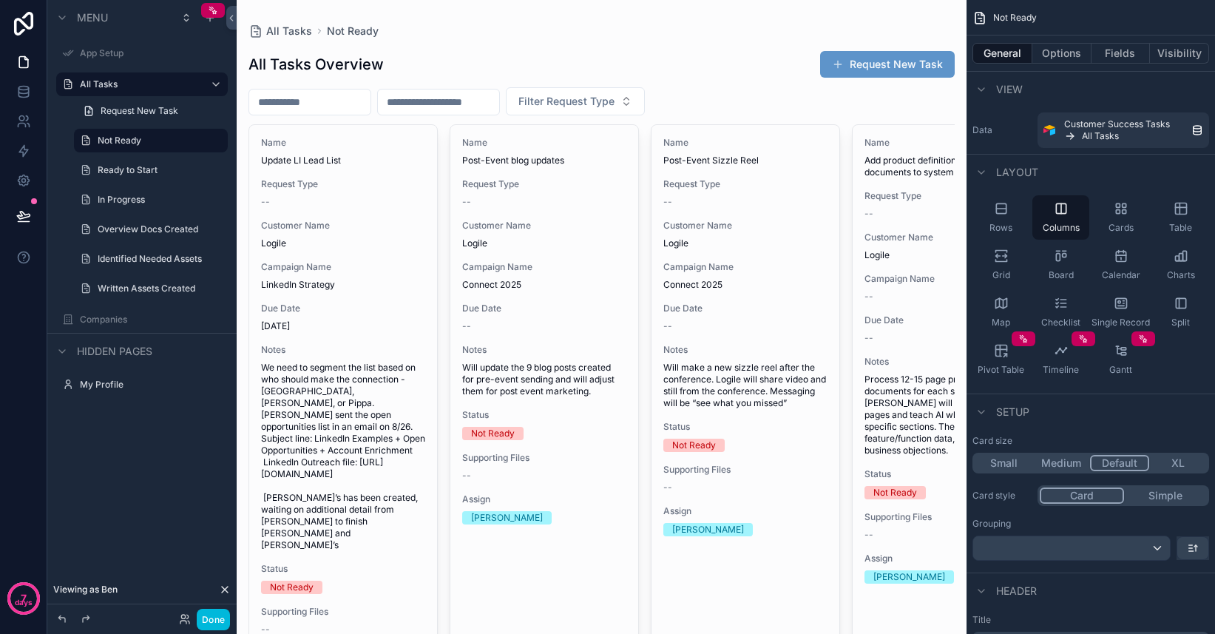
click at [1124, 205] on icon "scrollable content" at bounding box center [1121, 208] width 15 height 15
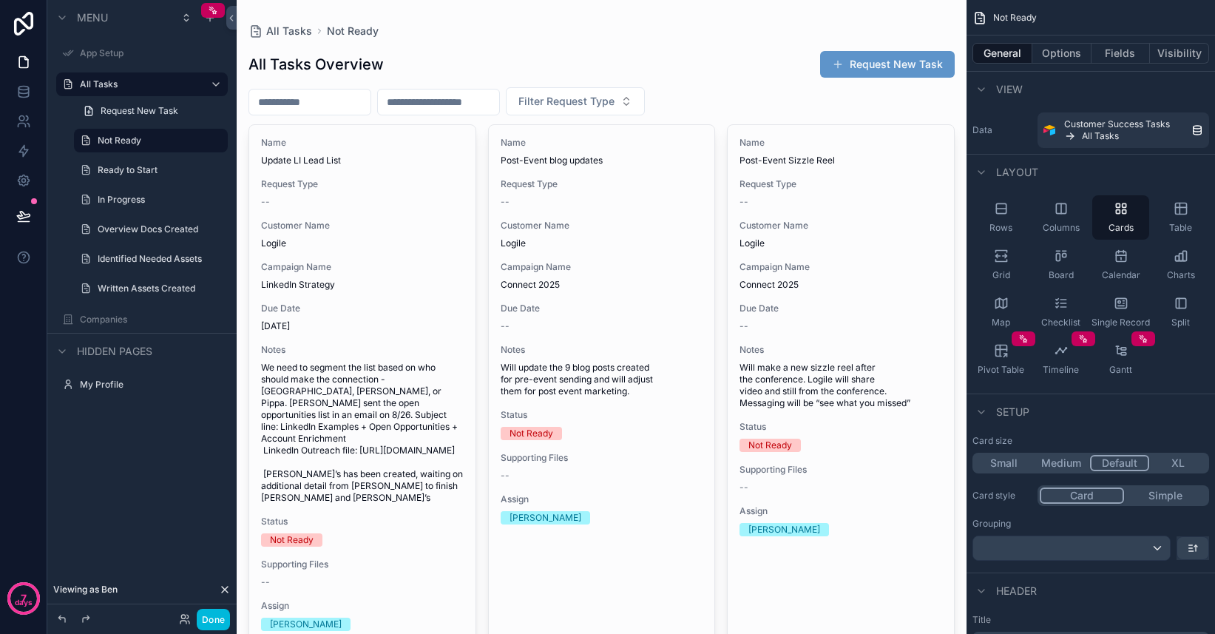
click at [130, 169] on label "Ready to Start" at bounding box center [158, 170] width 121 height 12
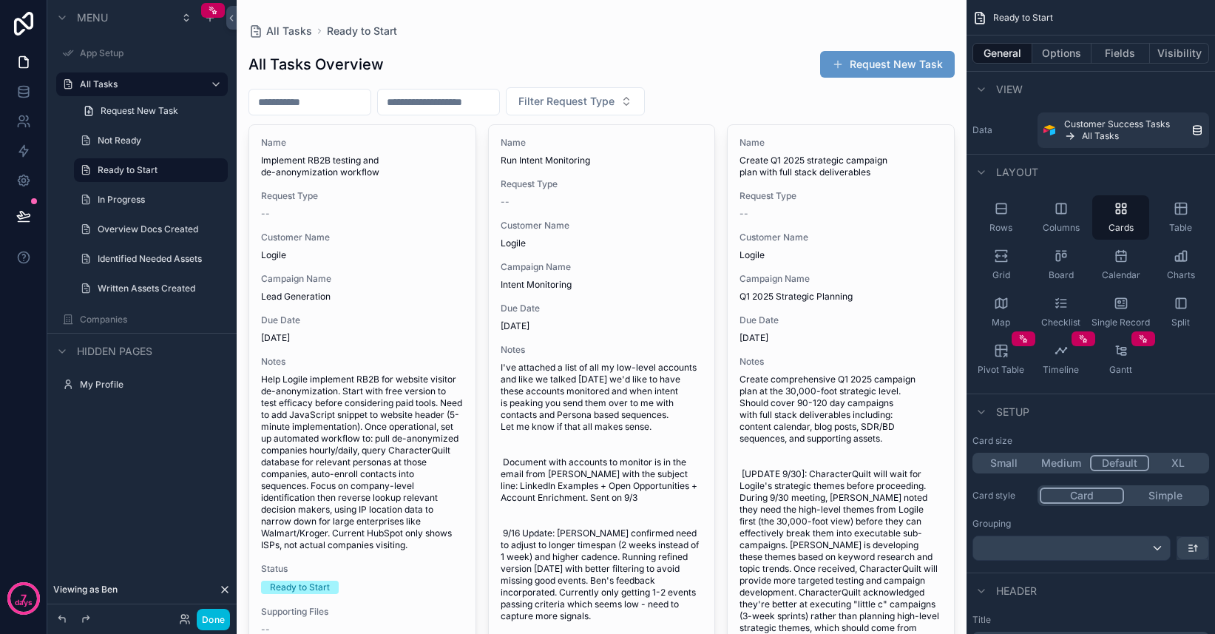
click at [141, 197] on label "In Progress" at bounding box center [158, 200] width 121 height 12
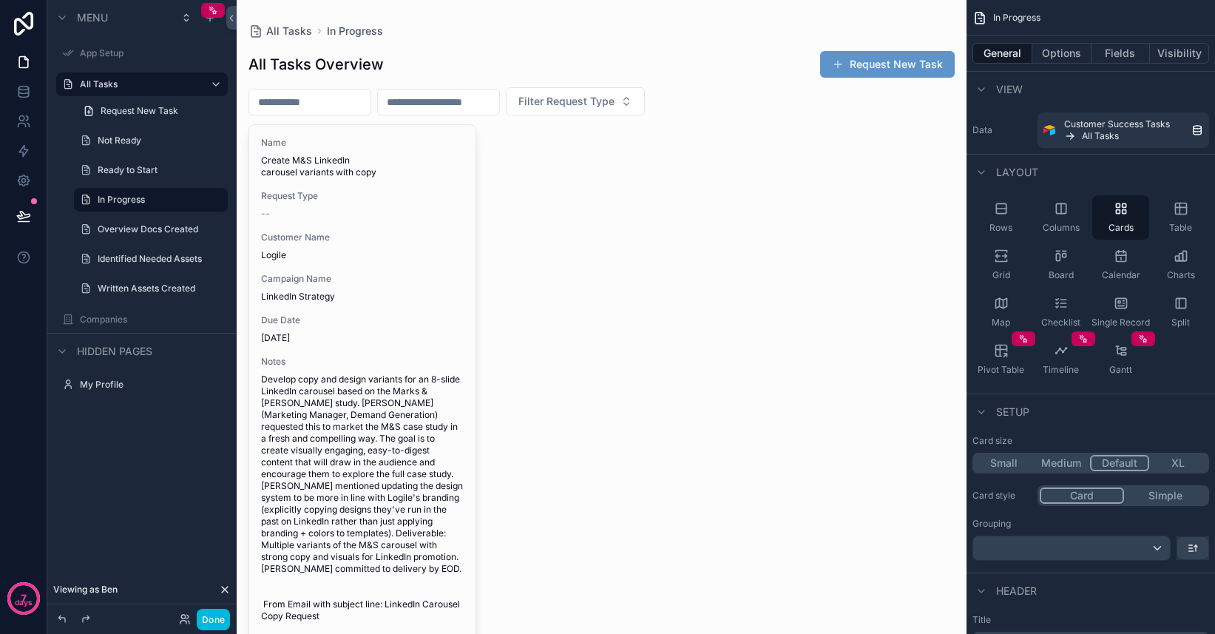
scroll to position [222, 0]
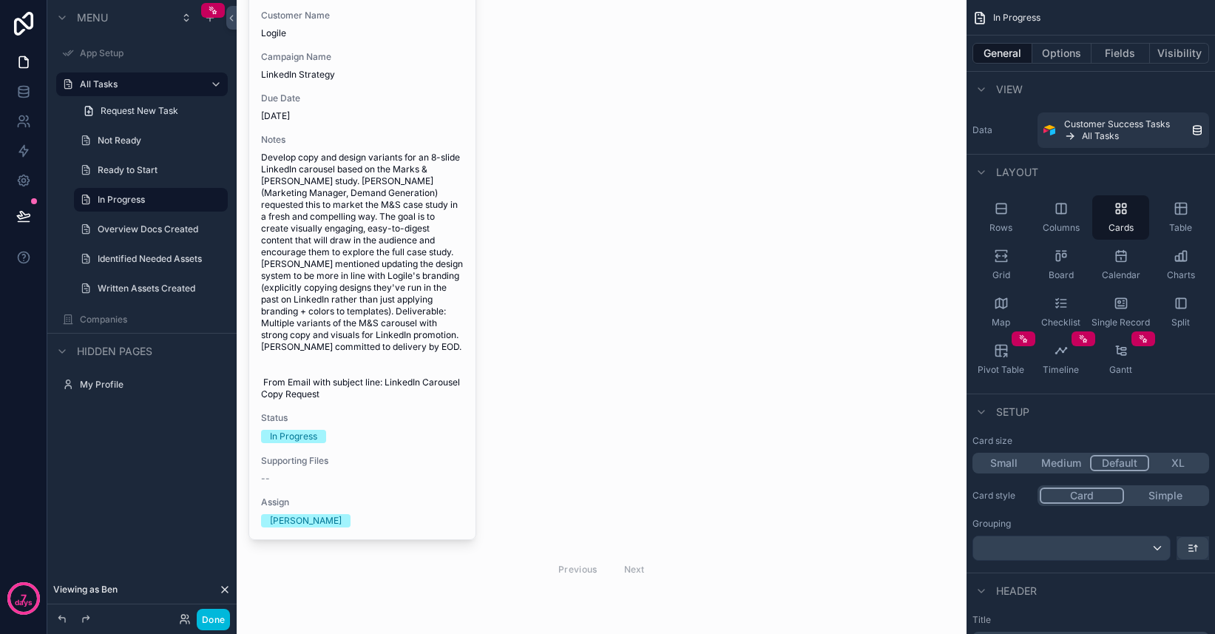
click at [118, 225] on label "Overview Docs Created" at bounding box center [158, 229] width 121 height 12
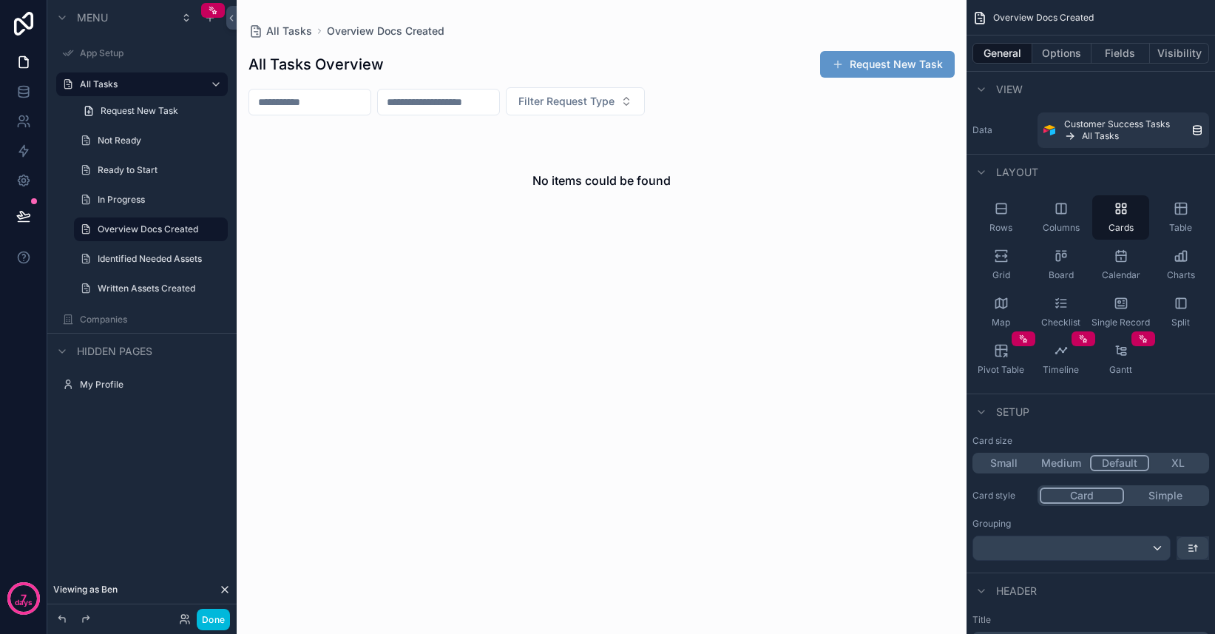
click at [133, 262] on label "Identified Needed Assets" at bounding box center [158, 259] width 121 height 12
click at [139, 285] on label "Written Assets Created" at bounding box center [158, 289] width 121 height 12
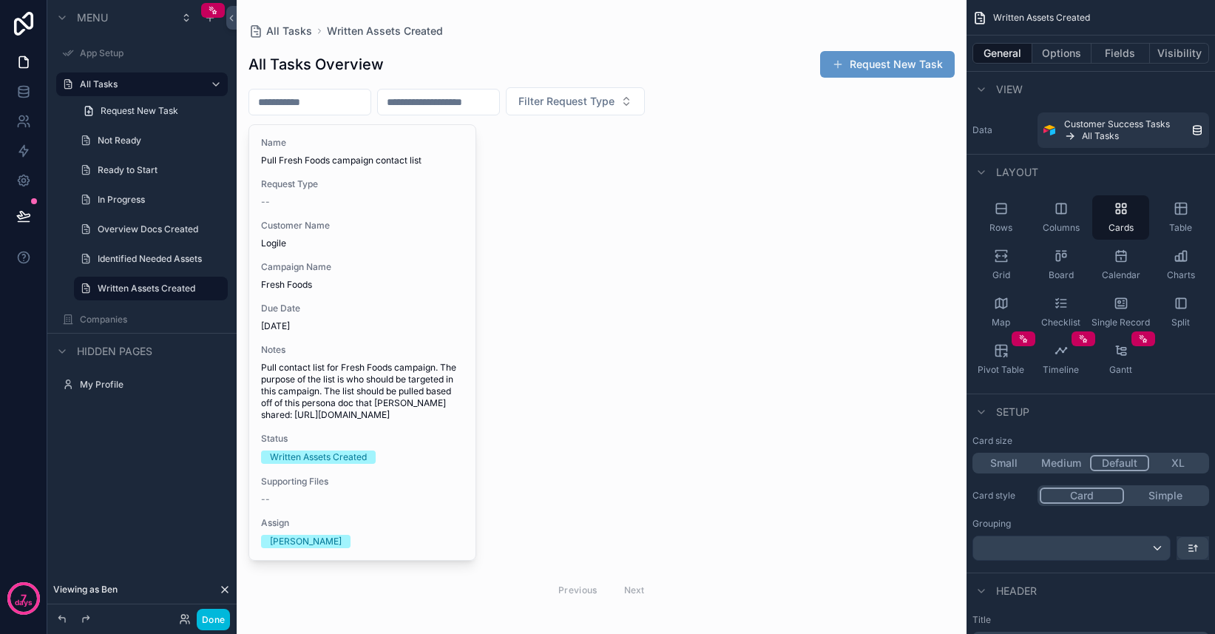
click at [126, 146] on label "Not Ready" at bounding box center [158, 141] width 121 height 12
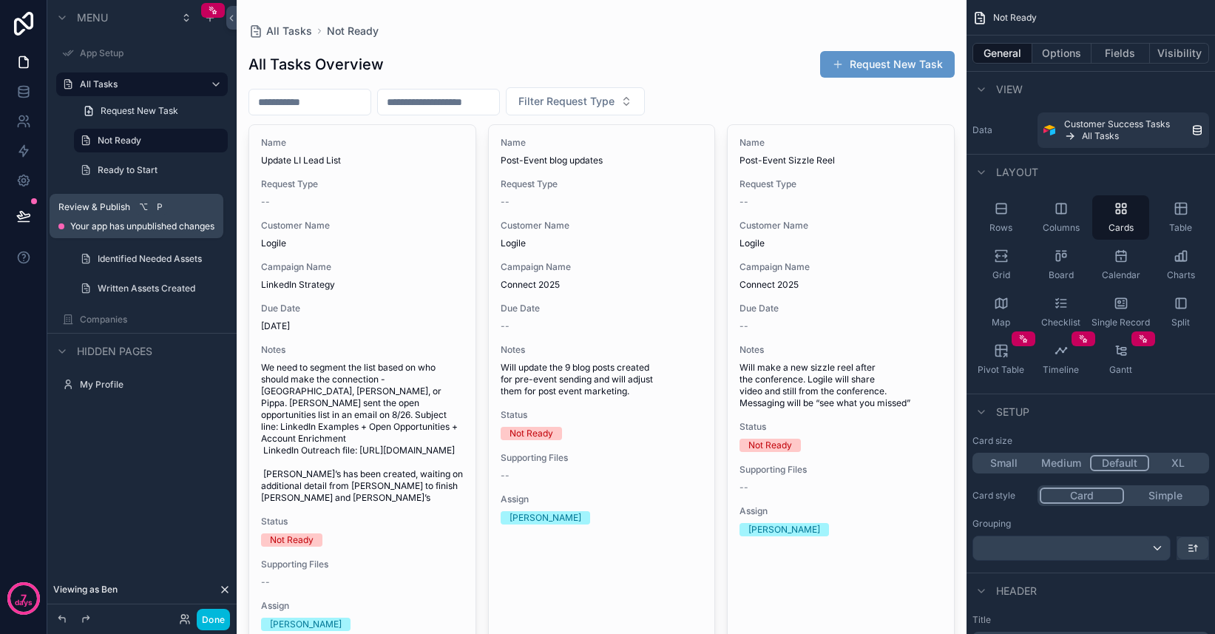
click at [25, 217] on icon at bounding box center [23, 215] width 13 height 7
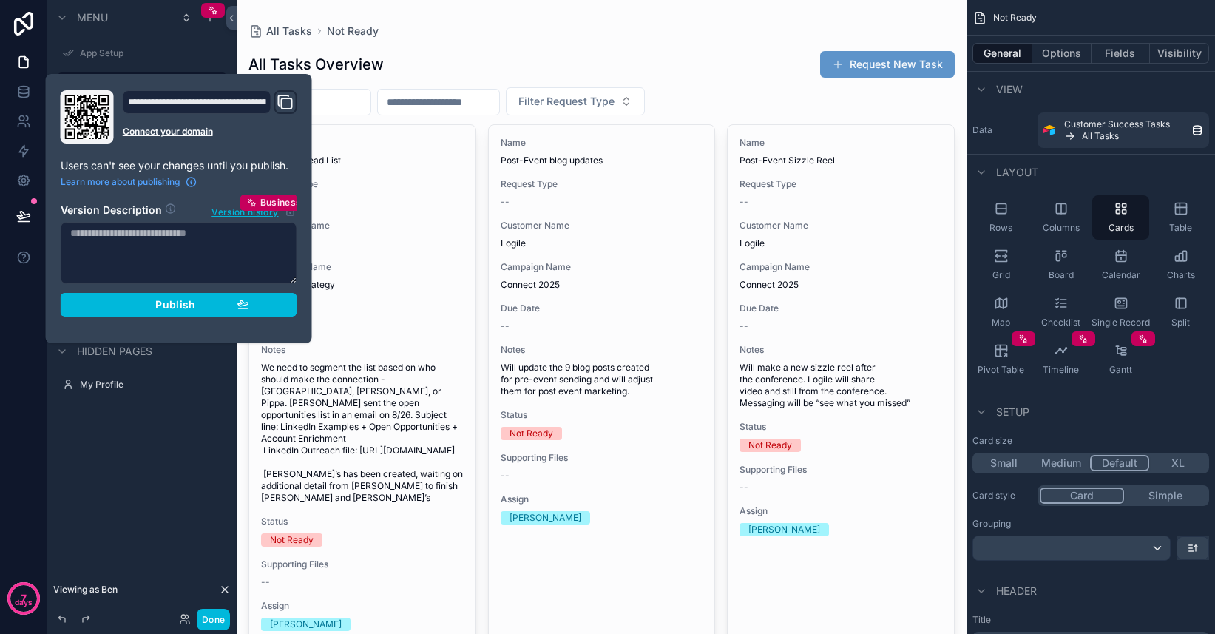
click at [146, 527] on div "Menu App Setup All Tasks Request New Task Not Ready Ready to Start In Progress …" at bounding box center [141, 308] width 189 height 616
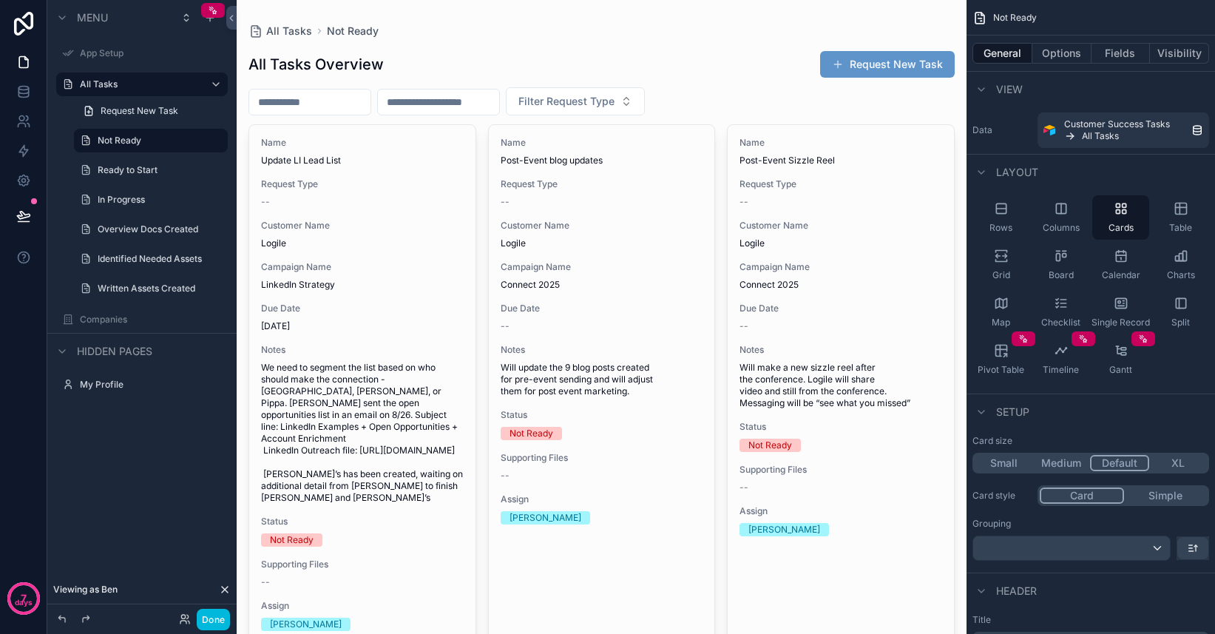
click at [144, 288] on label "Written Assets Created" at bounding box center [158, 289] width 121 height 12
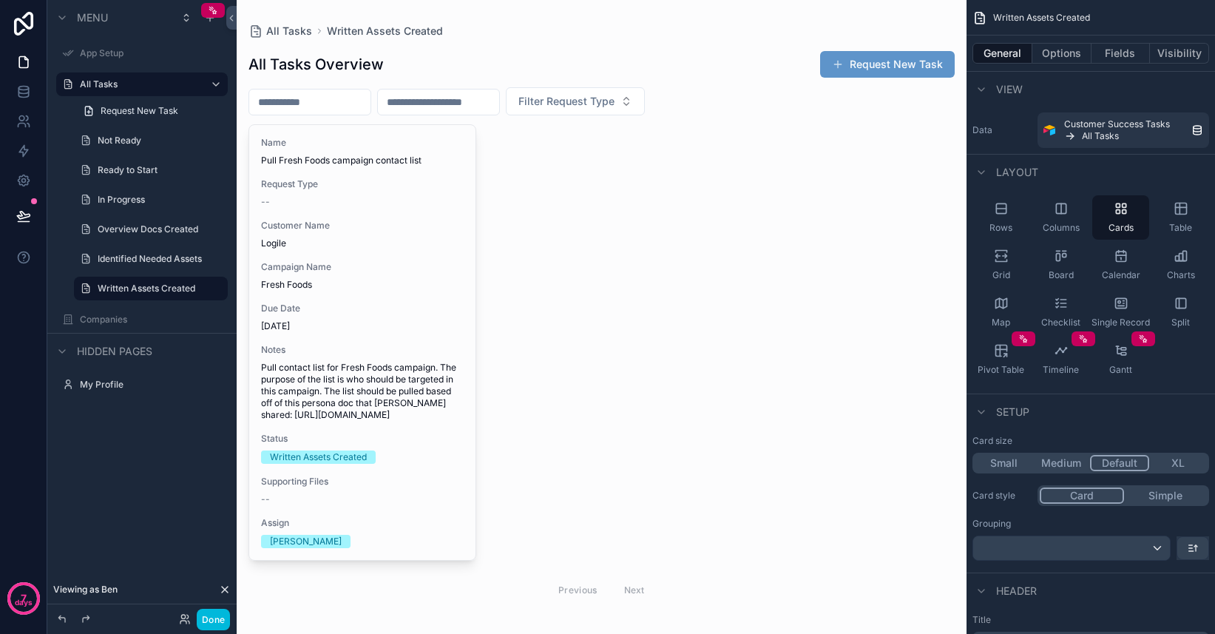
click at [0, 0] on icon "scrollable content" at bounding box center [0, 0] width 0 height 0
click at [264, 277] on span "Clone" at bounding box center [276, 278] width 27 height 15
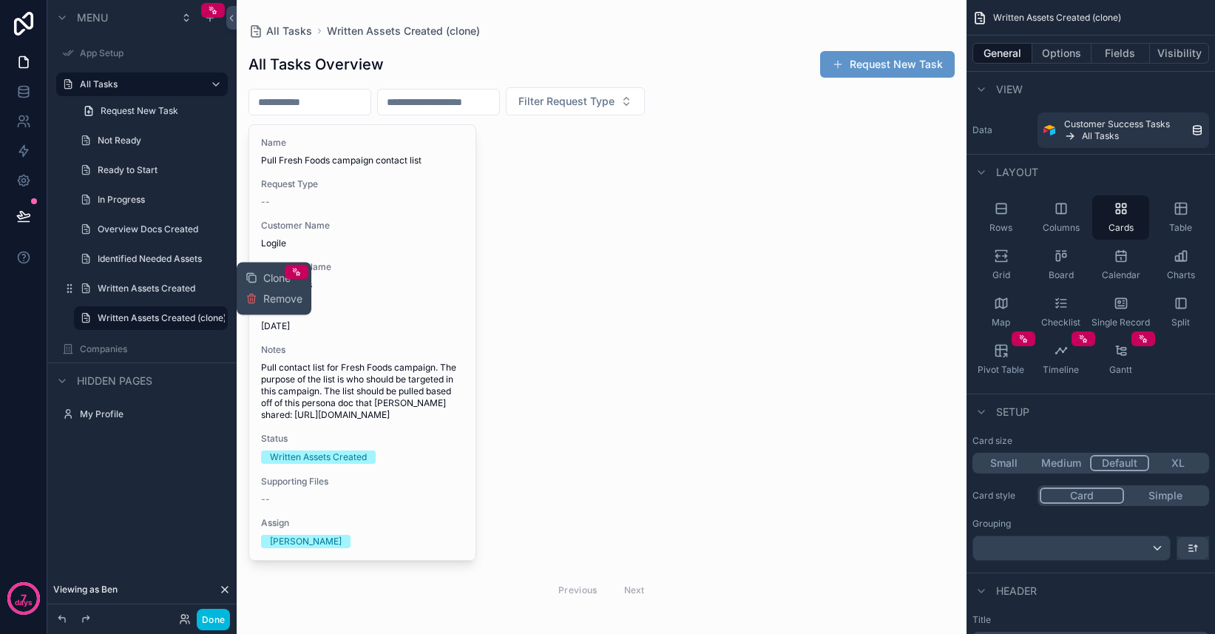
click at [159, 317] on label "Written Assets Created (clone)" at bounding box center [161, 318] width 127 height 12
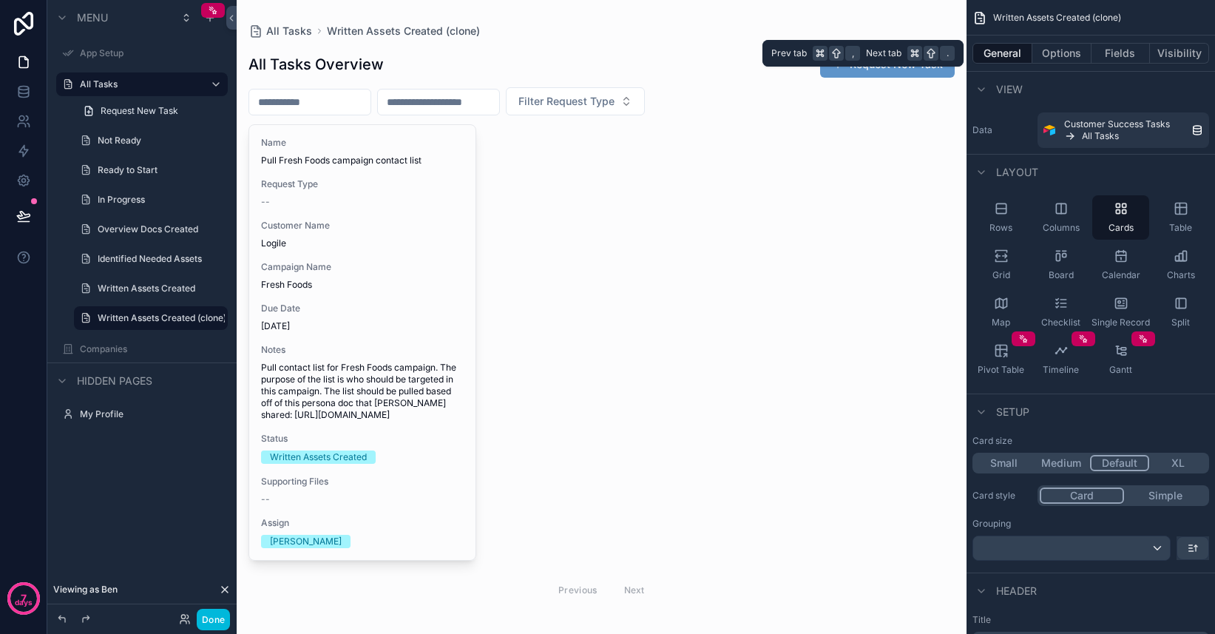
click at [1073, 55] on button "Options" at bounding box center [1062, 53] width 59 height 21
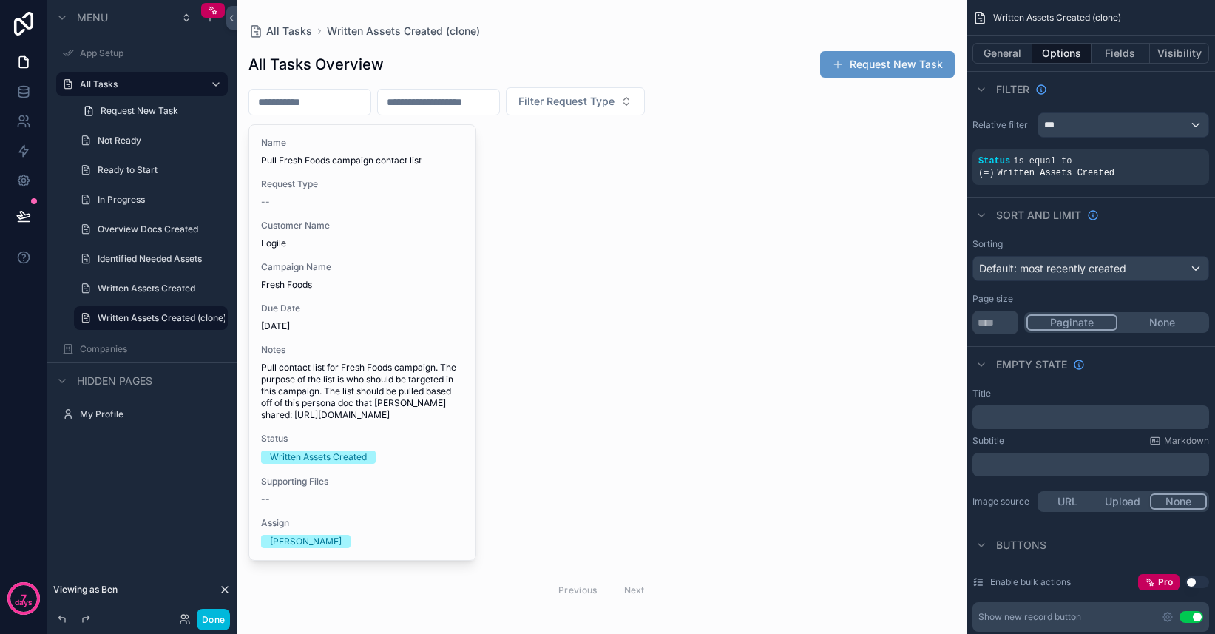
click at [0, 0] on icon "scrollable content" at bounding box center [0, 0] width 0 height 0
click at [256, 328] on icon at bounding box center [252, 328] width 12 height 12
